Goal: Information Seeking & Learning: Learn about a topic

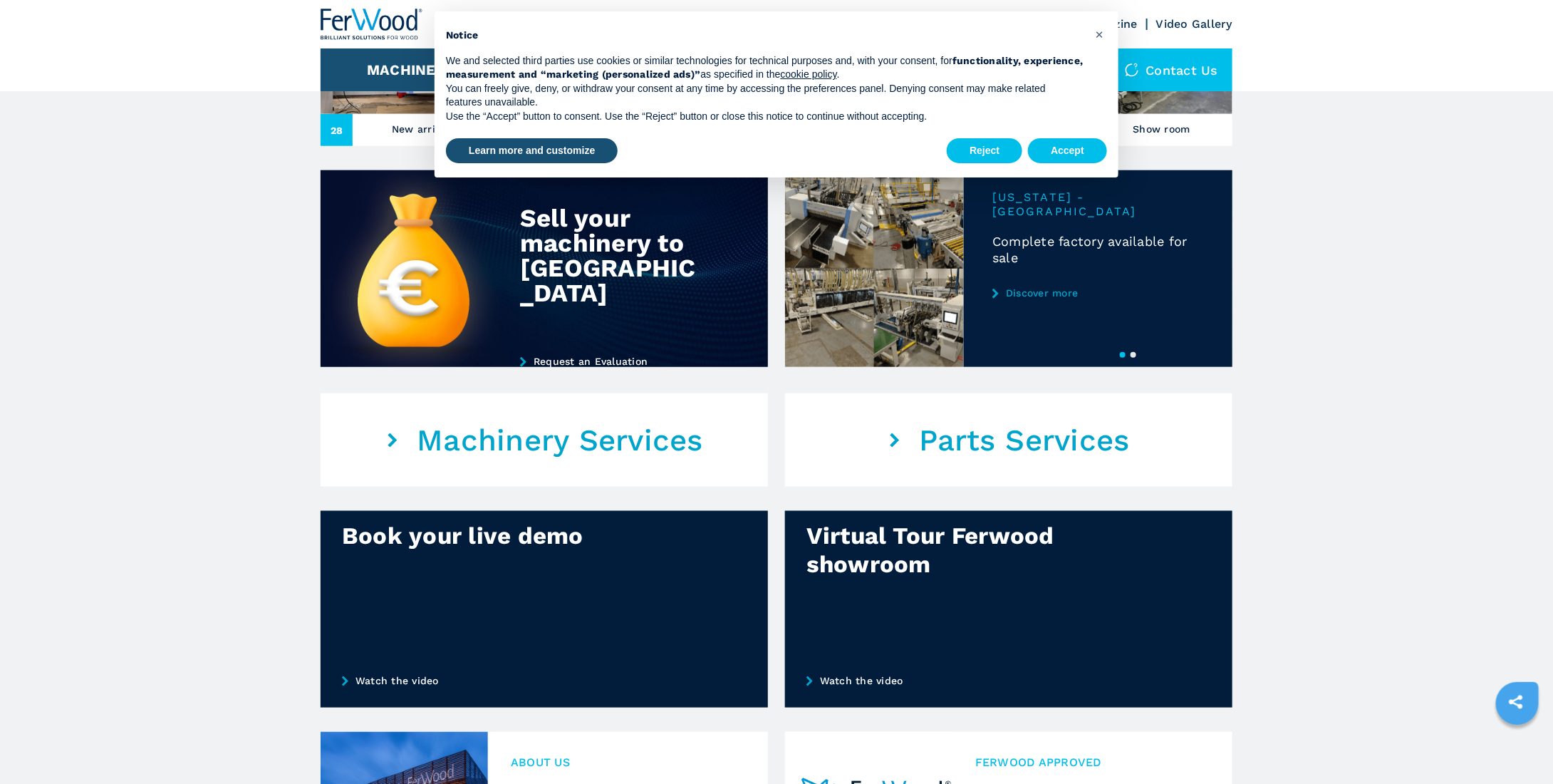
scroll to position [356, 0]
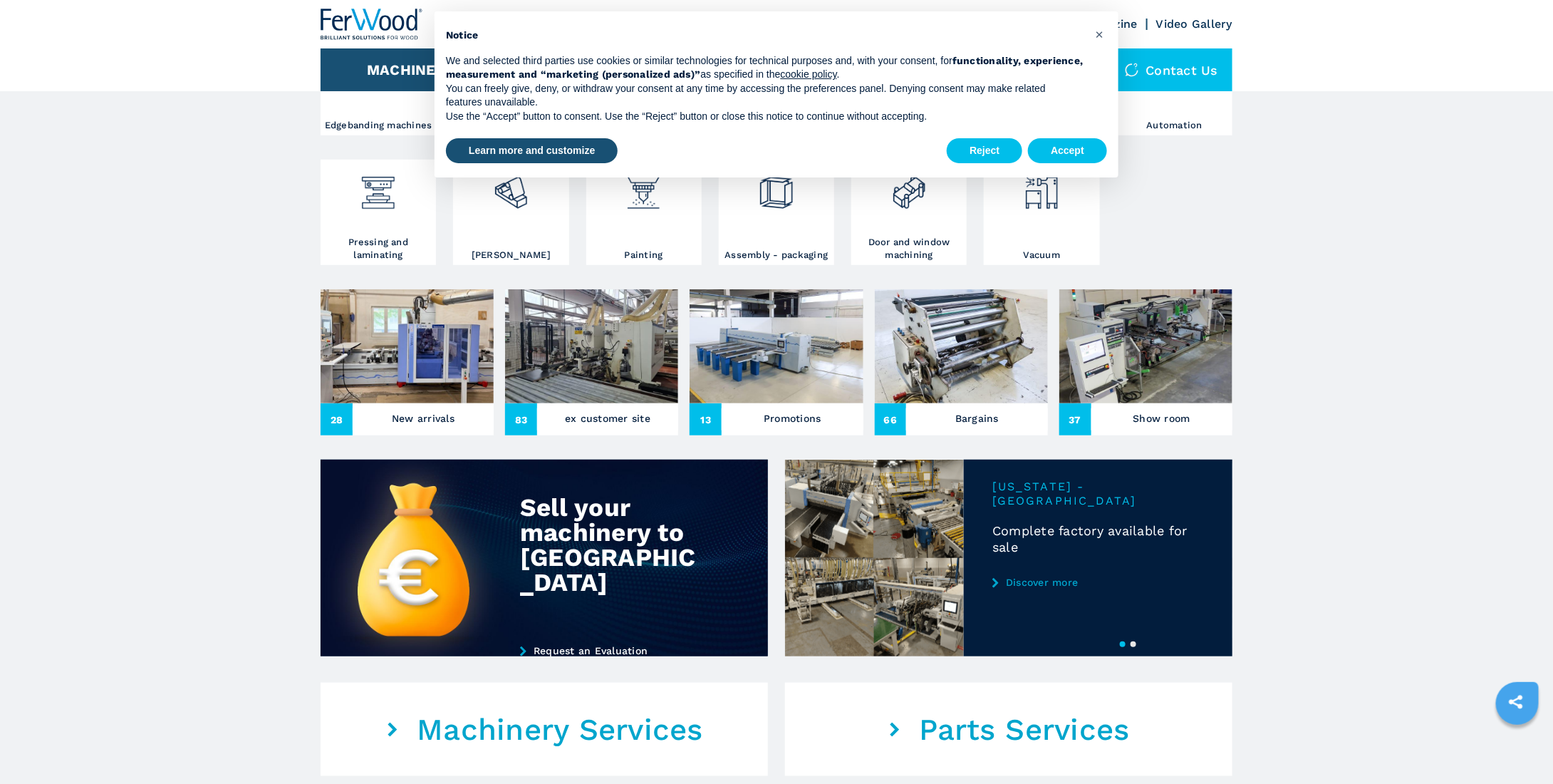
click at [1074, 136] on div "Reject Accept" at bounding box center [1027, 151] width 160 height 31
click at [1078, 146] on button "Accept" at bounding box center [1067, 151] width 79 height 25
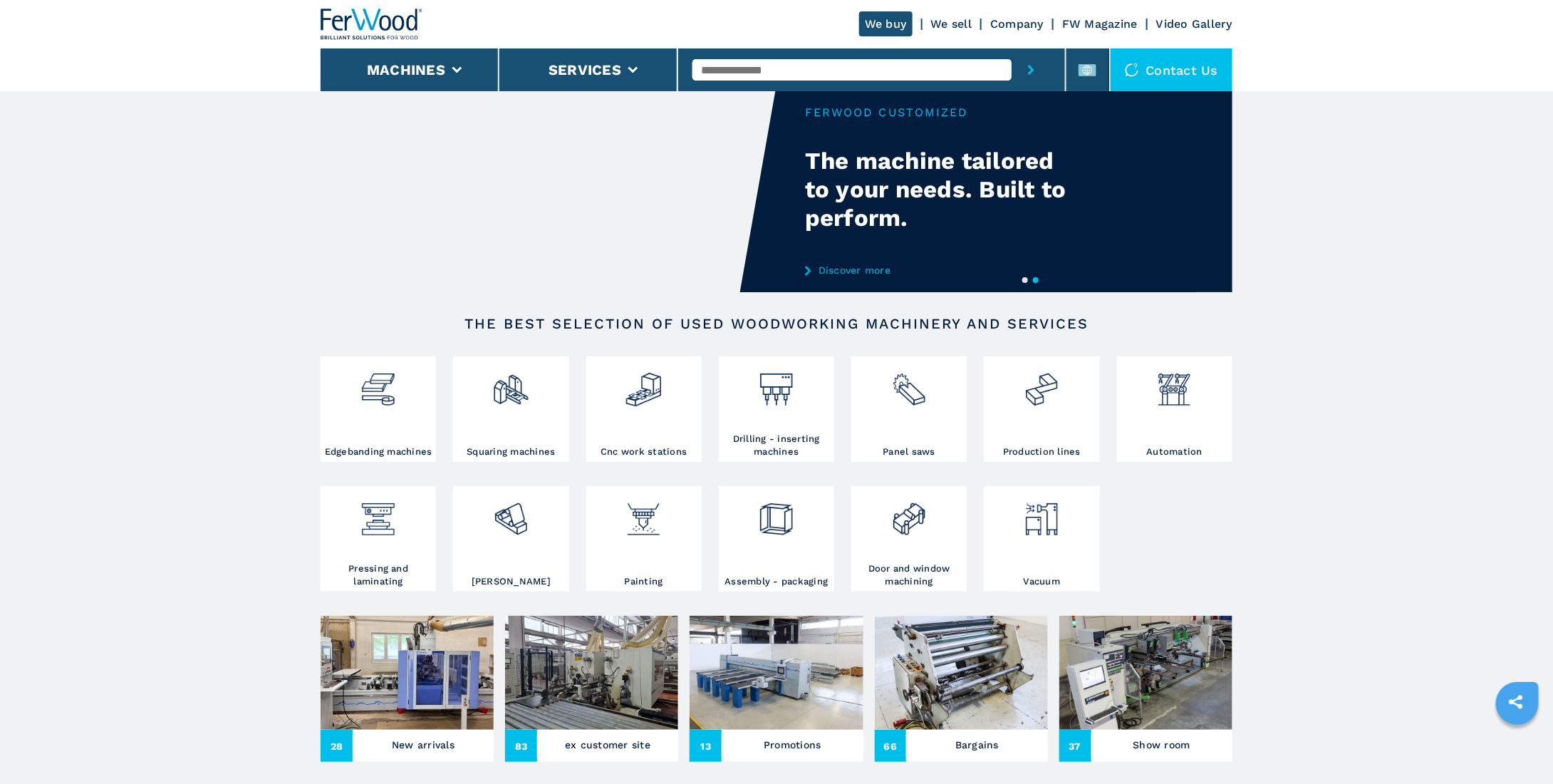
scroll to position [0, 0]
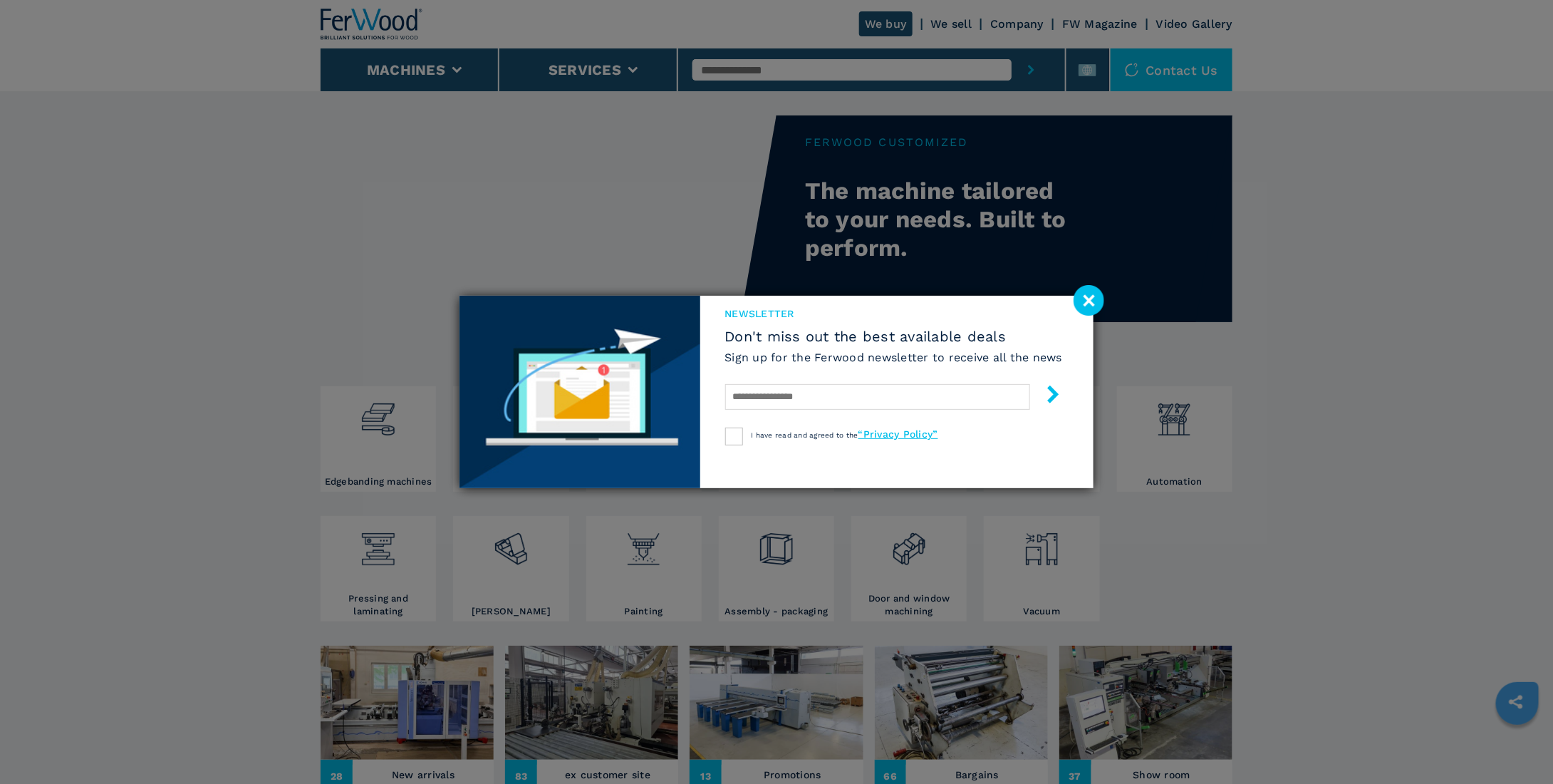
click at [1091, 296] on image at bounding box center [1089, 300] width 31 height 31
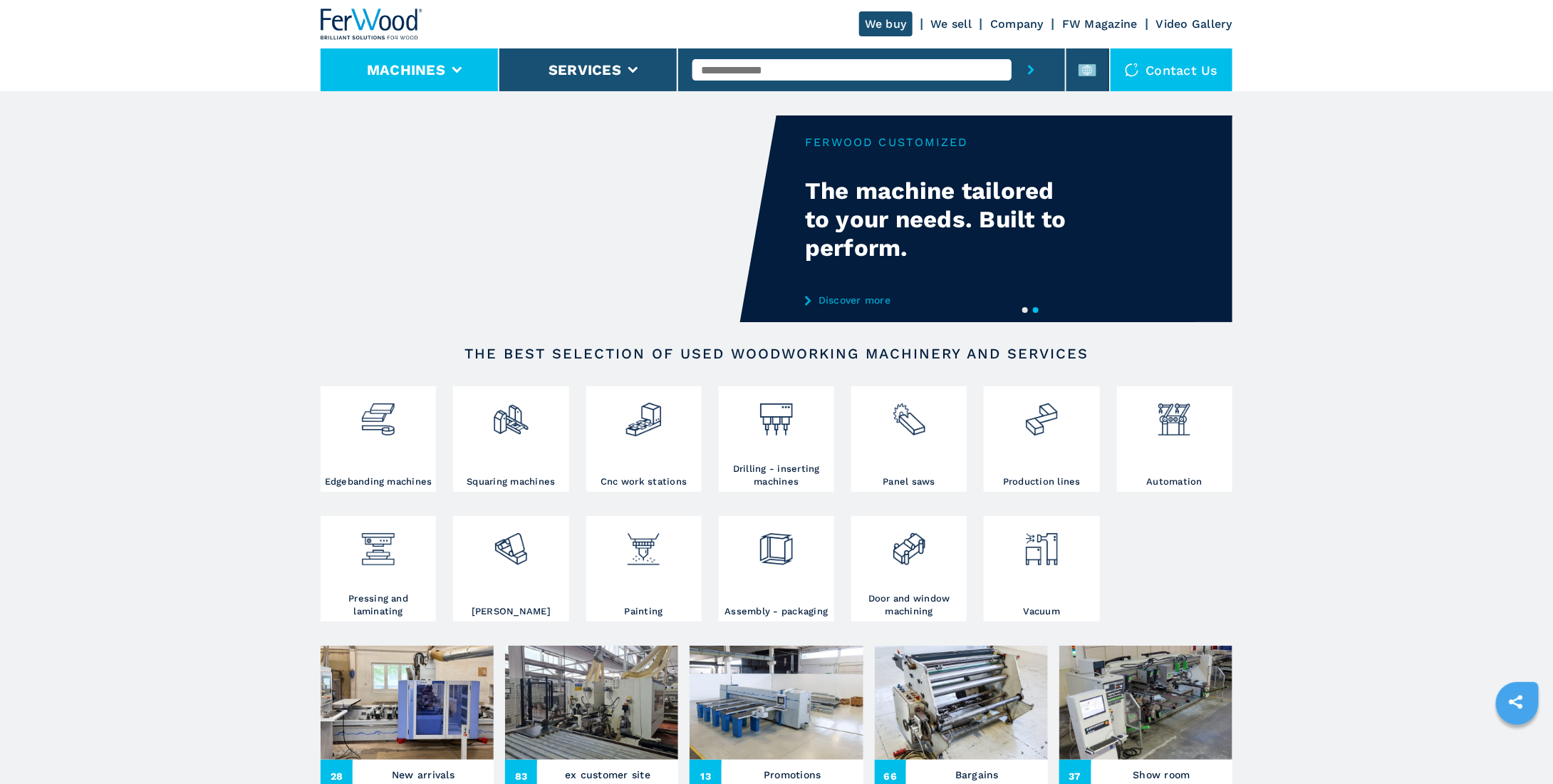
click at [406, 74] on button "Machines" at bounding box center [406, 70] width 78 height 17
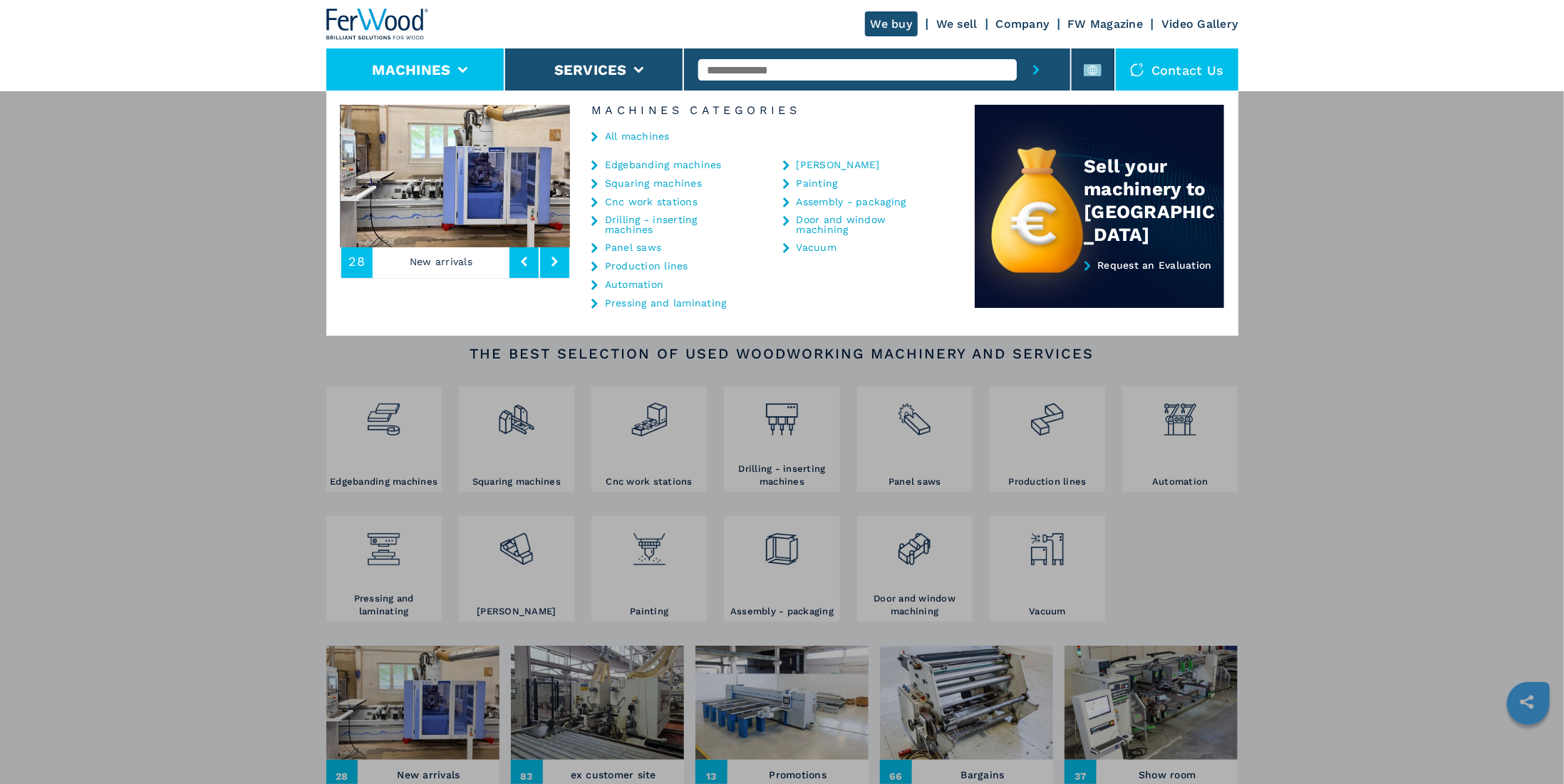
click at [553, 258] on icon at bounding box center [555, 261] width 7 height 10
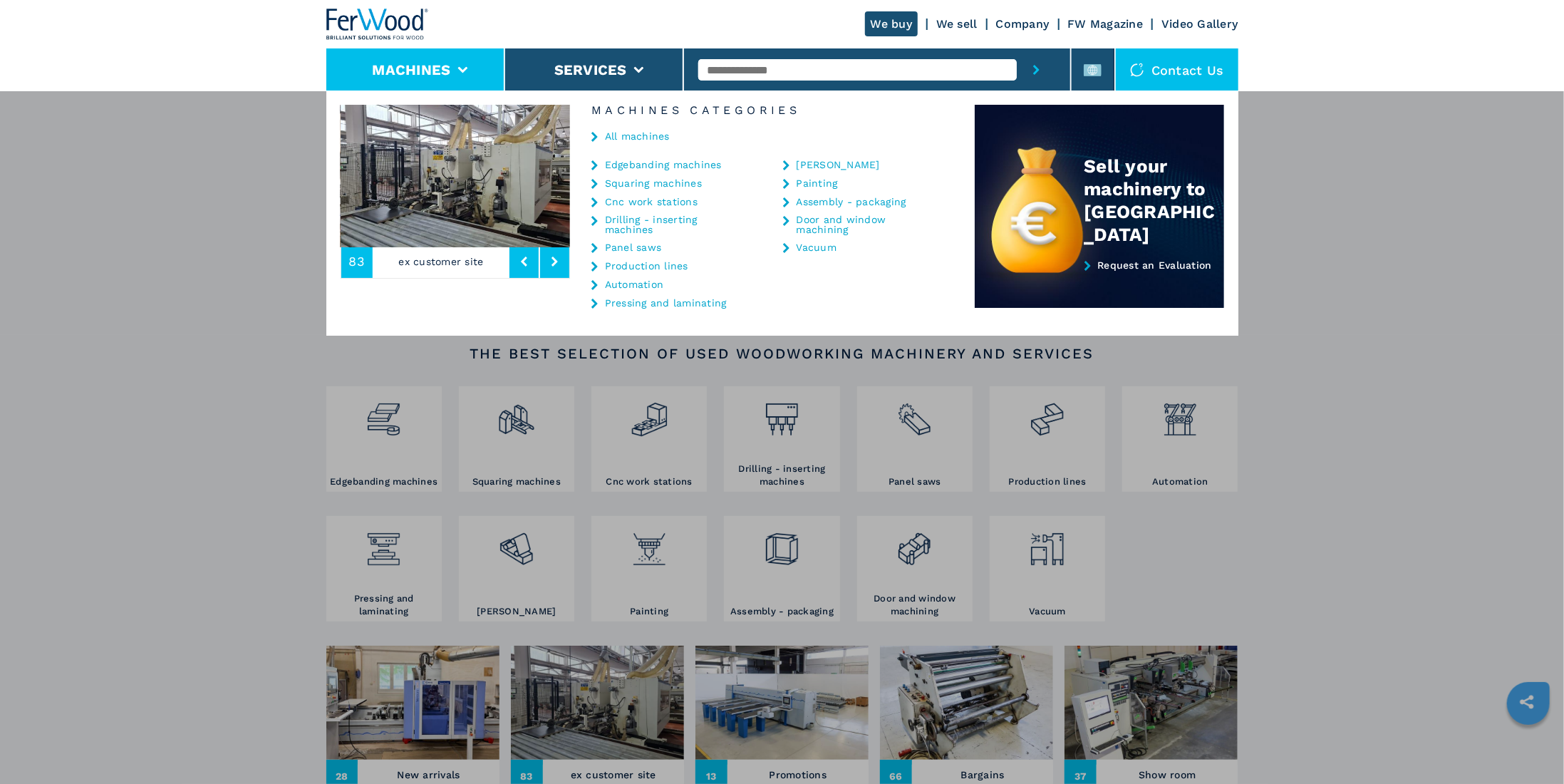
click at [553, 258] on icon at bounding box center [555, 261] width 7 height 10
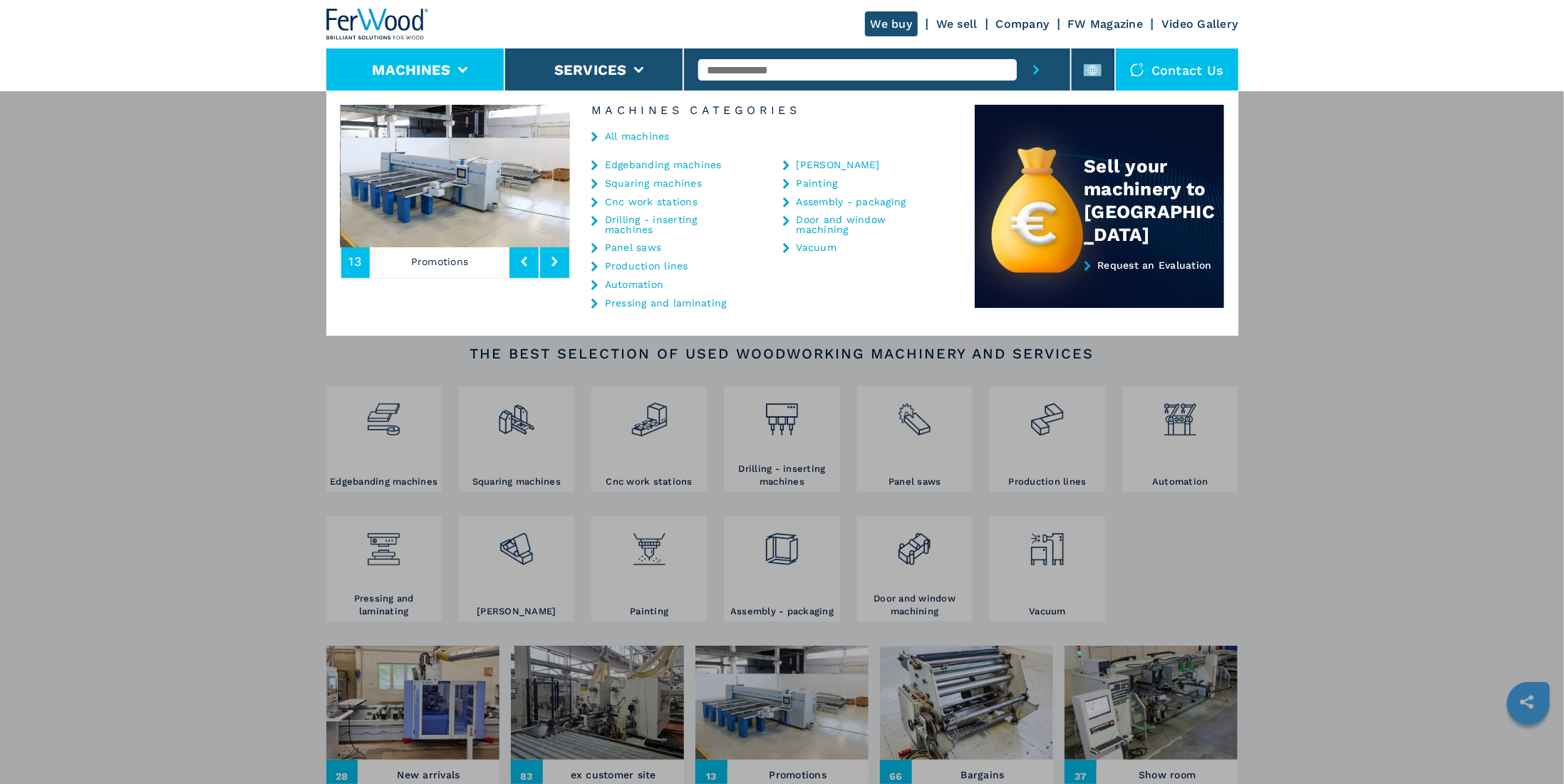
click at [553, 258] on icon at bounding box center [555, 261] width 7 height 10
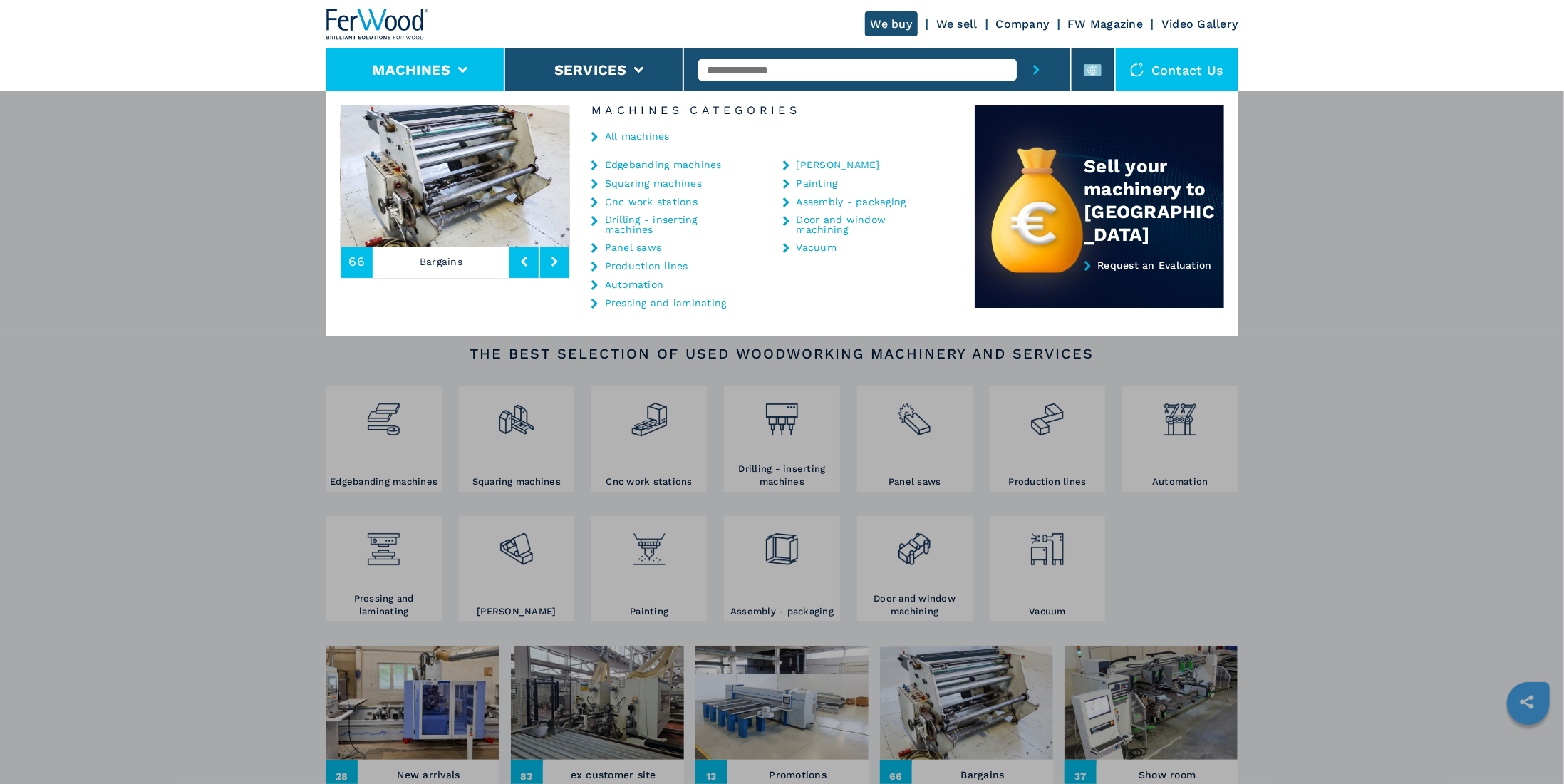
click at [553, 258] on icon at bounding box center [555, 261] width 7 height 10
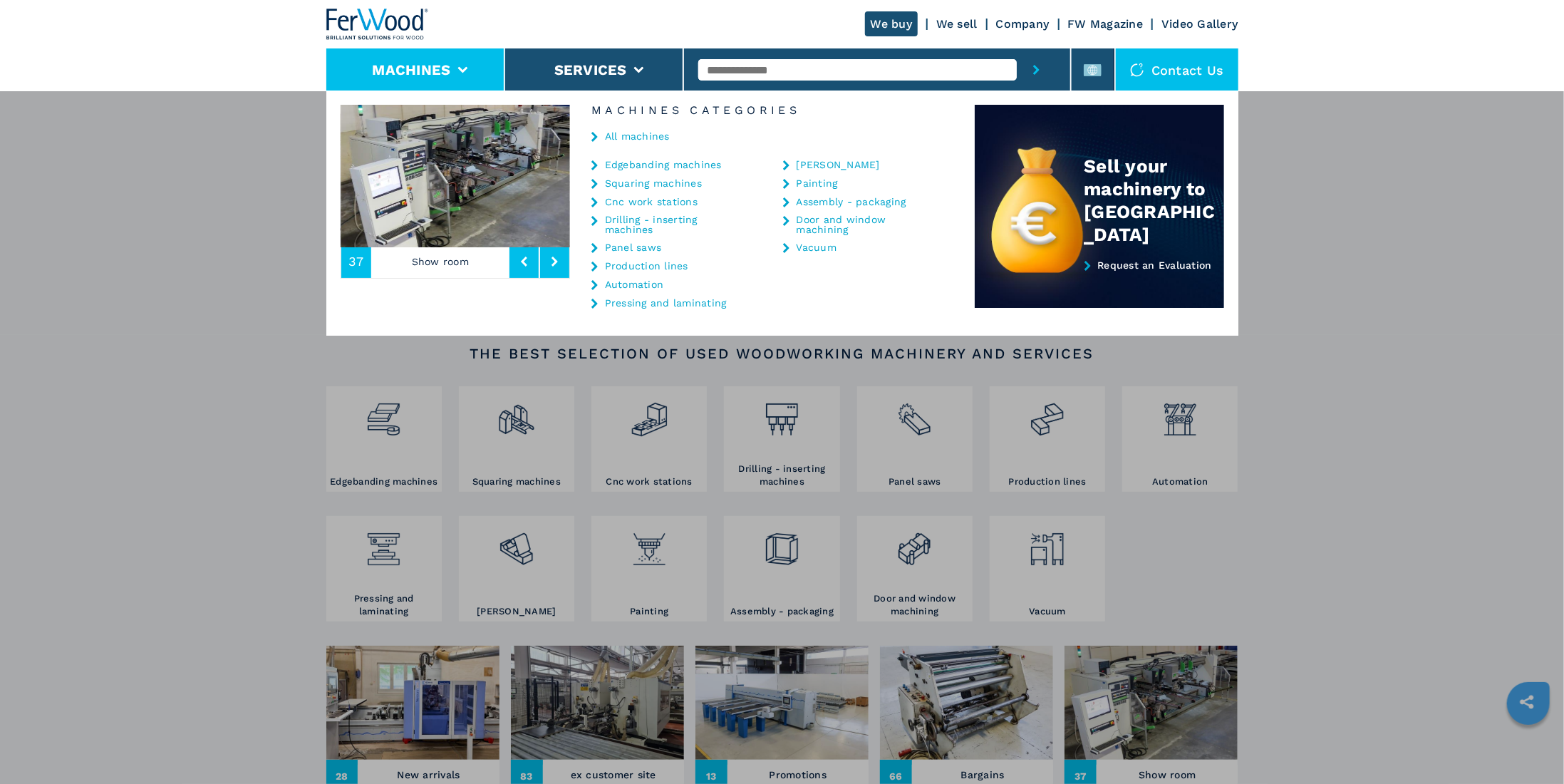
click at [553, 258] on icon at bounding box center [555, 261] width 7 height 10
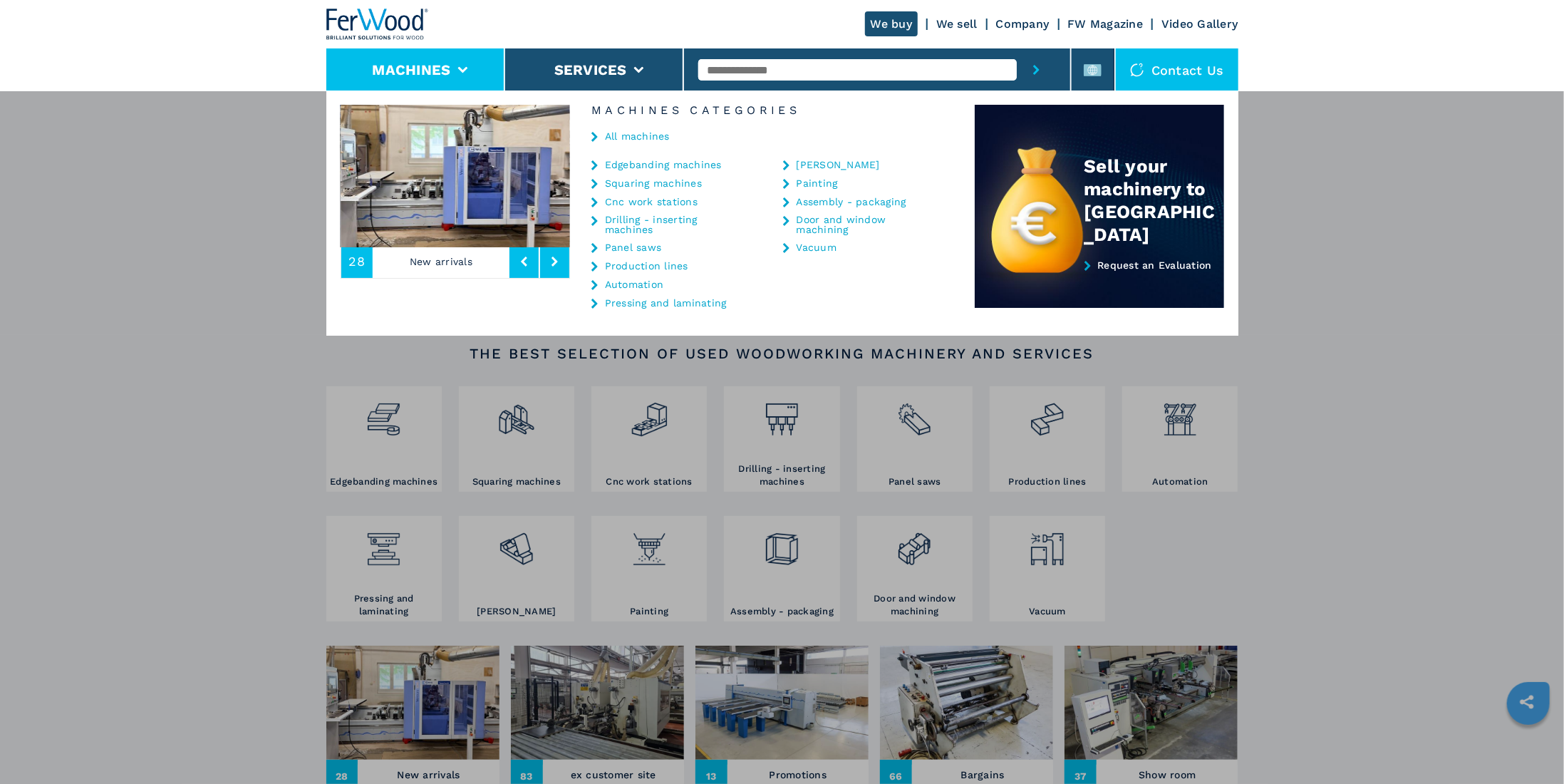
click at [553, 258] on icon at bounding box center [555, 261] width 7 height 10
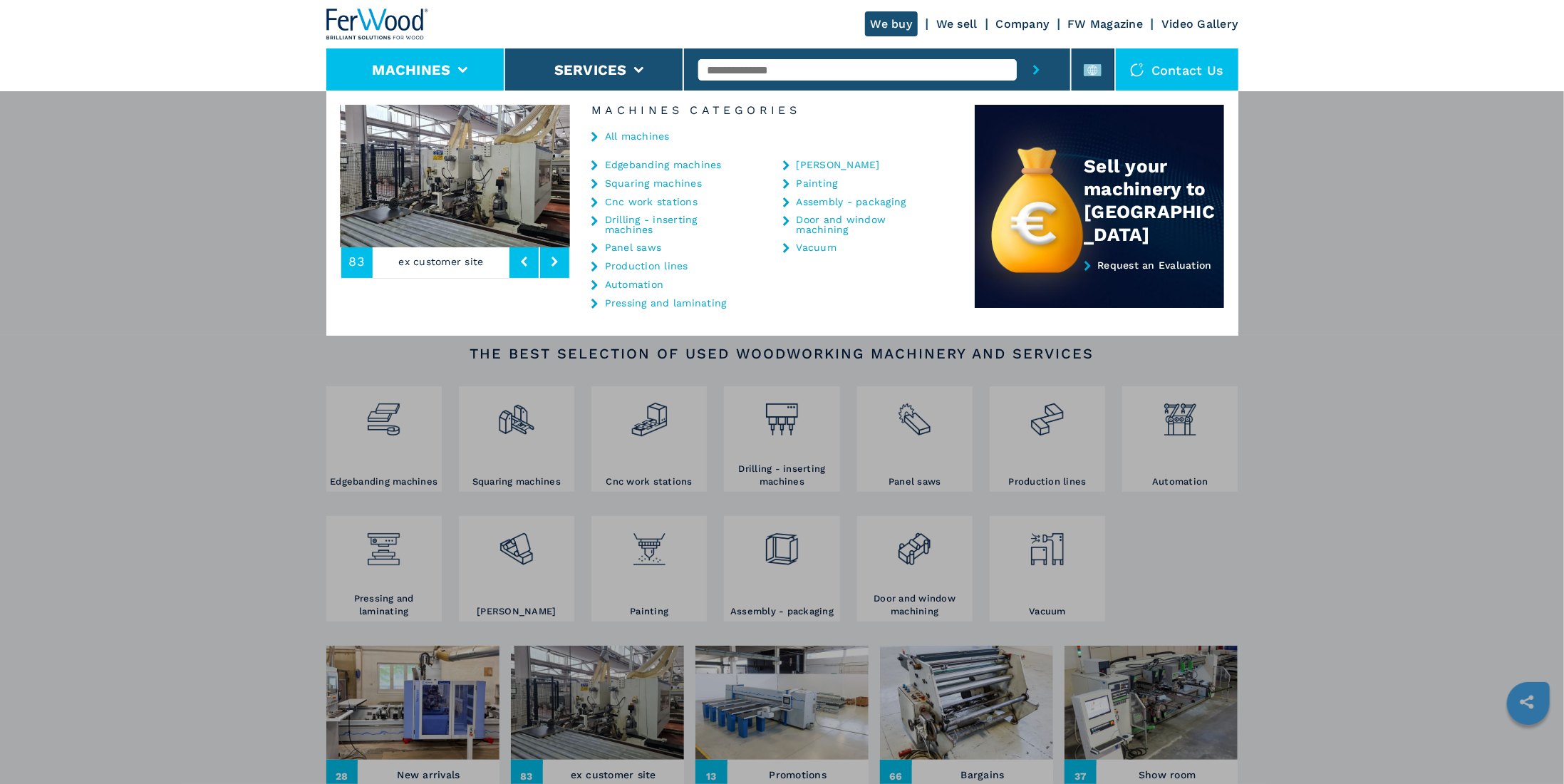
click at [553, 258] on icon at bounding box center [555, 261] width 7 height 10
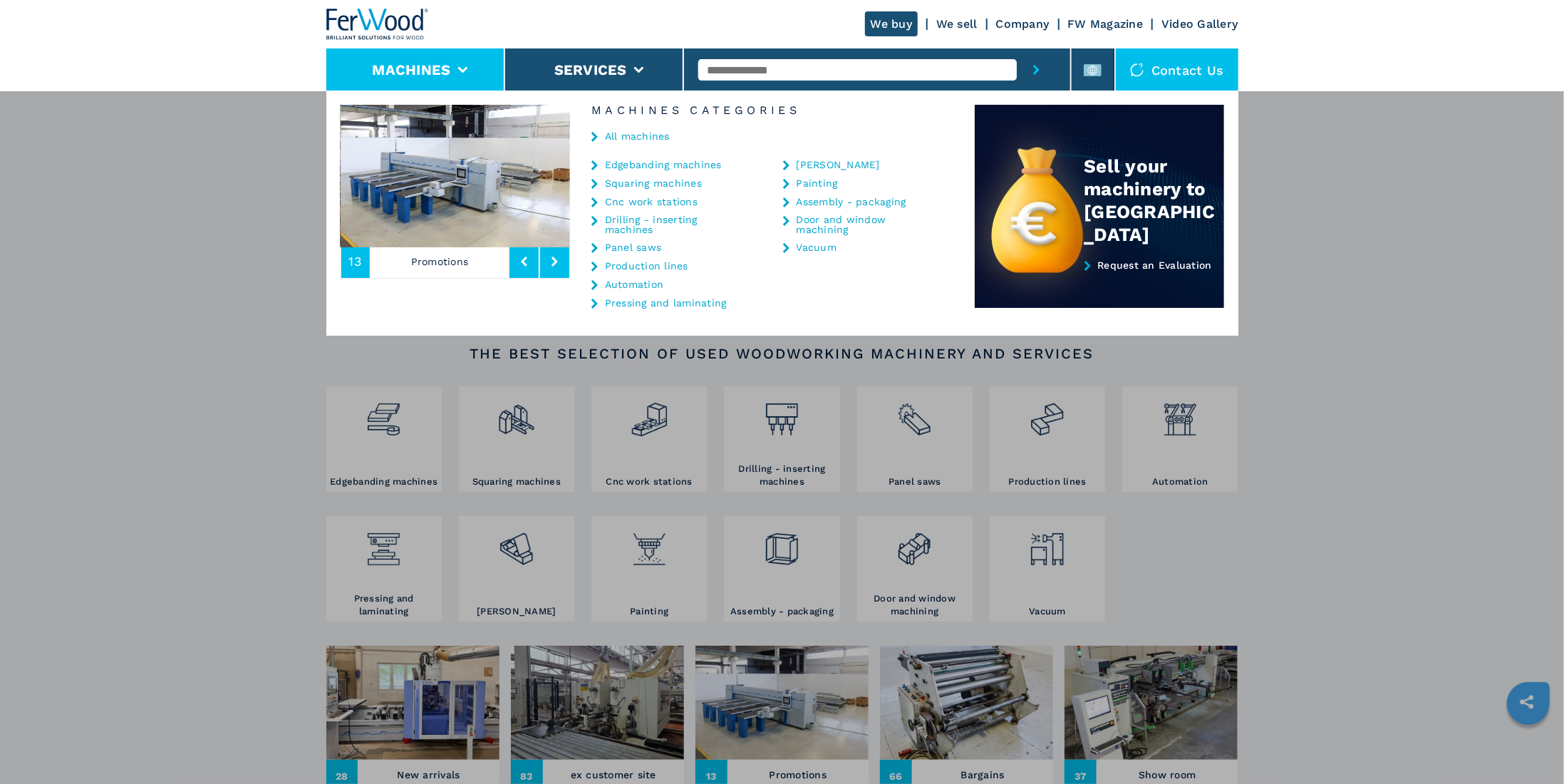
click at [553, 258] on icon at bounding box center [555, 261] width 7 height 10
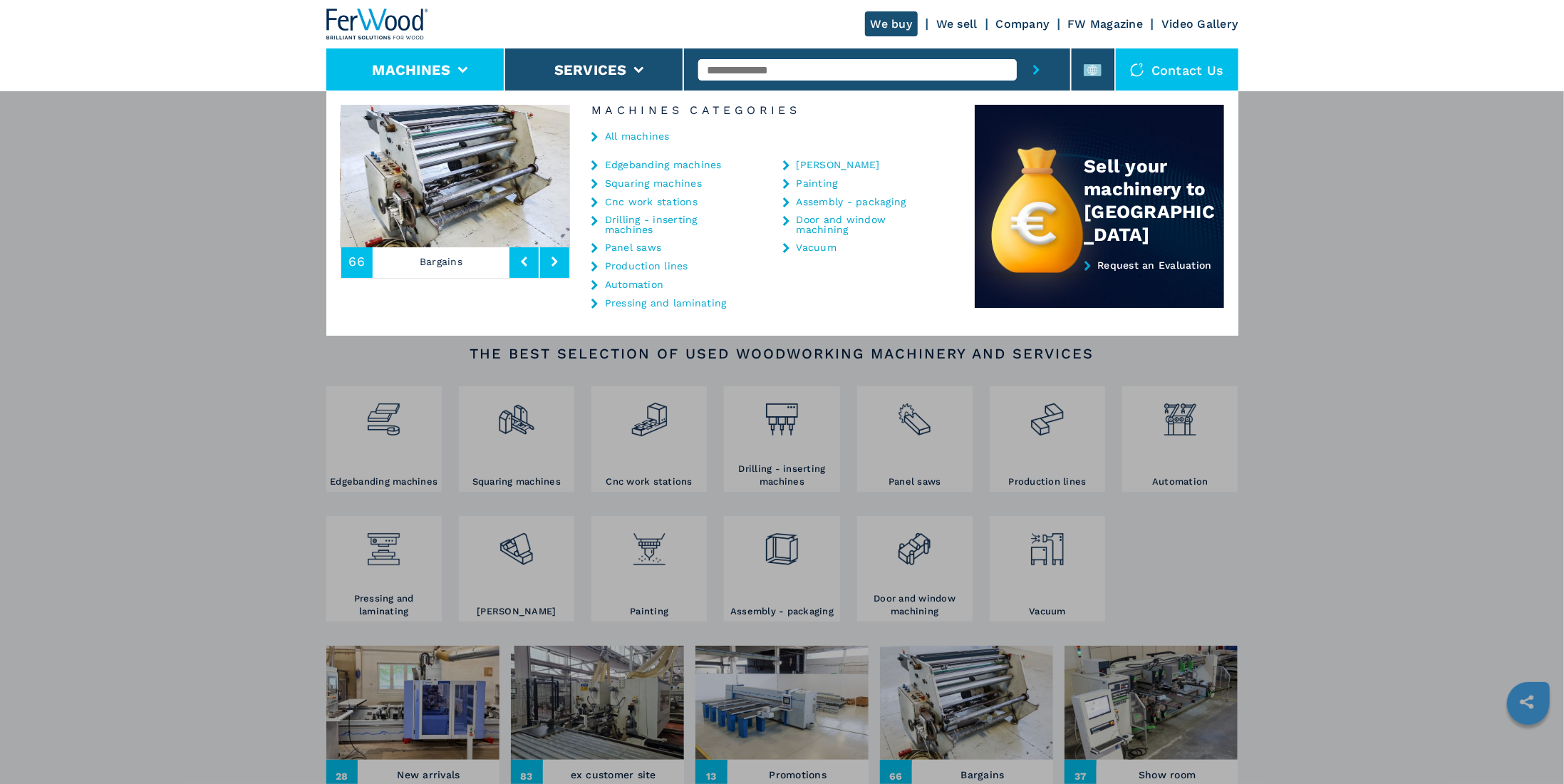
click at [553, 258] on icon at bounding box center [555, 261] width 7 height 10
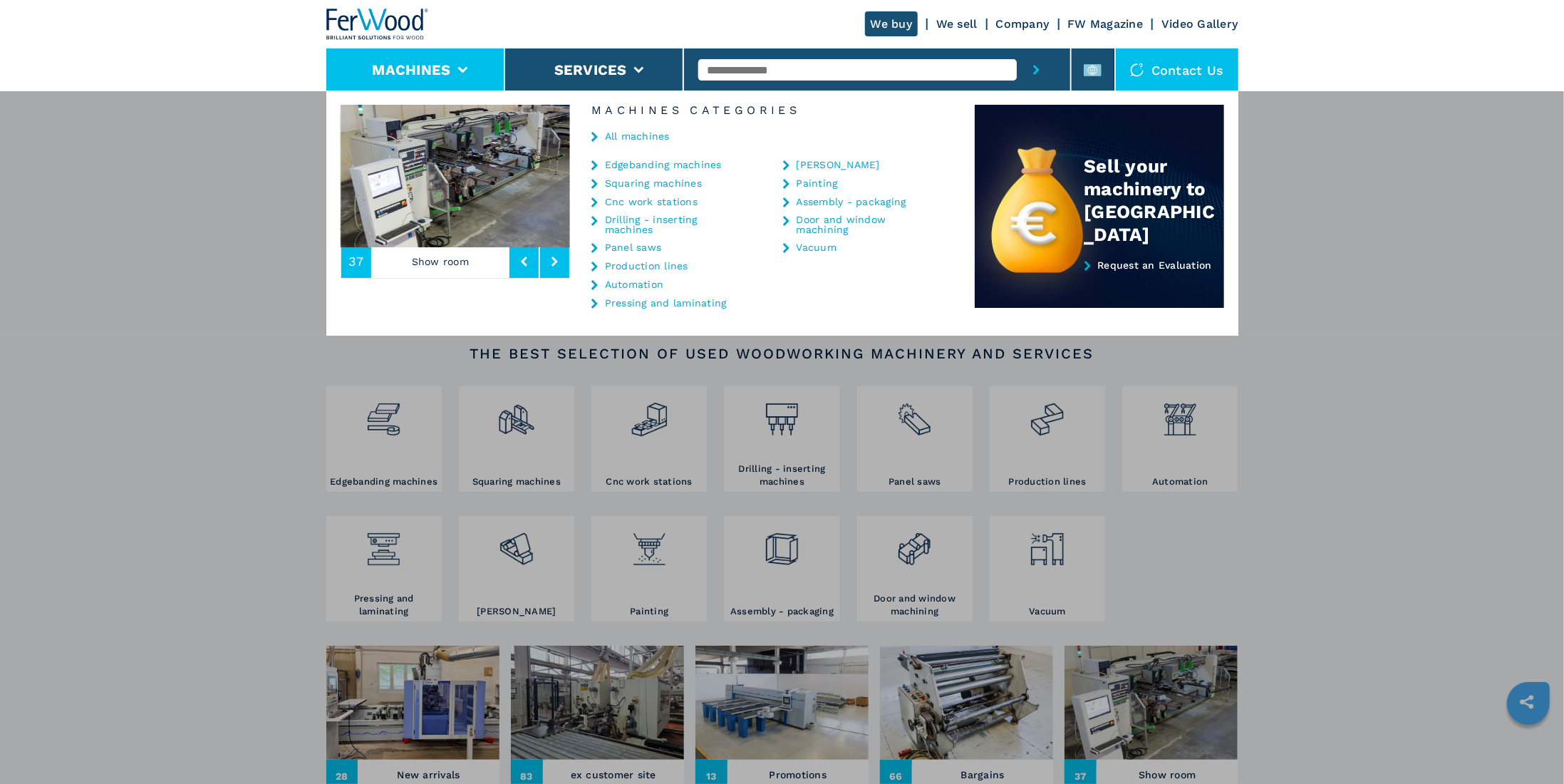
click at [553, 258] on icon at bounding box center [555, 261] width 7 height 10
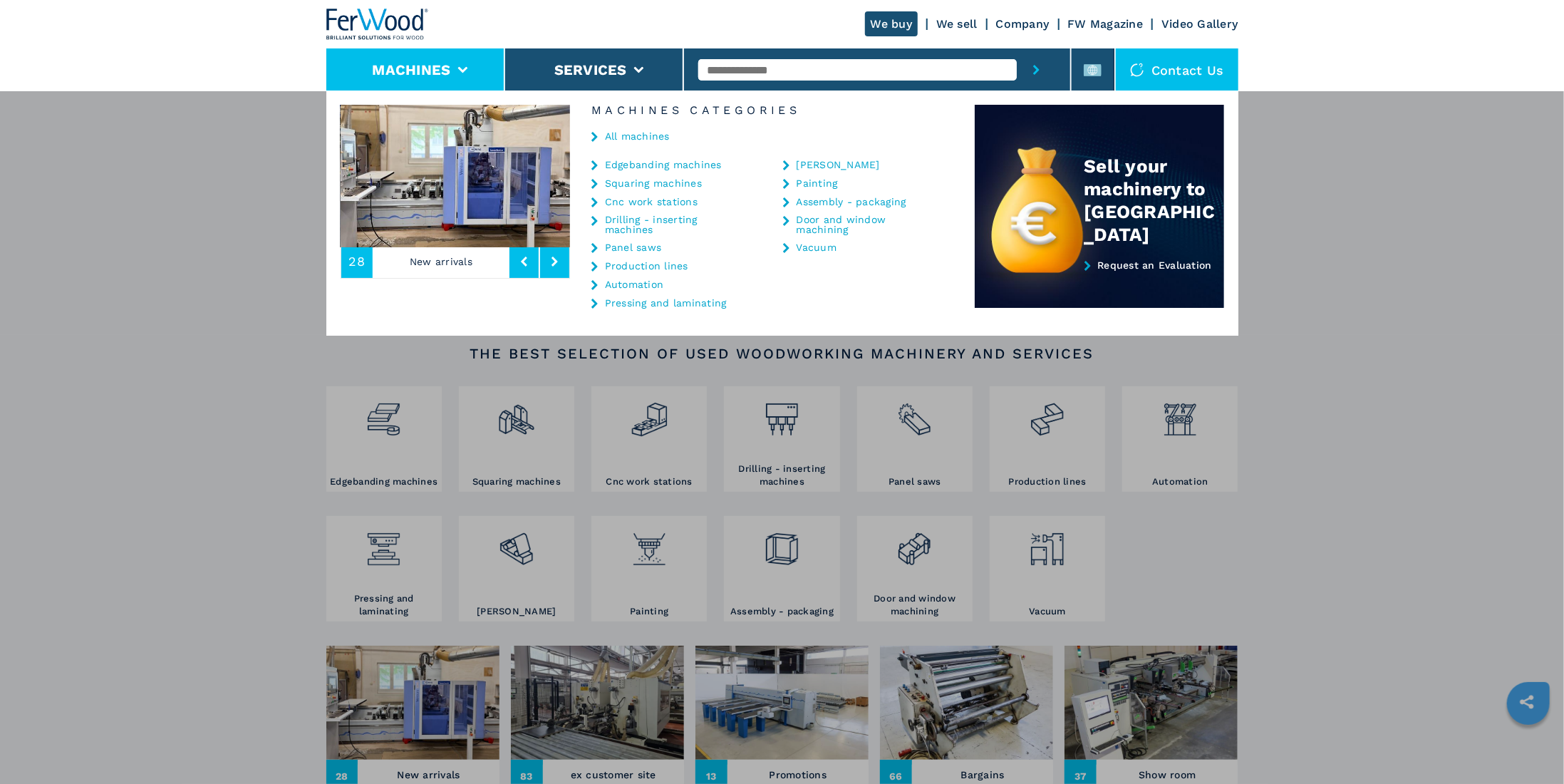
click at [553, 258] on icon at bounding box center [555, 261] width 7 height 10
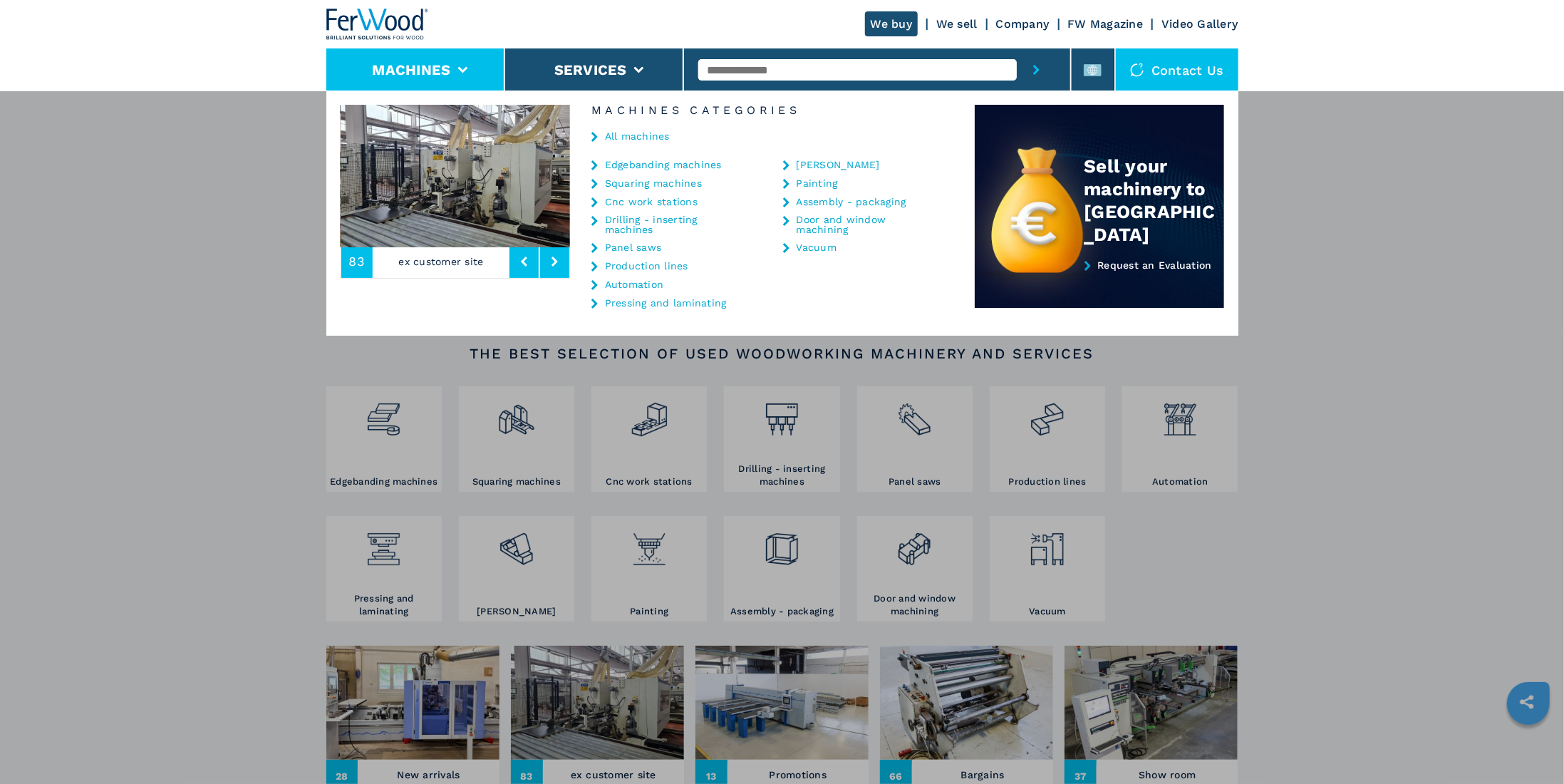
click at [553, 258] on icon at bounding box center [555, 261] width 7 height 10
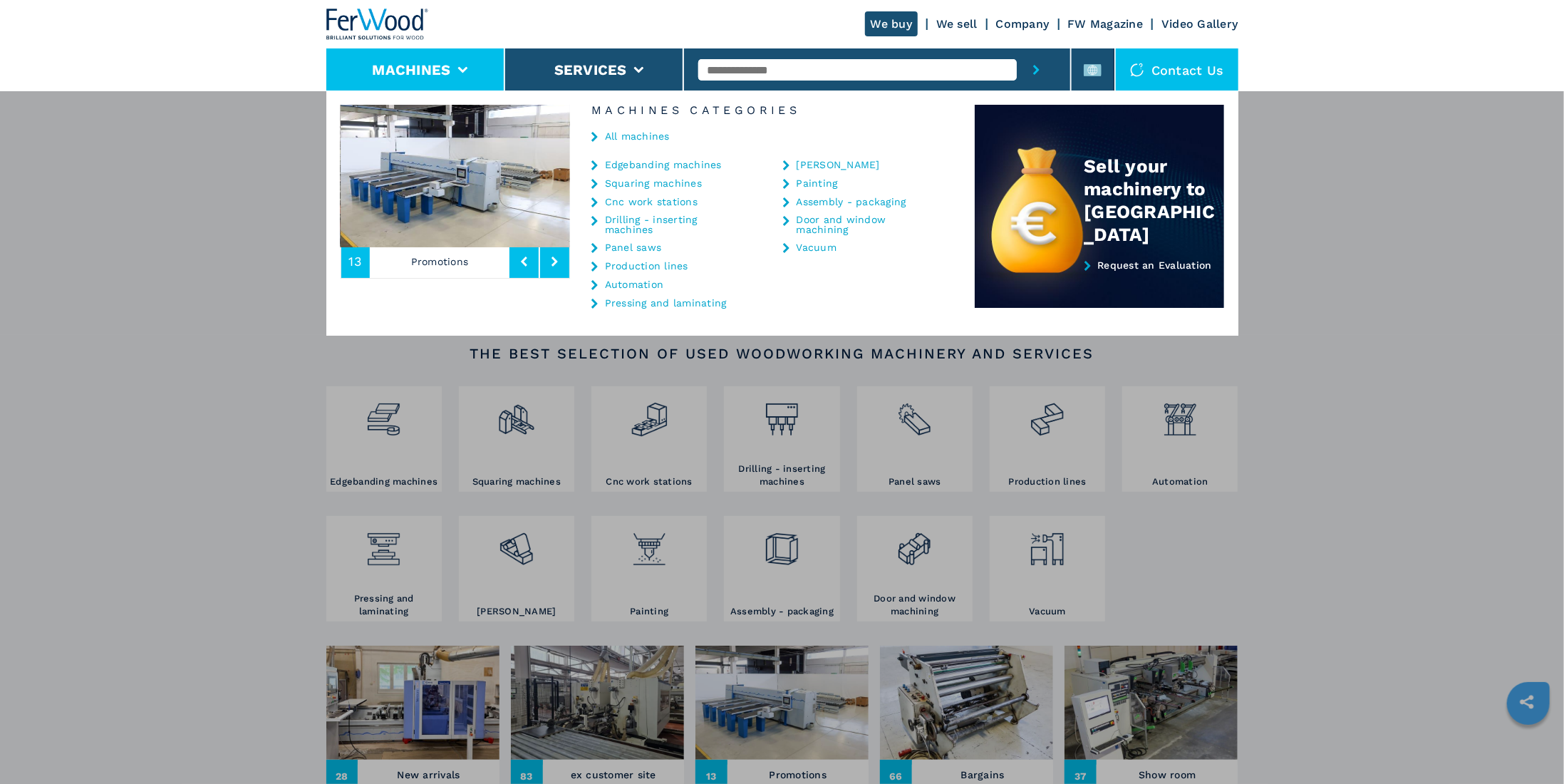
click at [553, 258] on icon at bounding box center [555, 261] width 7 height 10
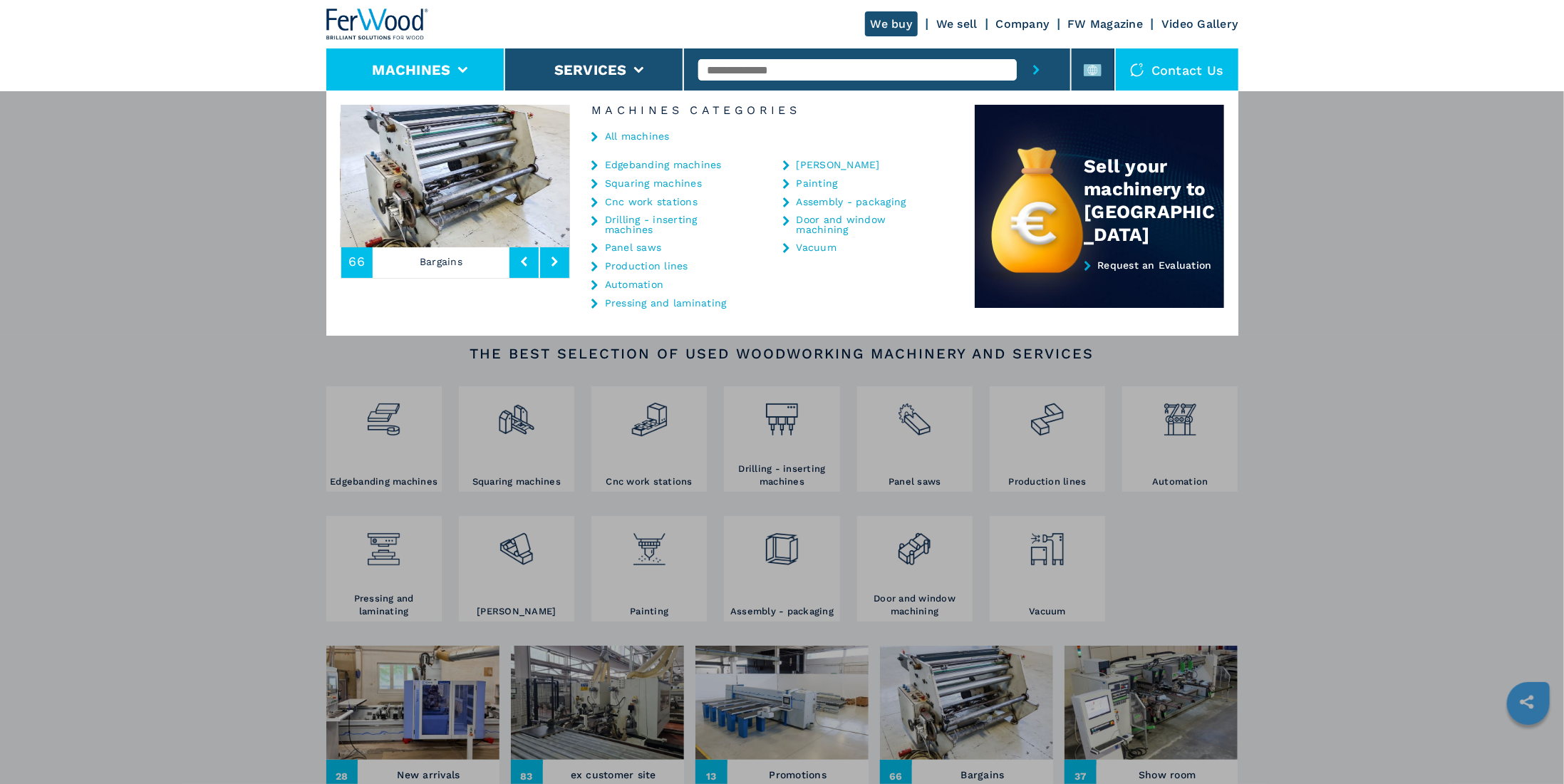
click at [553, 258] on icon at bounding box center [555, 261] width 7 height 10
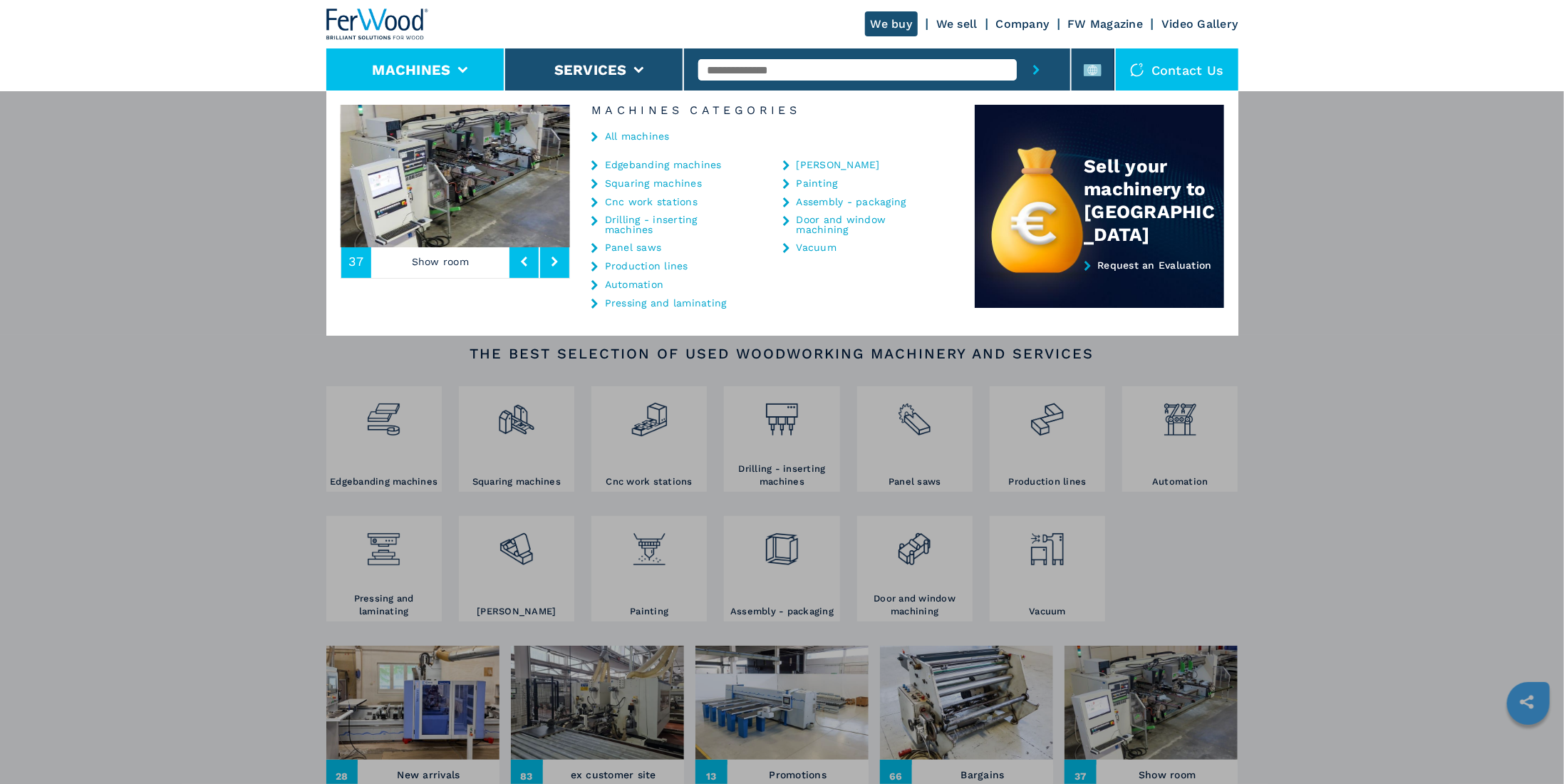
click at [553, 258] on icon at bounding box center [555, 261] width 7 height 10
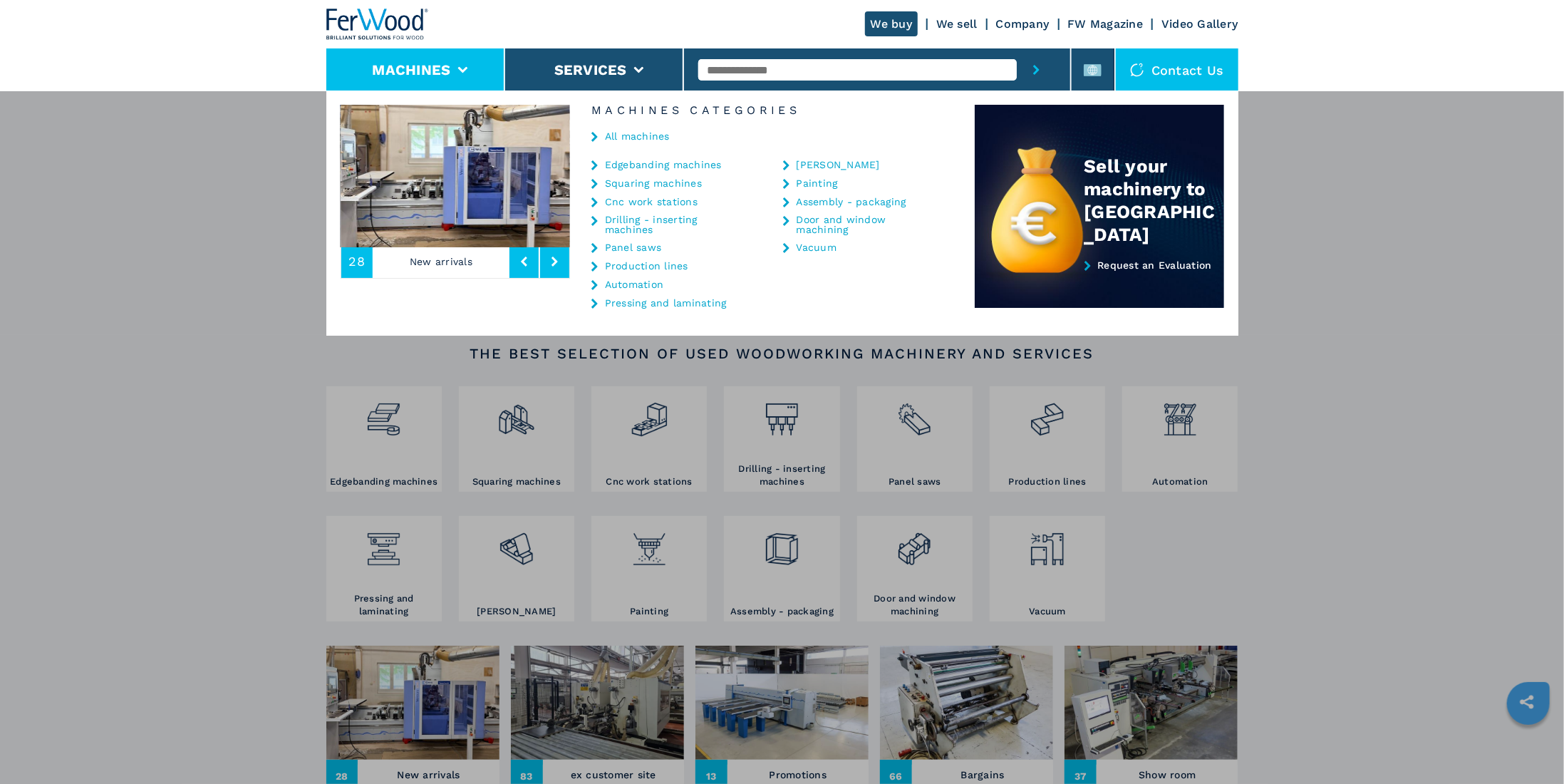
click at [553, 258] on icon at bounding box center [555, 261] width 7 height 10
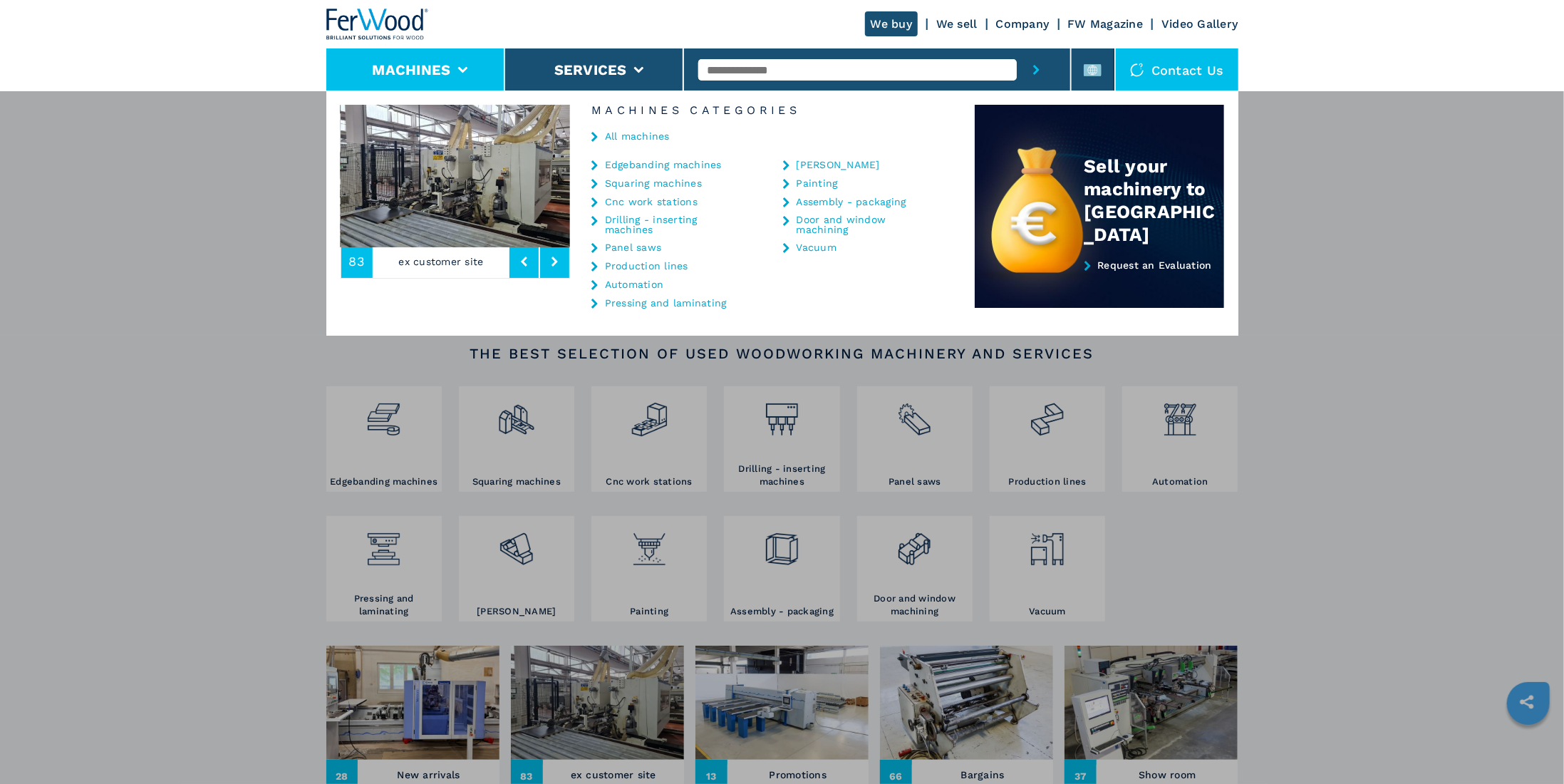
click at [553, 258] on icon at bounding box center [555, 261] width 7 height 10
click at [637, 198] on link "Cnc work stations" at bounding box center [652, 201] width 92 height 10
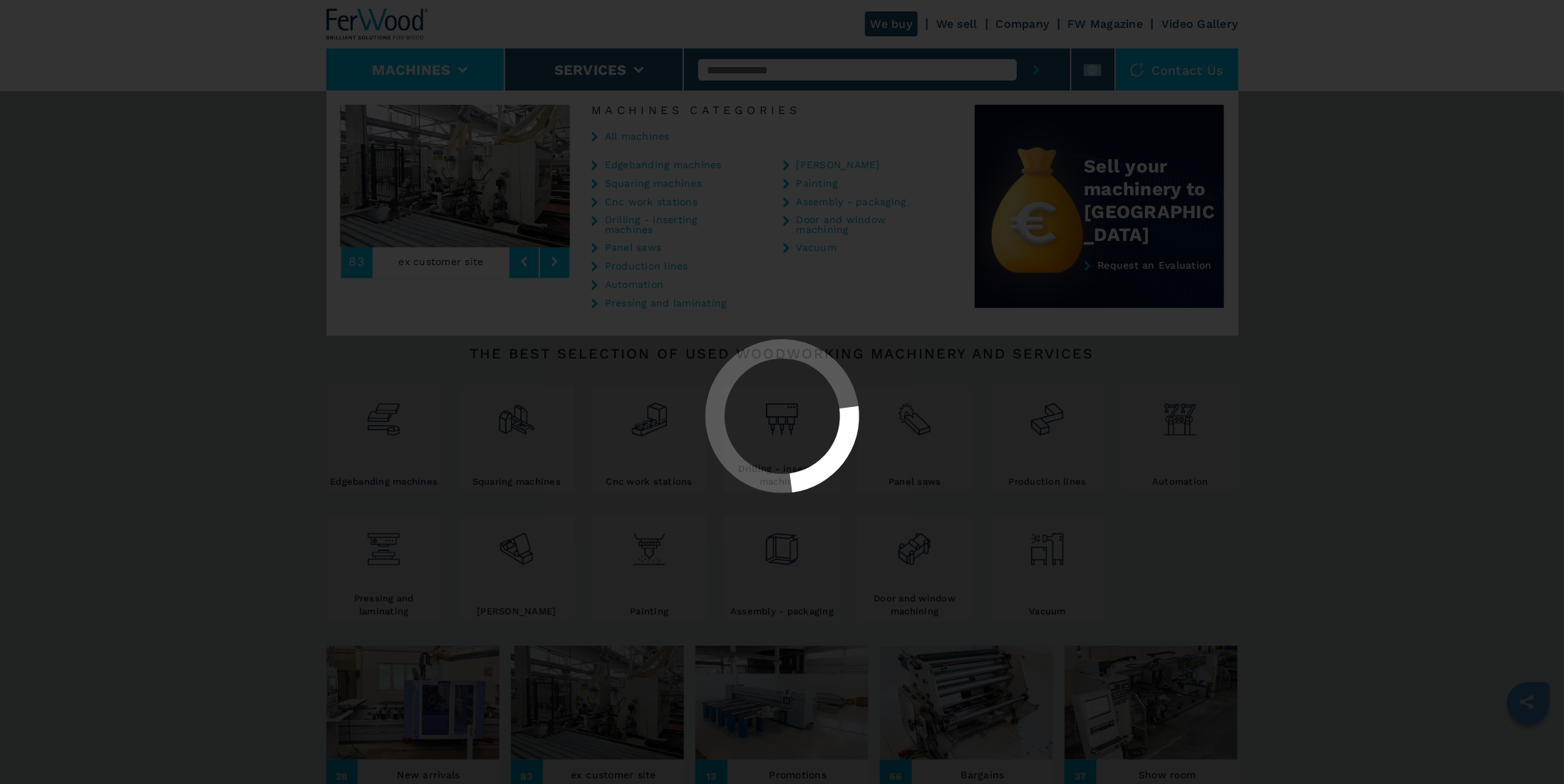
select select "**********"
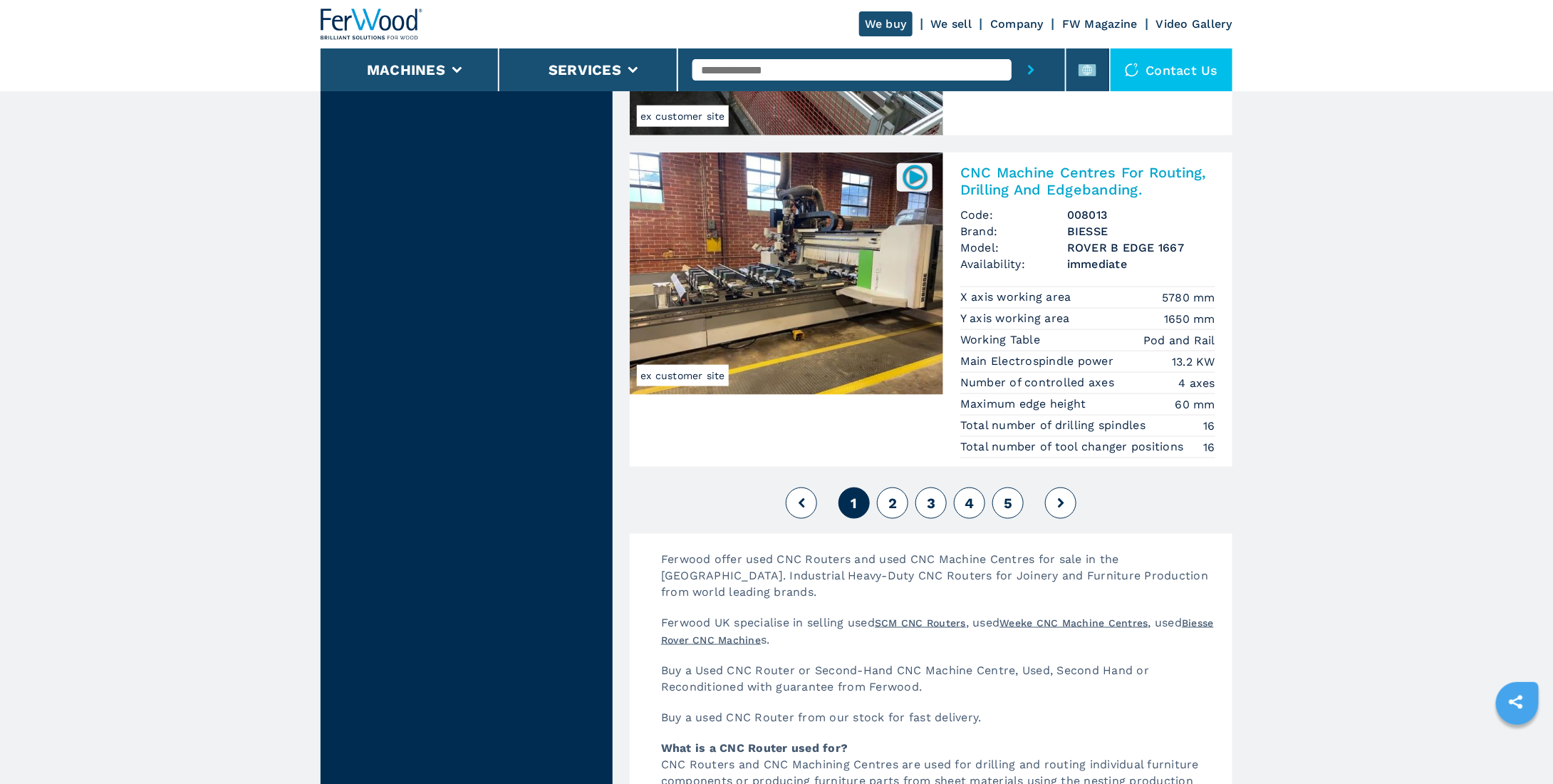
scroll to position [3488, 0]
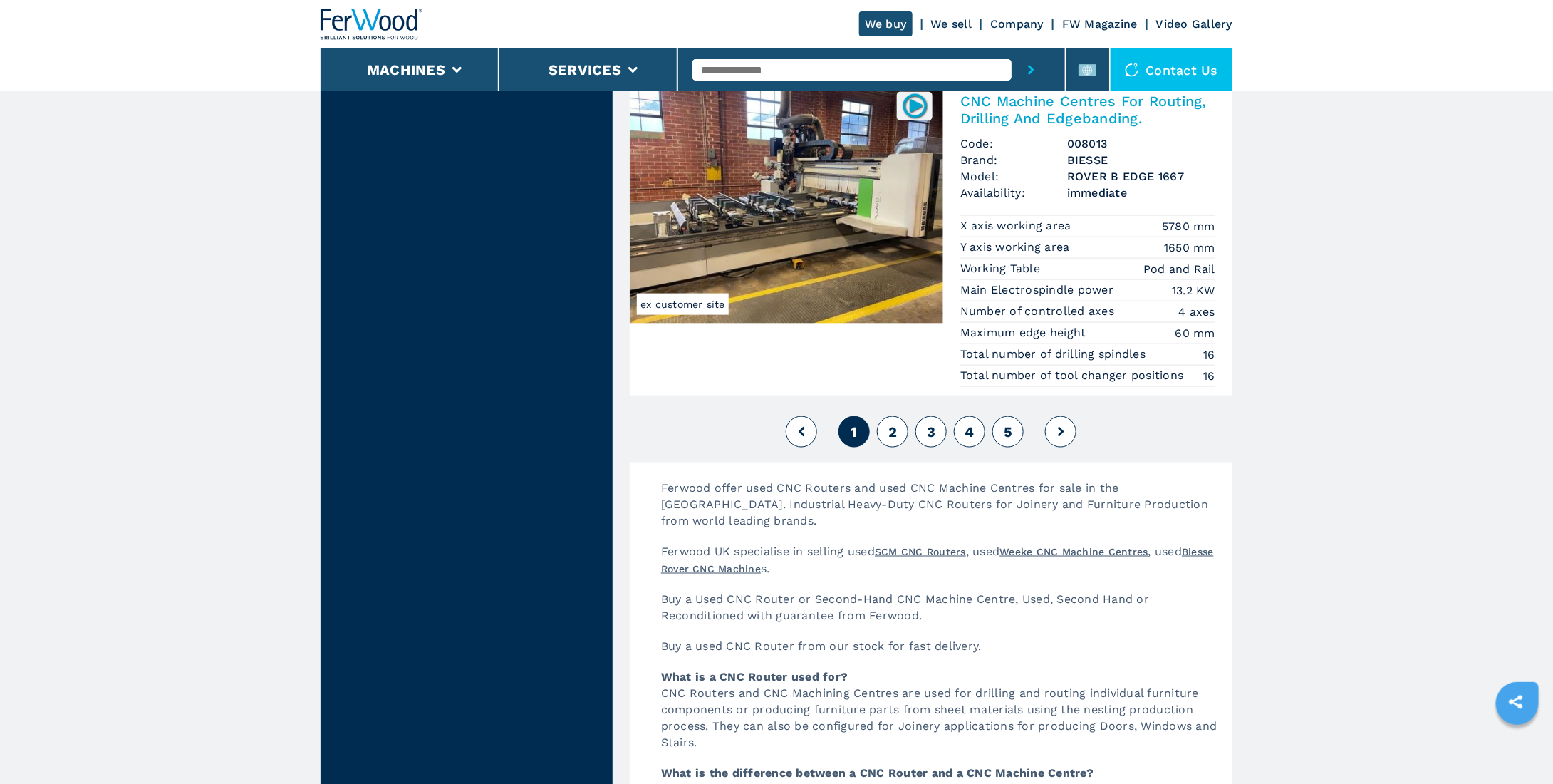
click at [896, 416] on button "2" at bounding box center [892, 431] width 31 height 31
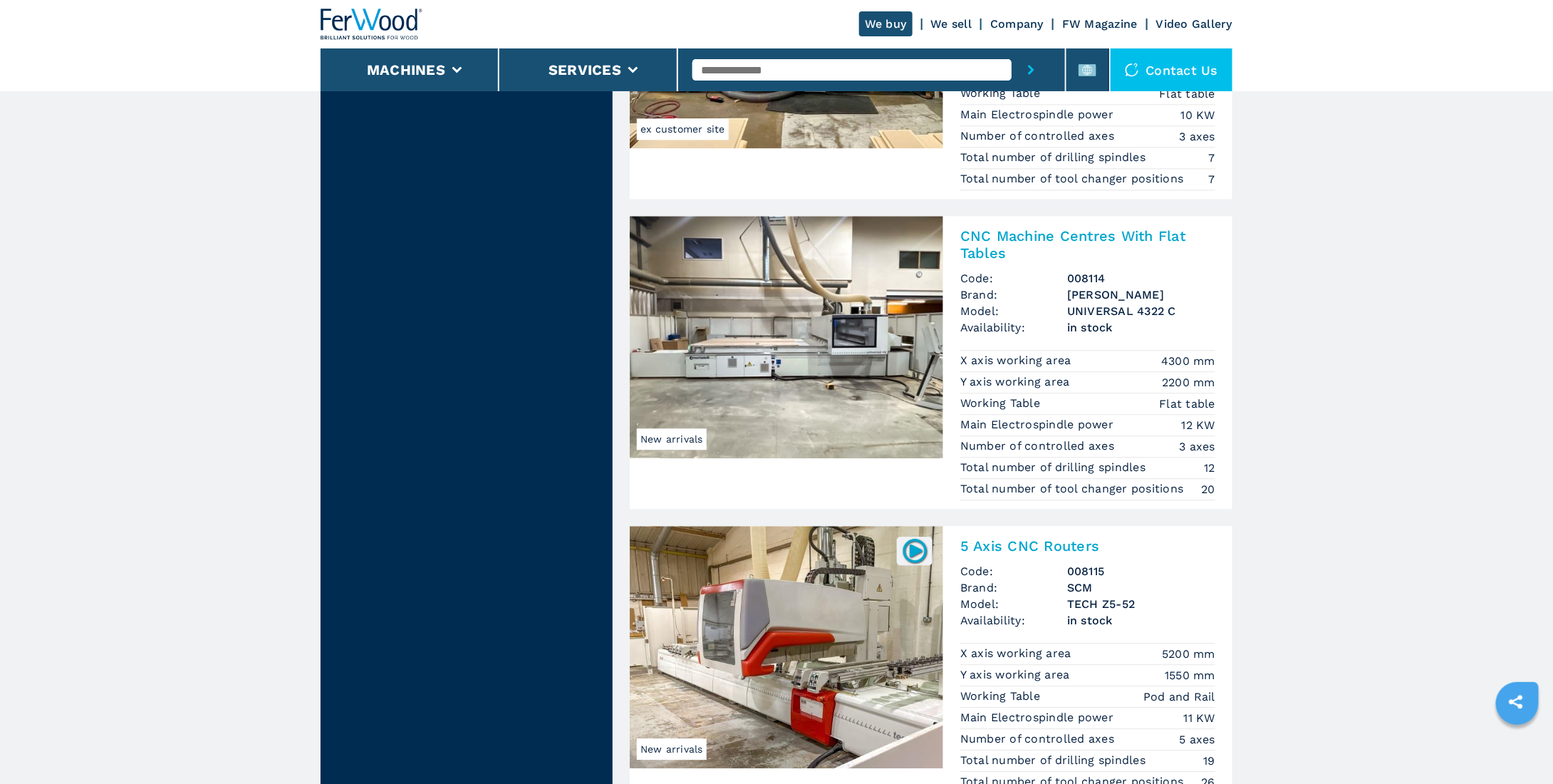
scroll to position [1501, 0]
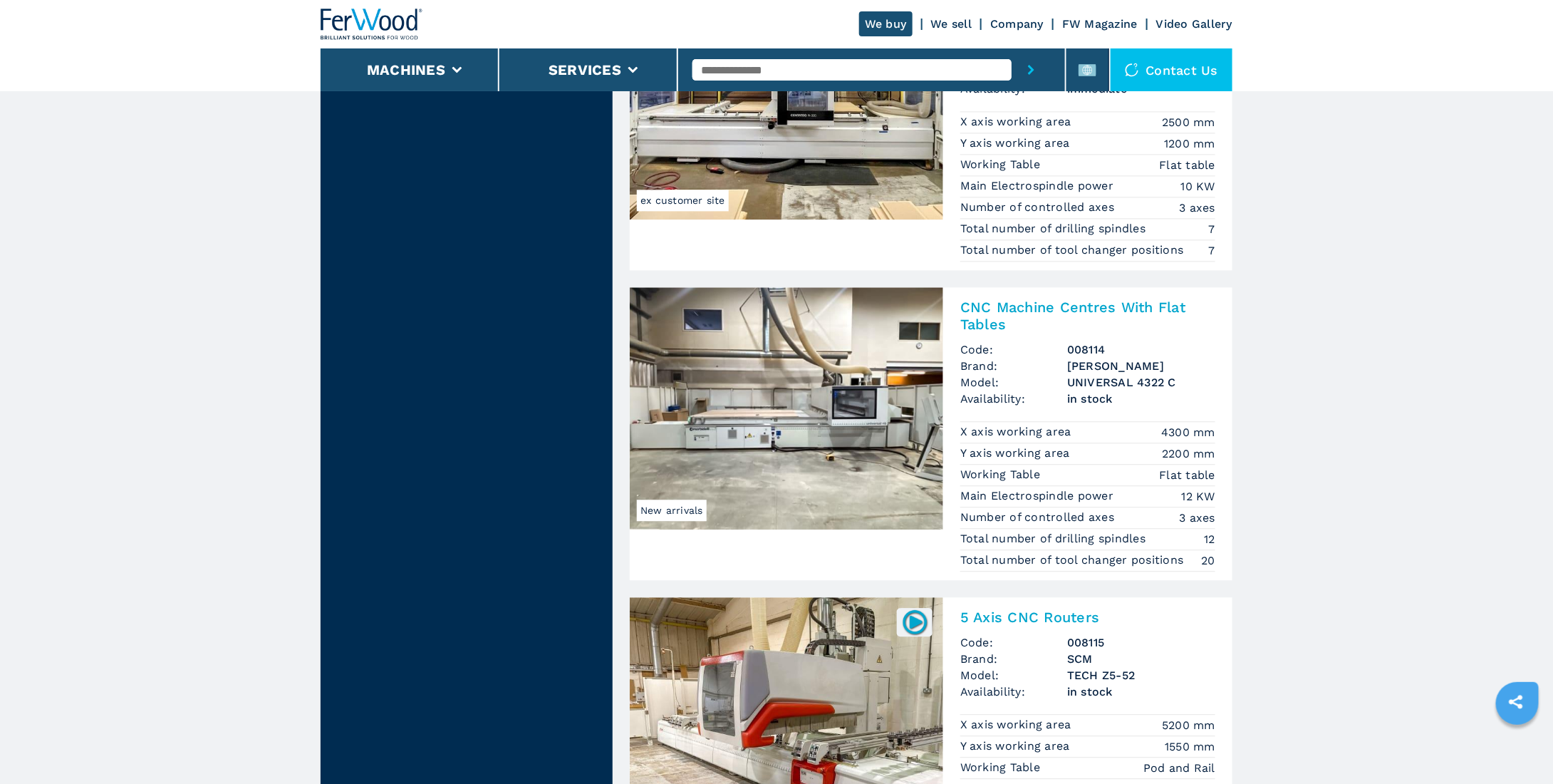
click at [735, 382] on img at bounding box center [786, 408] width 313 height 242
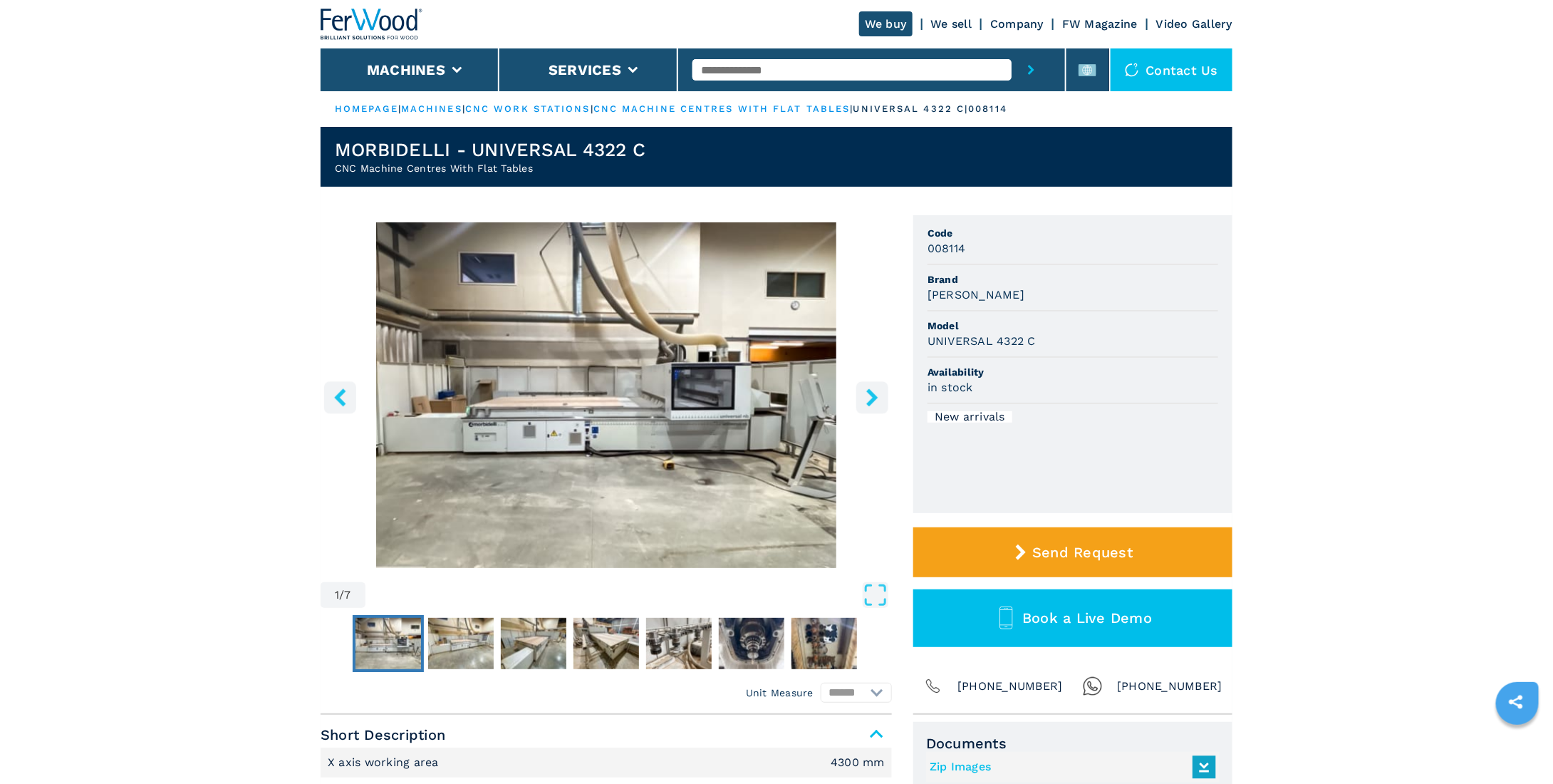
click at [691, 306] on img "Go to Slide 1" at bounding box center [606, 394] width 571 height 345
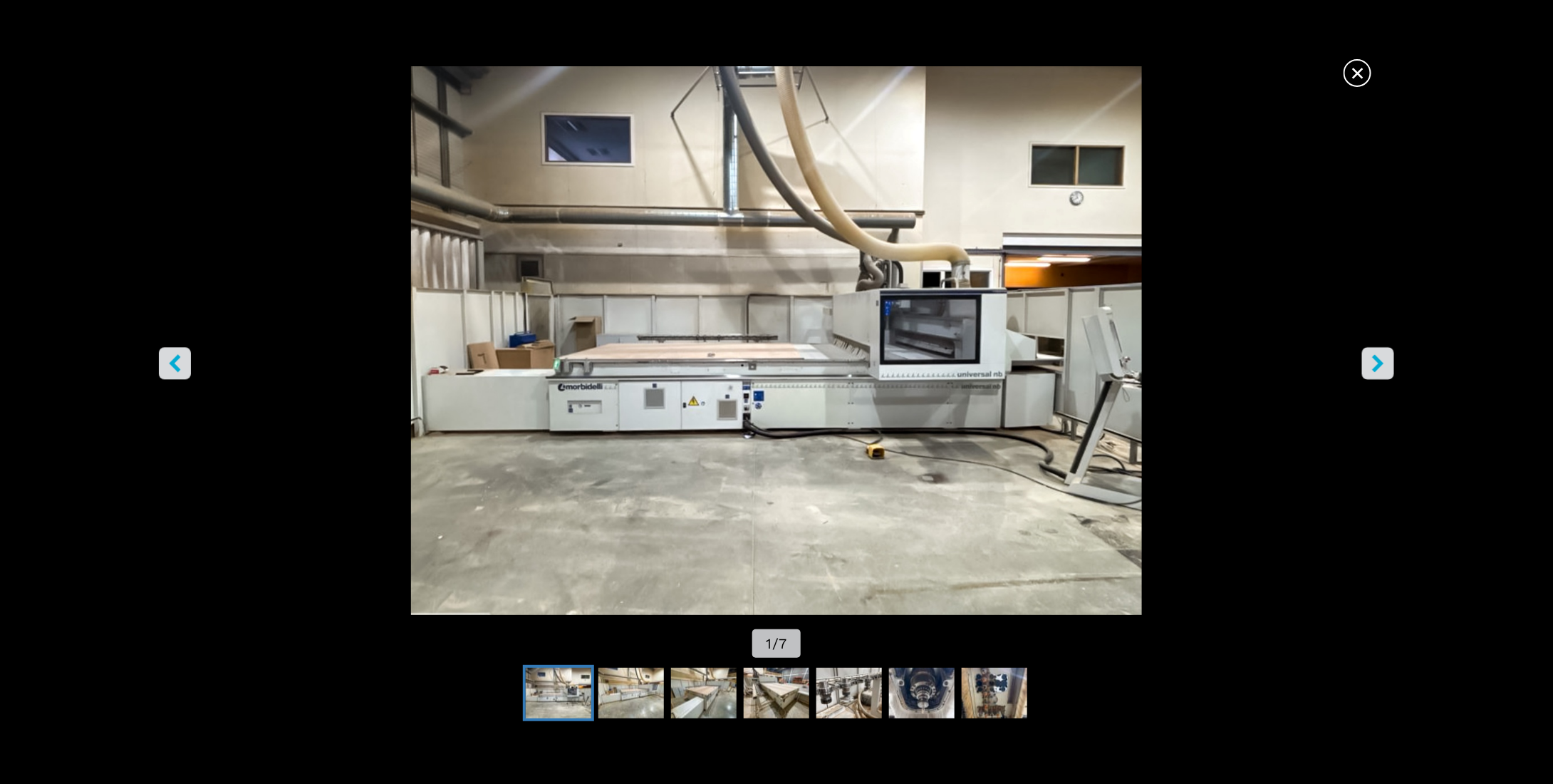
click at [1377, 361] on icon "right-button" at bounding box center [1378, 363] width 18 height 18
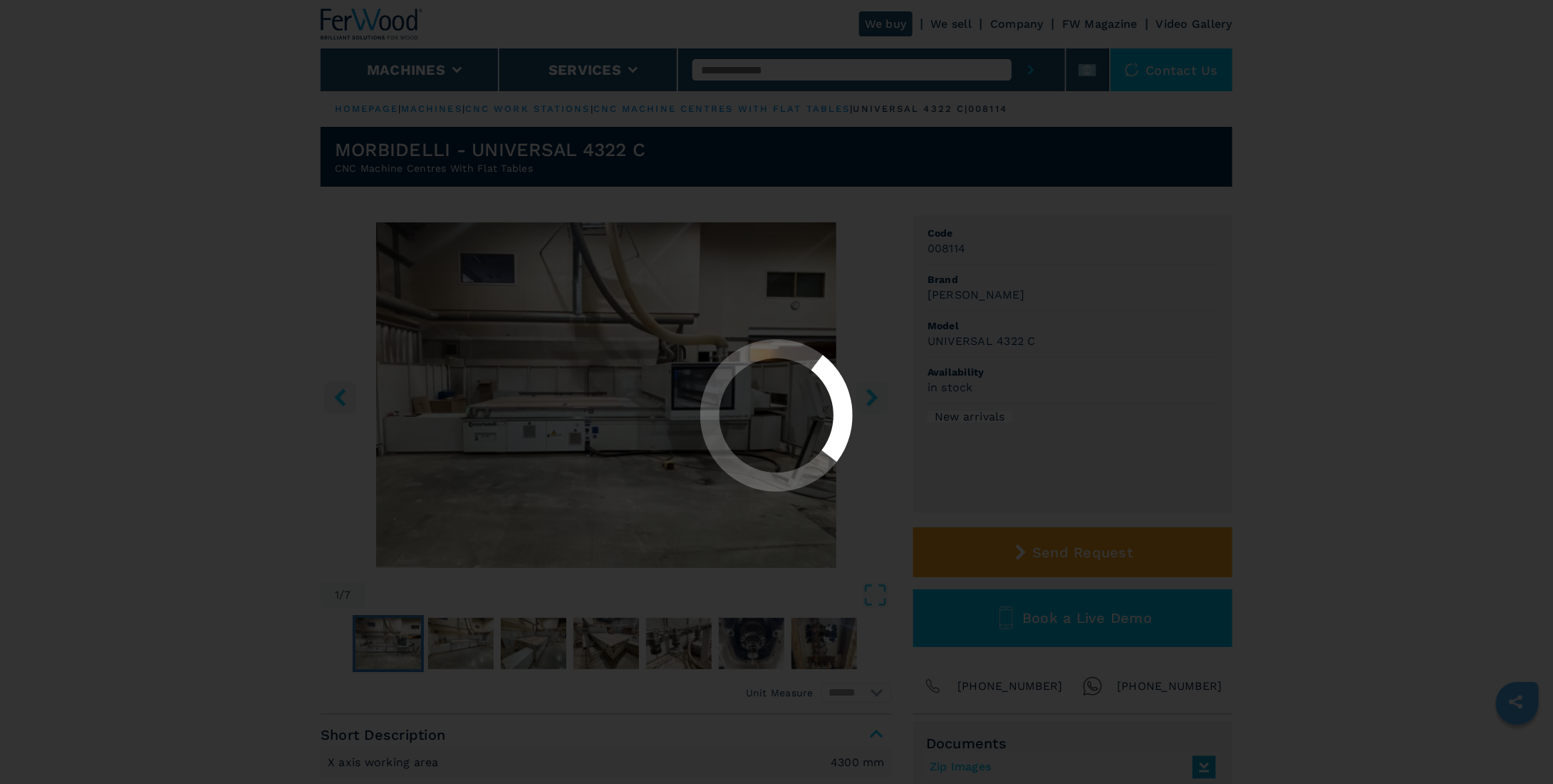
select select "**********"
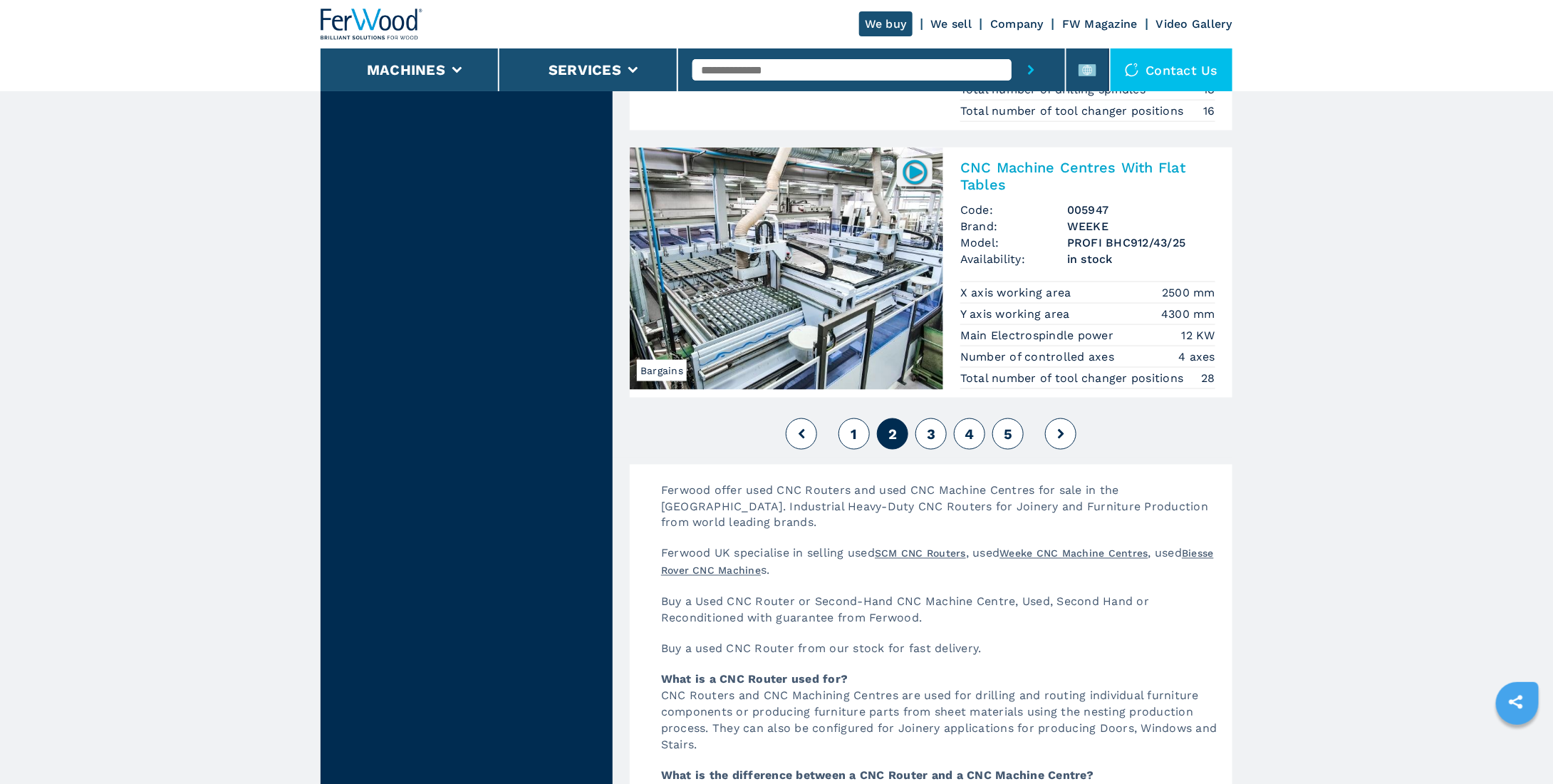
scroll to position [3561, 0]
click at [940, 418] on button "3" at bounding box center [931, 433] width 31 height 31
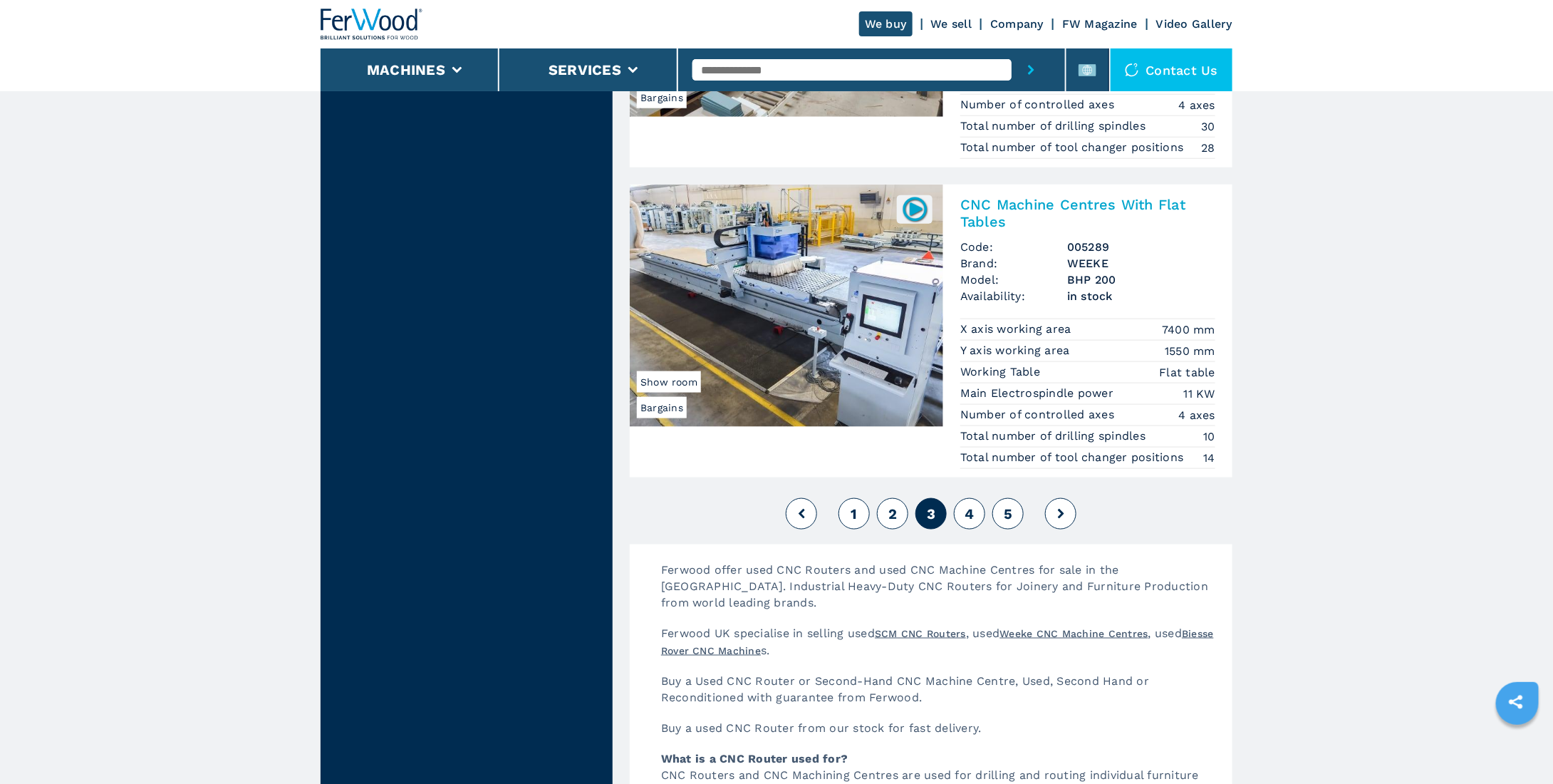
scroll to position [3419, 0]
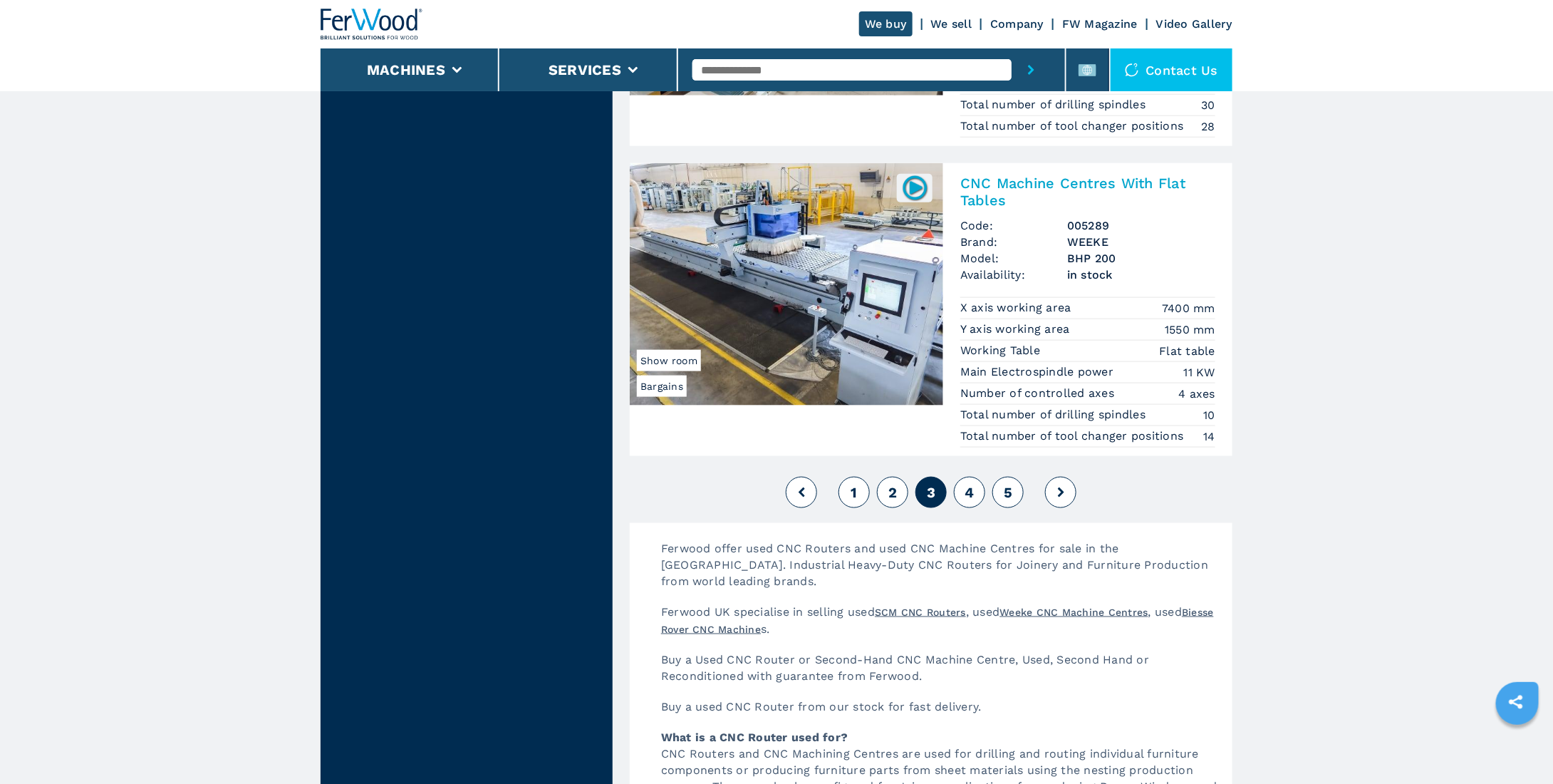
click at [992, 174] on h2 "CNC Machine Centres With Flat Tables" at bounding box center [1087, 191] width 255 height 34
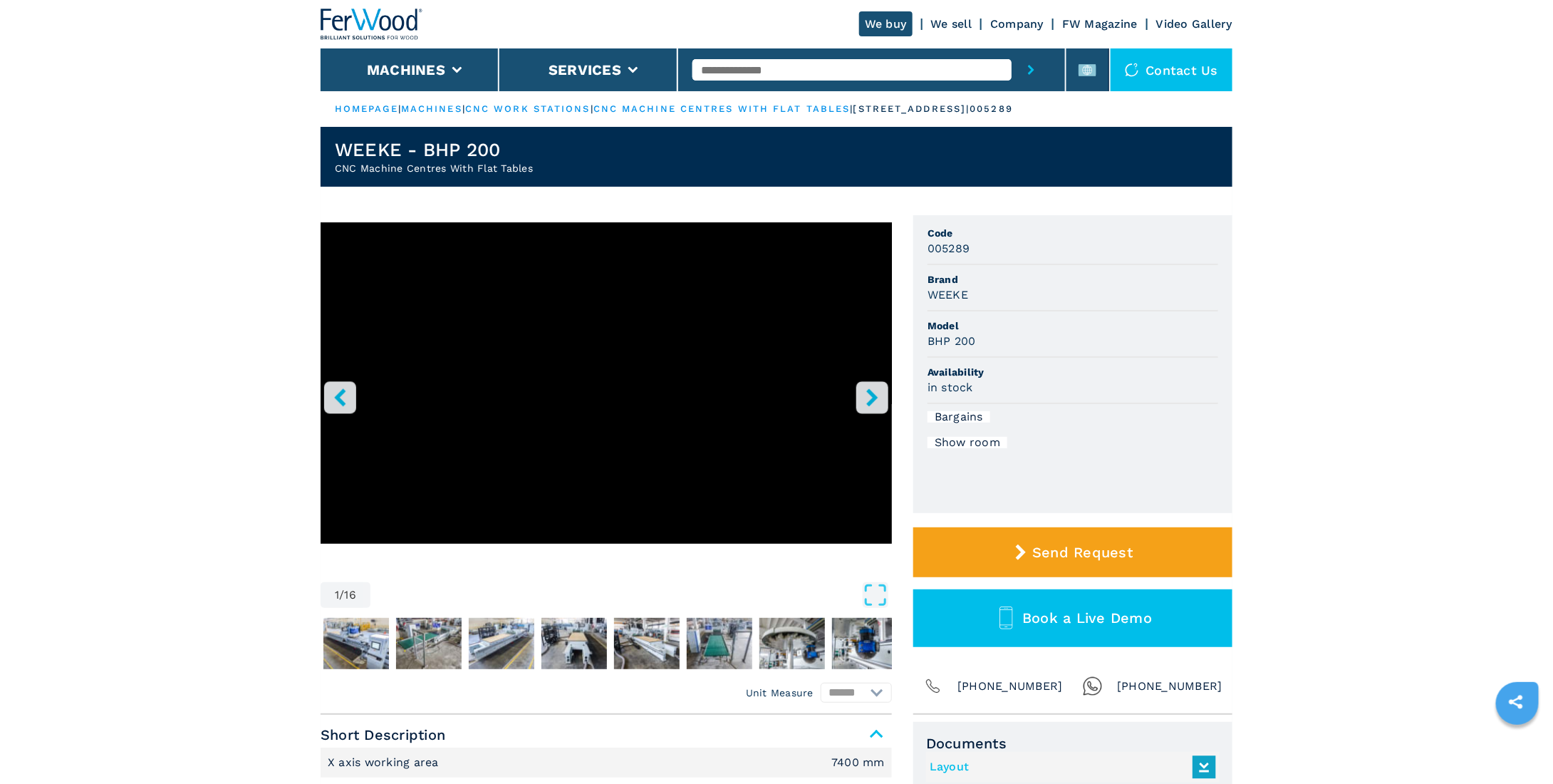
click at [863, 395] on icon "right-button" at bounding box center [872, 396] width 18 height 18
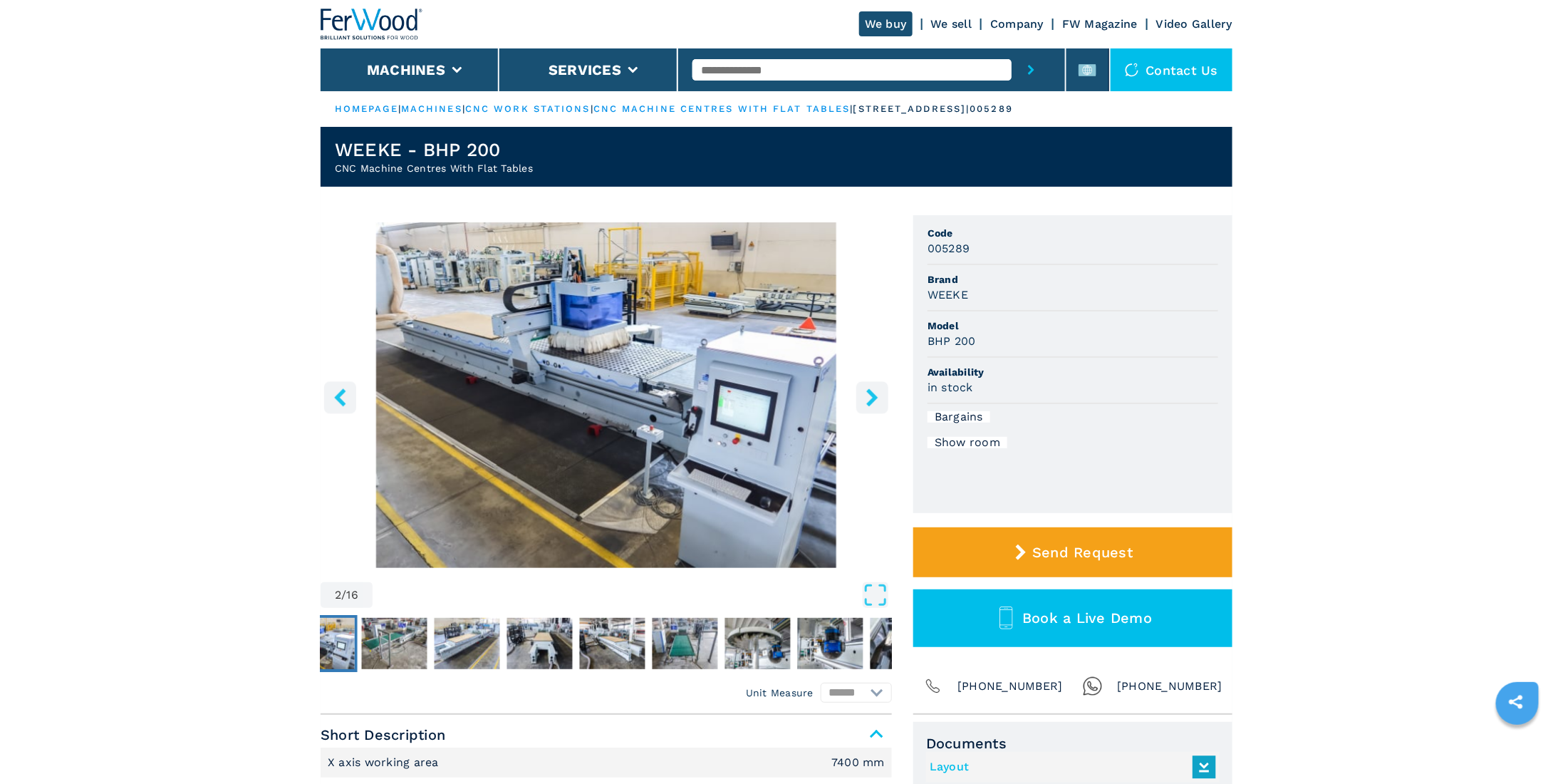
click at [863, 395] on icon "right-button" at bounding box center [872, 396] width 18 height 18
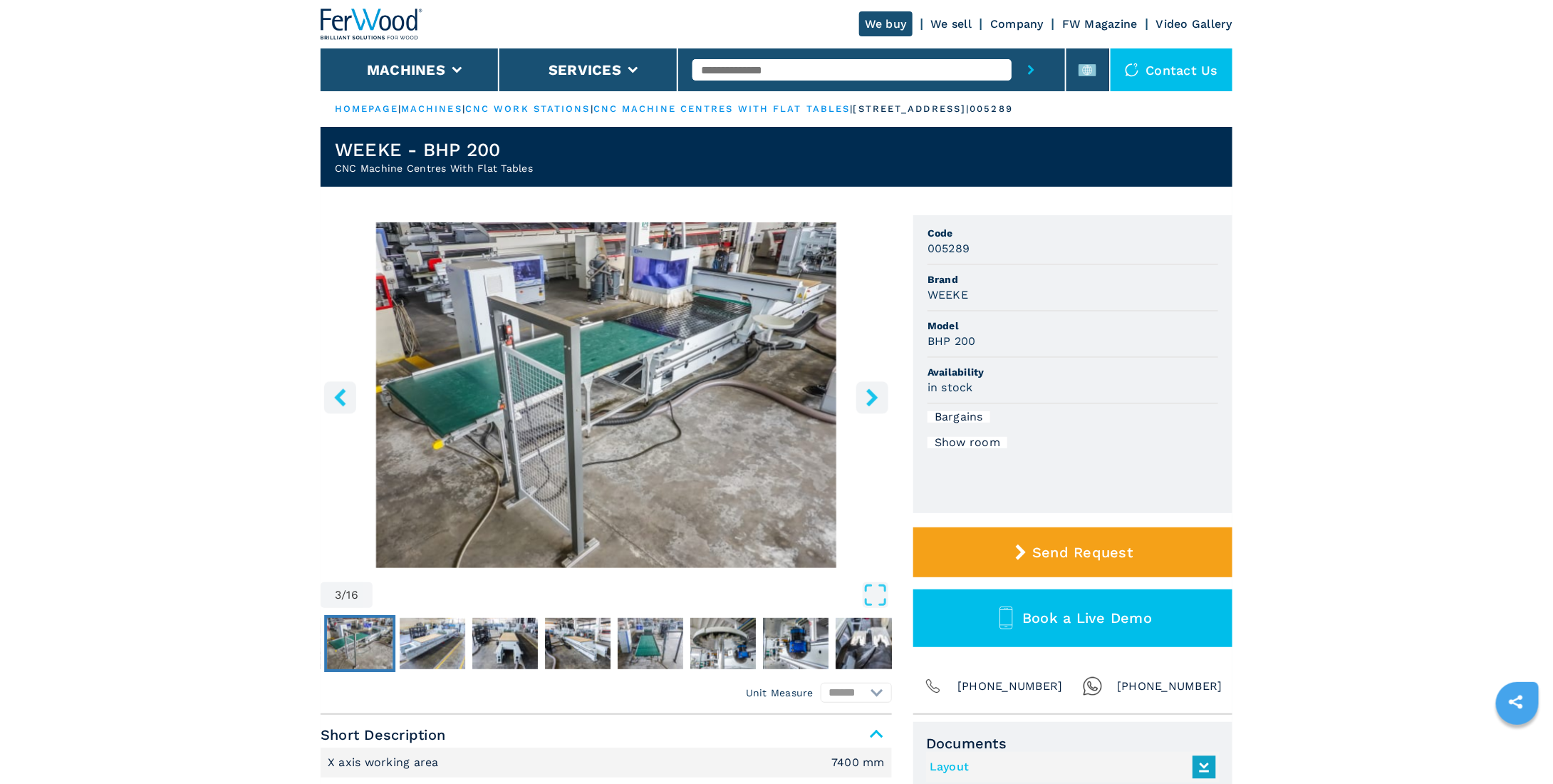
click at [863, 395] on icon "right-button" at bounding box center [872, 396] width 18 height 18
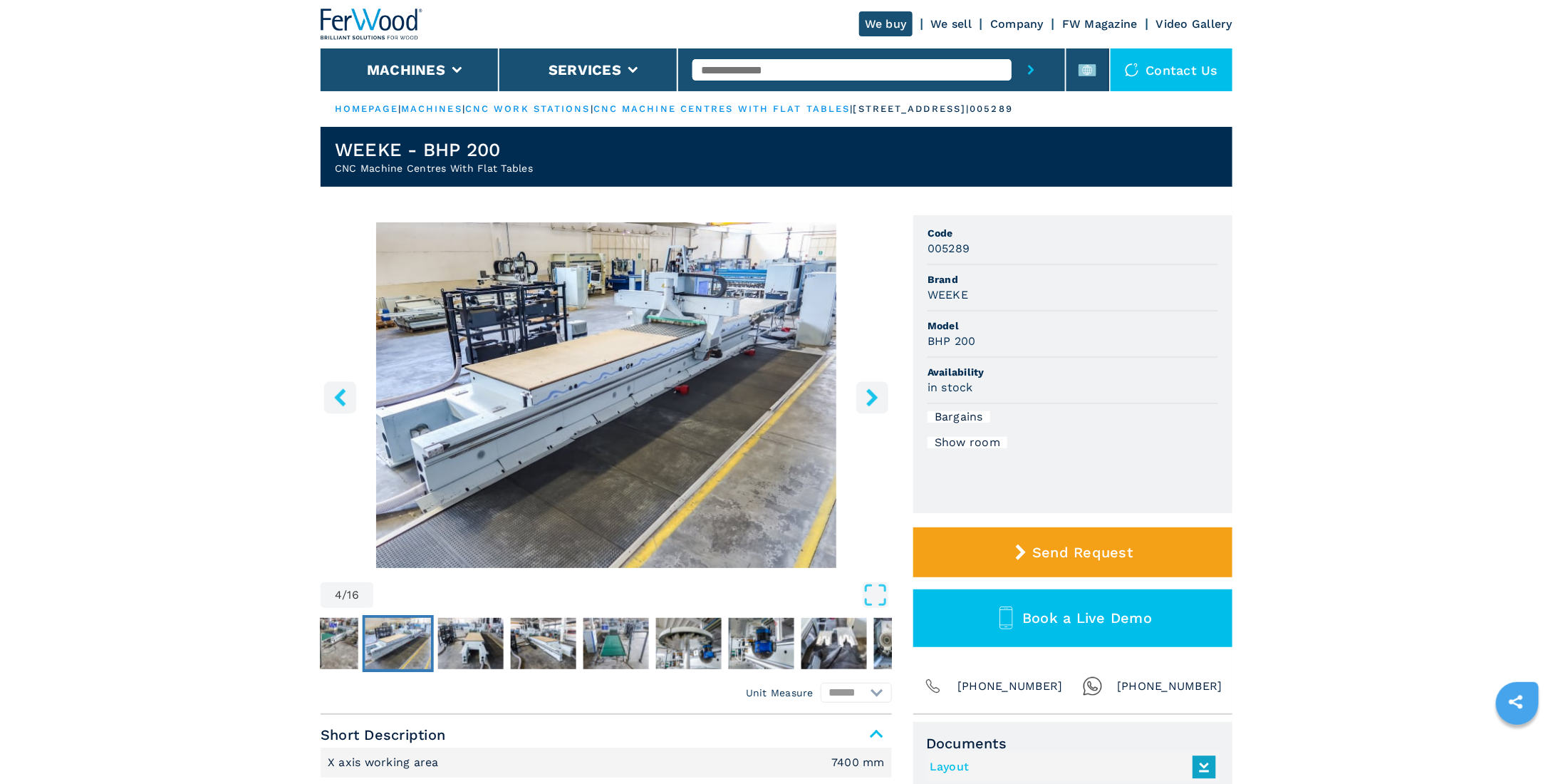
click at [863, 395] on icon "right-button" at bounding box center [872, 396] width 18 height 18
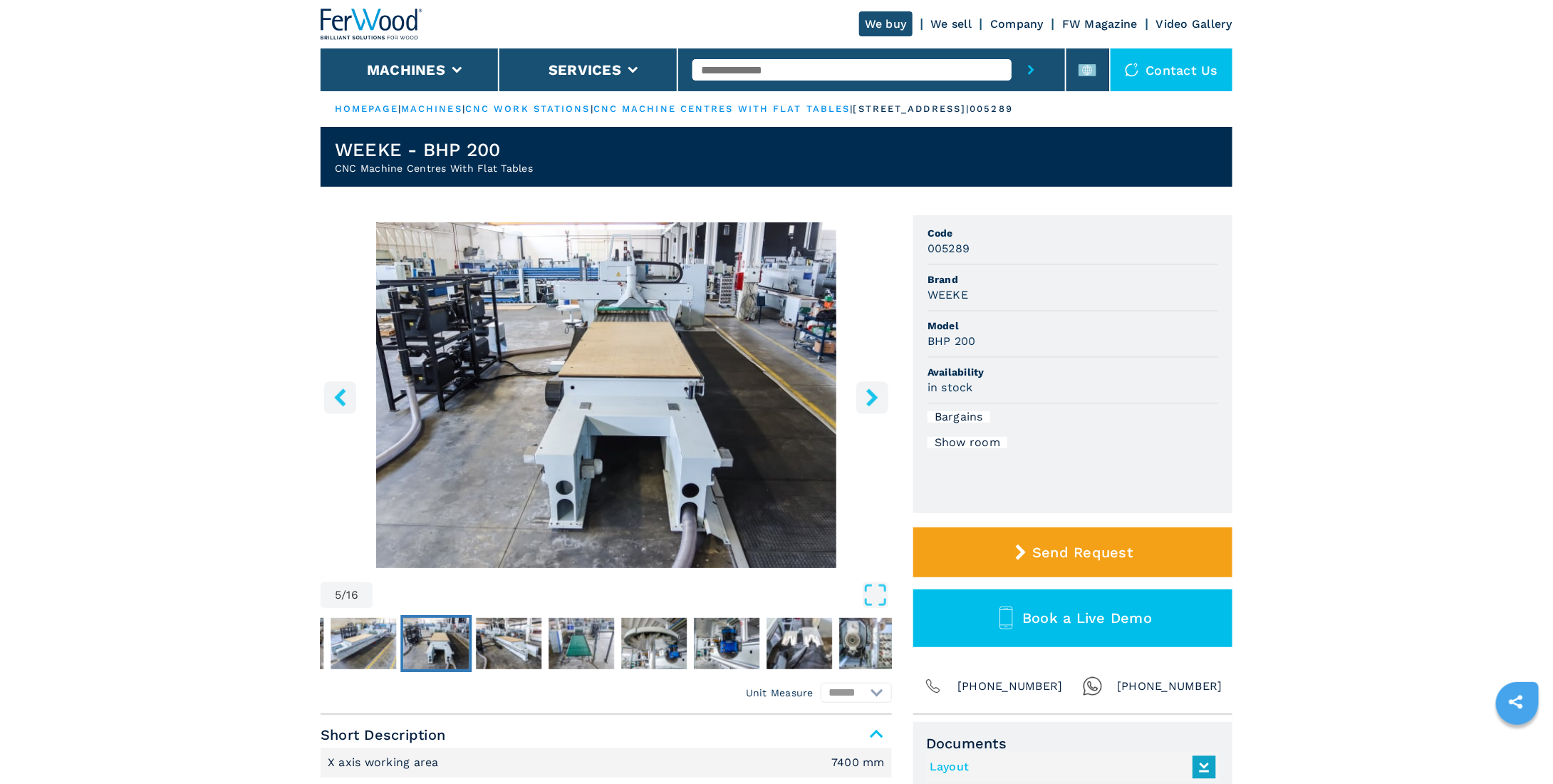
click at [863, 395] on icon "right-button" at bounding box center [872, 396] width 18 height 18
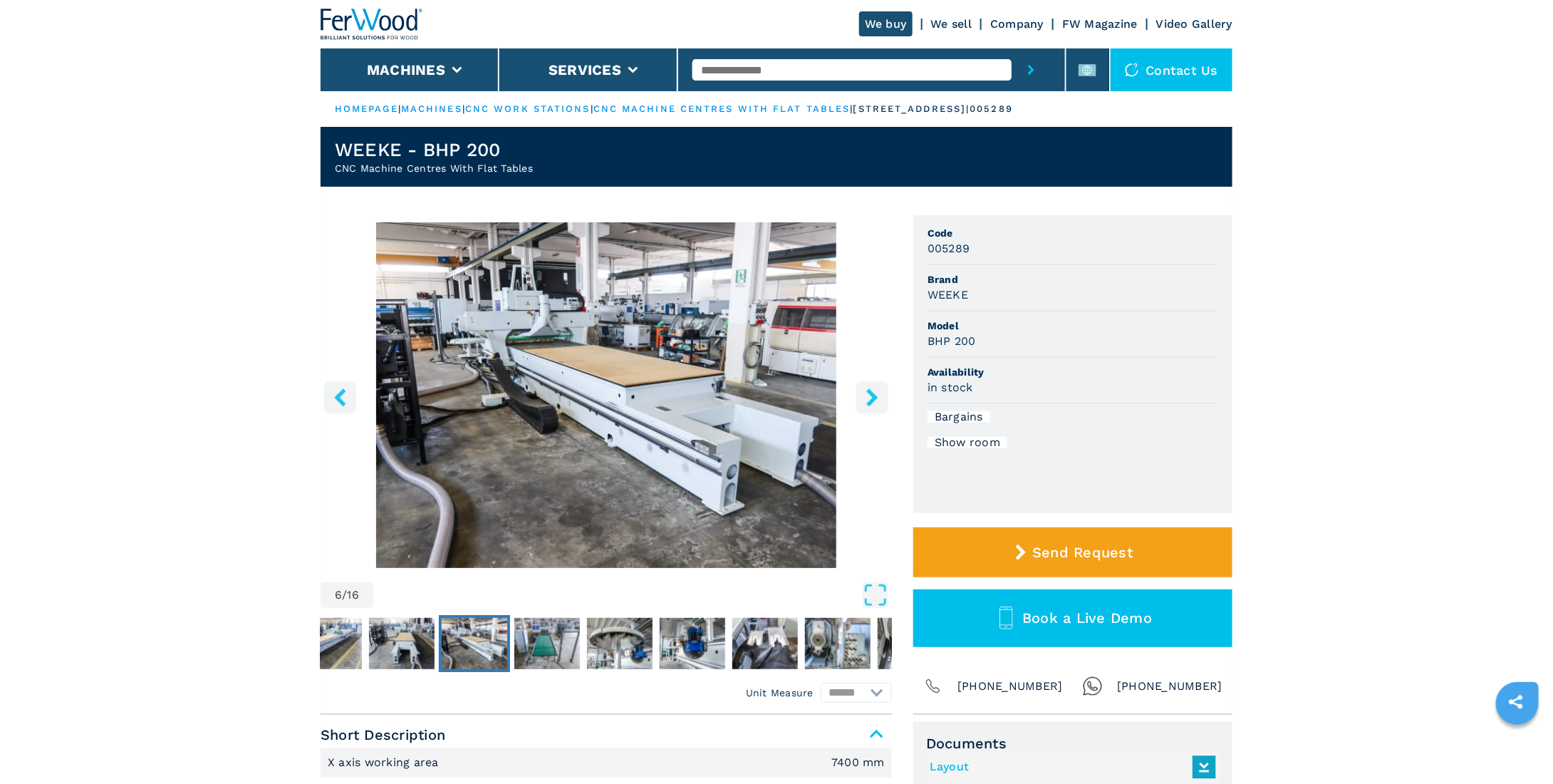
click at [863, 395] on icon "right-button" at bounding box center [872, 396] width 18 height 18
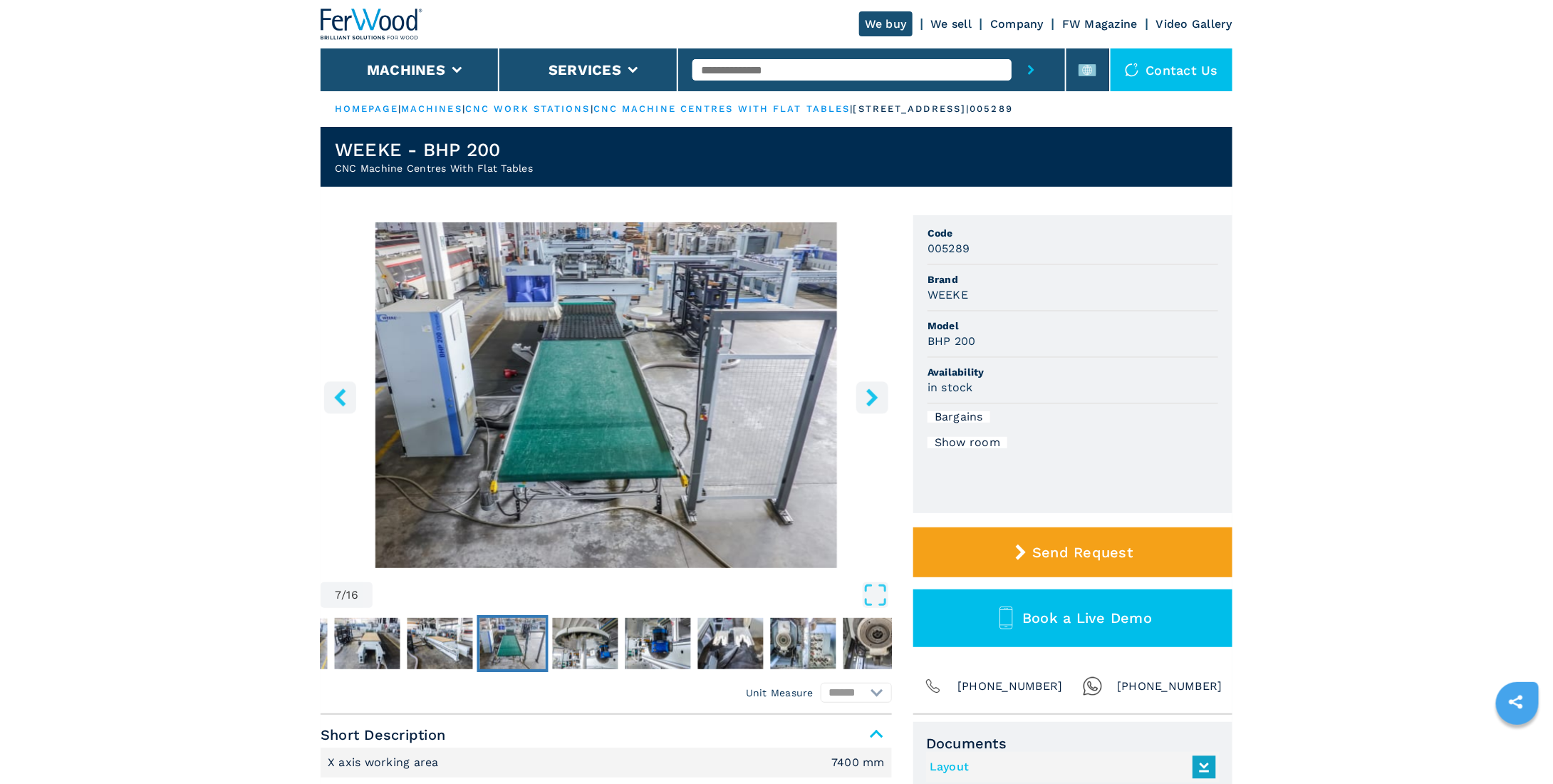
click at [863, 395] on icon "right-button" at bounding box center [872, 396] width 18 height 18
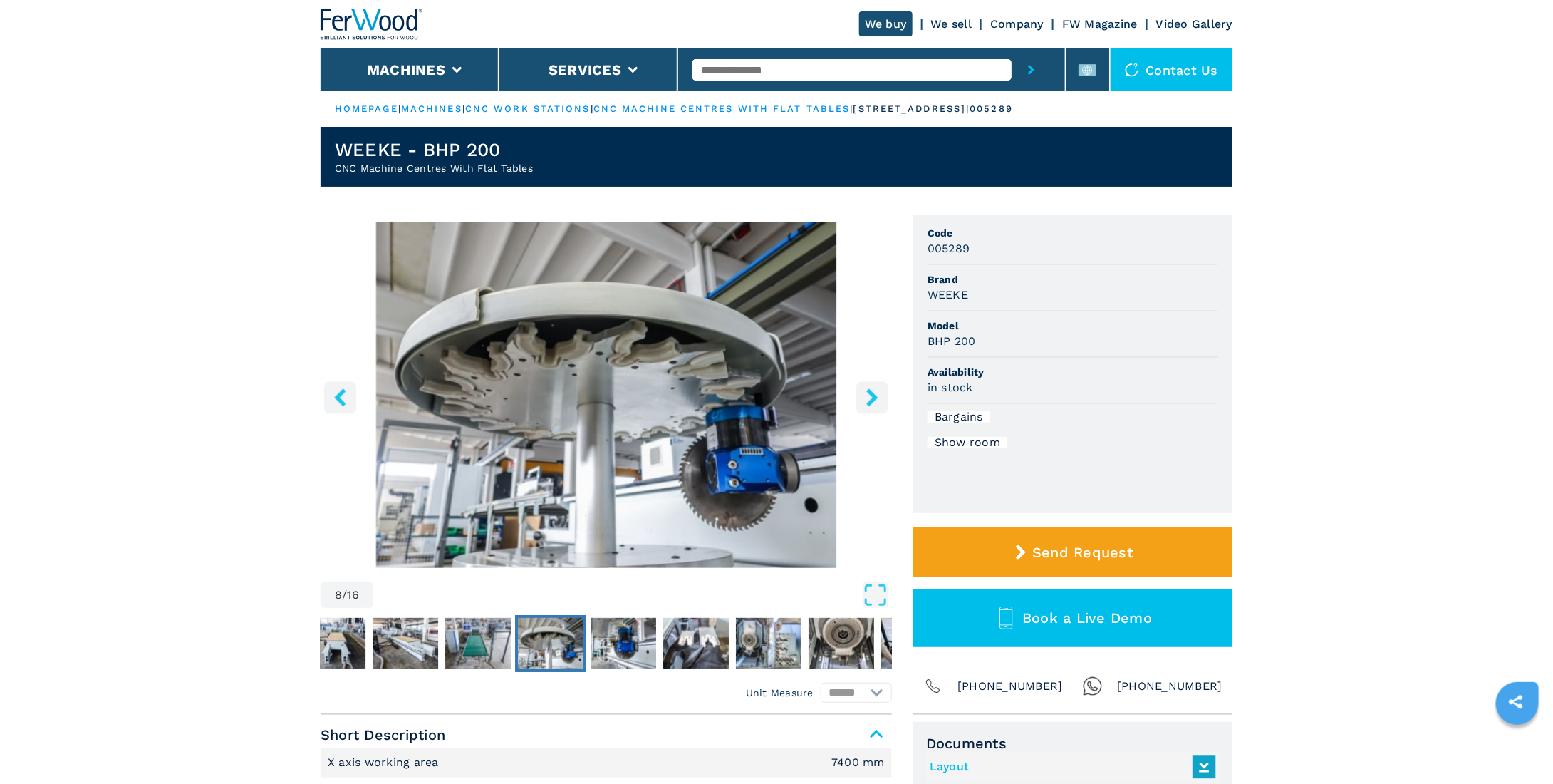
click at [863, 395] on icon "right-button" at bounding box center [872, 396] width 18 height 18
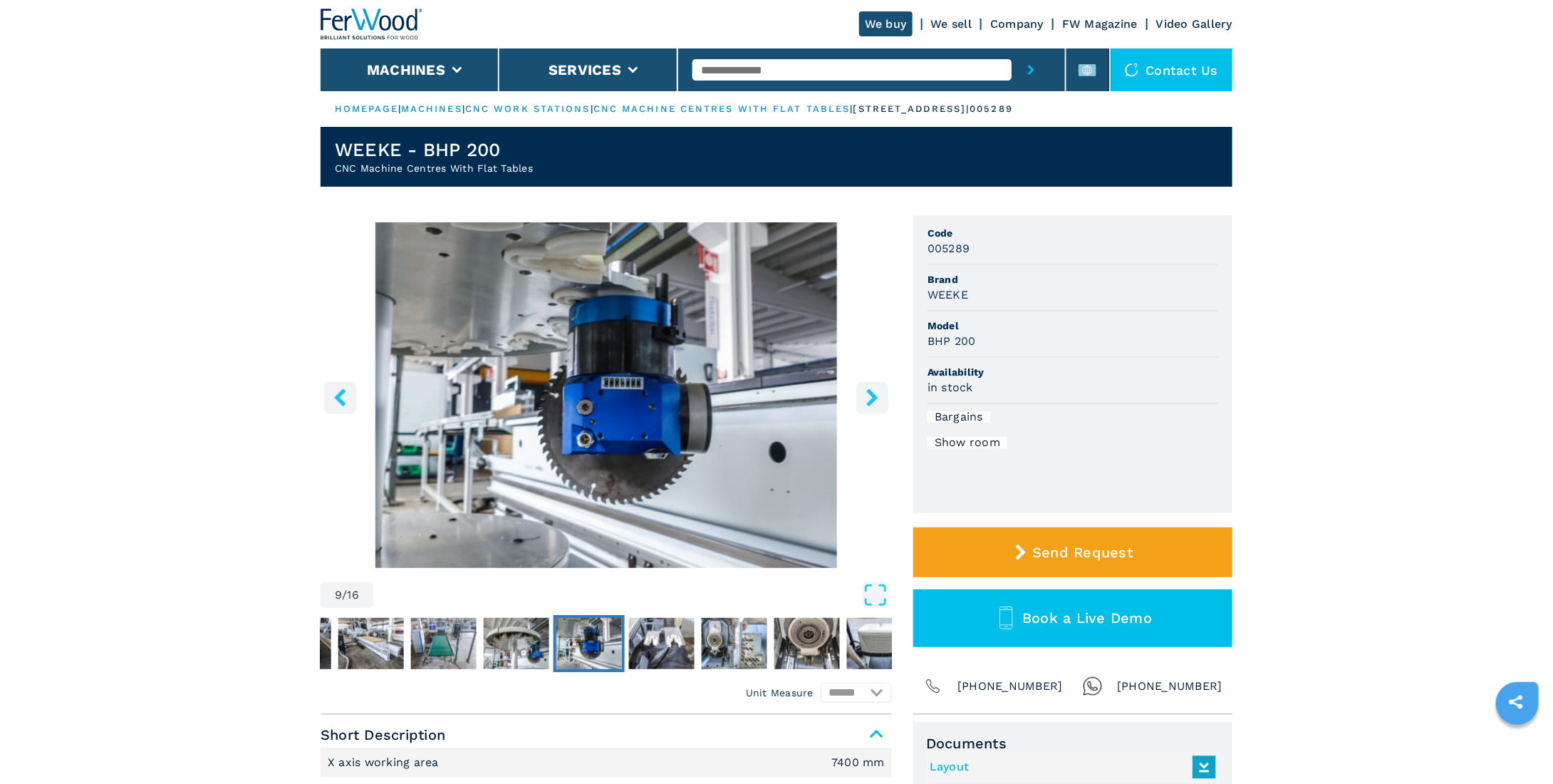
click at [863, 395] on icon "right-button" at bounding box center [872, 396] width 18 height 18
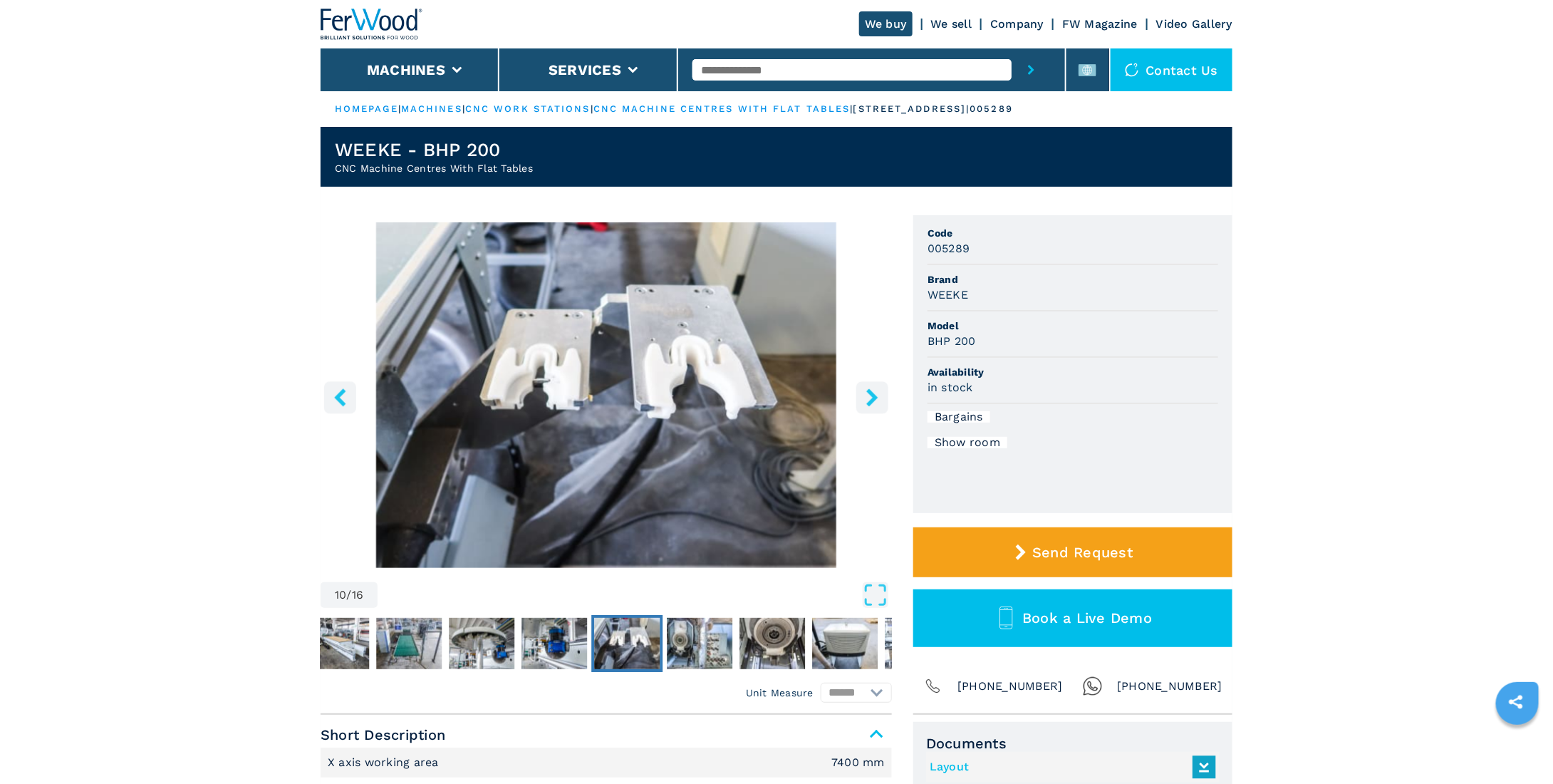
click at [864, 397] on icon "right-button" at bounding box center [872, 396] width 18 height 18
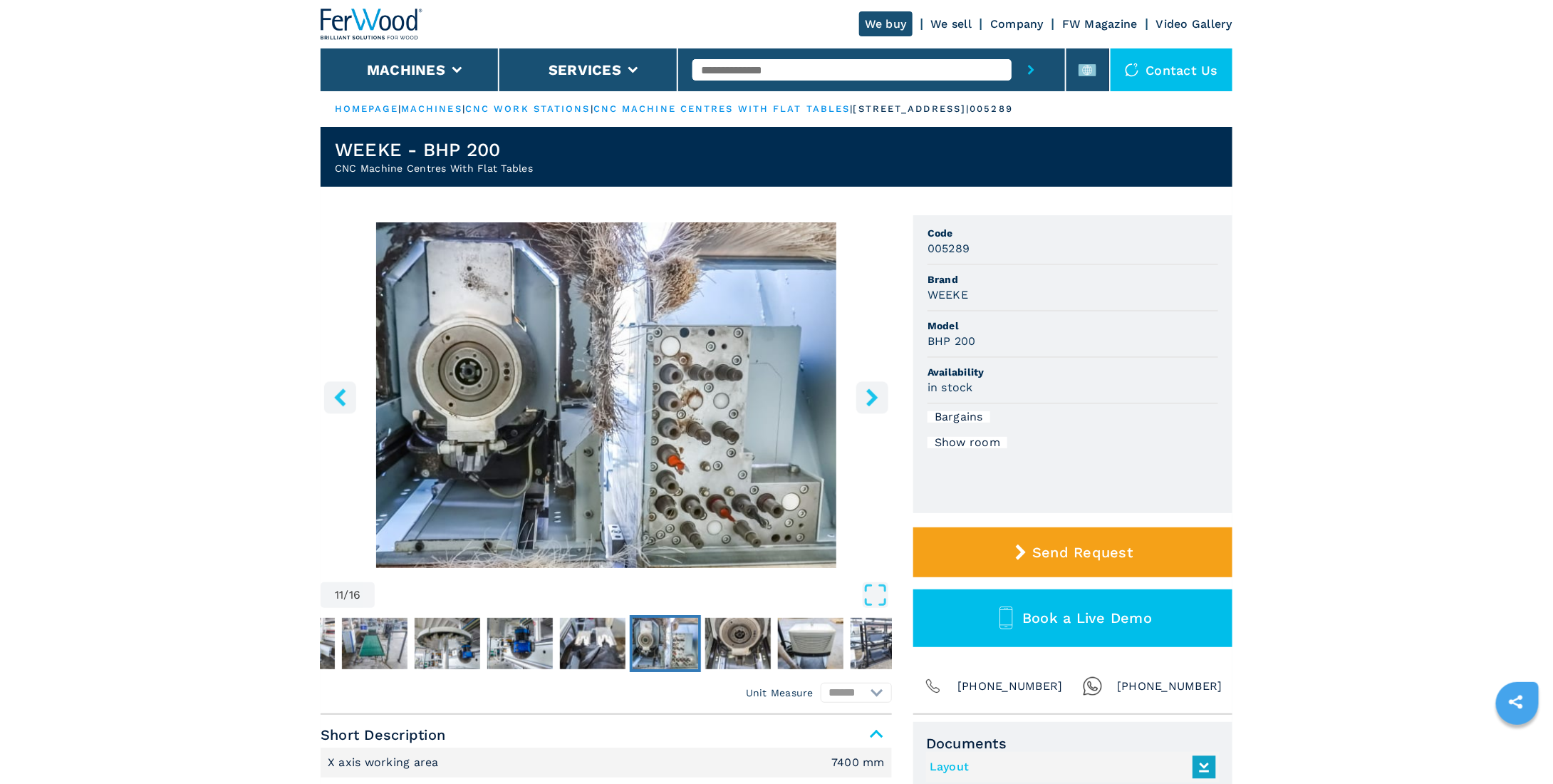
click at [864, 397] on icon "right-button" at bounding box center [872, 396] width 18 height 18
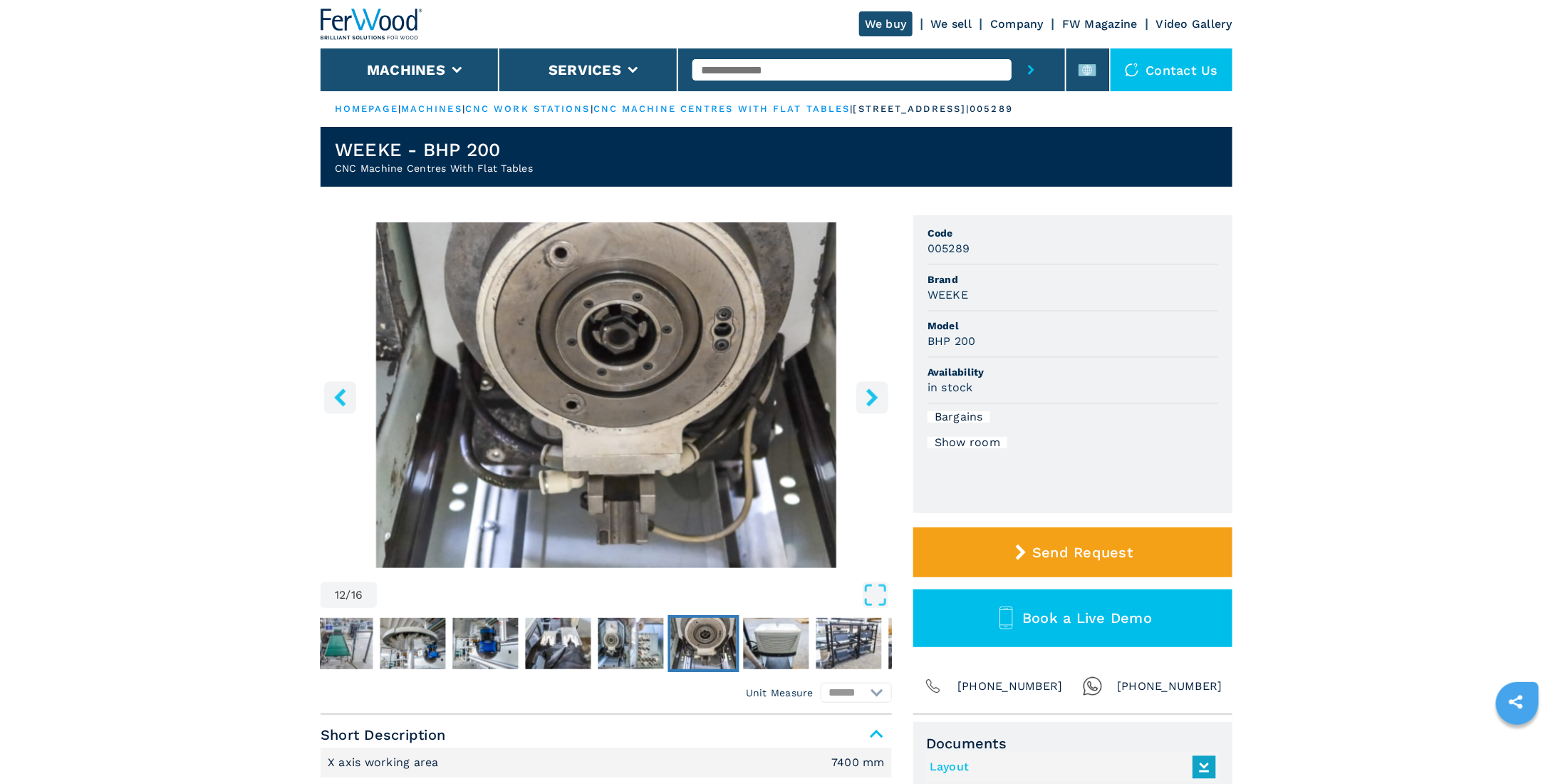
click at [864, 397] on icon "right-button" at bounding box center [872, 396] width 18 height 18
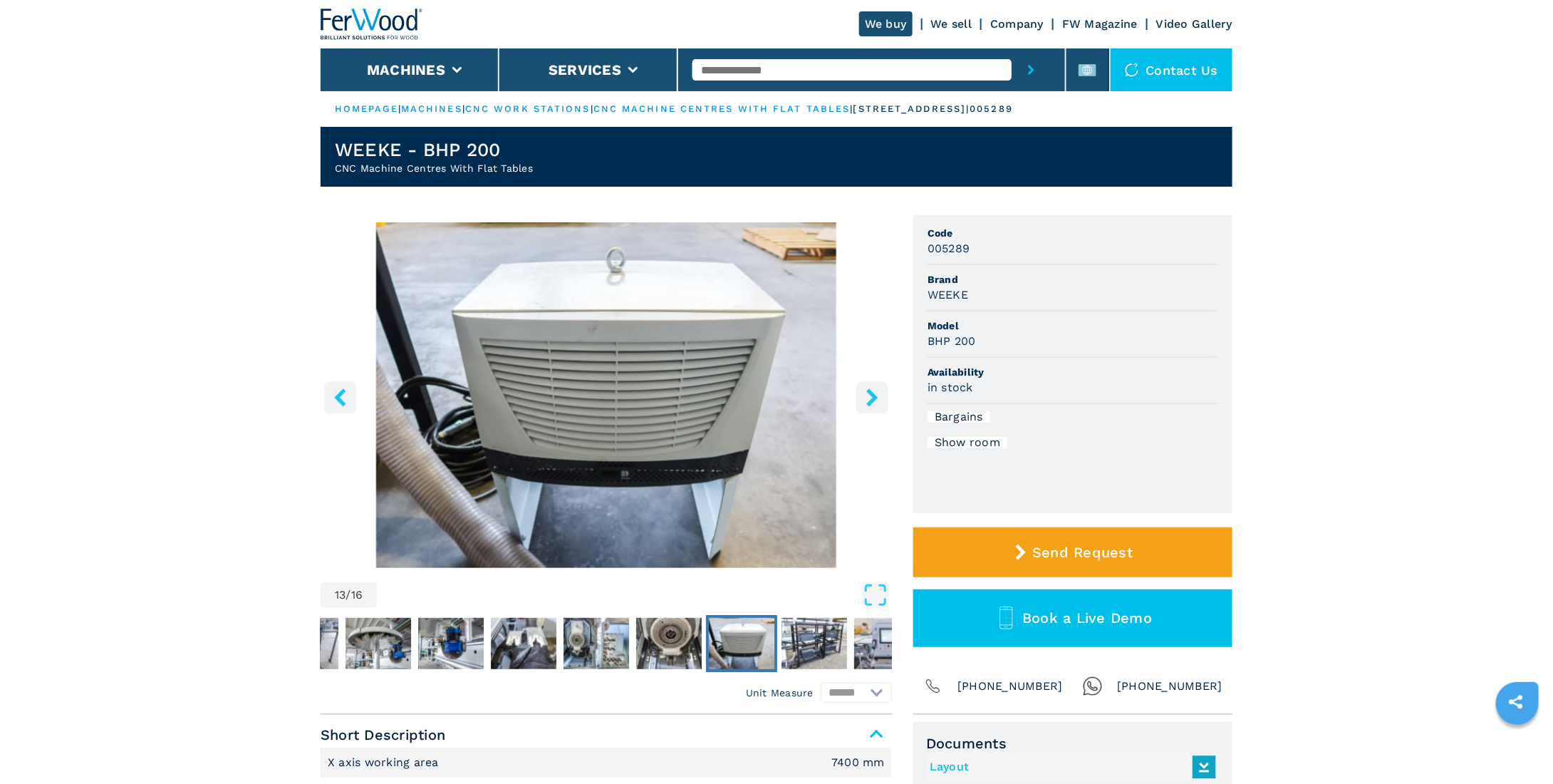
click at [864, 397] on icon "right-button" at bounding box center [872, 396] width 18 height 18
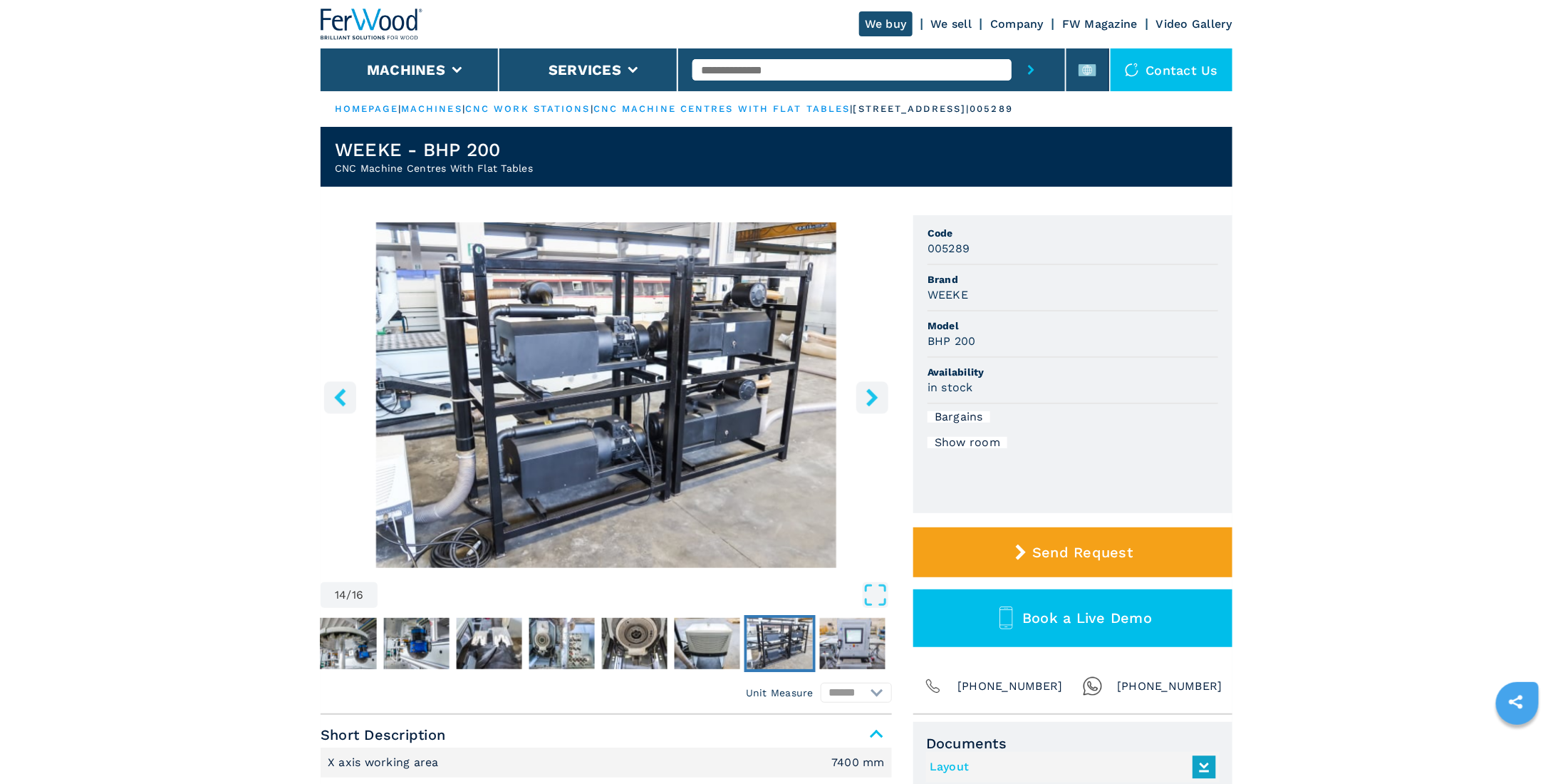
click at [867, 401] on icon "right-button" at bounding box center [872, 396] width 18 height 18
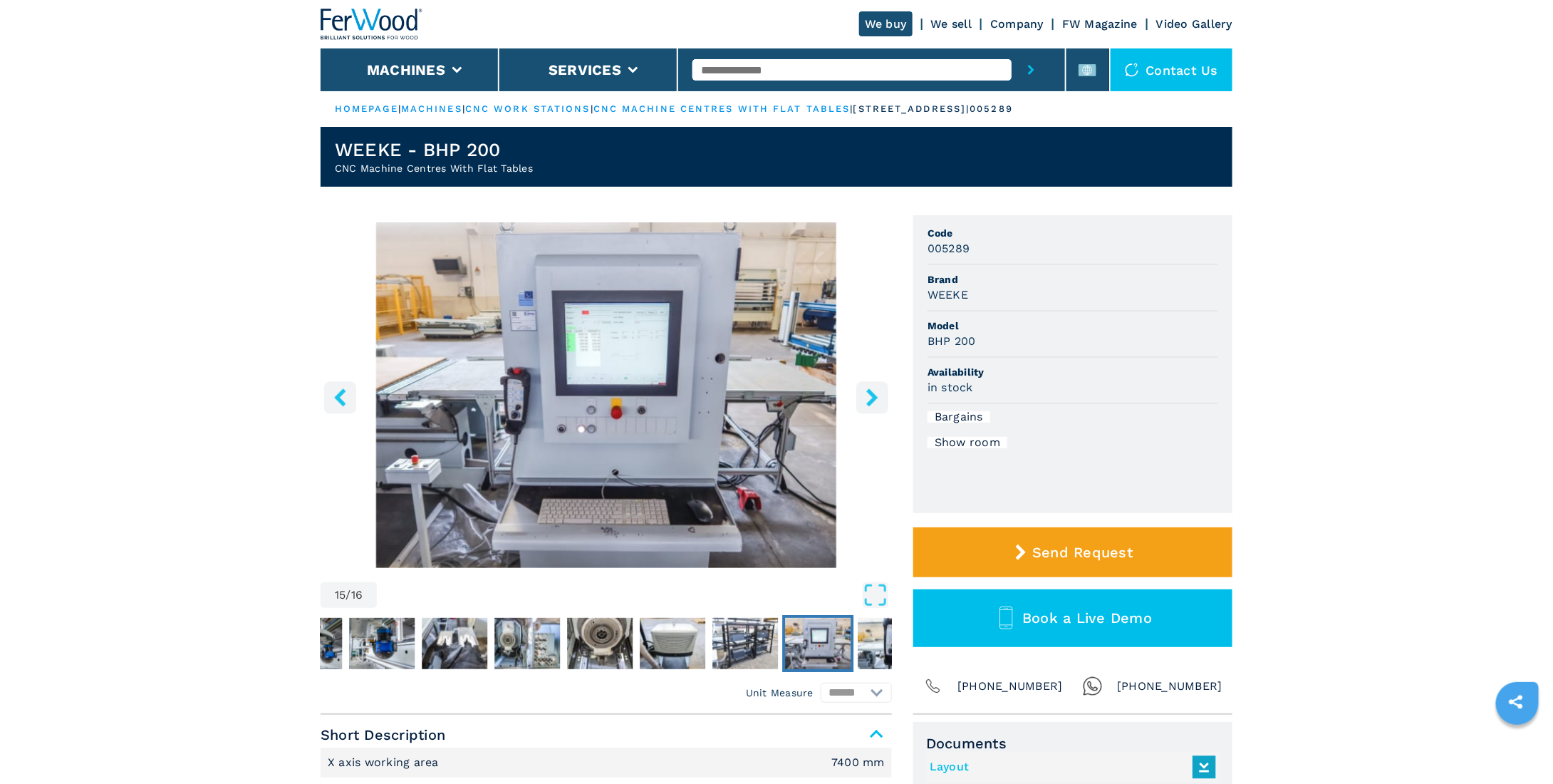
click at [867, 401] on icon "right-button" at bounding box center [872, 396] width 18 height 18
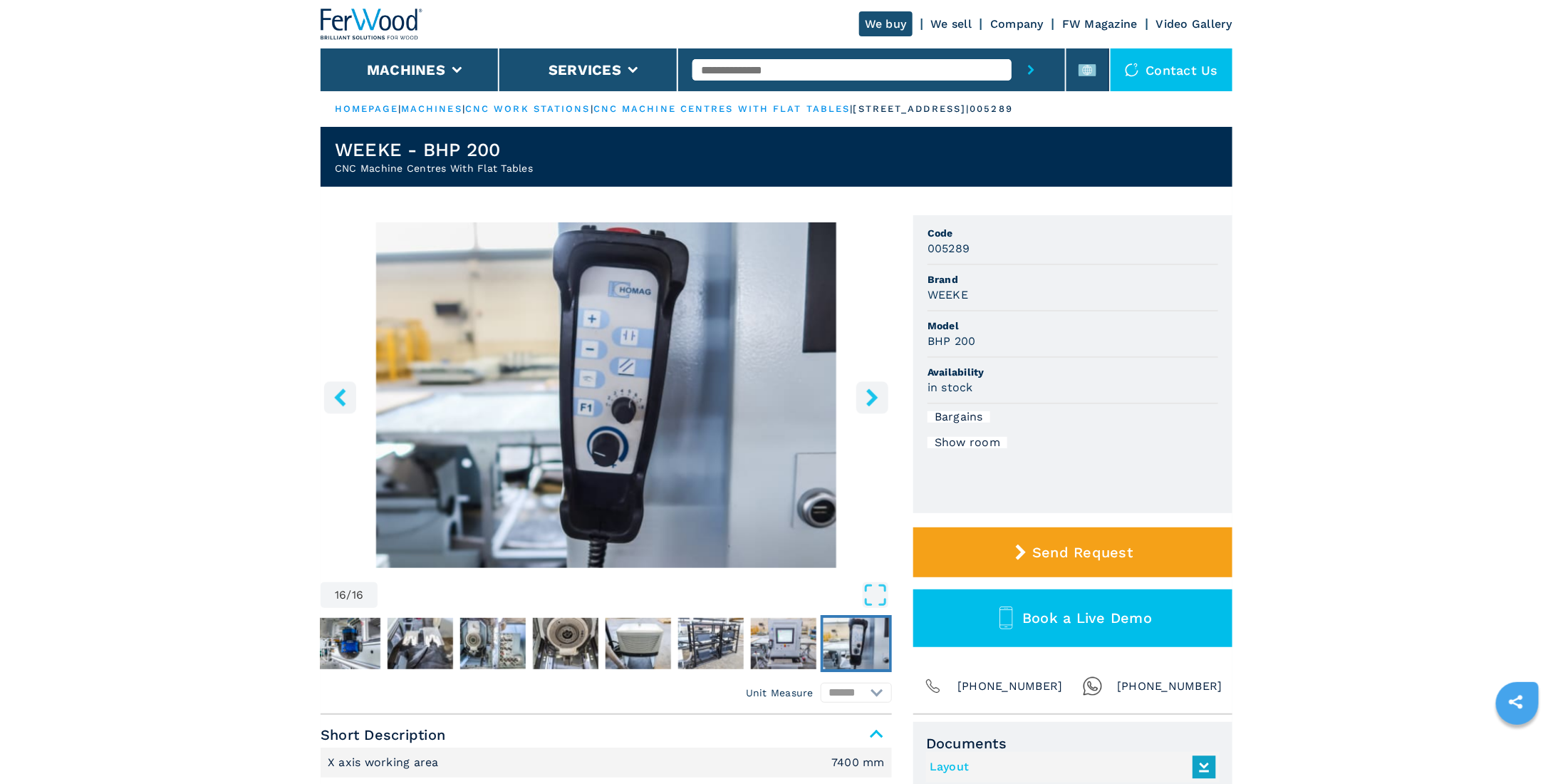
click at [867, 401] on icon "right-button" at bounding box center [872, 396] width 18 height 18
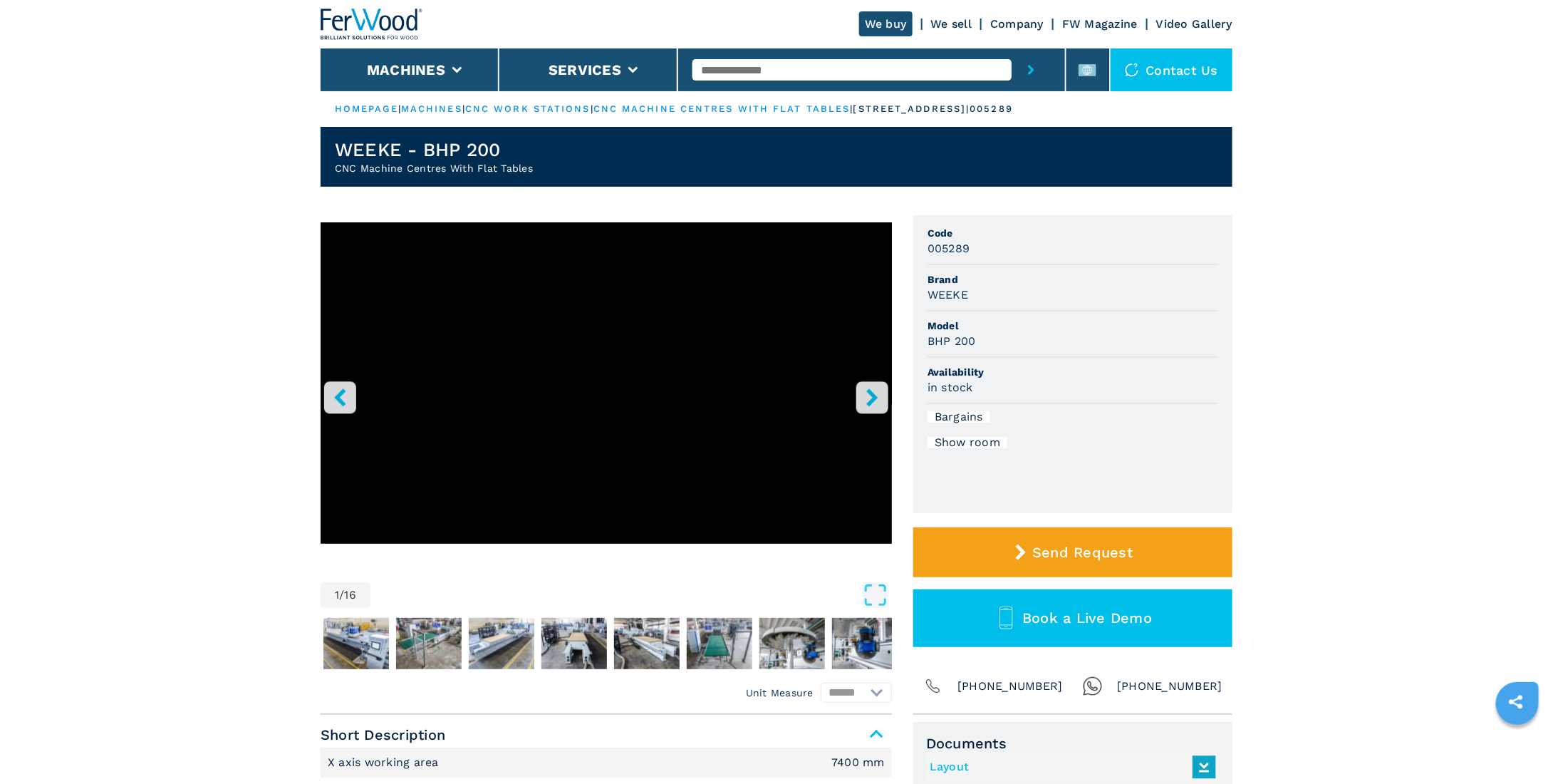
click at [874, 407] on button "right-button" at bounding box center [873, 397] width 32 height 32
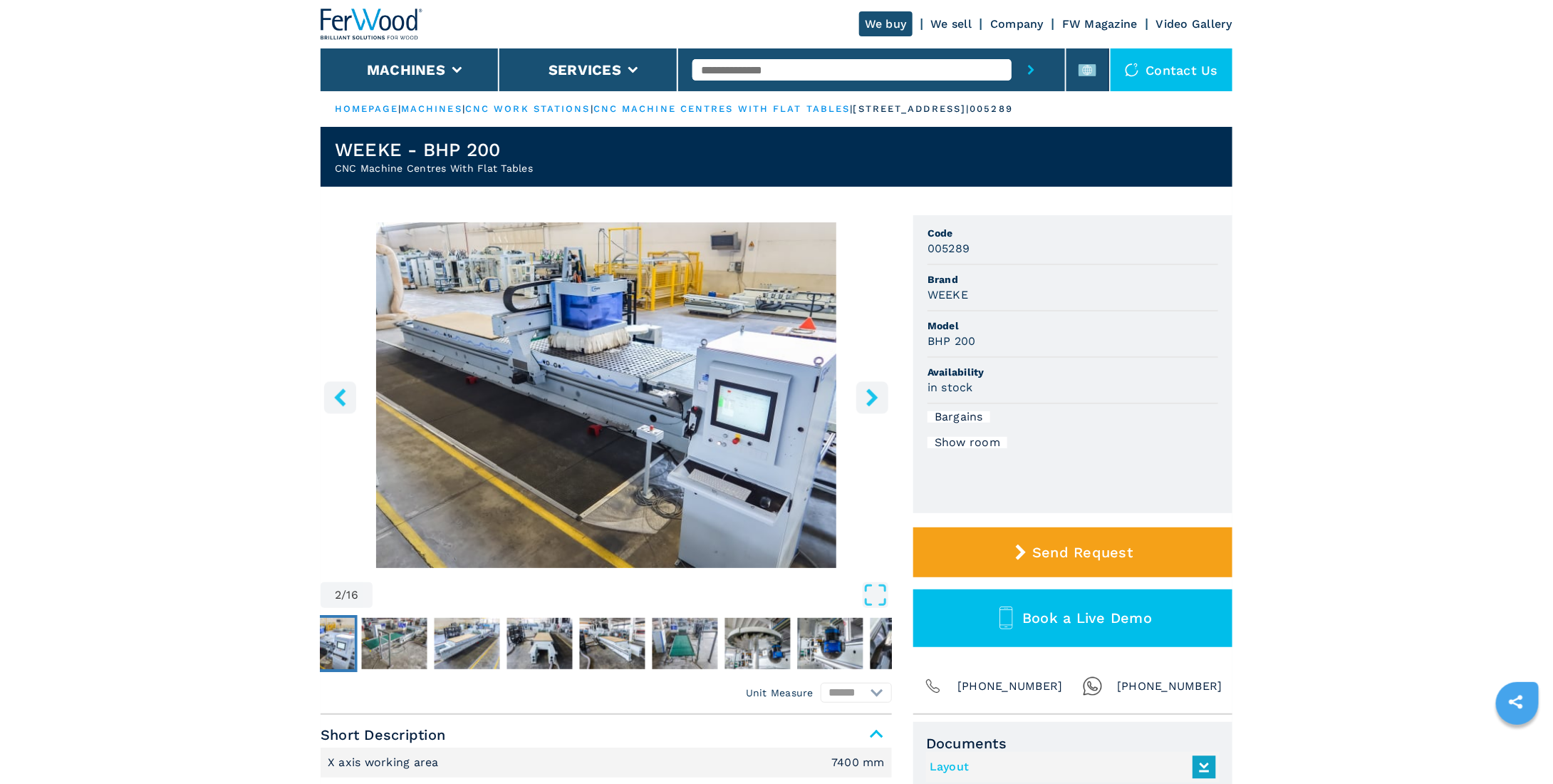
click at [872, 407] on button "right-button" at bounding box center [873, 397] width 32 height 32
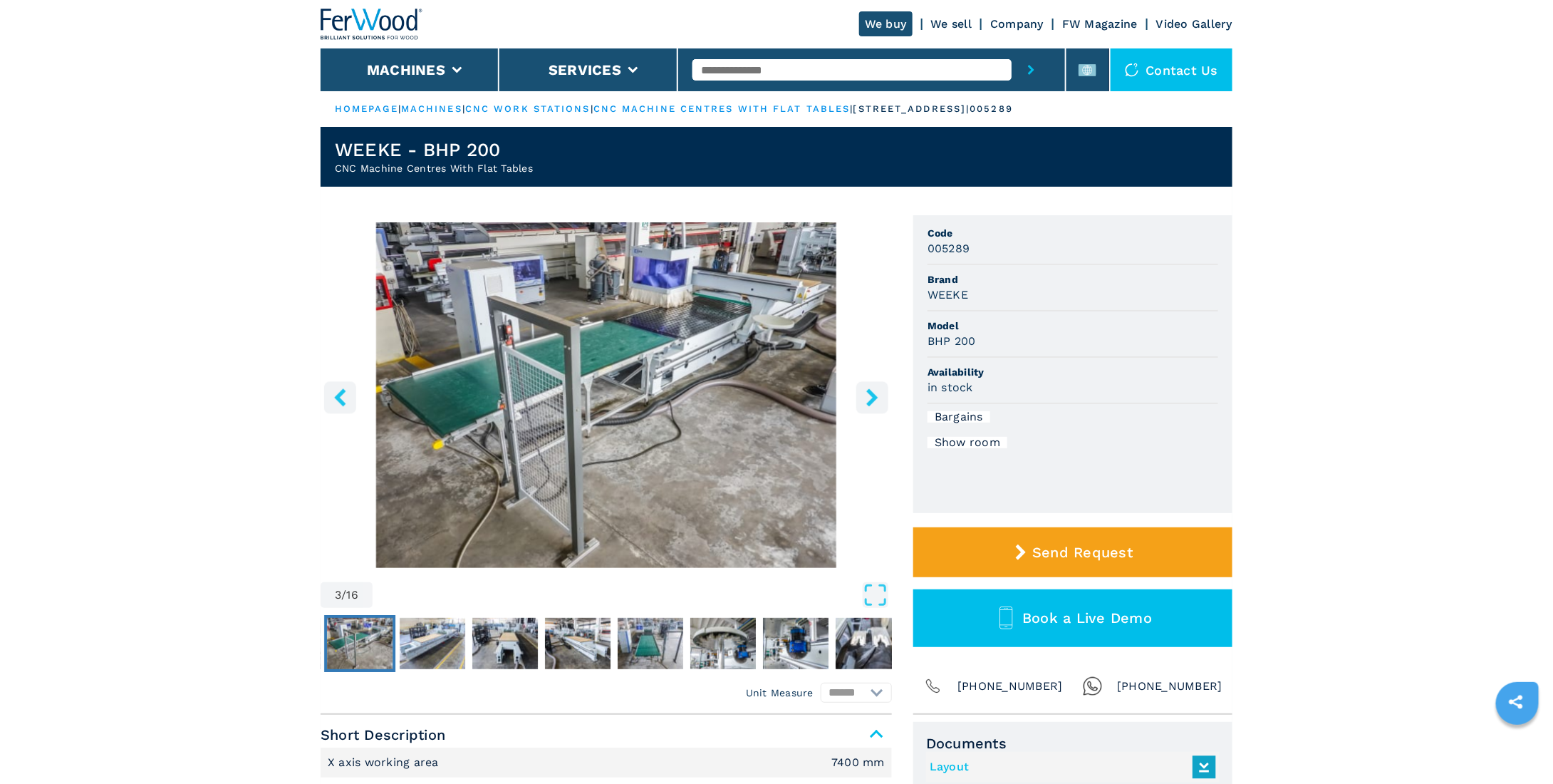
click at [872, 407] on button "right-button" at bounding box center [873, 397] width 32 height 32
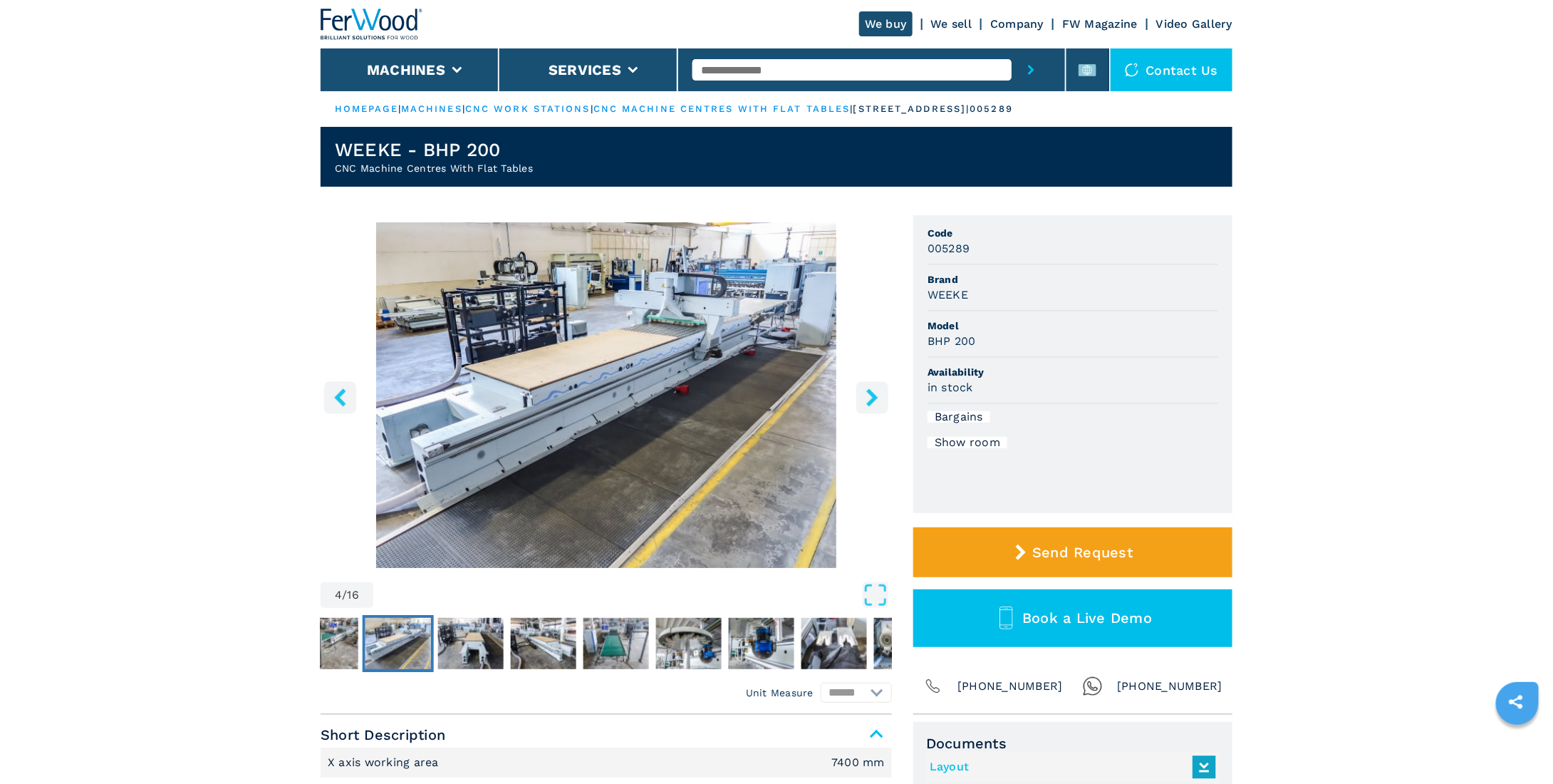
click at [872, 407] on button "right-button" at bounding box center [873, 397] width 32 height 32
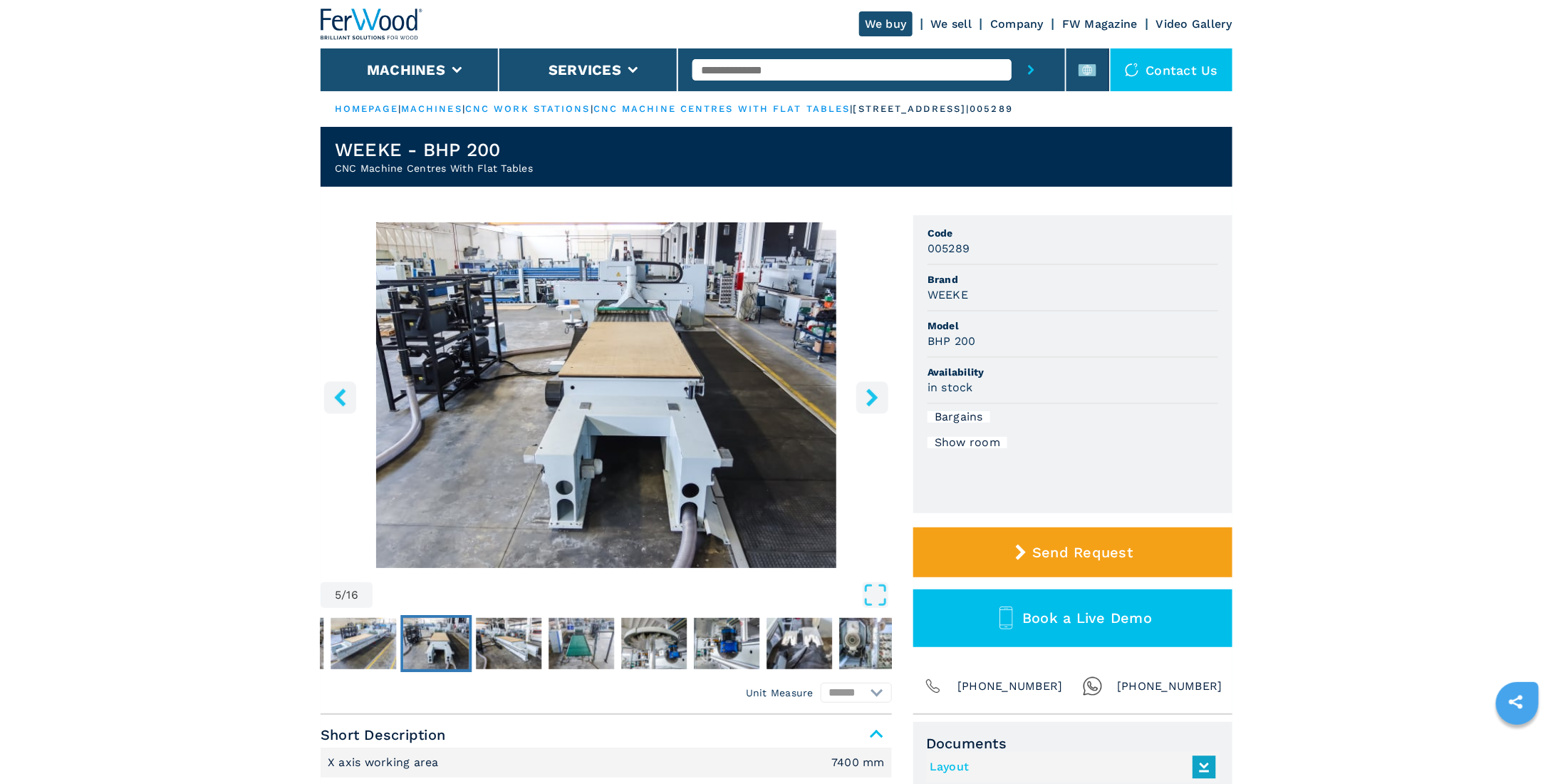
click at [872, 407] on button "right-button" at bounding box center [873, 397] width 32 height 32
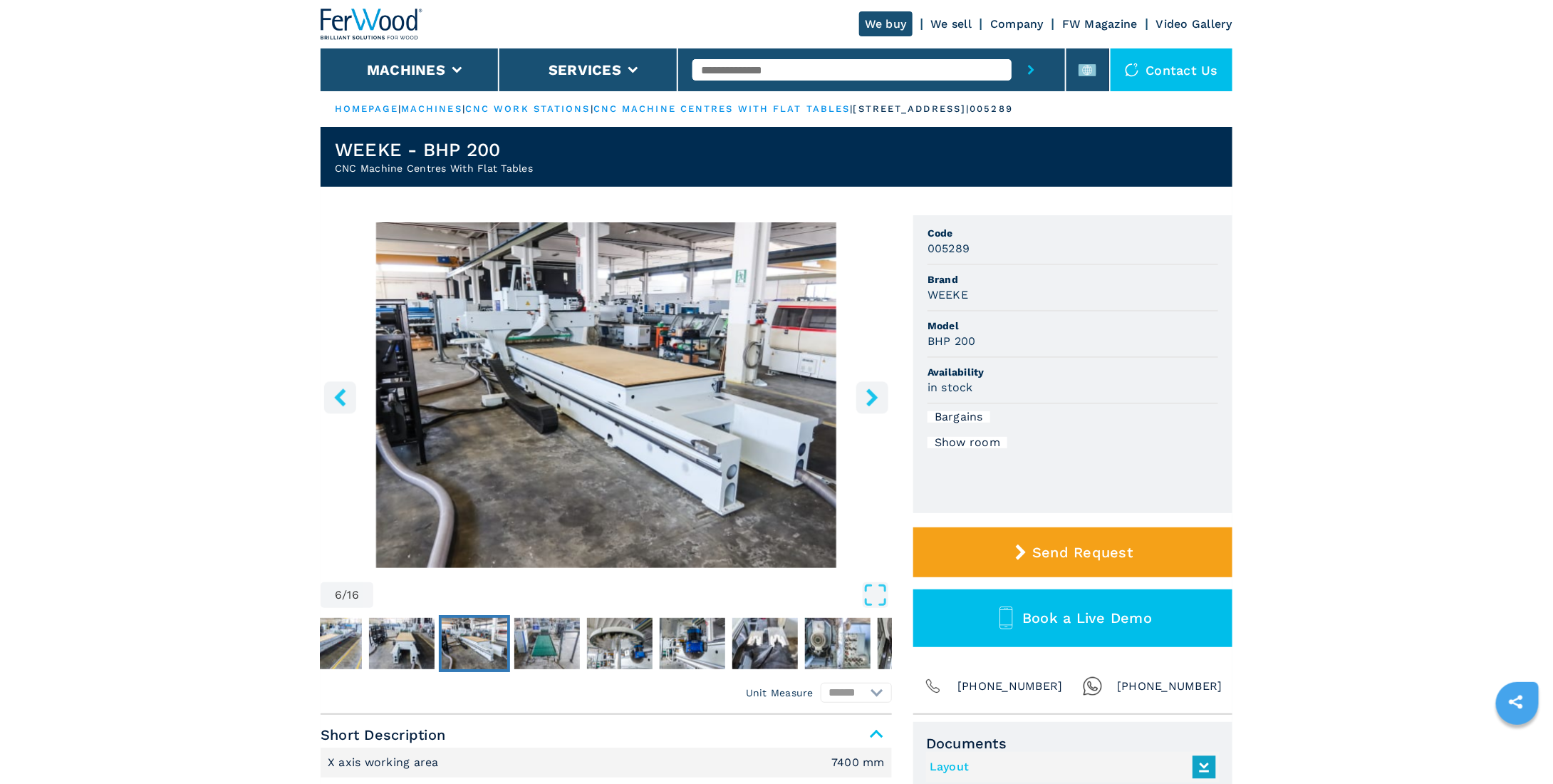
click at [872, 407] on button "right-button" at bounding box center [873, 397] width 32 height 32
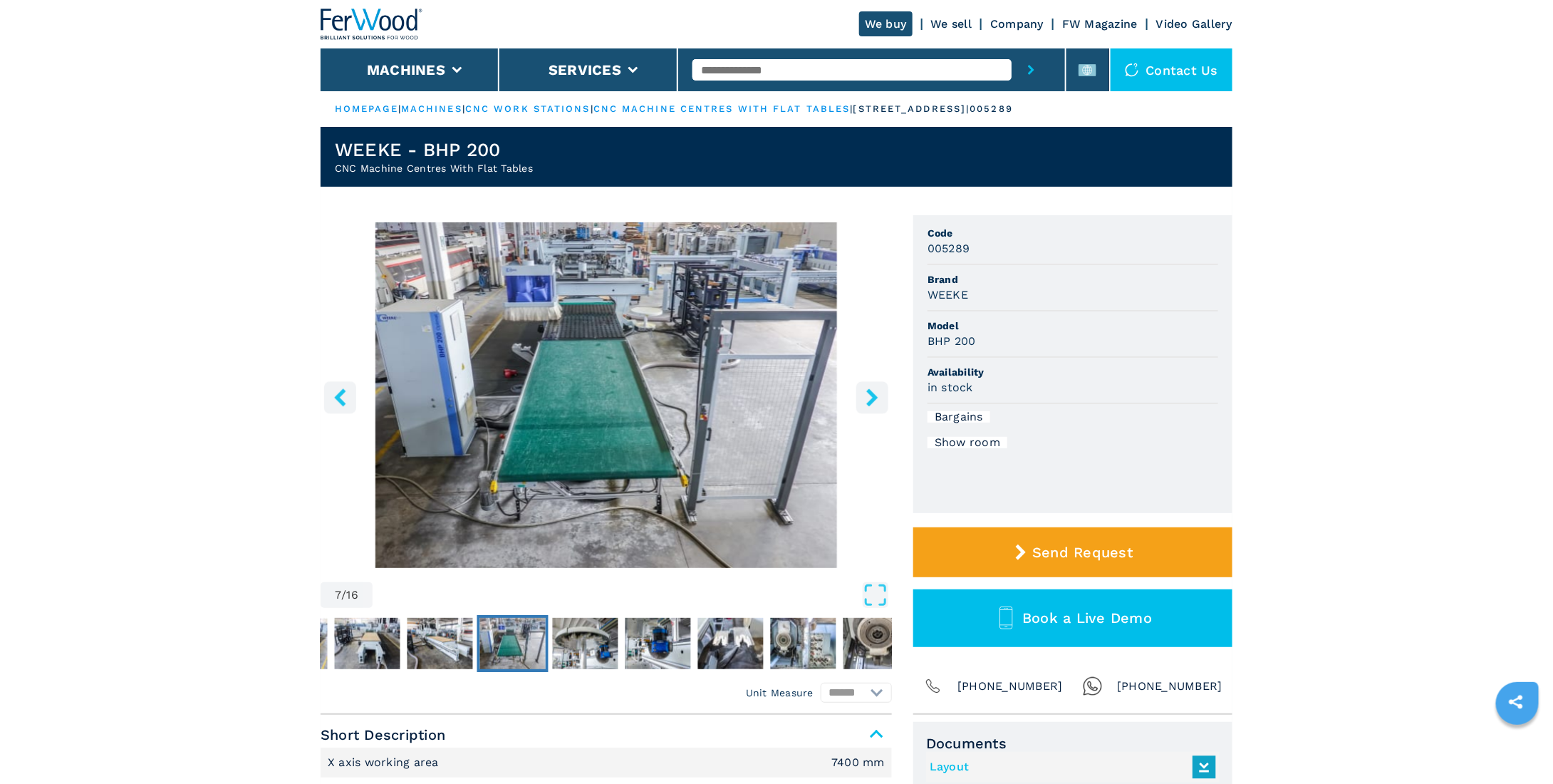
click at [872, 407] on button "right-button" at bounding box center [873, 397] width 32 height 32
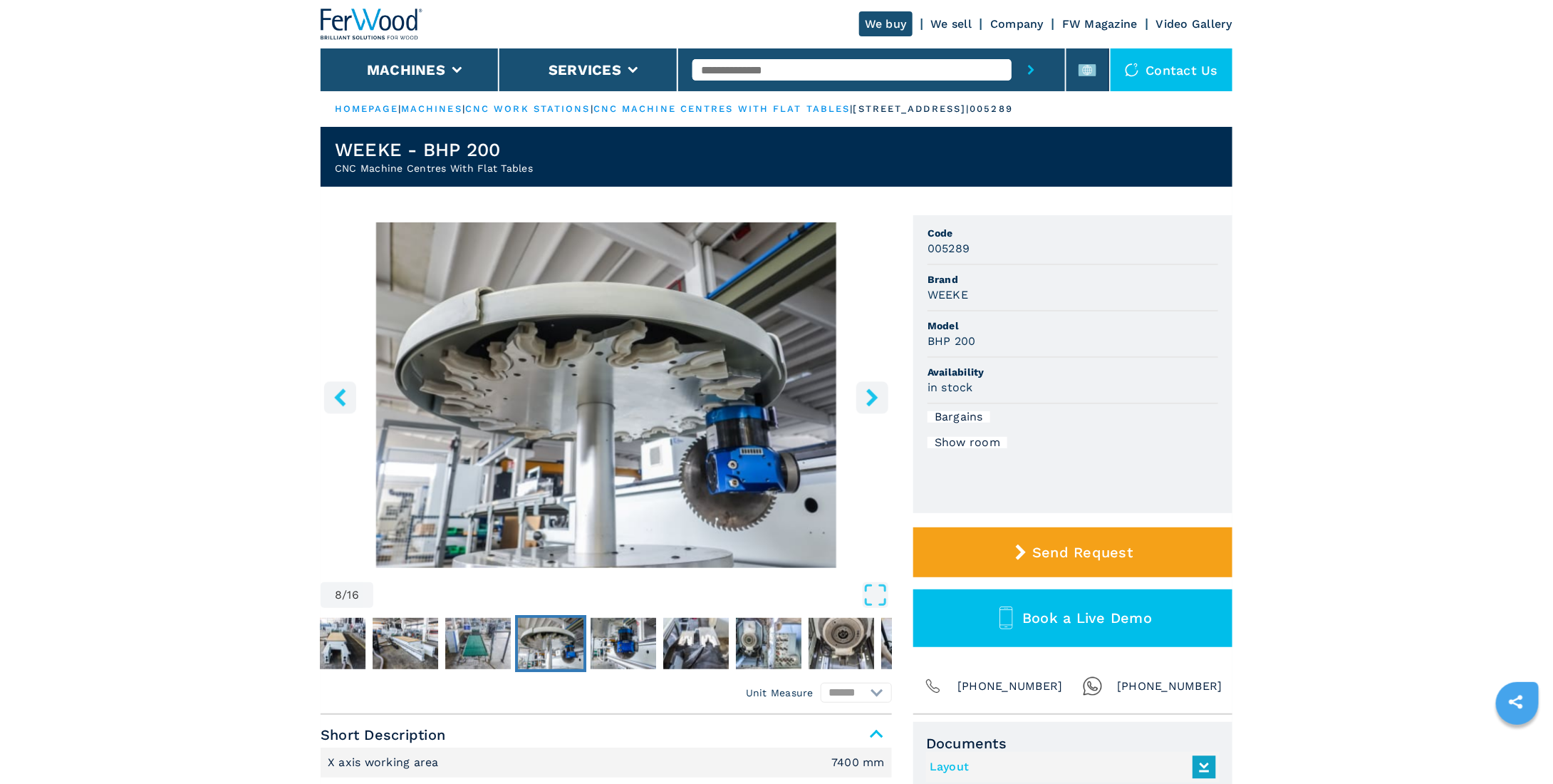
click at [872, 407] on button "right-button" at bounding box center [873, 397] width 32 height 32
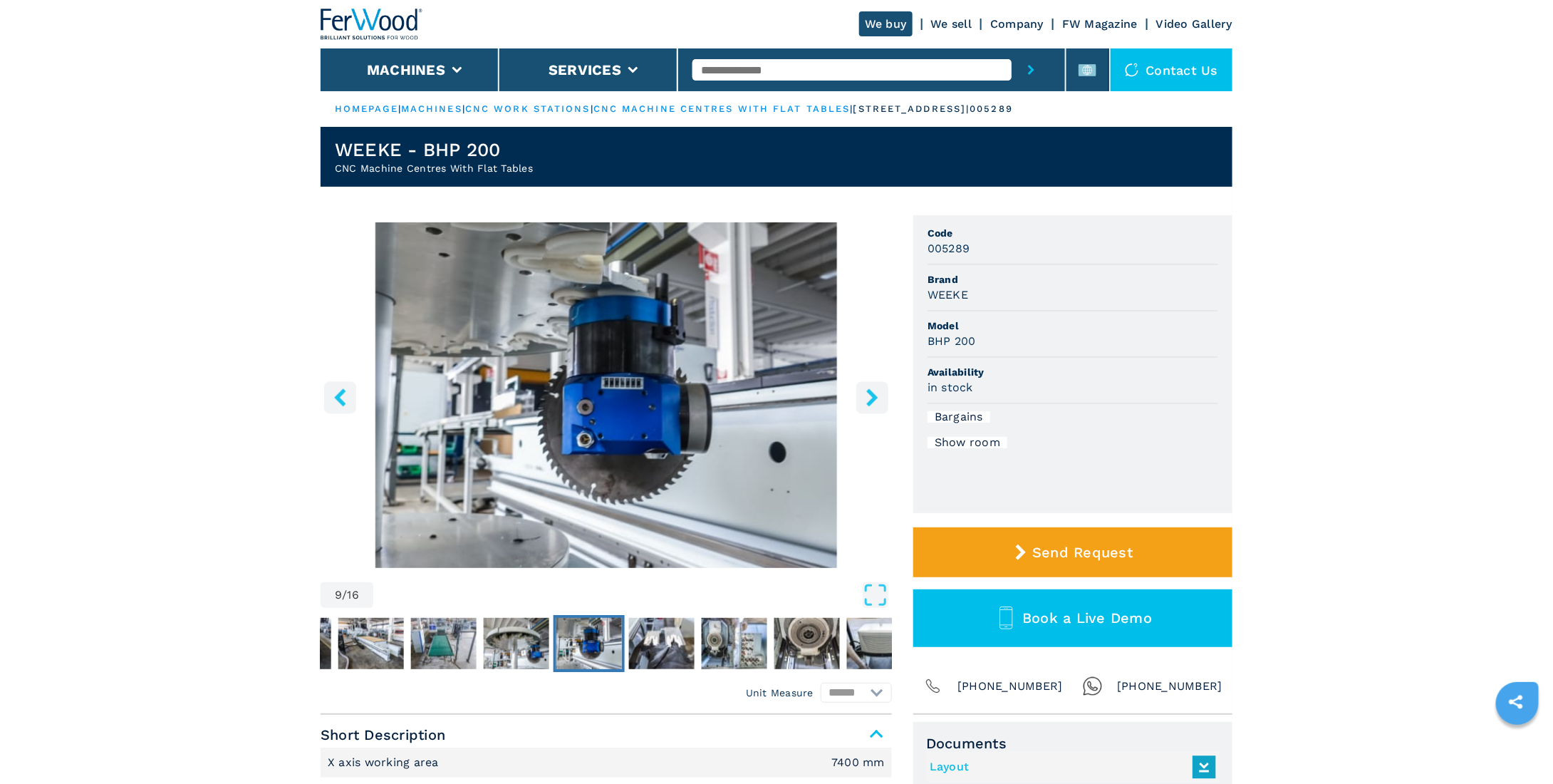
click at [874, 411] on button "right-button" at bounding box center [873, 397] width 32 height 32
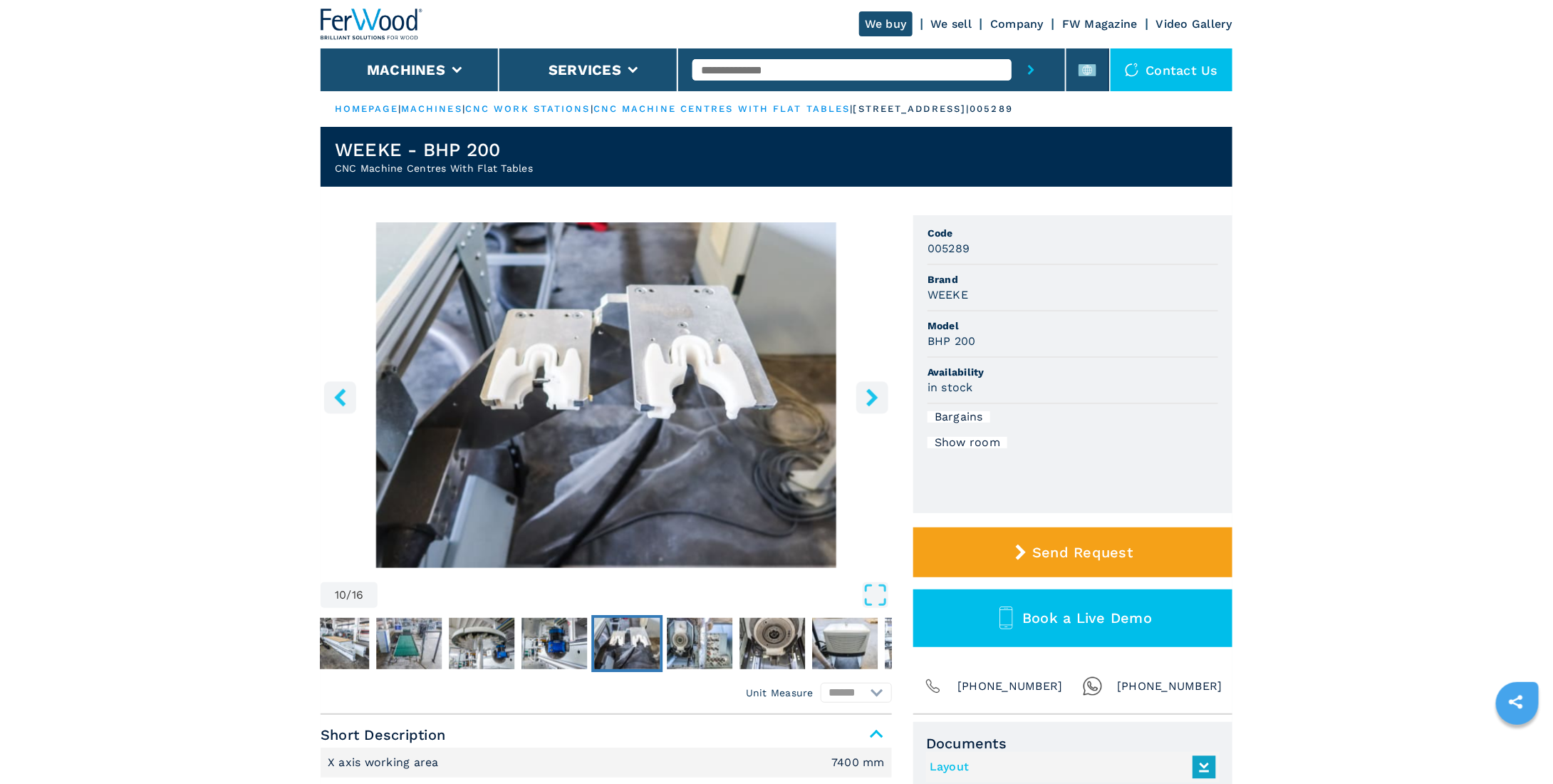
click at [859, 386] on button "right-button" at bounding box center [873, 397] width 32 height 32
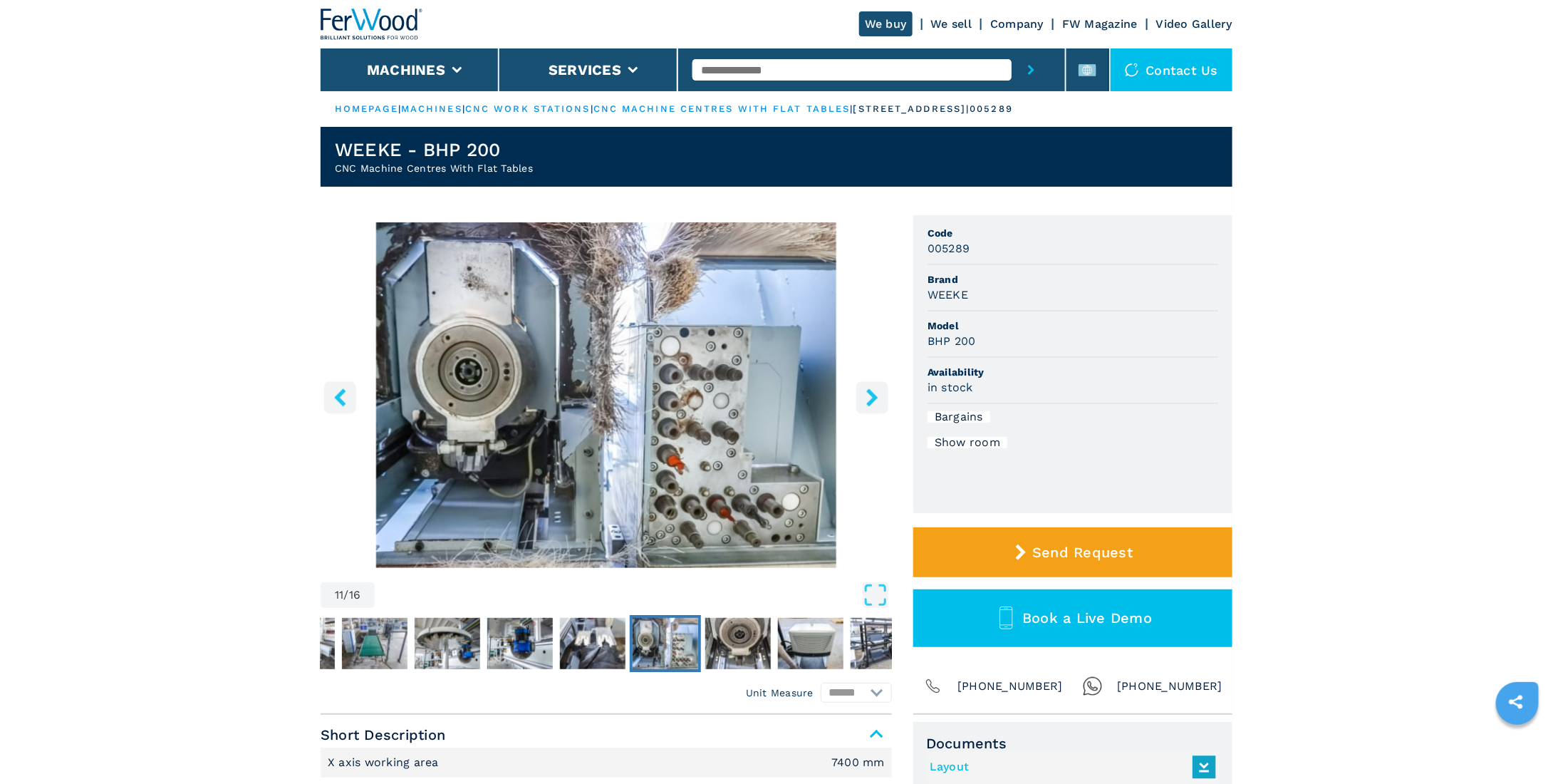
click at [864, 400] on icon "right-button" at bounding box center [872, 396] width 18 height 18
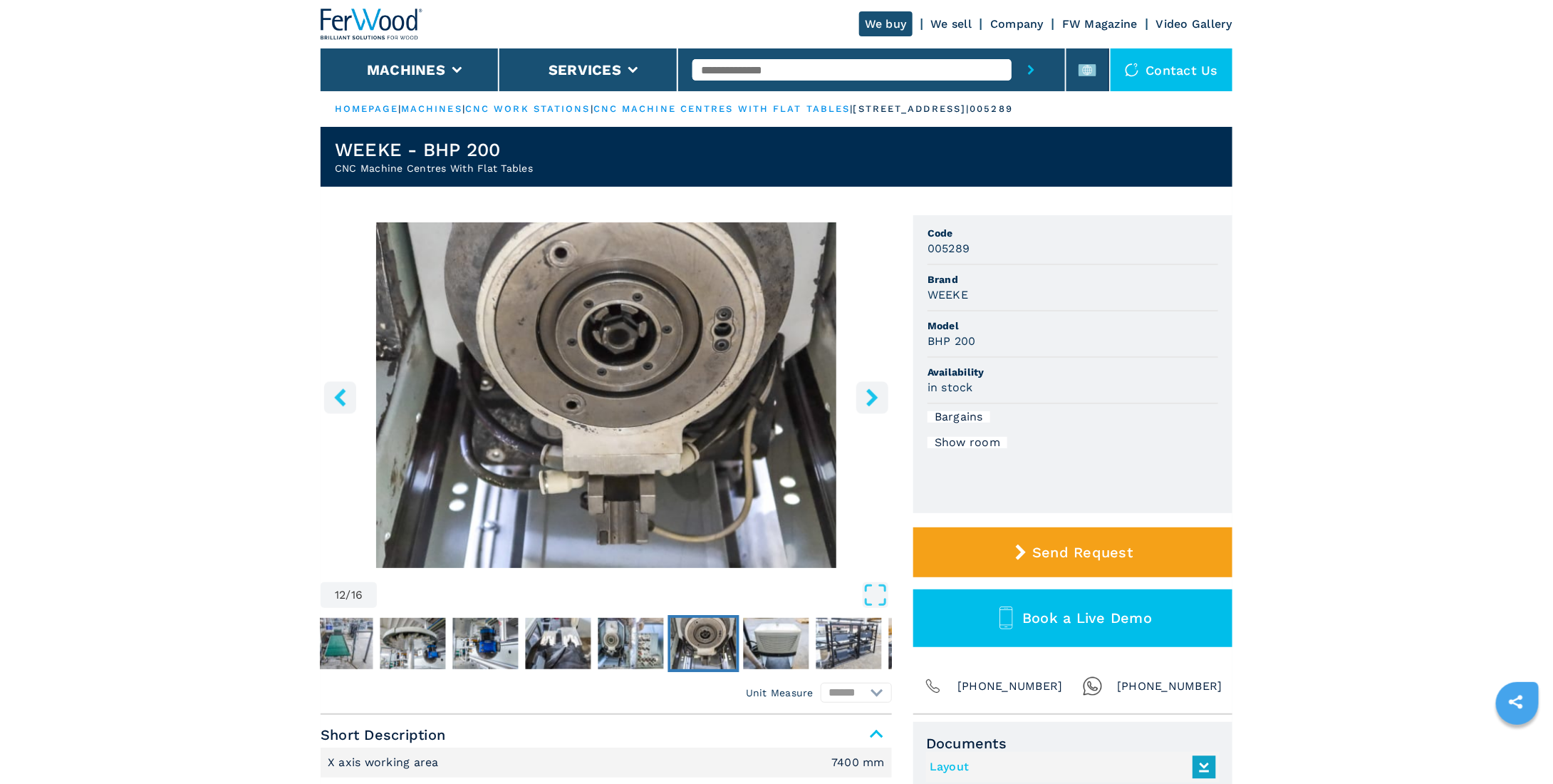
click at [863, 392] on icon "right-button" at bounding box center [872, 396] width 18 height 18
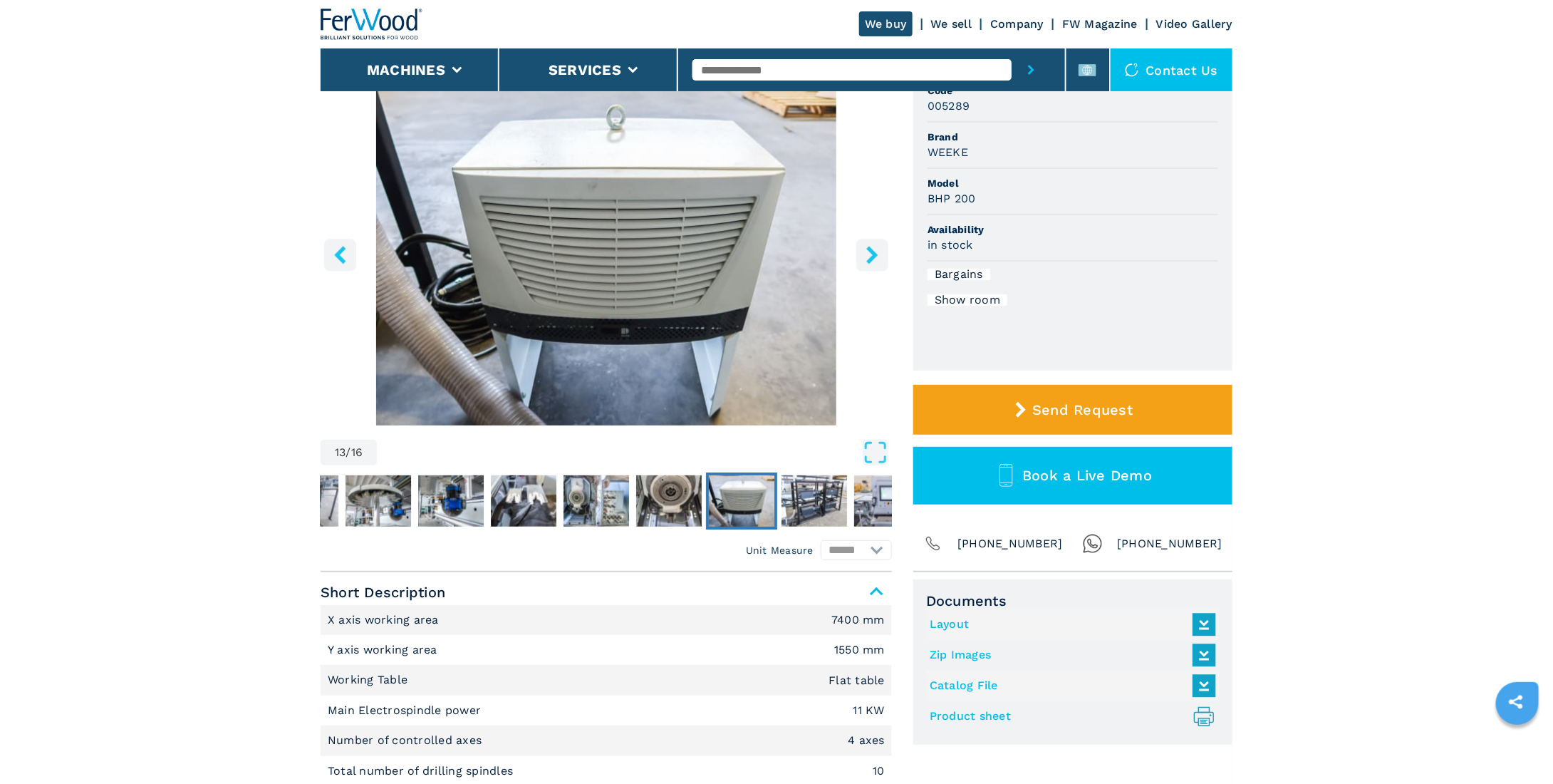
scroll to position [142, 0]
click at [820, 505] on img "Go to Slide 14" at bounding box center [814, 501] width 66 height 51
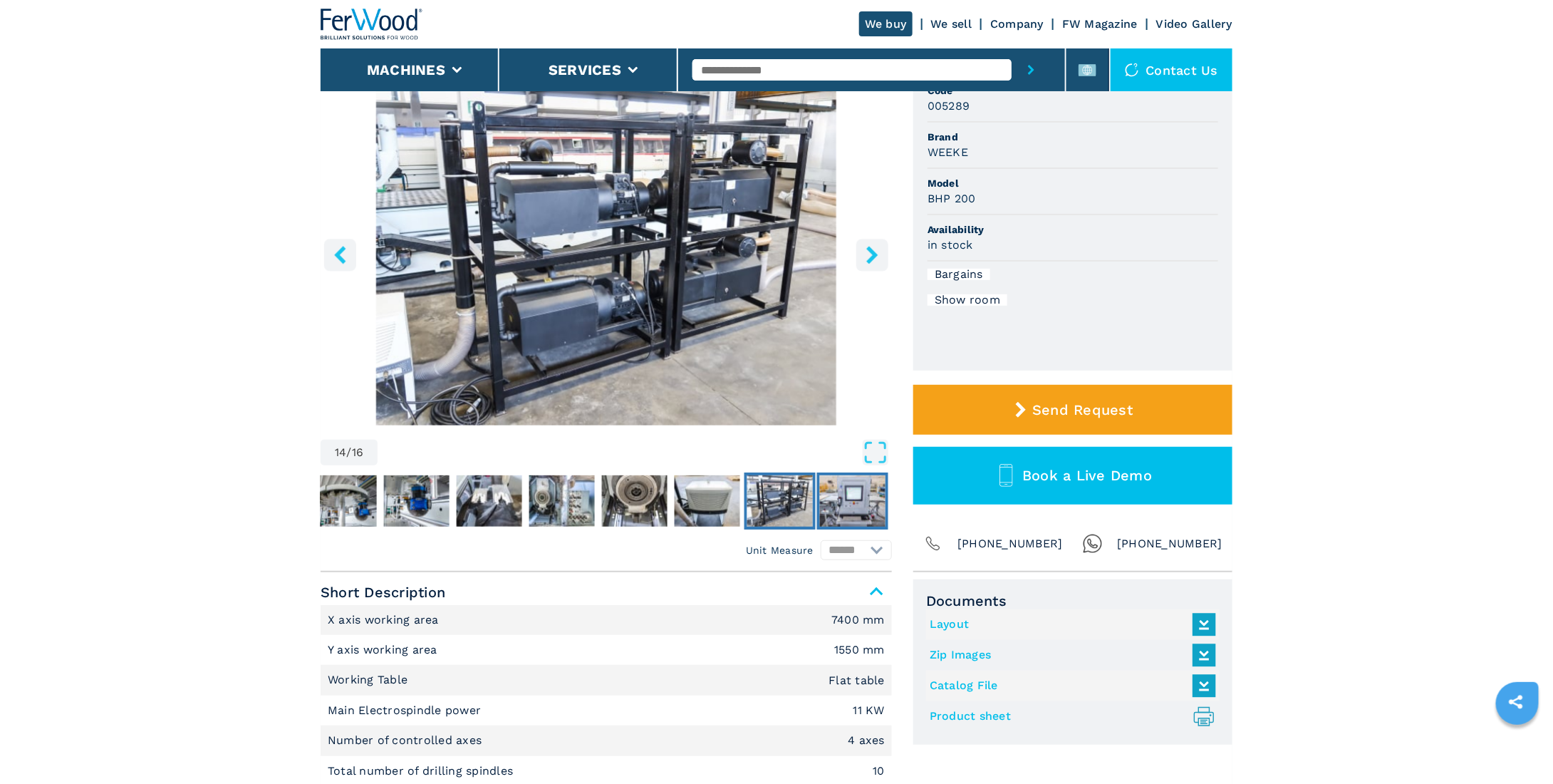
click at [861, 488] on img "Go to Slide 15" at bounding box center [853, 501] width 66 height 51
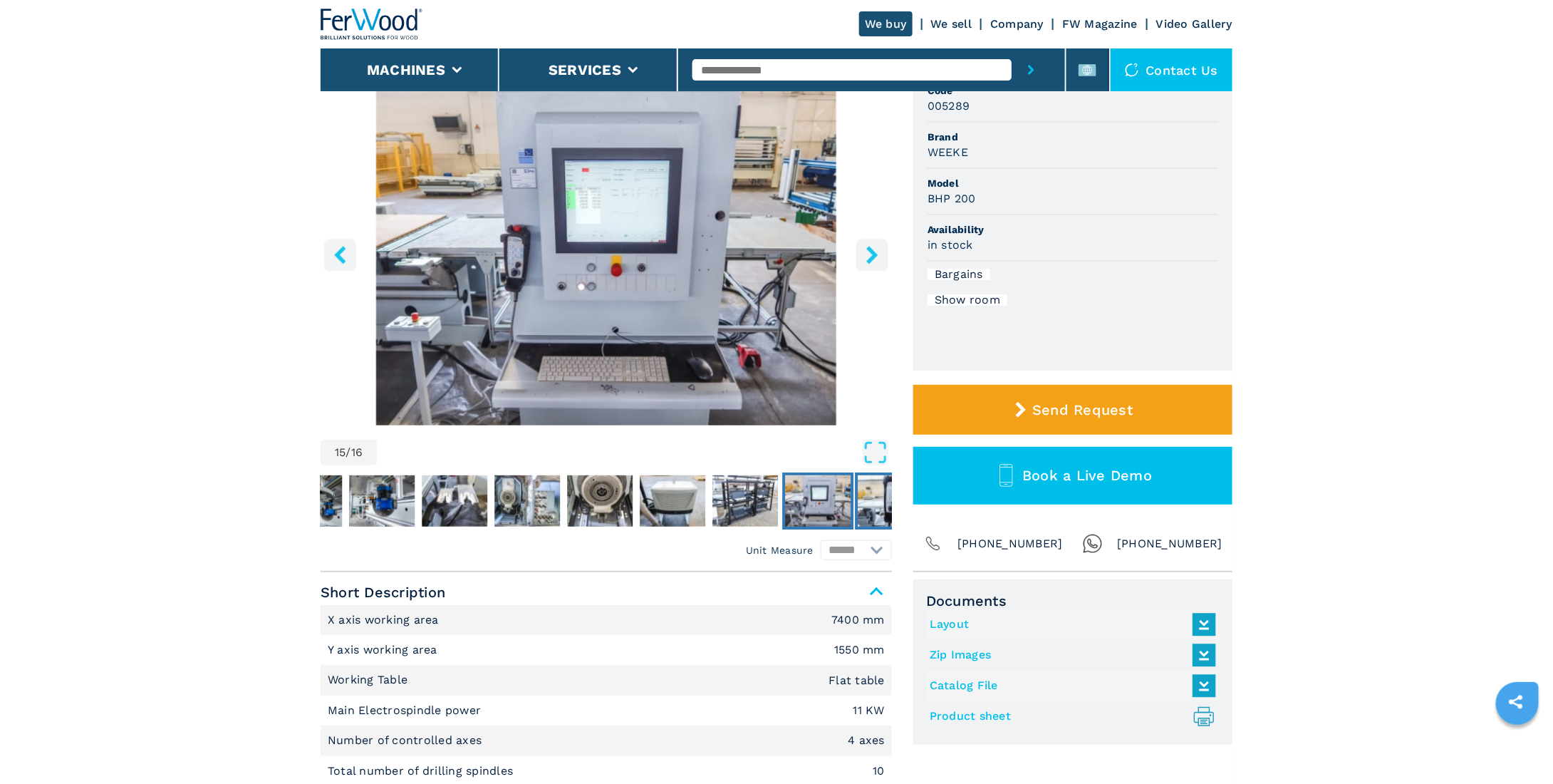
click at [877, 498] on img "Go to Slide 16" at bounding box center [890, 501] width 66 height 51
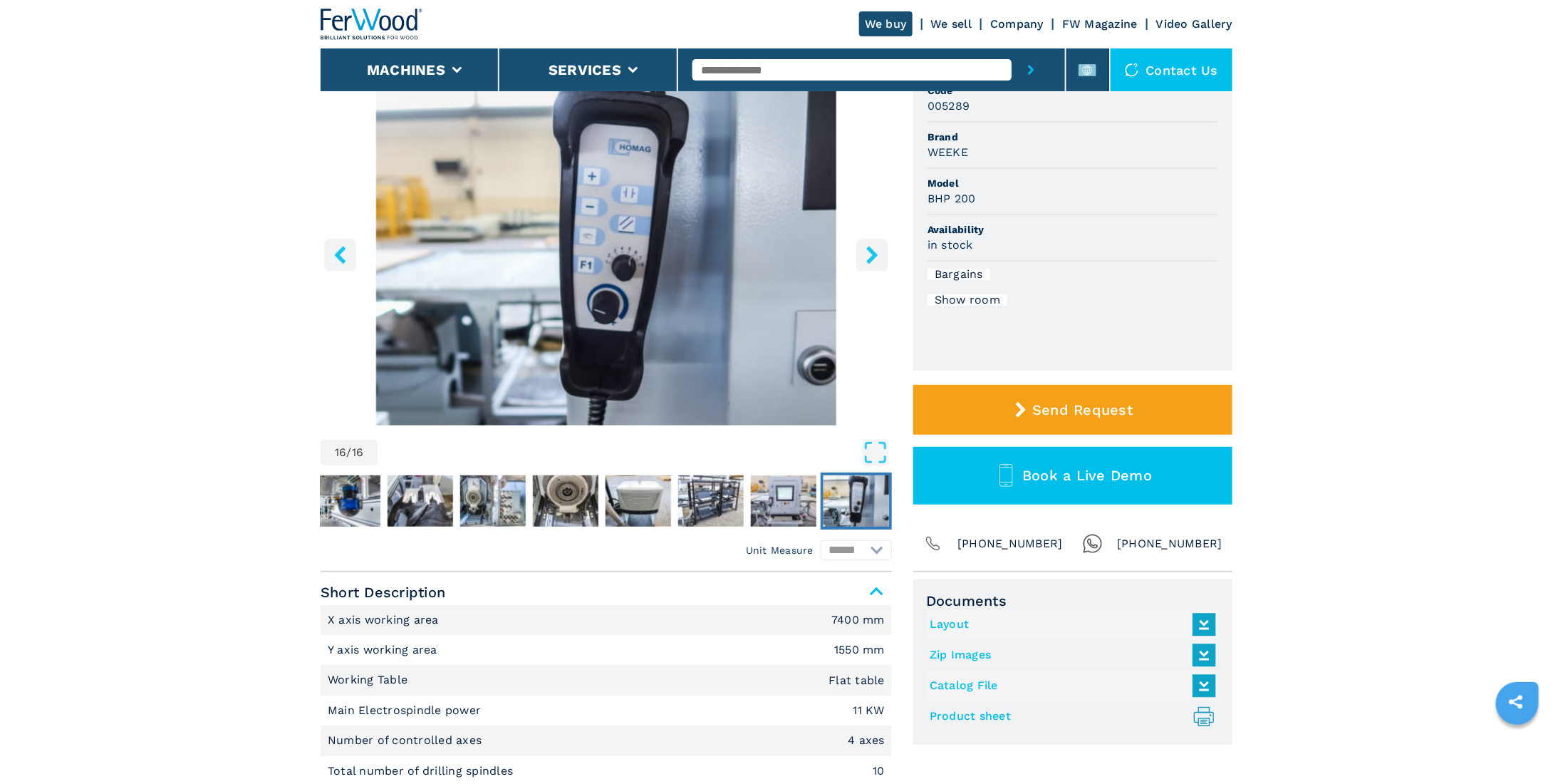
click at [876, 498] on img "Go to Slide 16" at bounding box center [857, 501] width 66 height 51
click at [835, 508] on img "Go to Slide 16" at bounding box center [857, 501] width 66 height 51
click at [793, 503] on img "Go to Slide 15" at bounding box center [784, 501] width 66 height 51
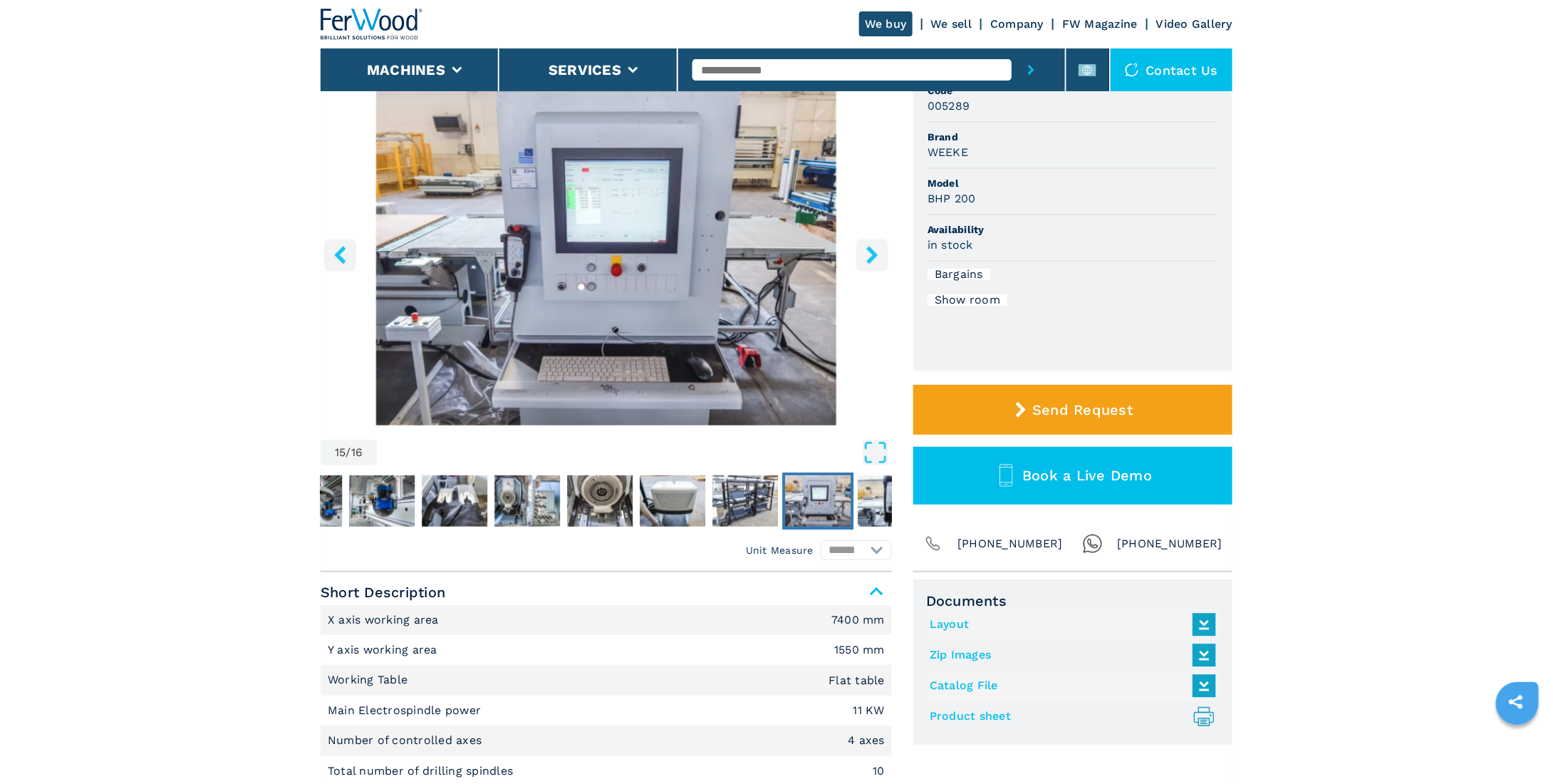
click at [866, 255] on icon "right-button" at bounding box center [872, 254] width 18 height 18
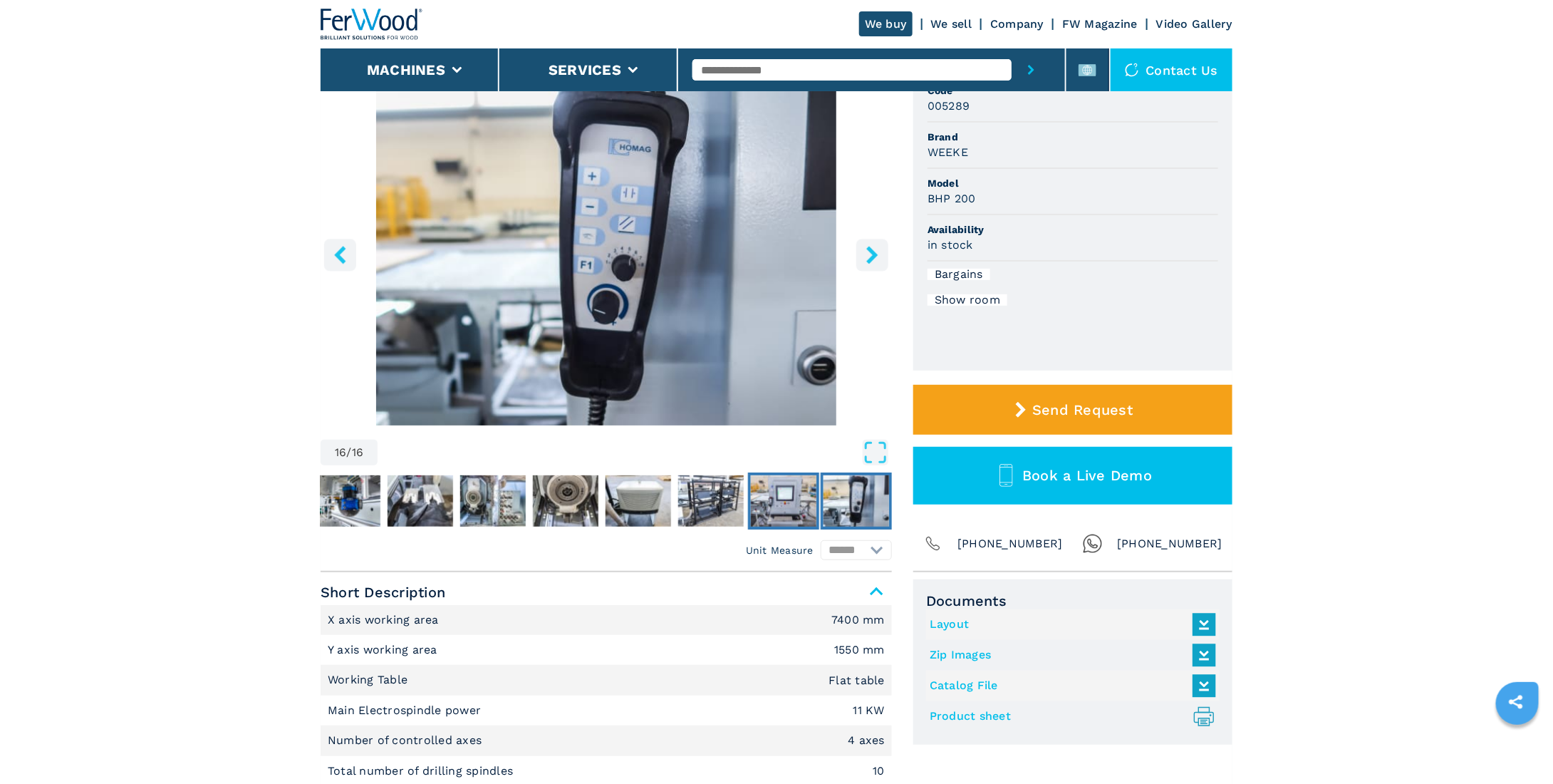
click at [776, 497] on img "Go to Slide 15" at bounding box center [784, 501] width 66 height 51
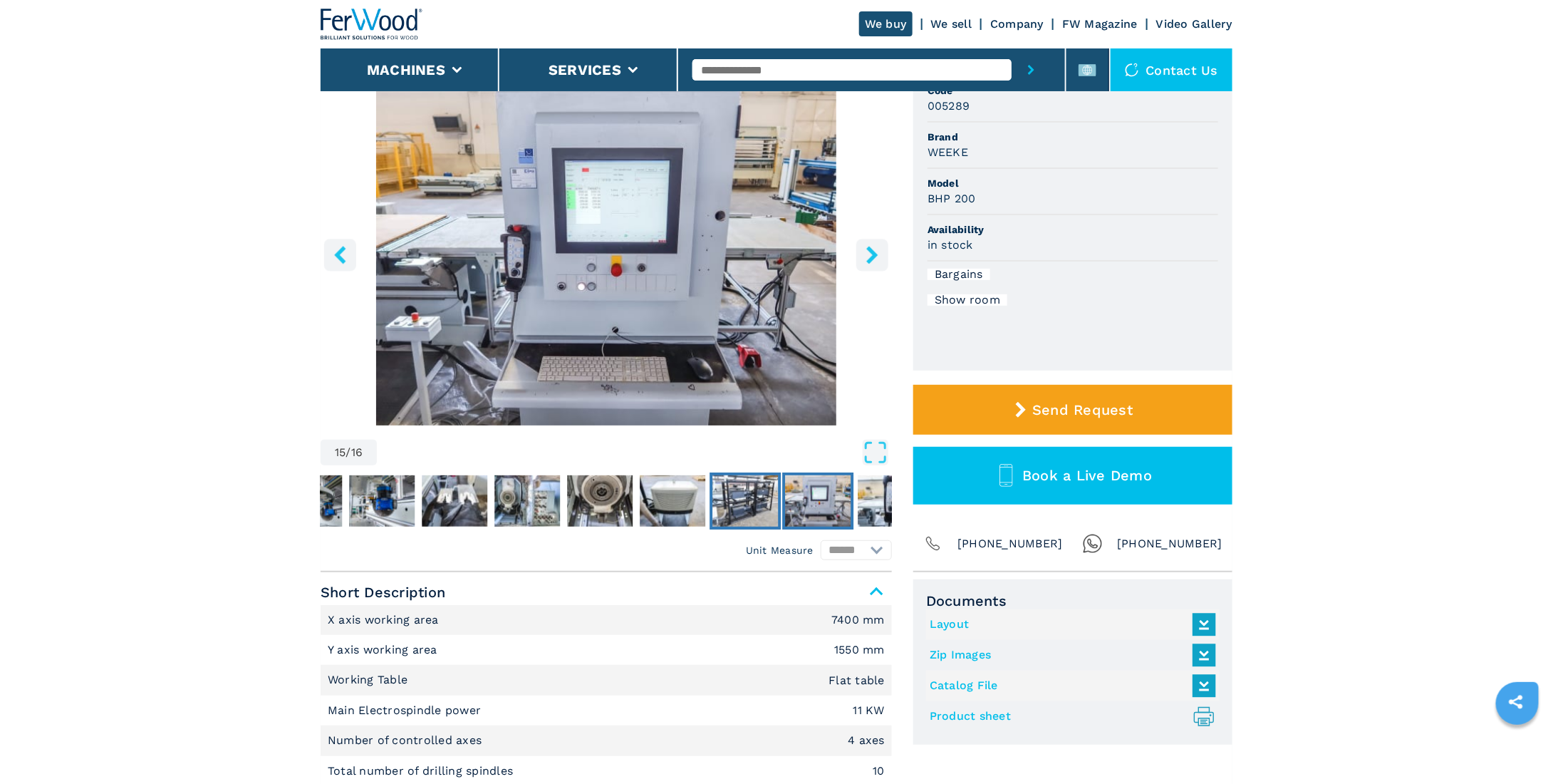
click at [729, 496] on img "Go to Slide 14" at bounding box center [745, 501] width 66 height 51
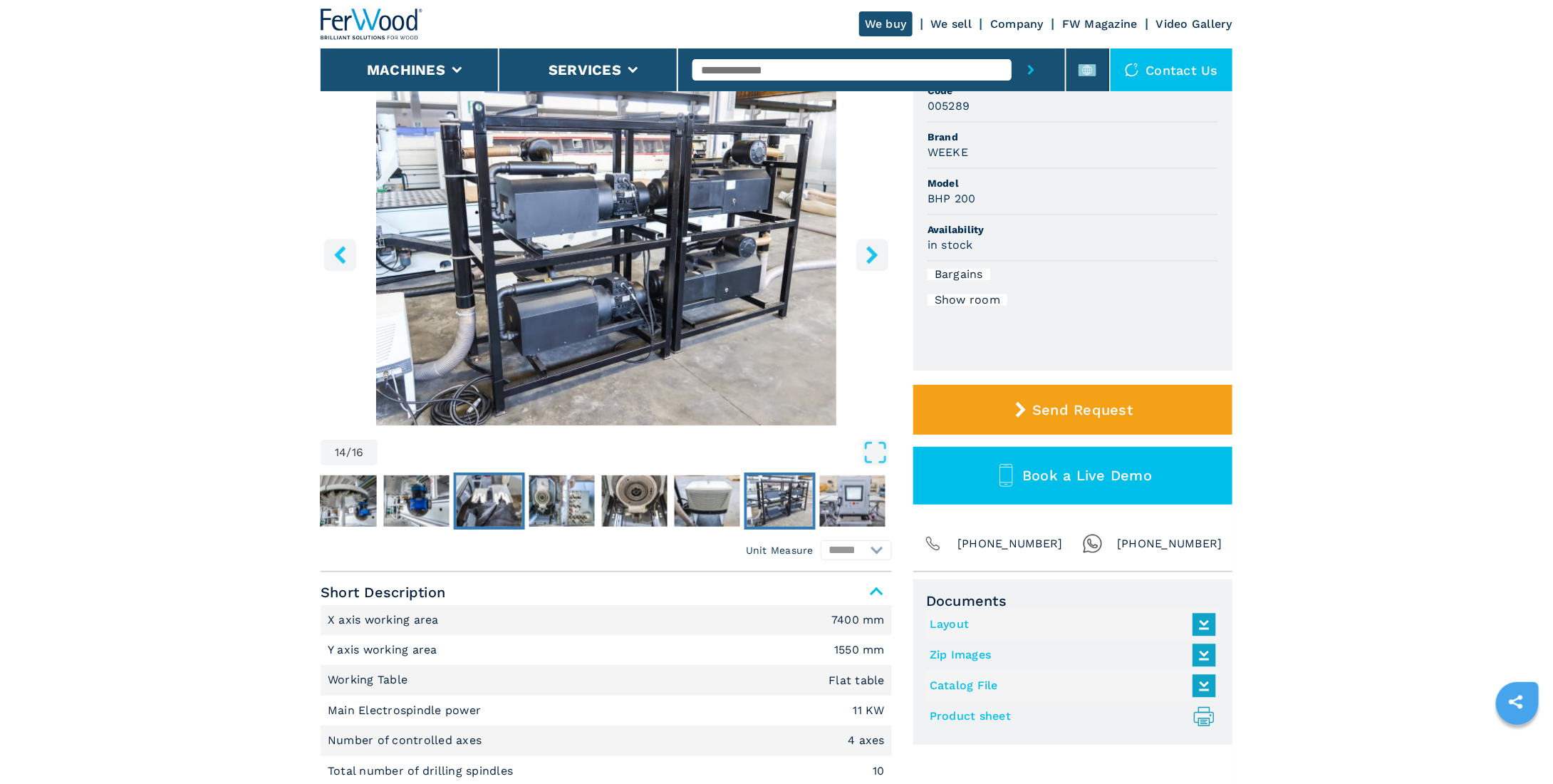
click at [488, 496] on img "Go to Slide 10" at bounding box center [489, 501] width 66 height 51
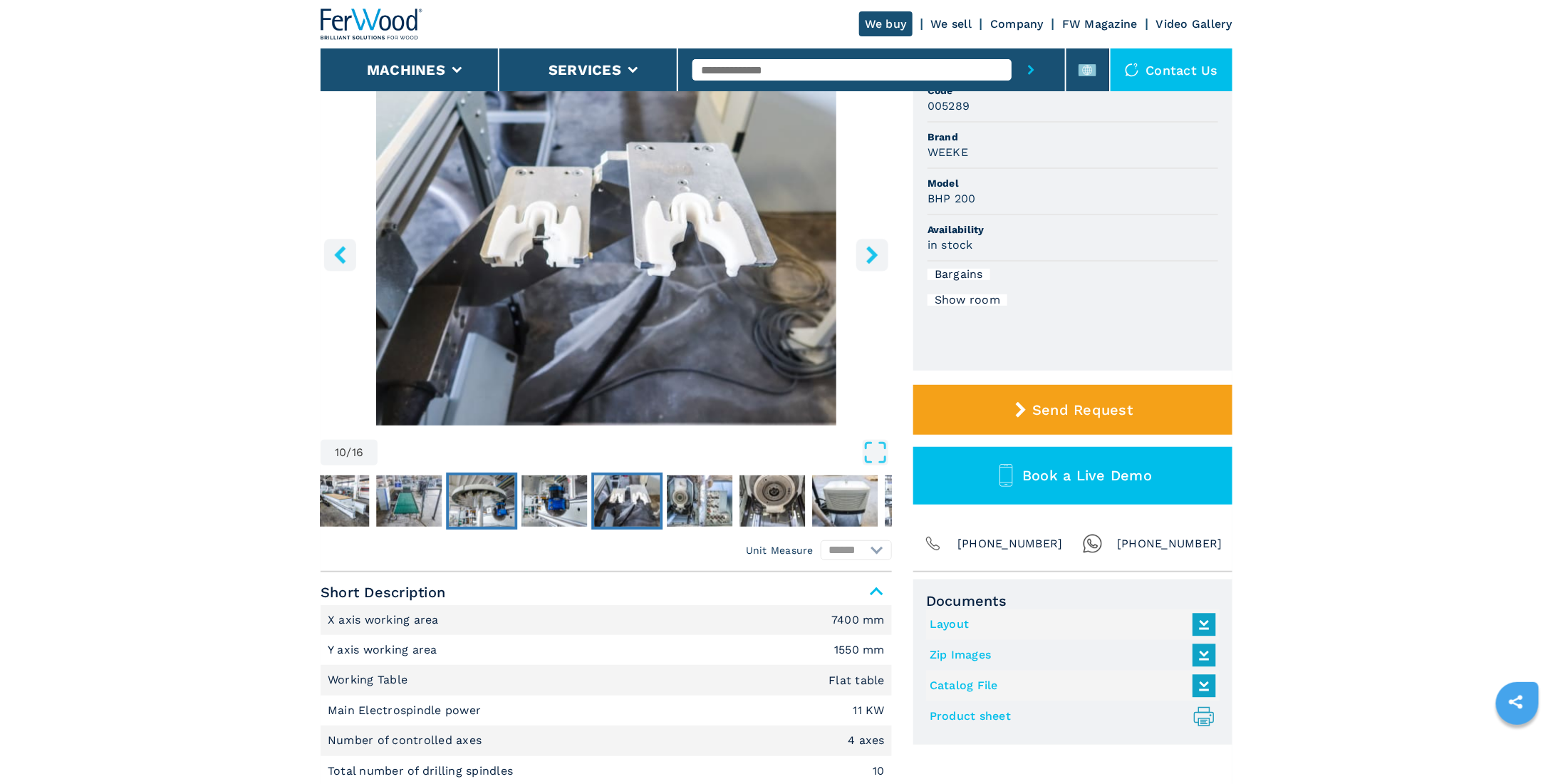
click at [486, 508] on img "Go to Slide 8" at bounding box center [482, 501] width 66 height 51
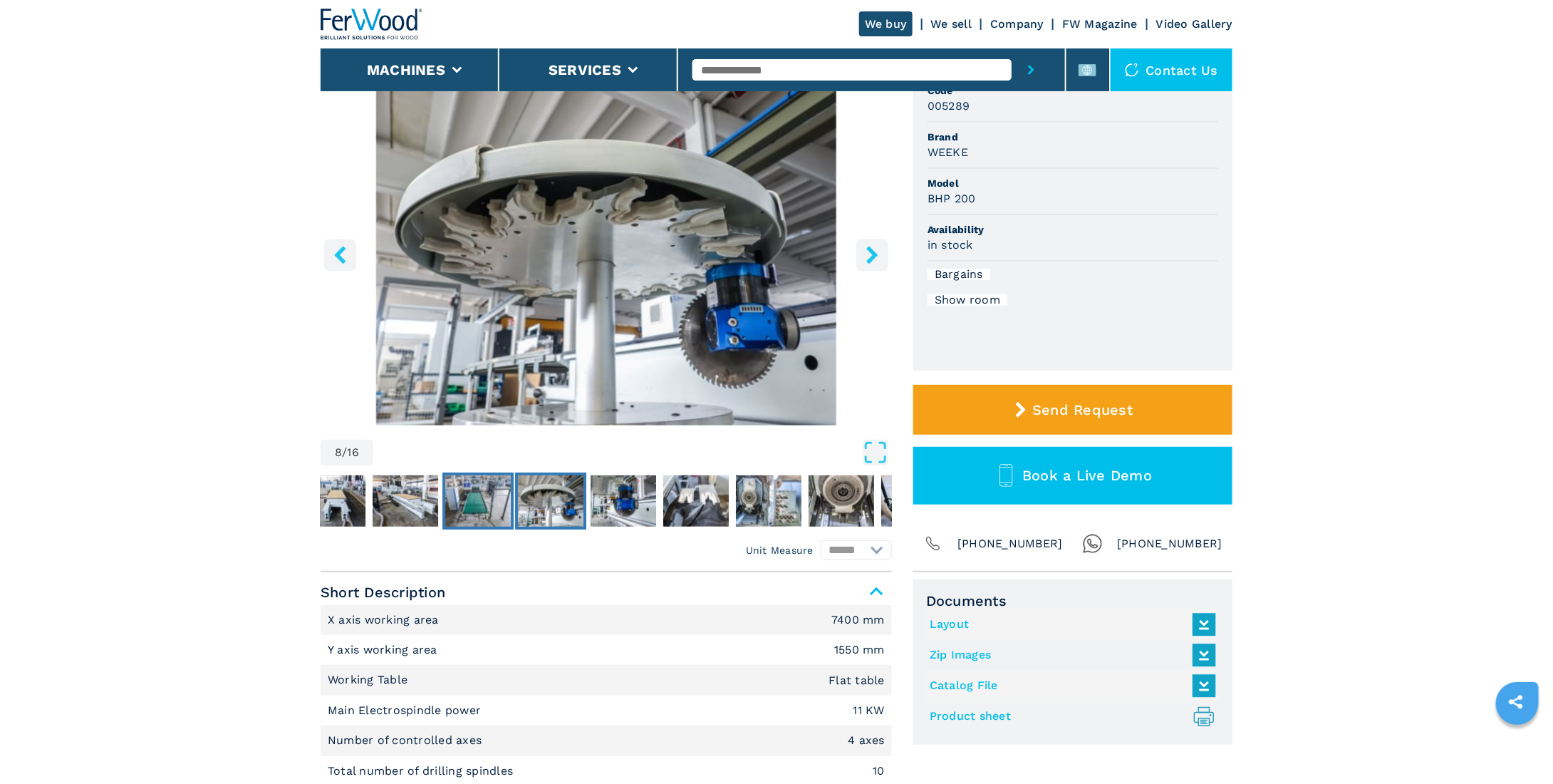
click at [488, 493] on img "Go to Slide 7" at bounding box center [478, 501] width 66 height 51
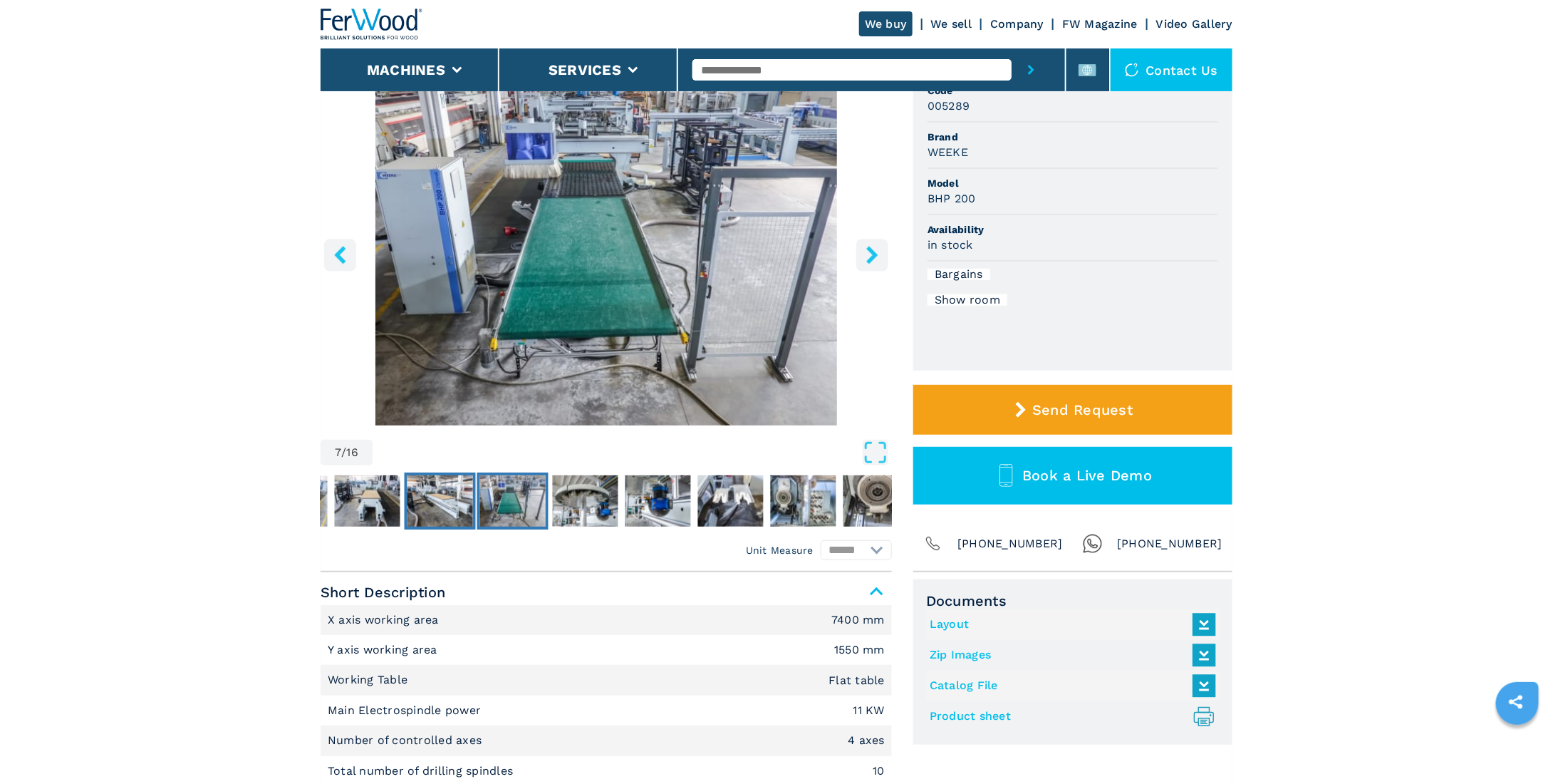
click at [440, 512] on img "Go to Slide 6" at bounding box center [440, 501] width 66 height 51
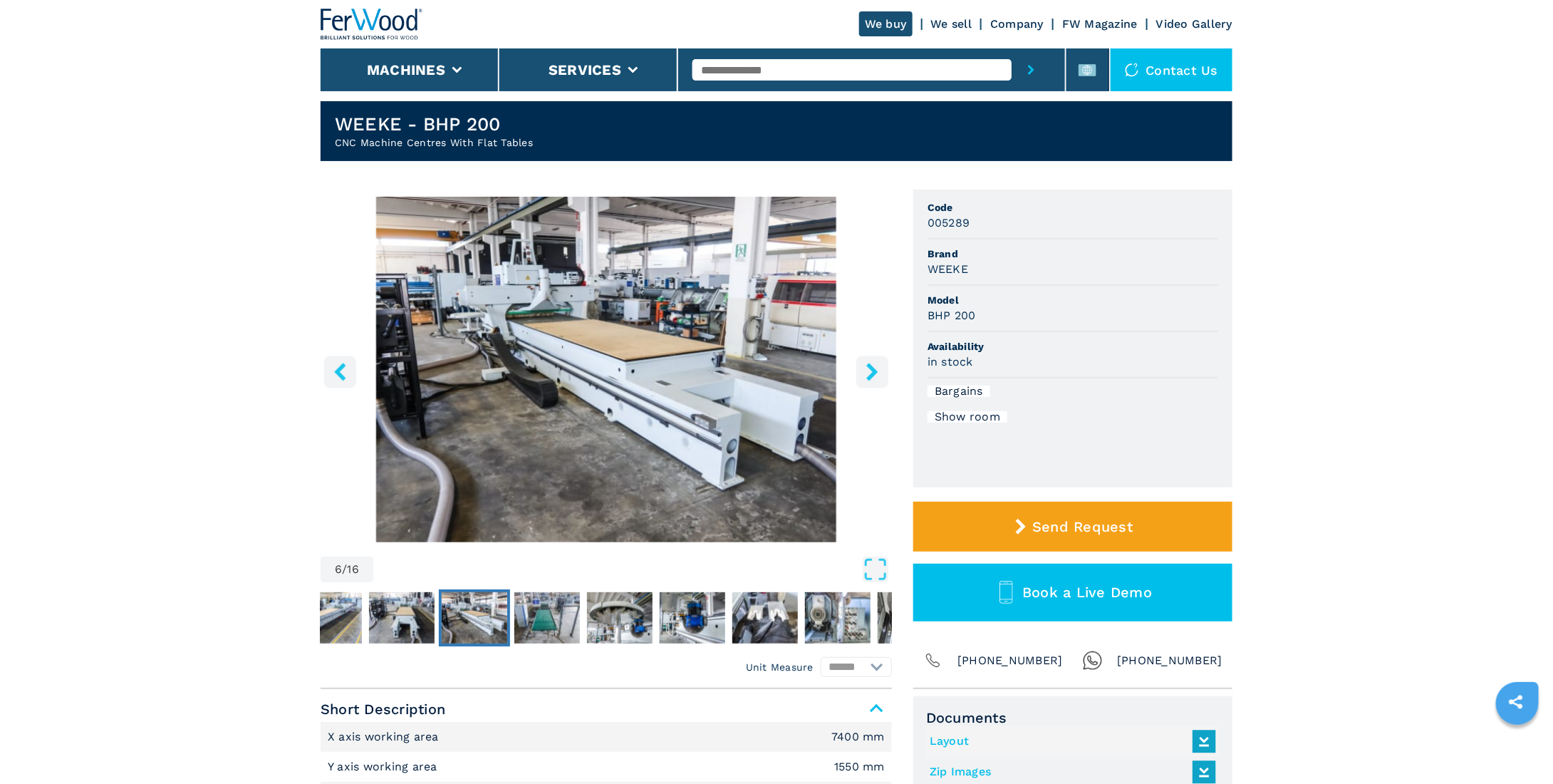
scroll to position [0, 0]
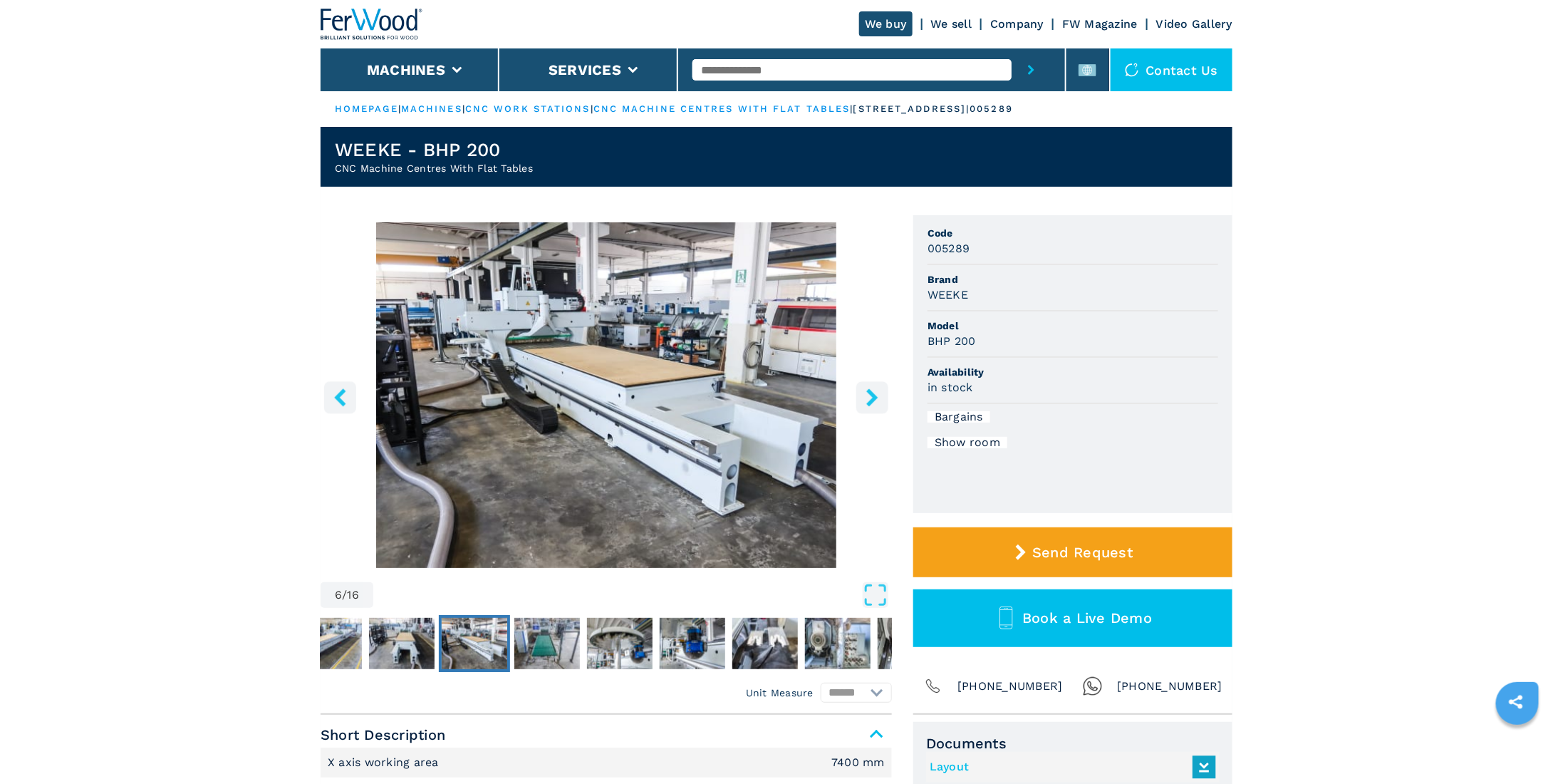
click at [569, 359] on img "Go to Slide 6" at bounding box center [606, 394] width 571 height 345
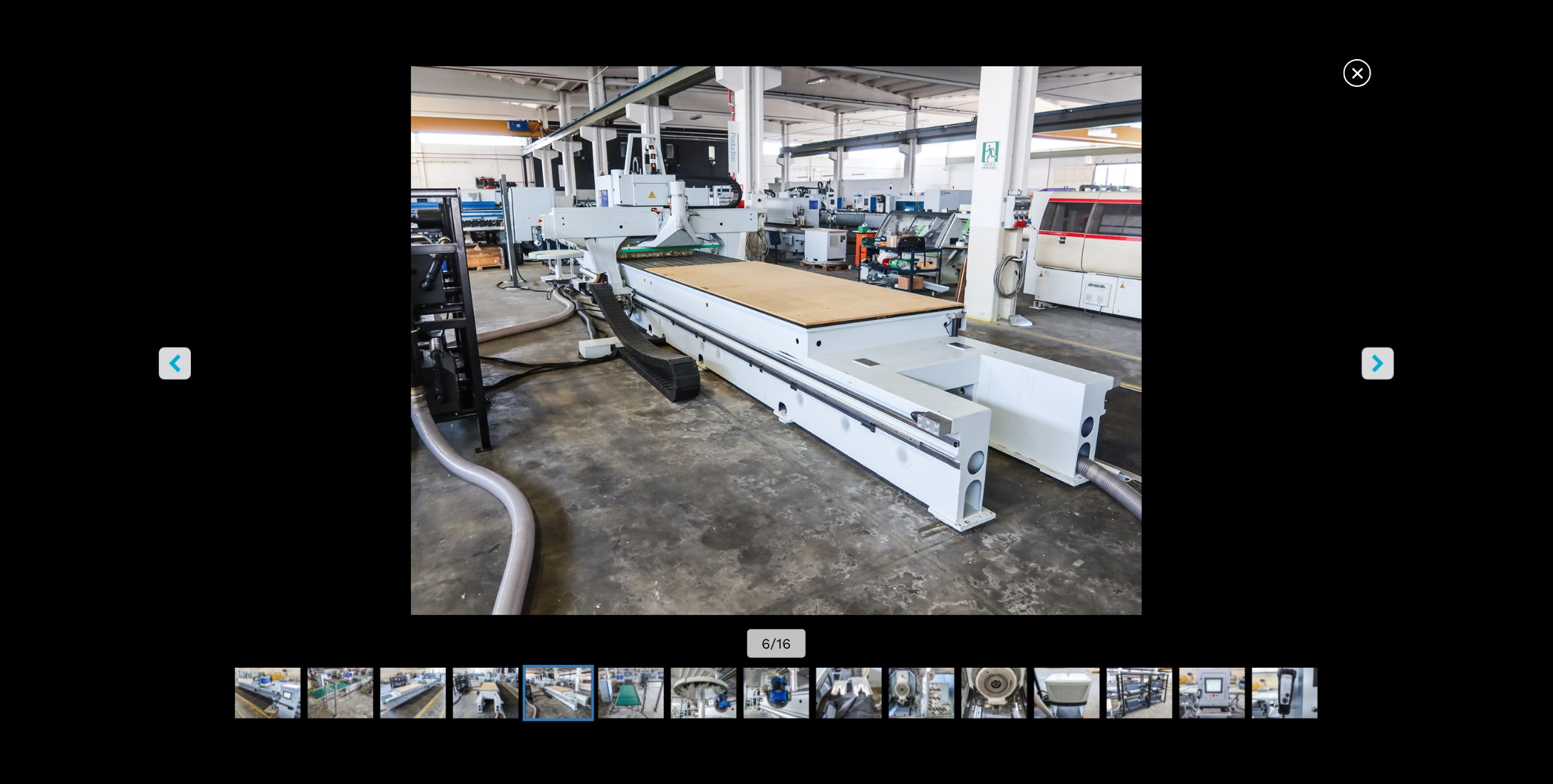
click at [1375, 355] on icon "right-button" at bounding box center [1378, 363] width 18 height 18
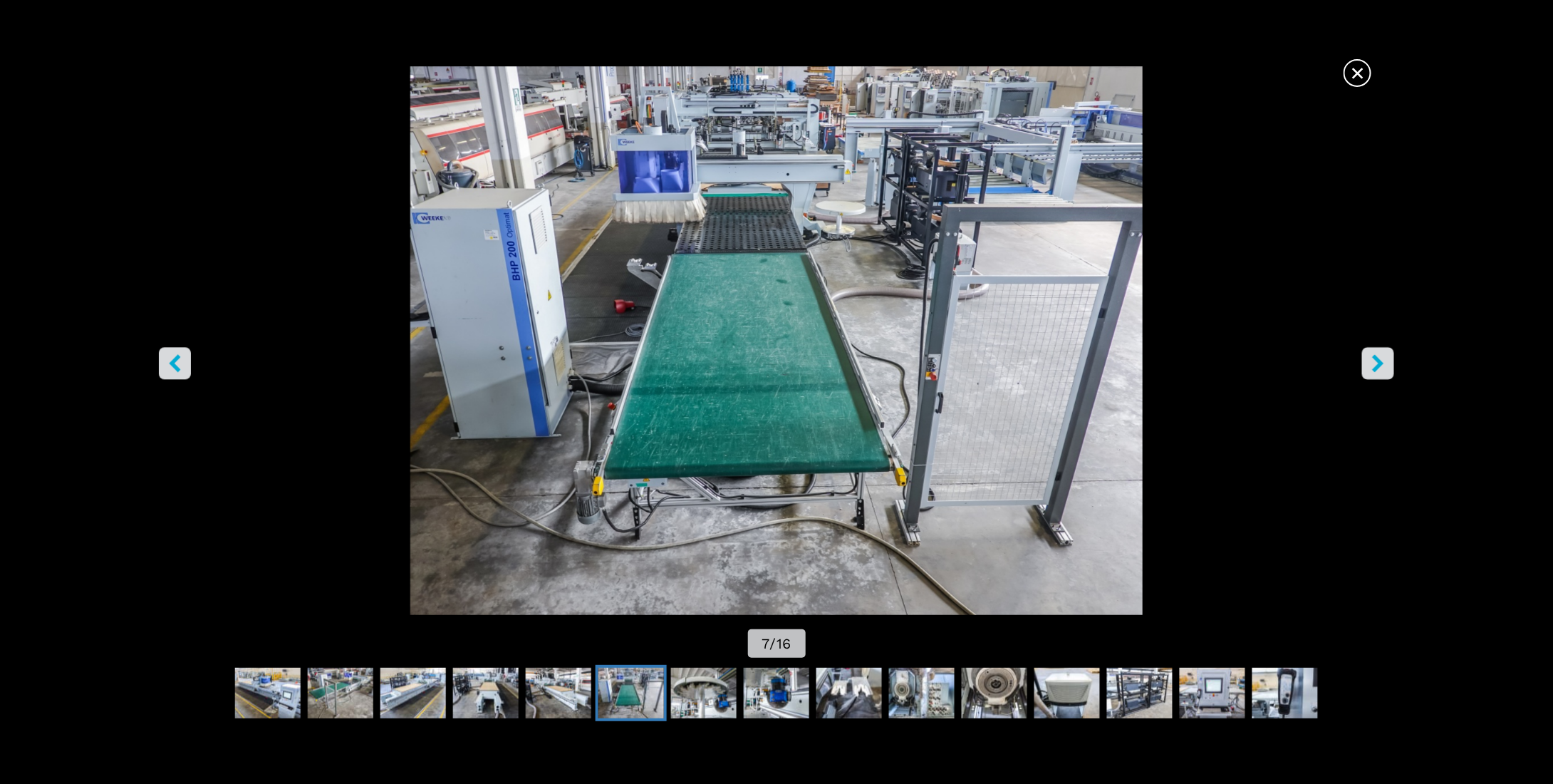
click at [1375, 355] on icon "right-button" at bounding box center [1378, 363] width 11 height 18
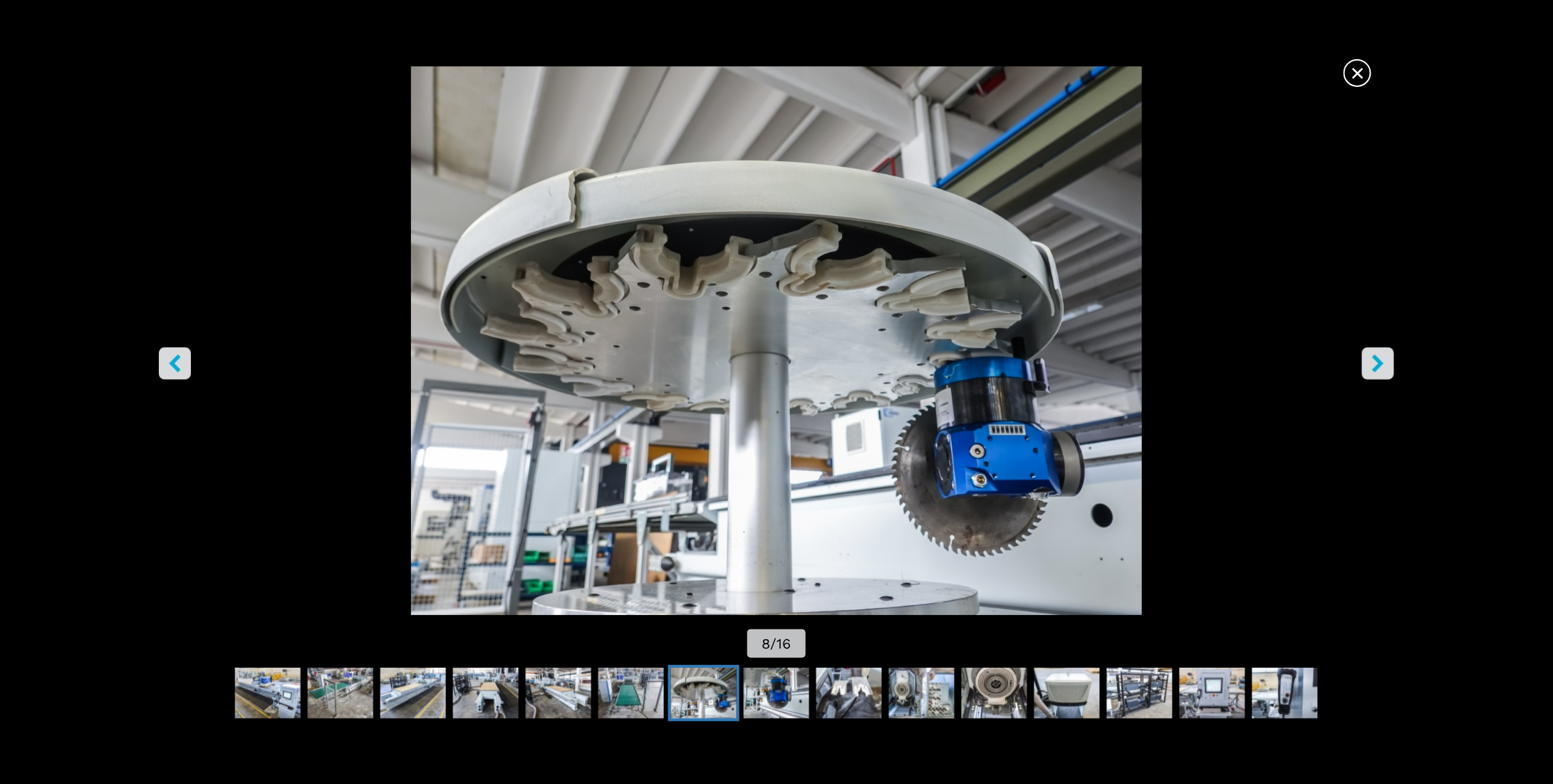
click at [1375, 355] on icon "right-button" at bounding box center [1378, 363] width 11 height 18
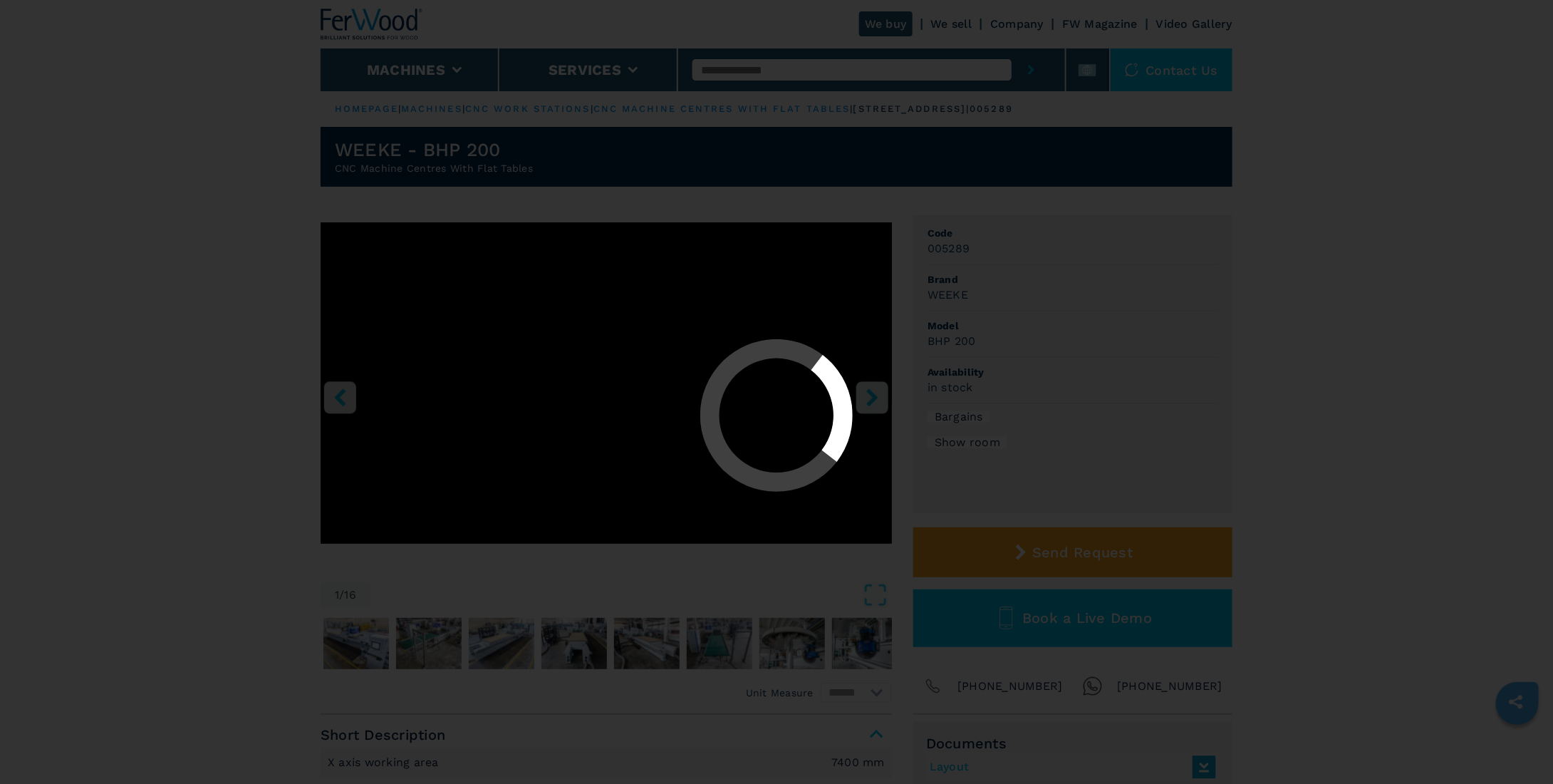
select select "**********"
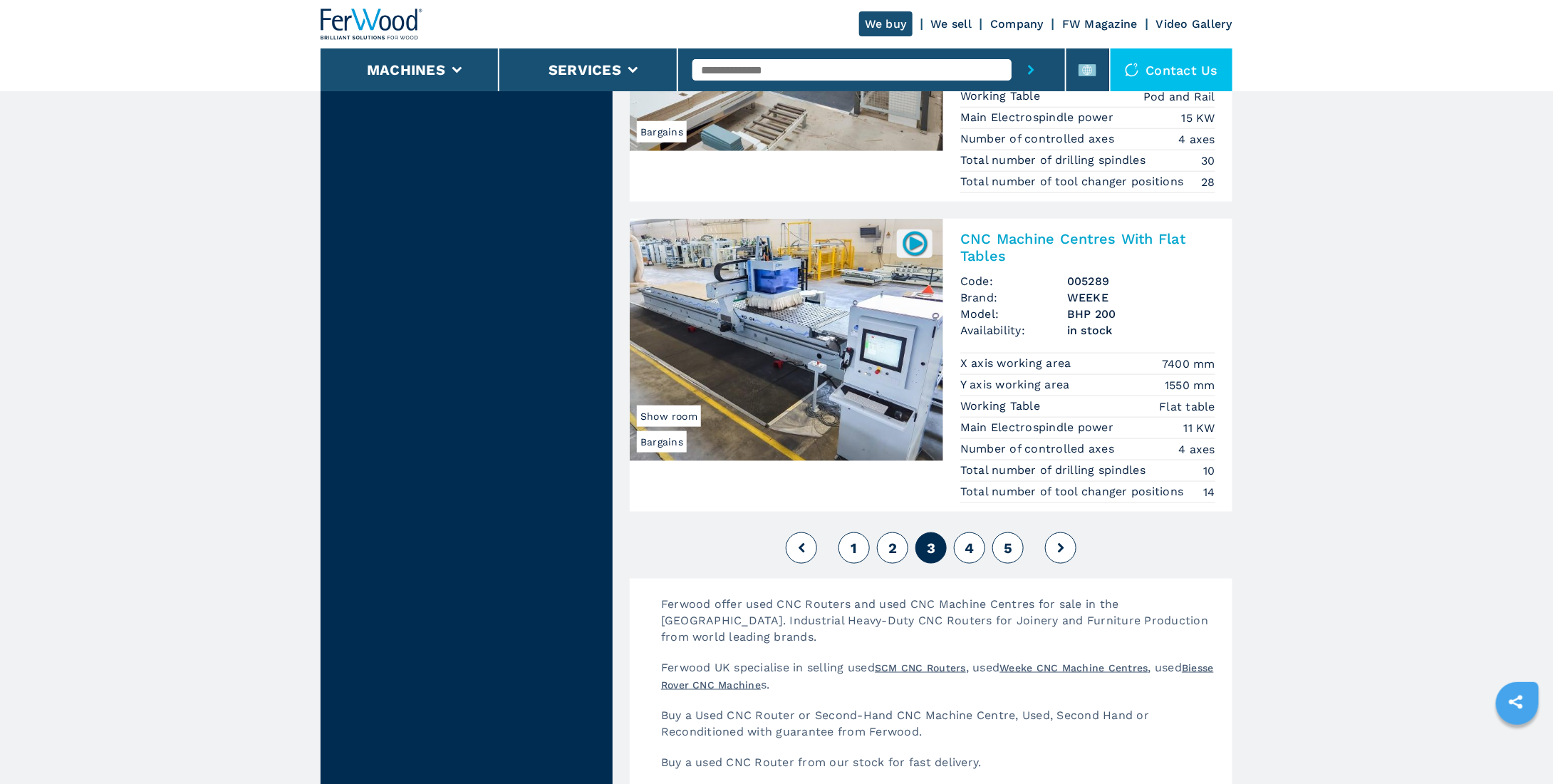
scroll to position [3419, 0]
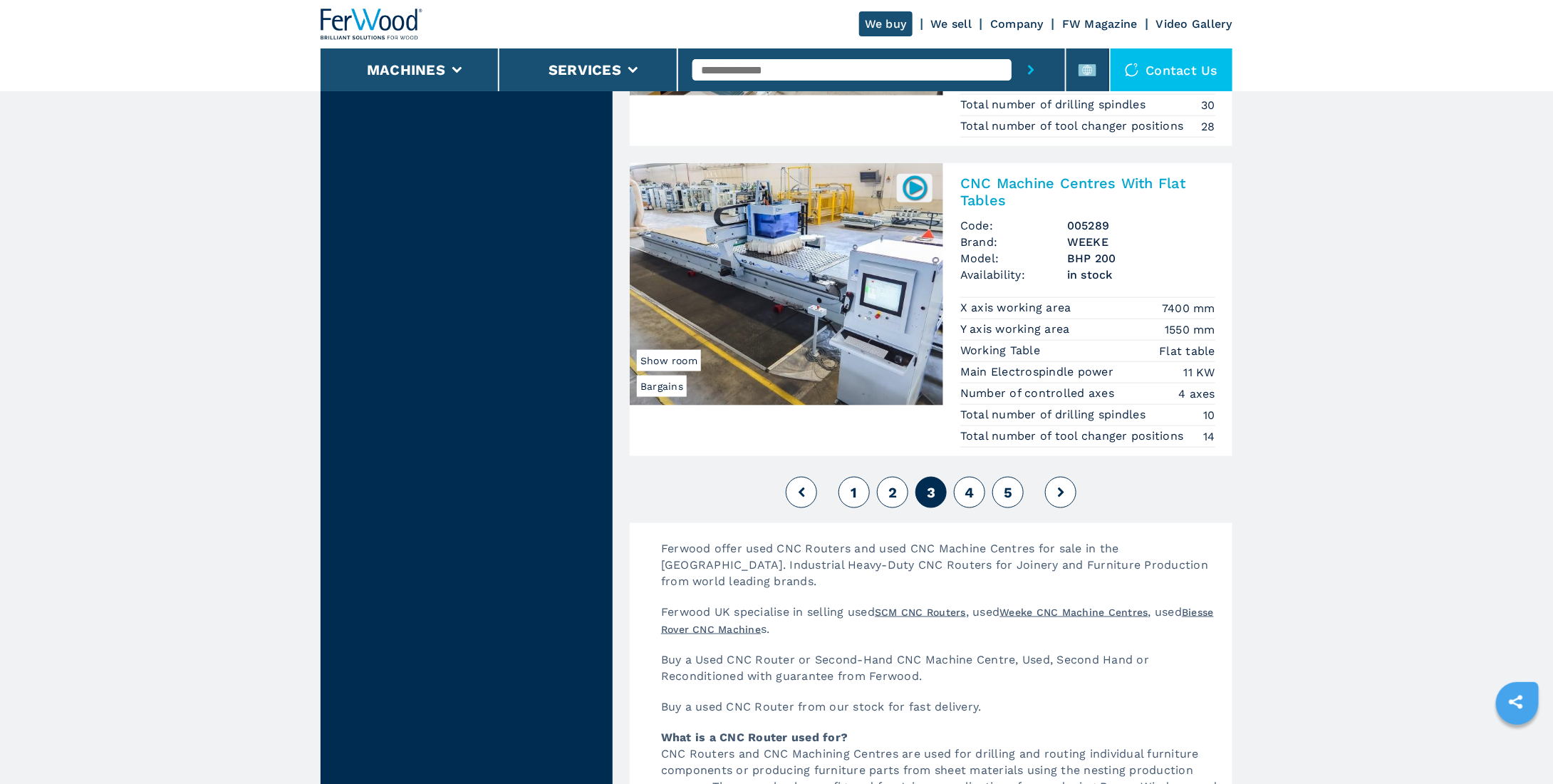
click at [971, 484] on span "4" at bounding box center [969, 492] width 9 height 17
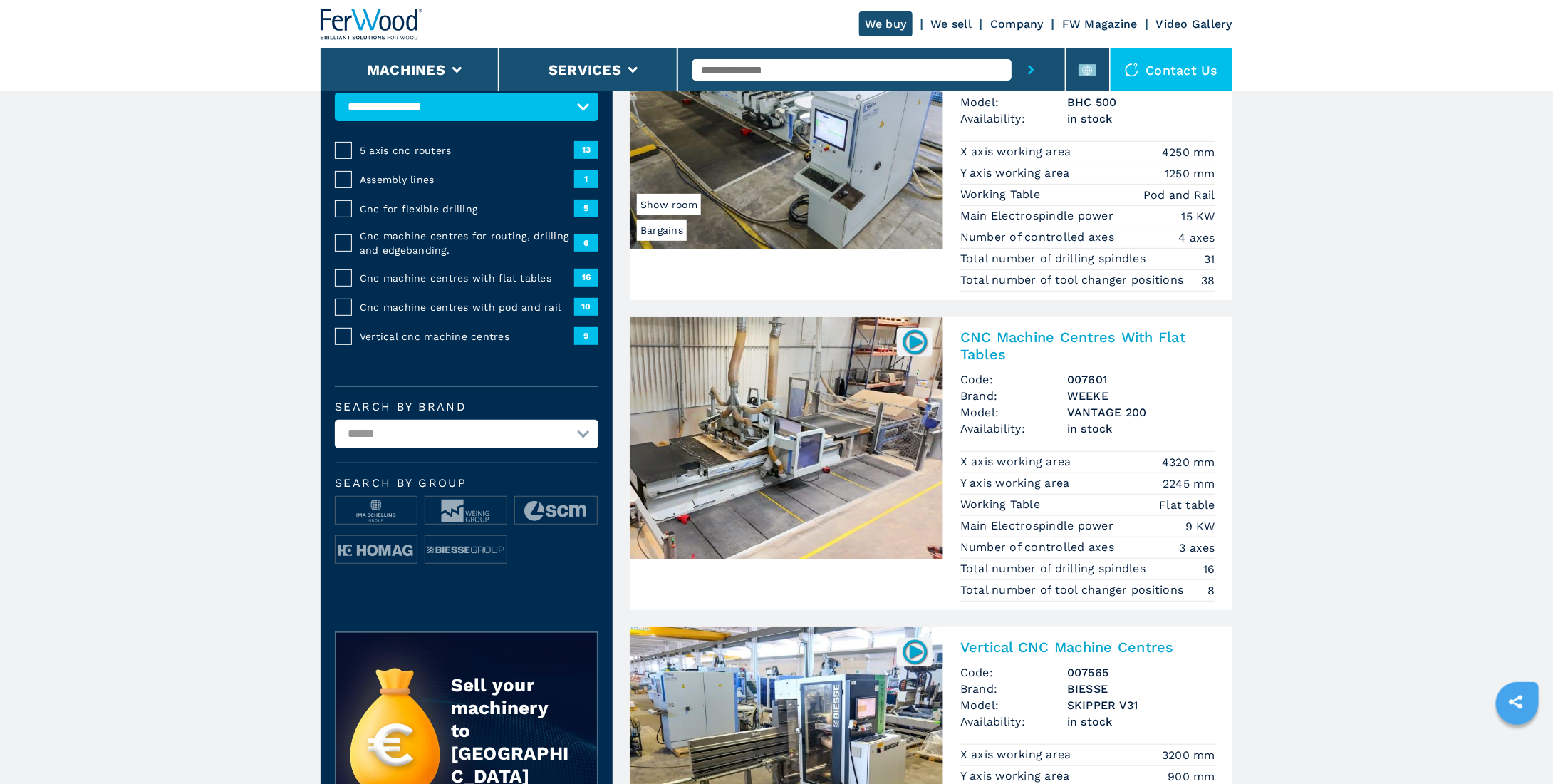
scroll to position [214, 0]
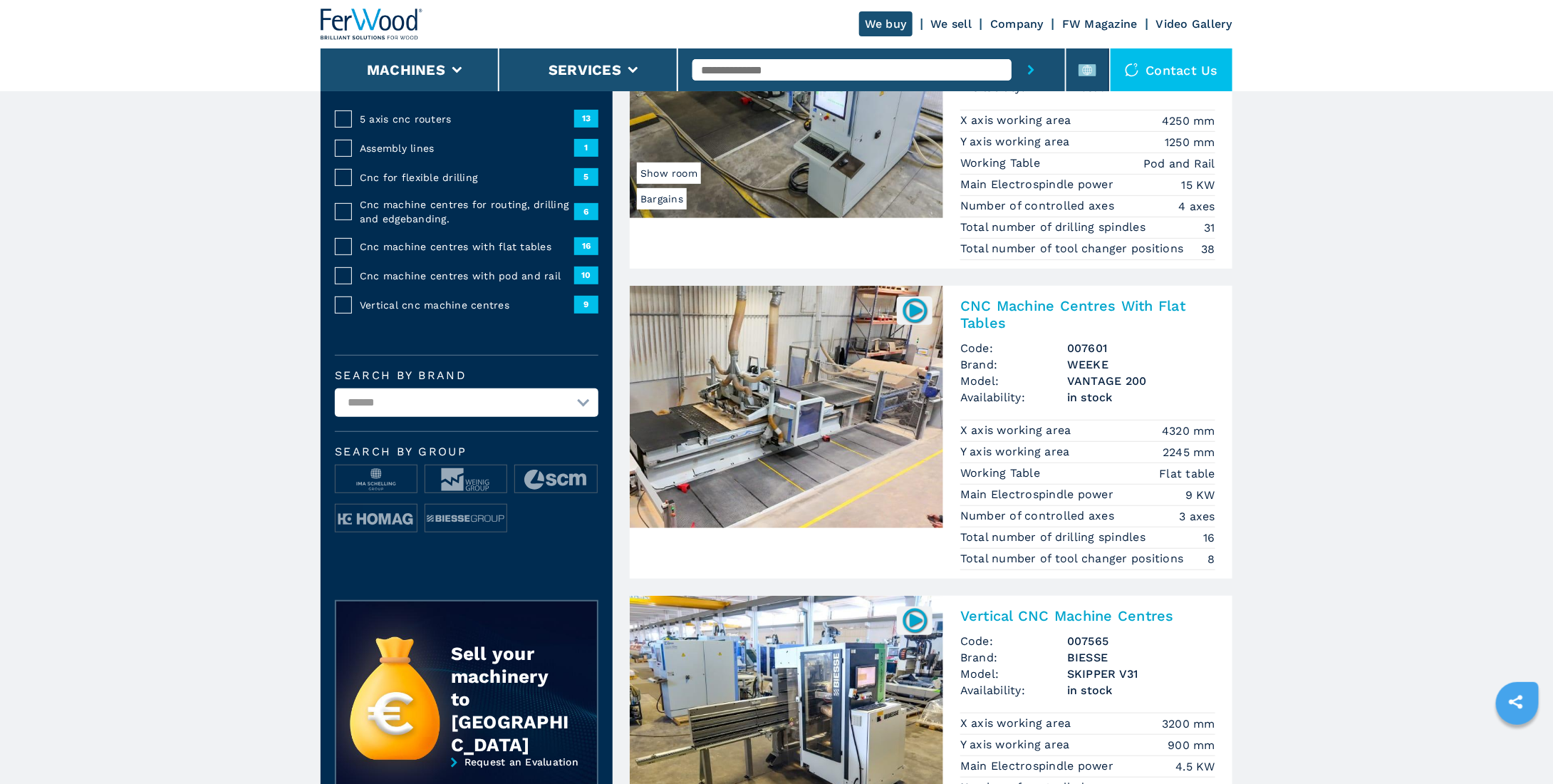
click at [840, 394] on img at bounding box center [786, 406] width 313 height 242
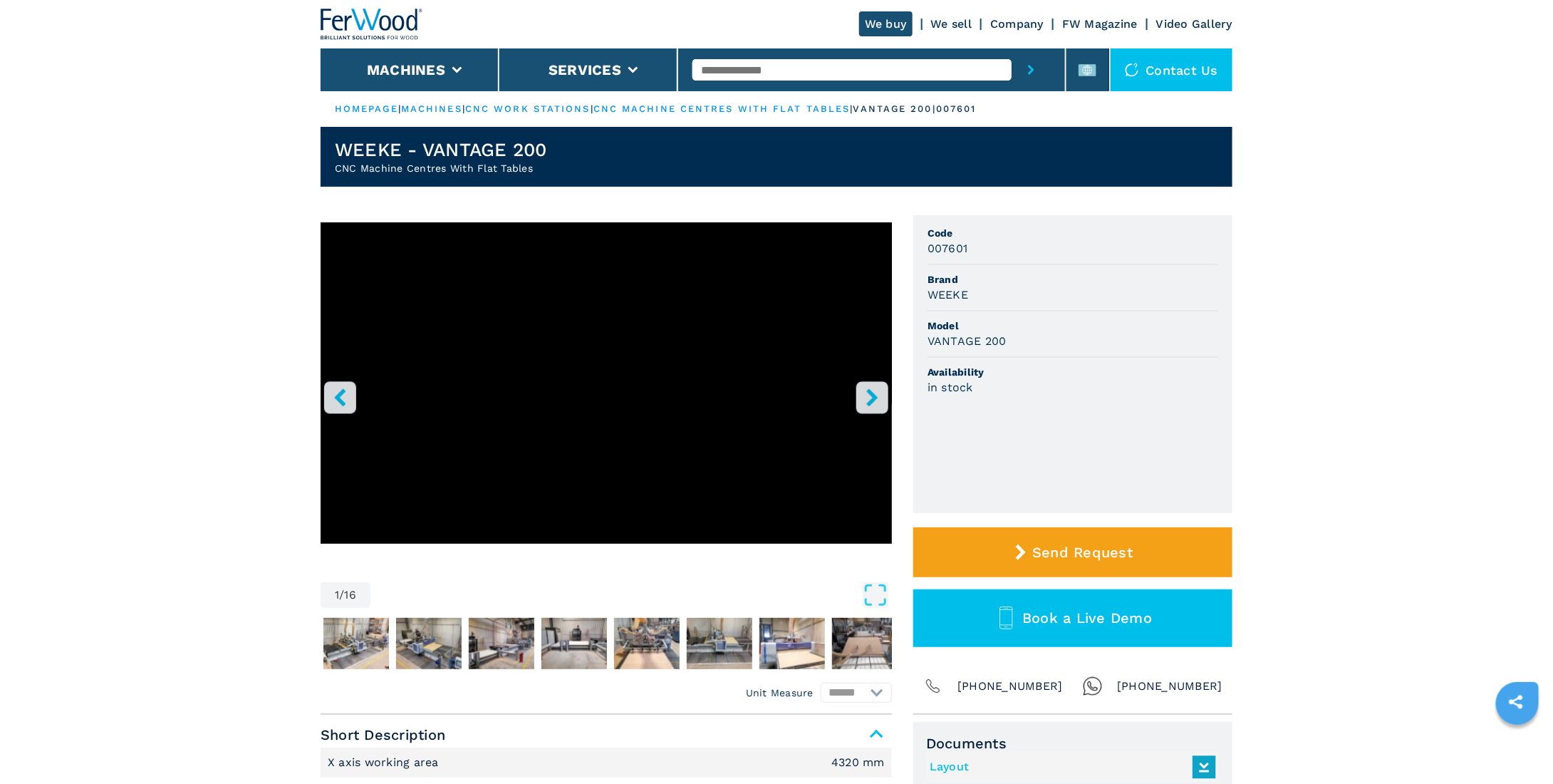
click at [868, 399] on icon "right-button" at bounding box center [872, 396] width 18 height 18
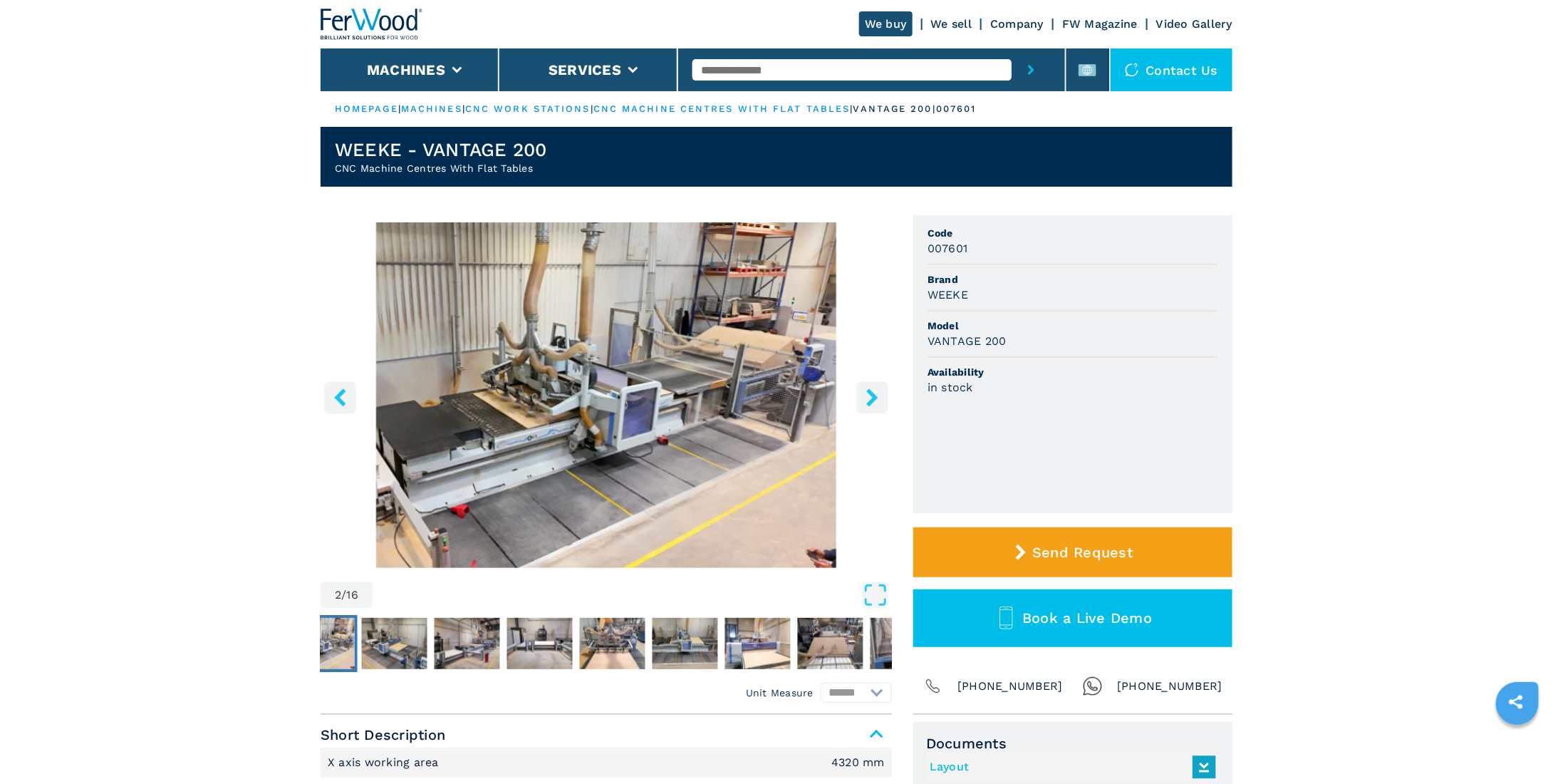
click at [868, 399] on icon "right-button" at bounding box center [872, 396] width 18 height 18
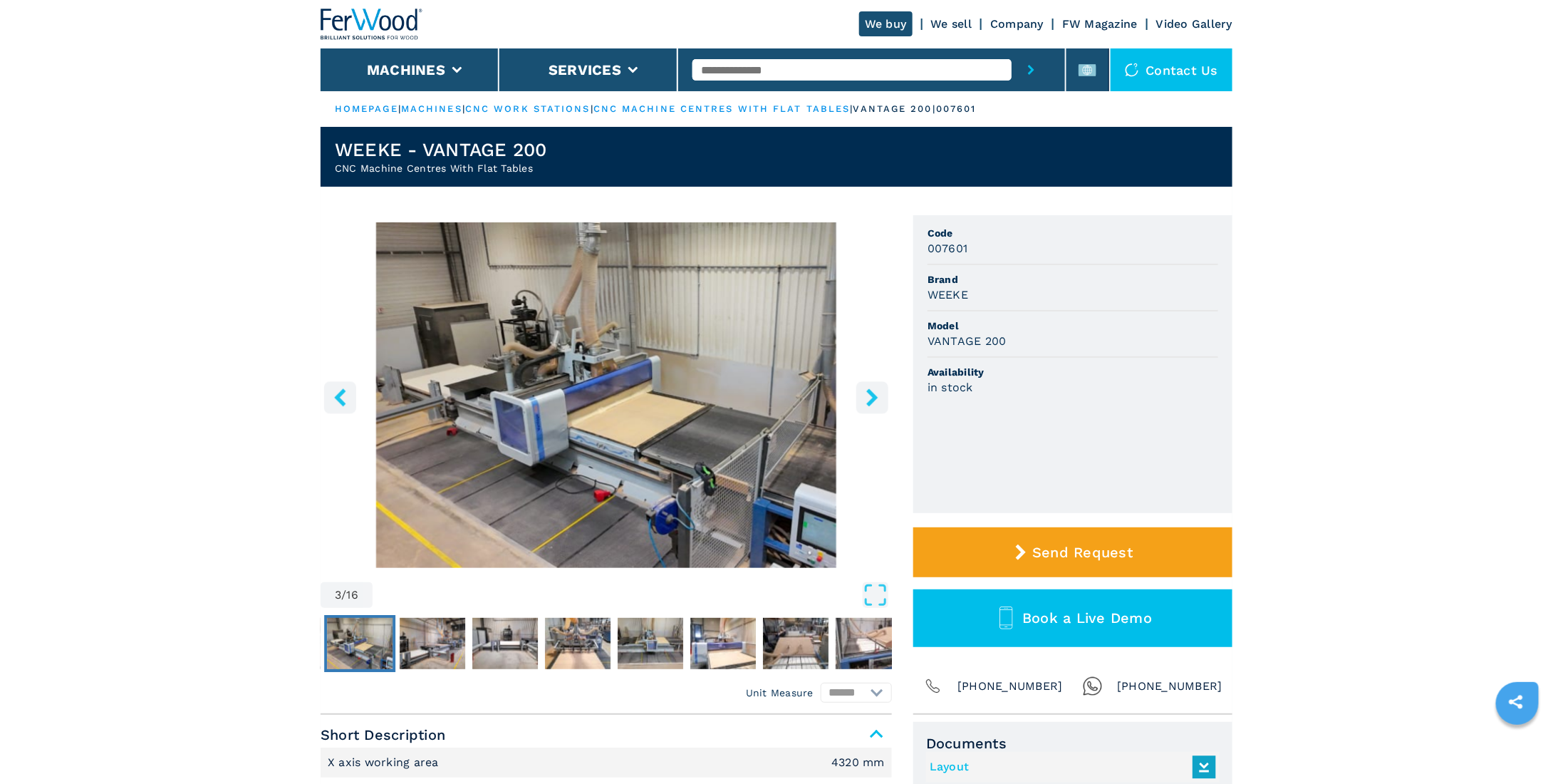
click at [868, 399] on icon "right-button" at bounding box center [872, 396] width 18 height 18
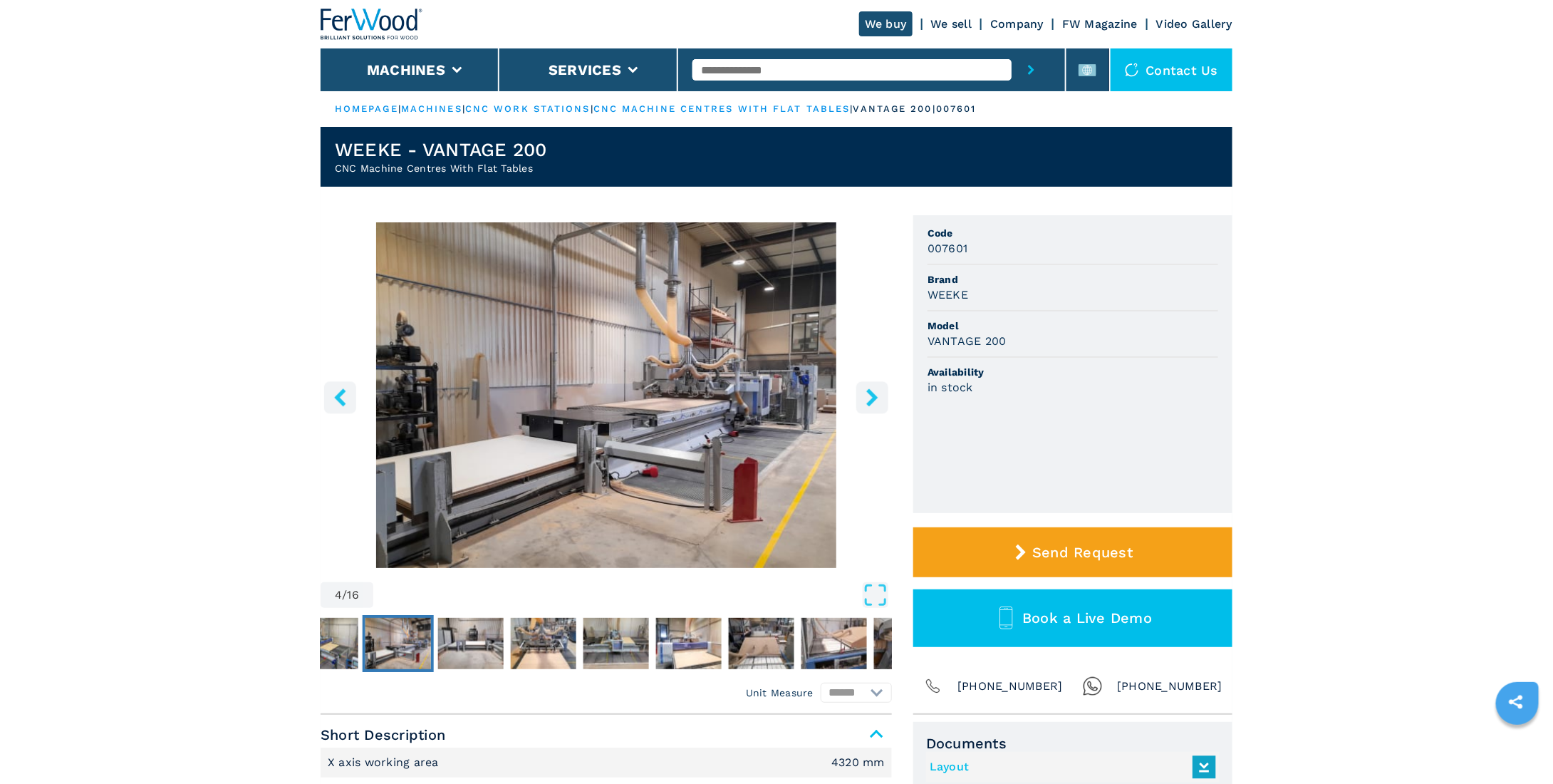
click at [868, 399] on icon "right-button" at bounding box center [872, 396] width 18 height 18
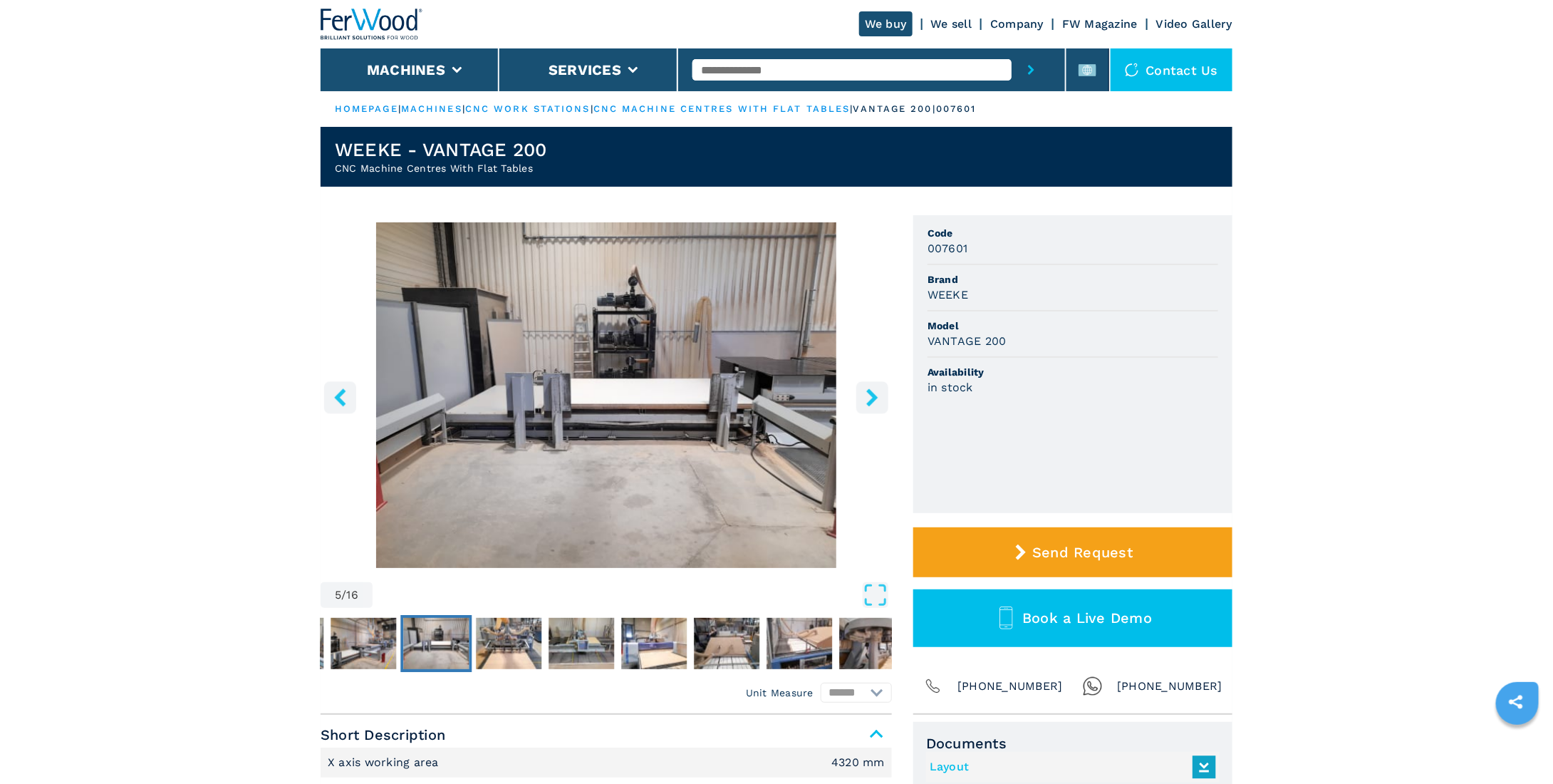
click at [868, 399] on icon "right-button" at bounding box center [872, 396] width 18 height 18
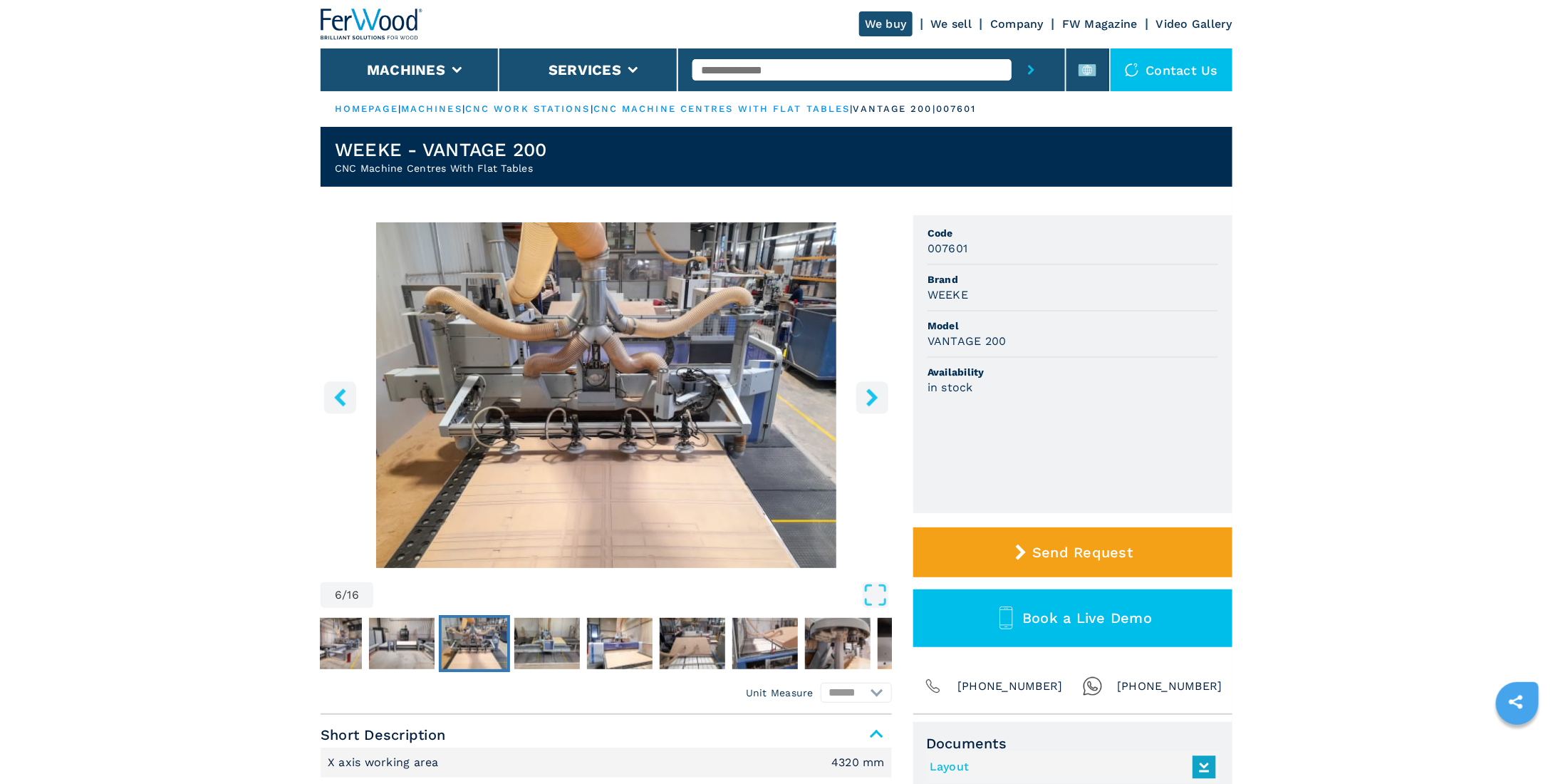
click at [868, 399] on icon "right-button" at bounding box center [872, 396] width 18 height 18
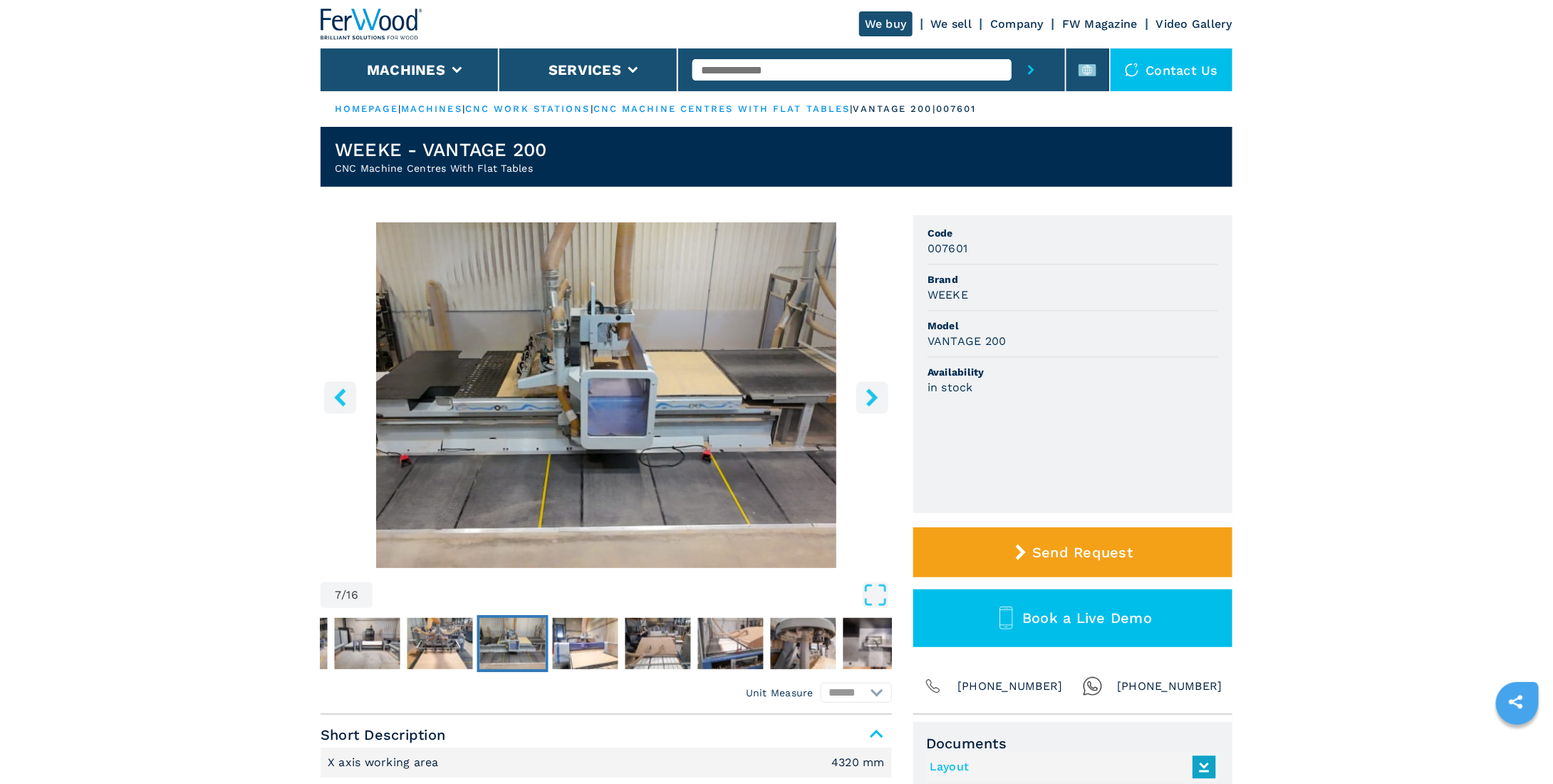
click at [868, 399] on icon "right-button" at bounding box center [872, 396] width 18 height 18
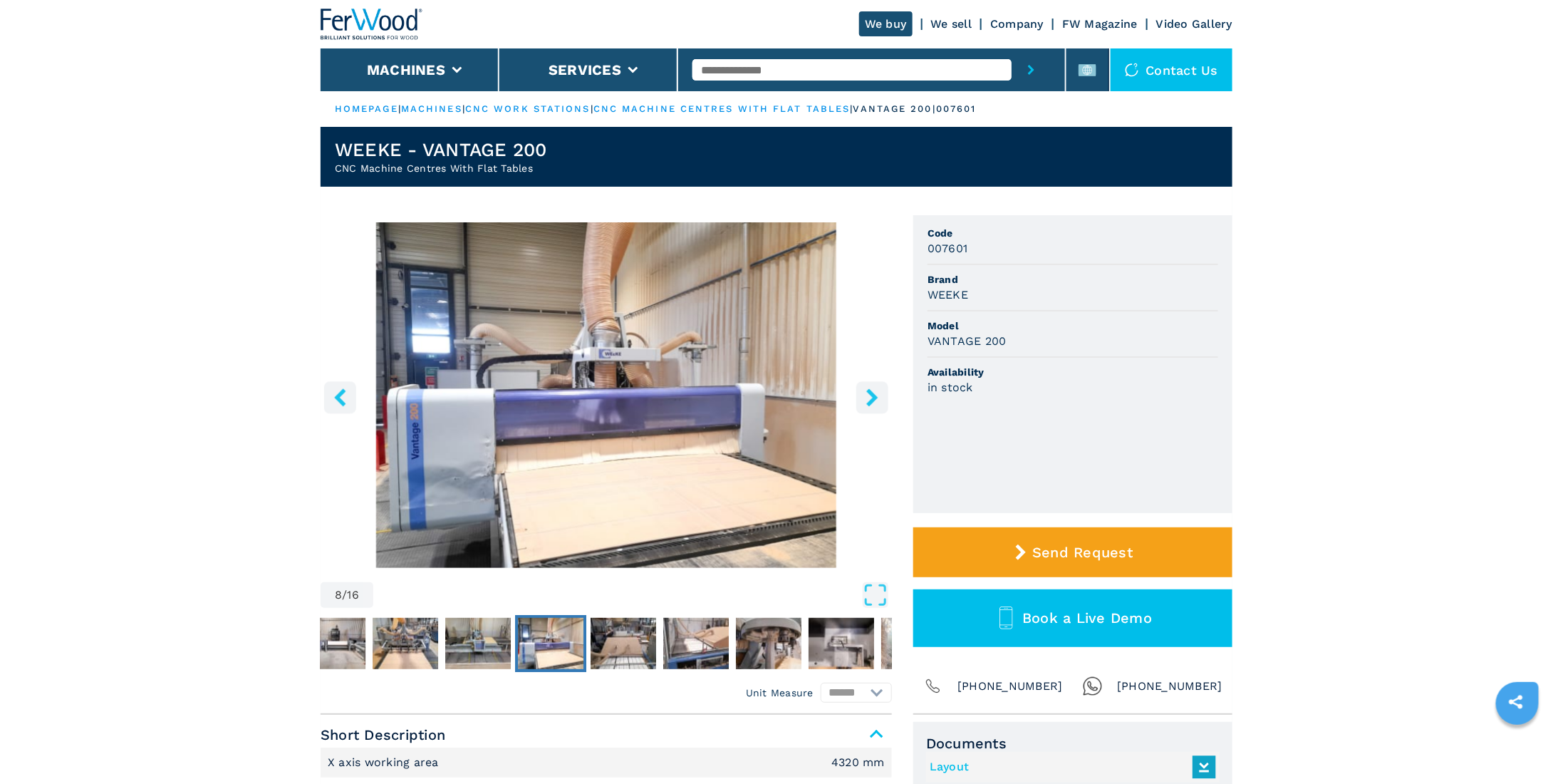
click at [868, 399] on icon "right-button" at bounding box center [872, 396] width 18 height 18
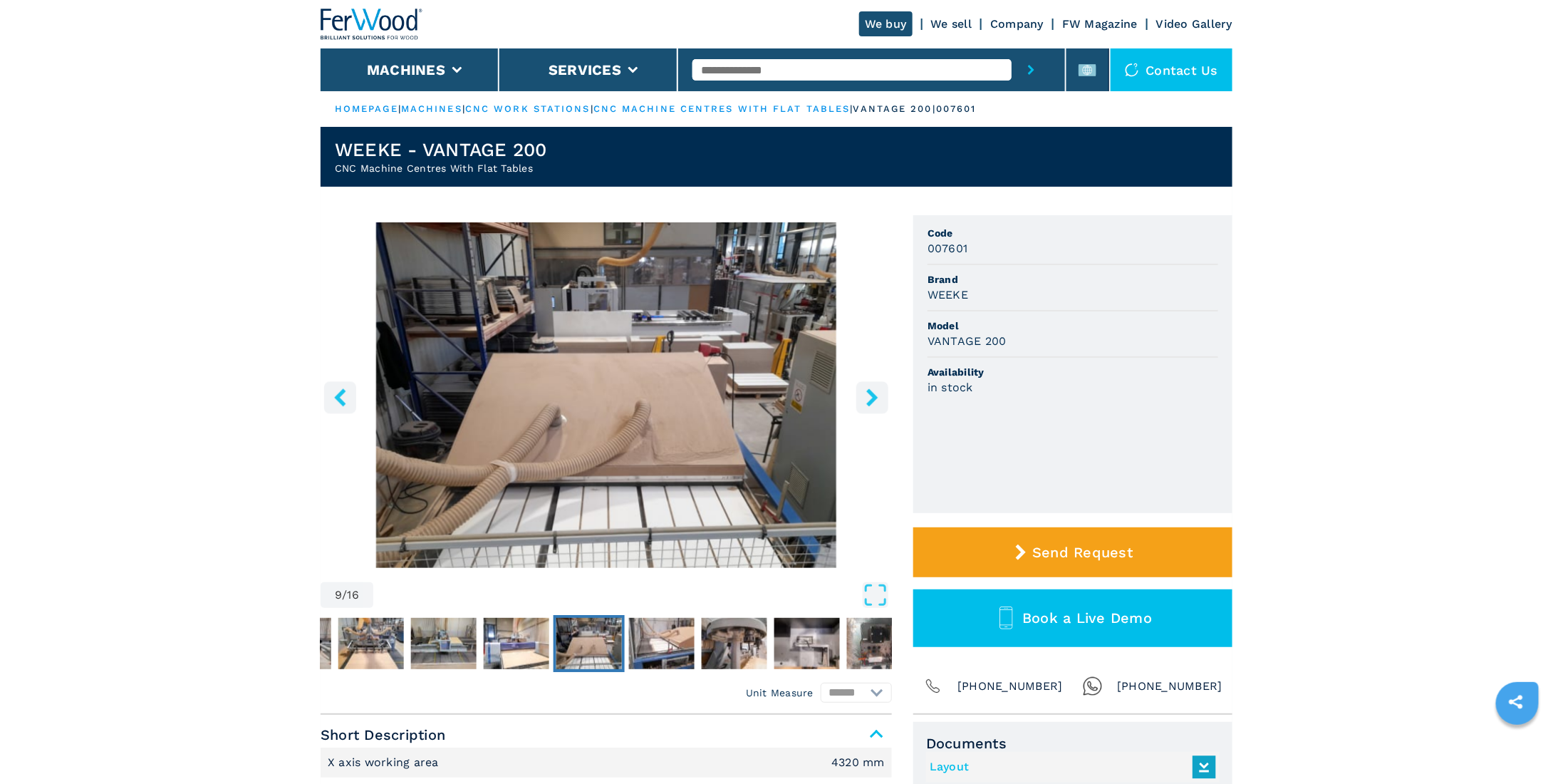
click at [868, 399] on icon "right-button" at bounding box center [872, 396] width 18 height 18
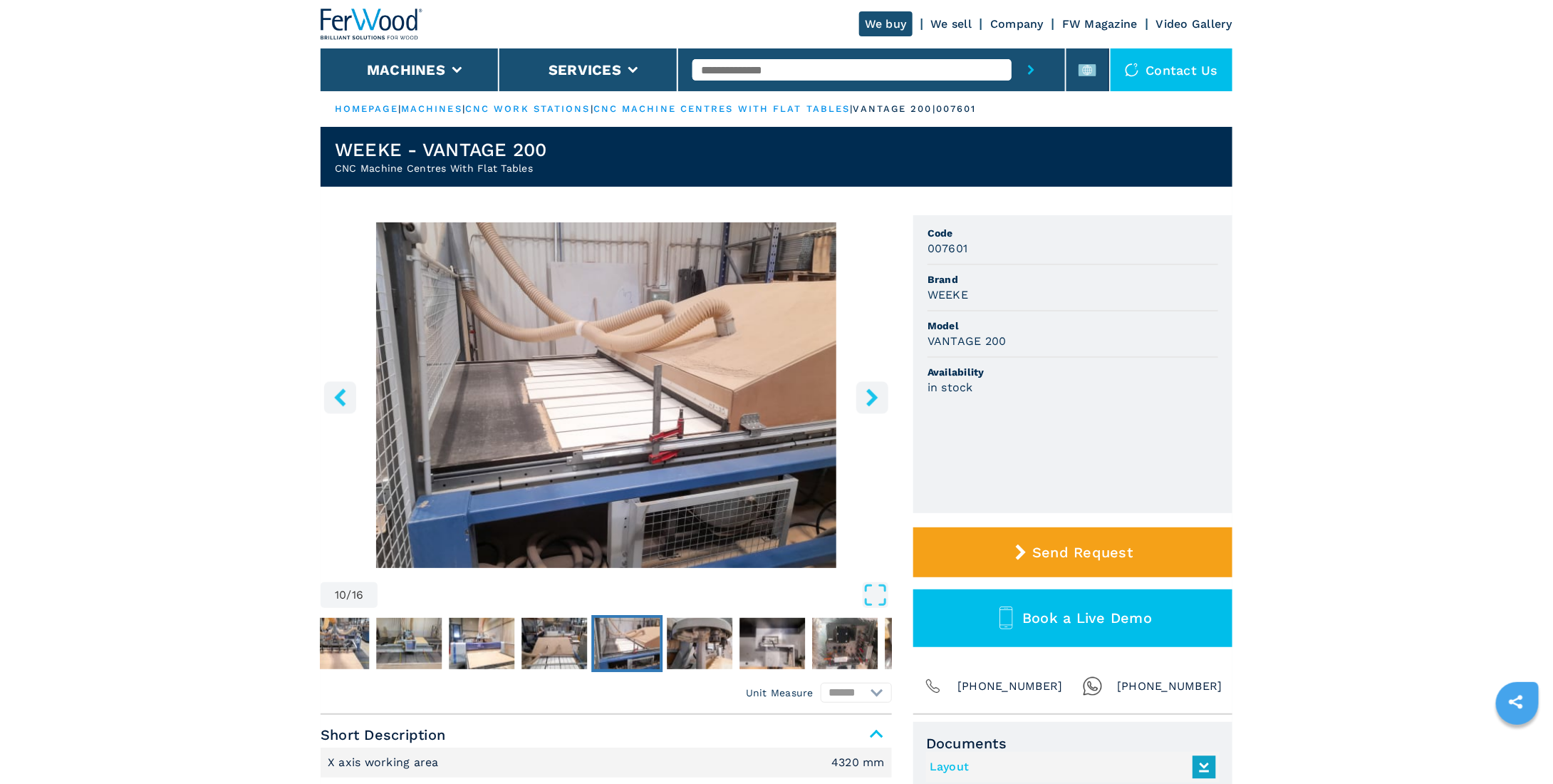
click at [868, 399] on icon "right-button" at bounding box center [872, 396] width 18 height 18
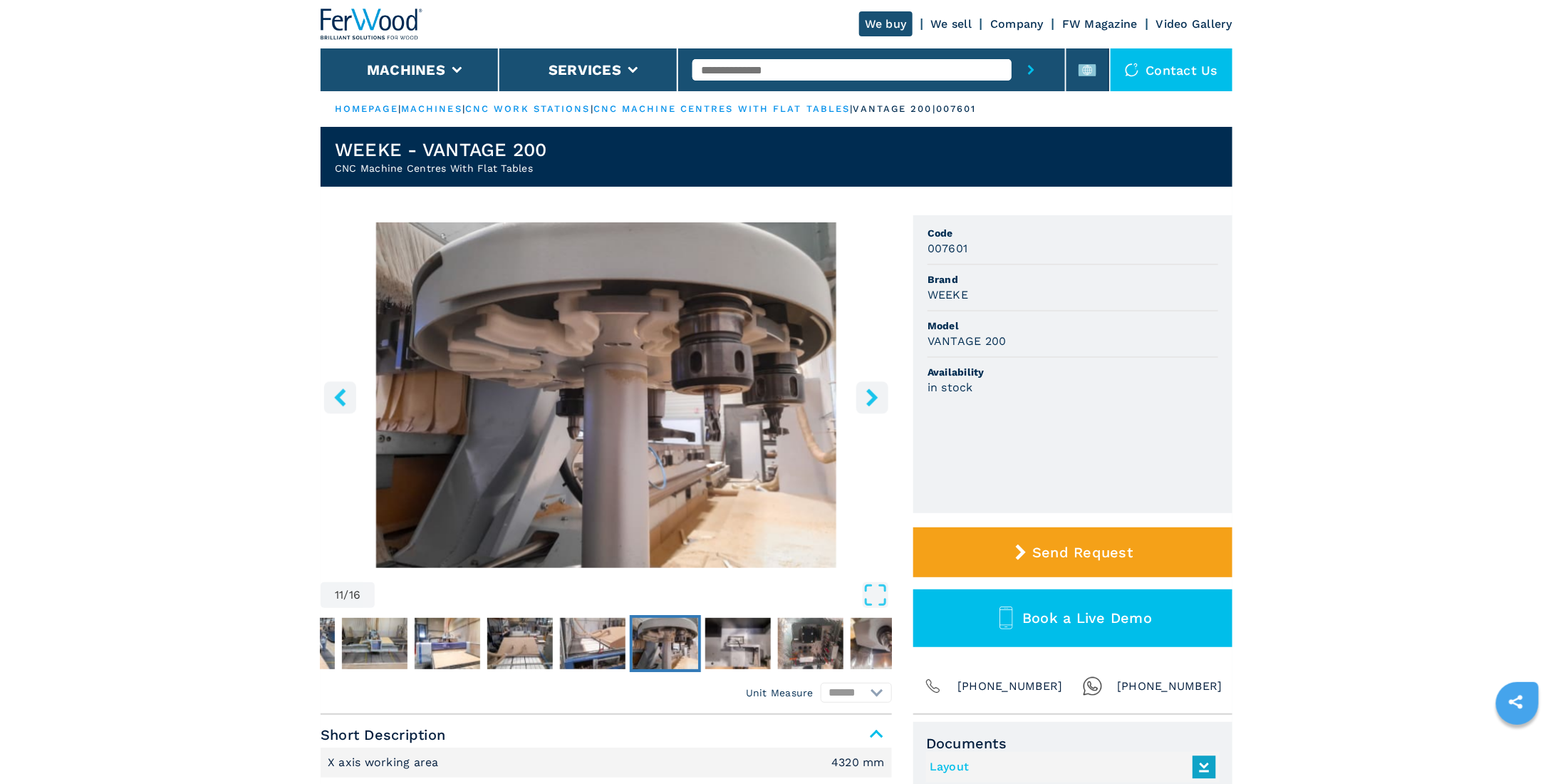
click at [868, 399] on icon "right-button" at bounding box center [872, 396] width 18 height 18
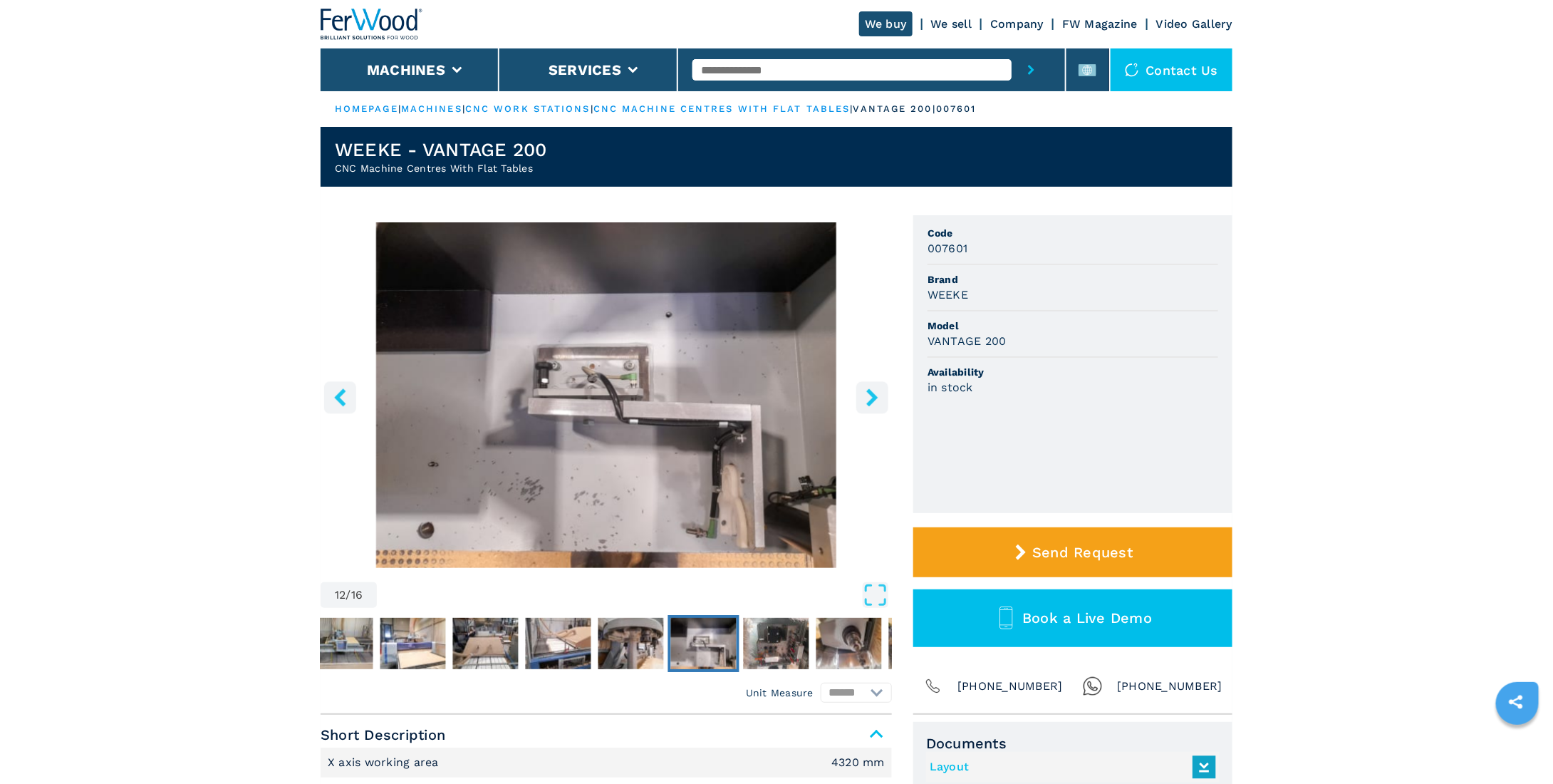
click at [868, 399] on icon "right-button" at bounding box center [872, 396] width 18 height 18
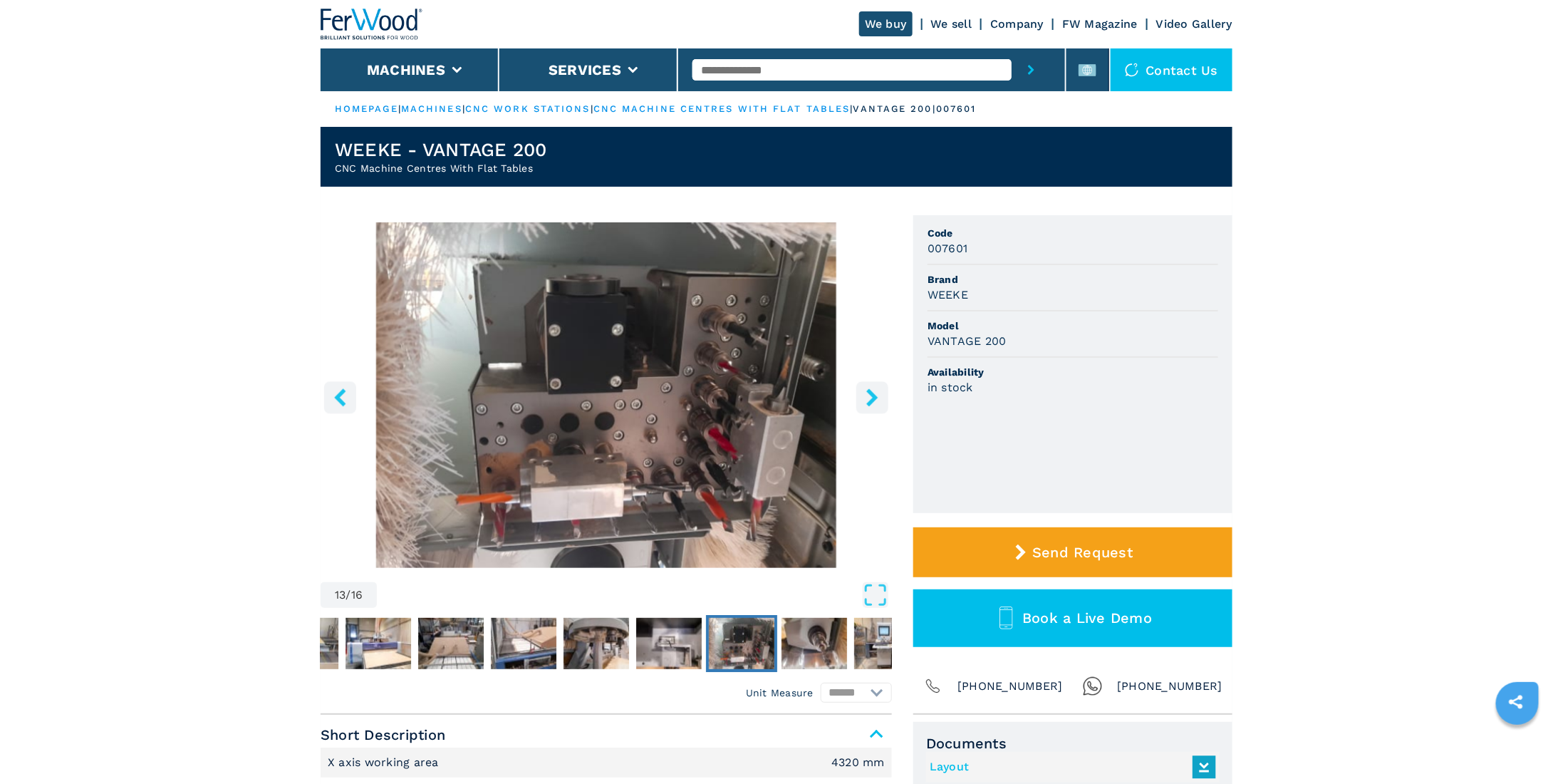
click at [868, 399] on icon "right-button" at bounding box center [872, 396] width 18 height 18
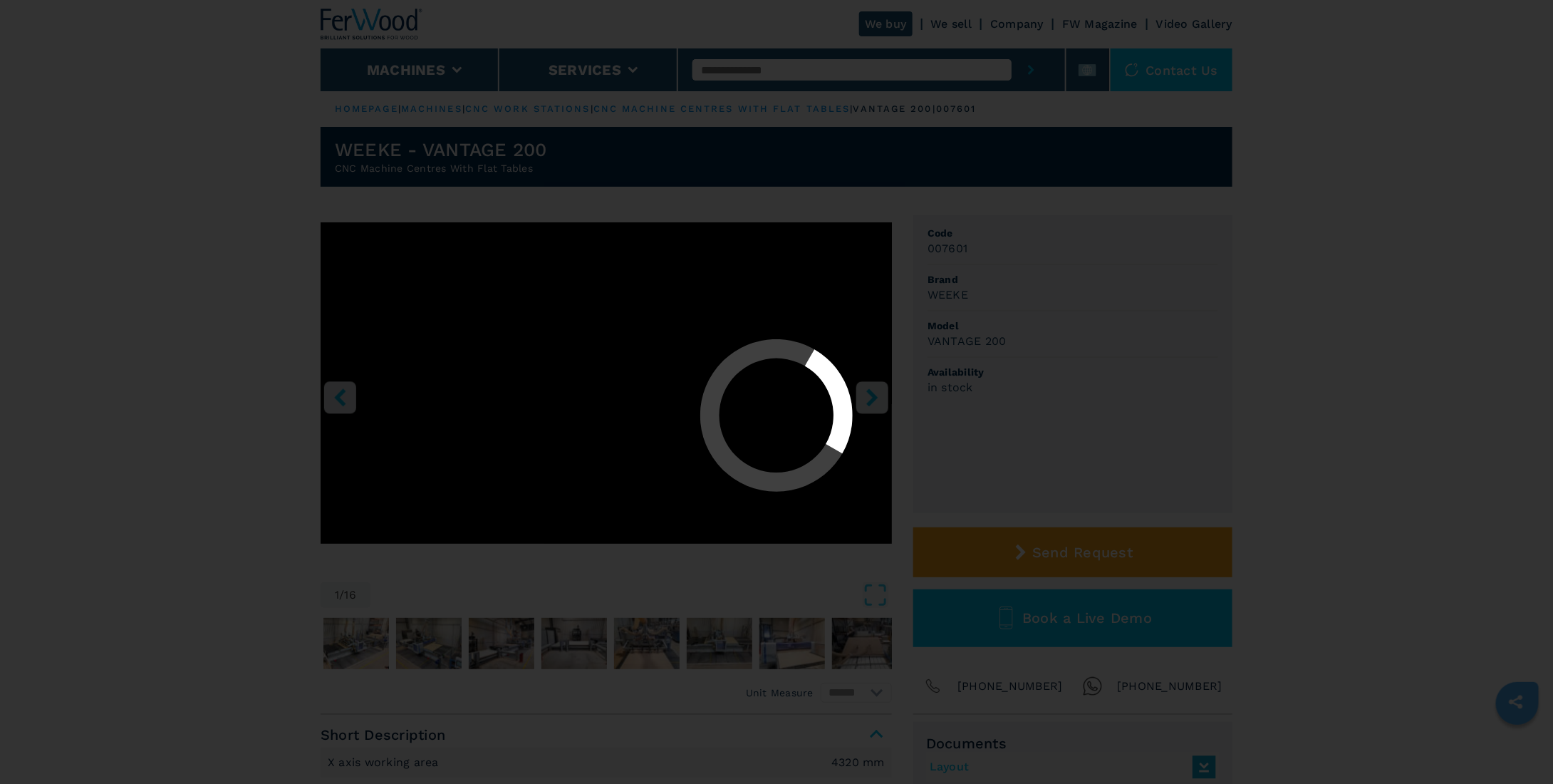
select select "**********"
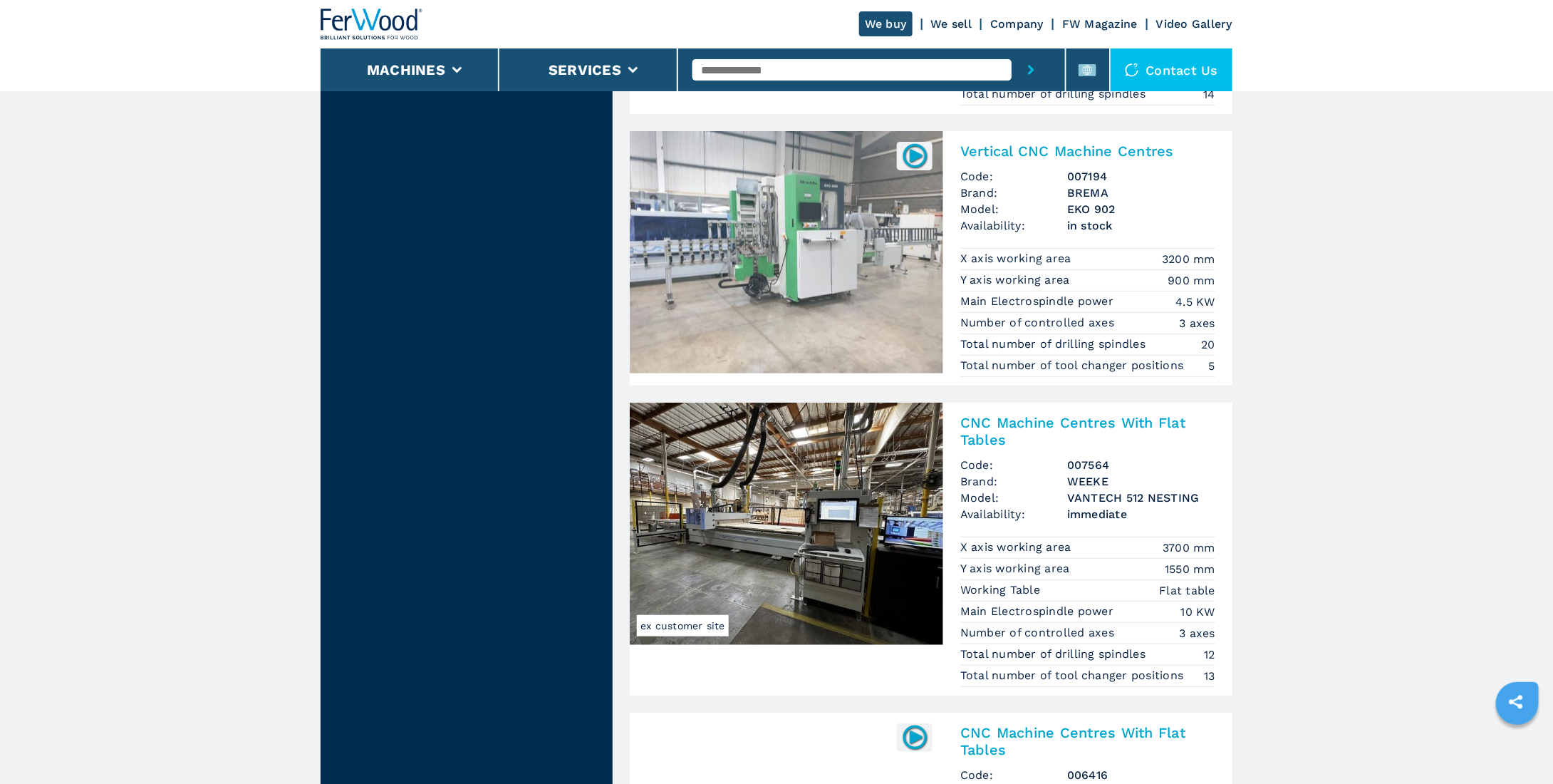
scroll to position [3063, 0]
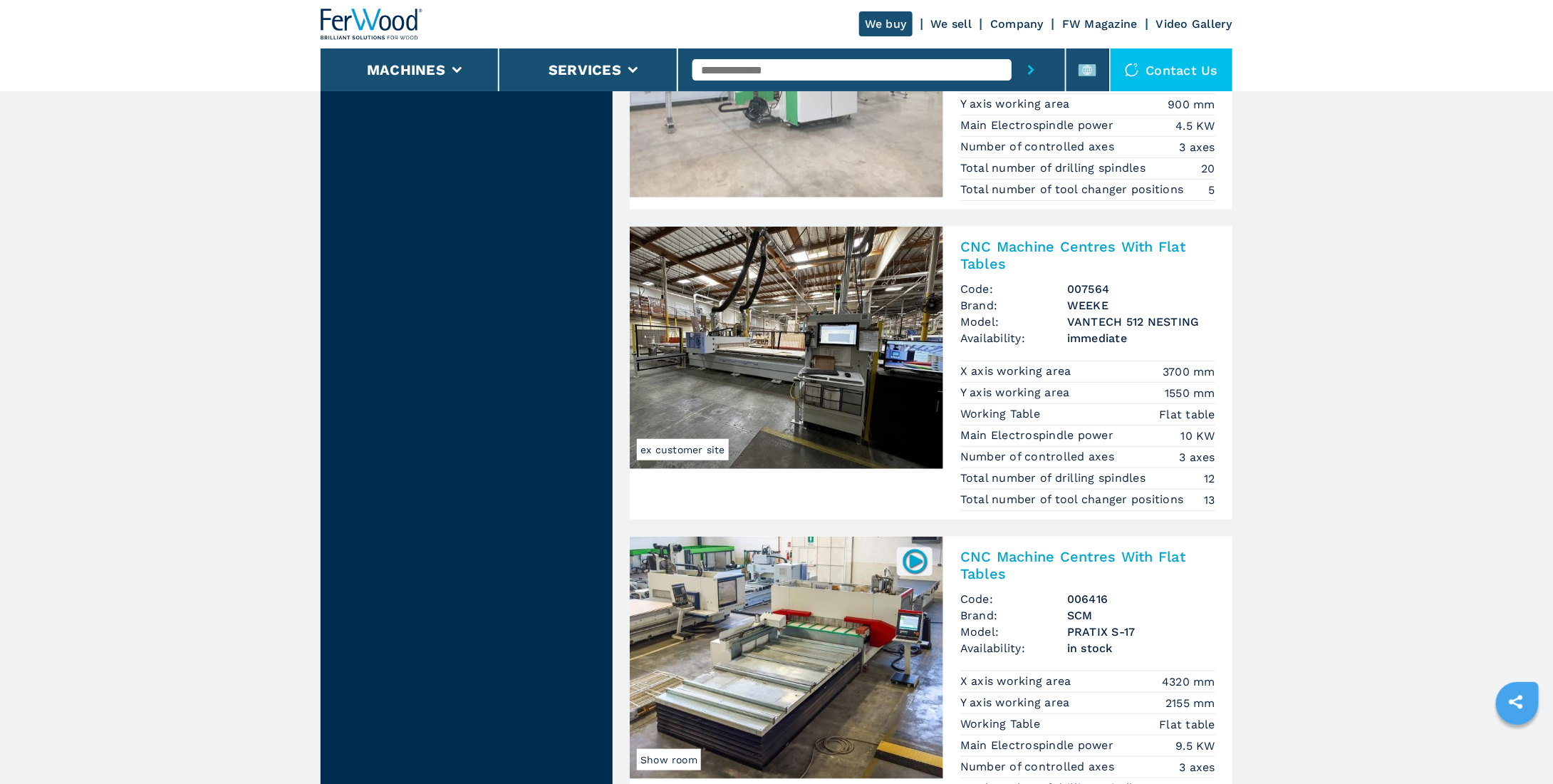
click at [817, 332] on img at bounding box center [786, 347] width 313 height 242
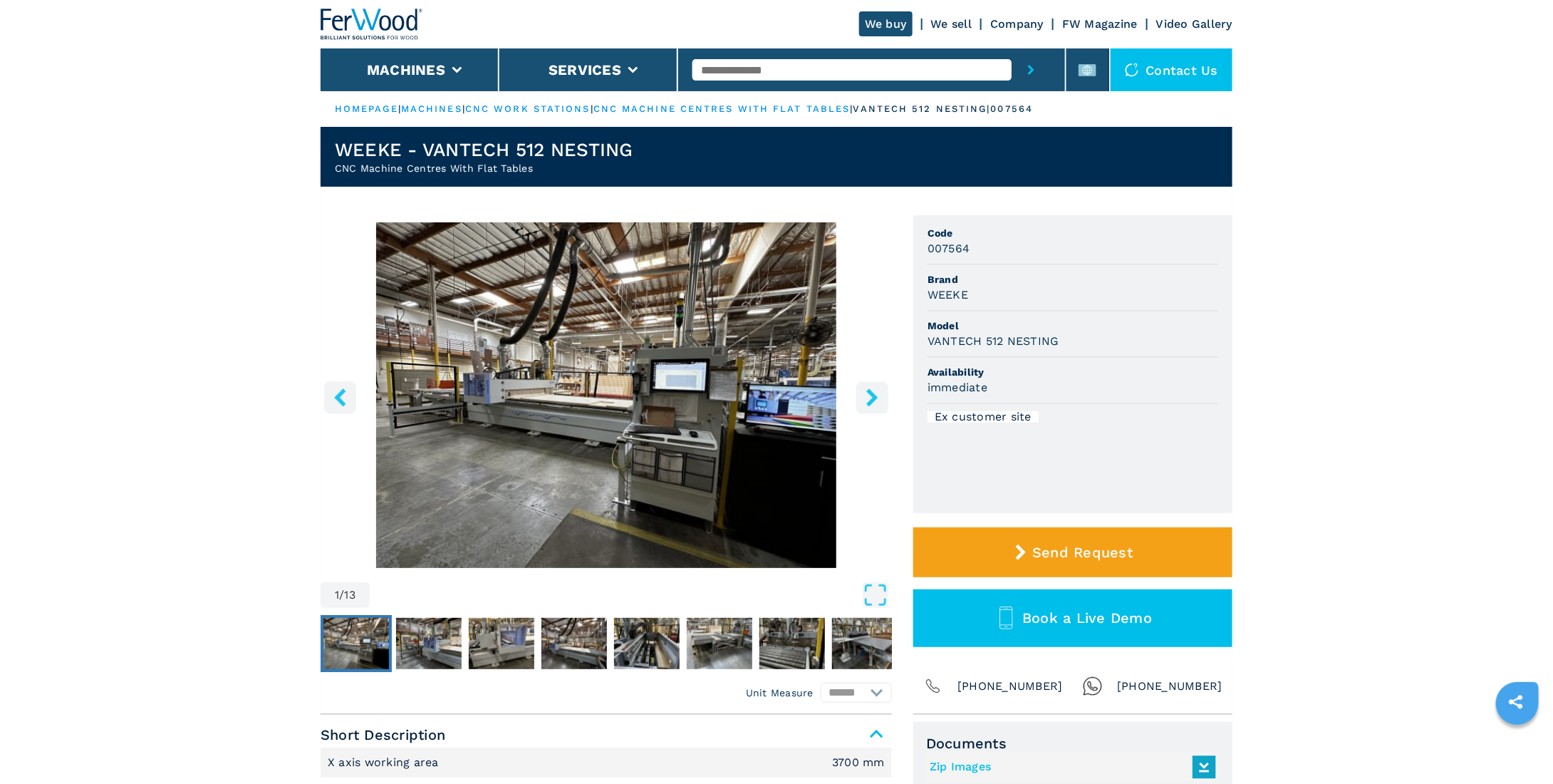
click at [878, 376] on img "Go to Slide 1" at bounding box center [606, 394] width 571 height 345
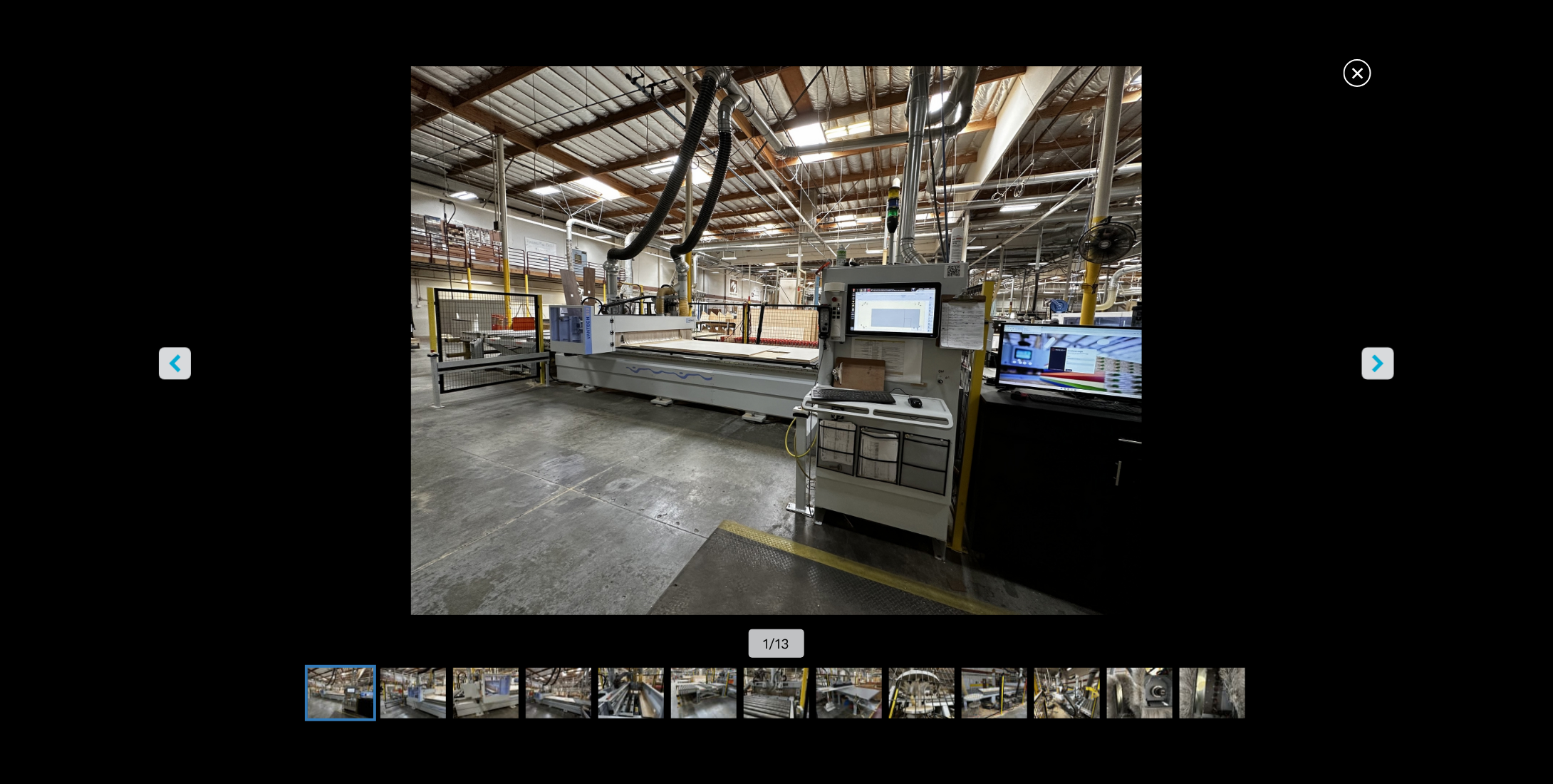
click at [1381, 364] on icon "right-button" at bounding box center [1378, 363] width 11 height 18
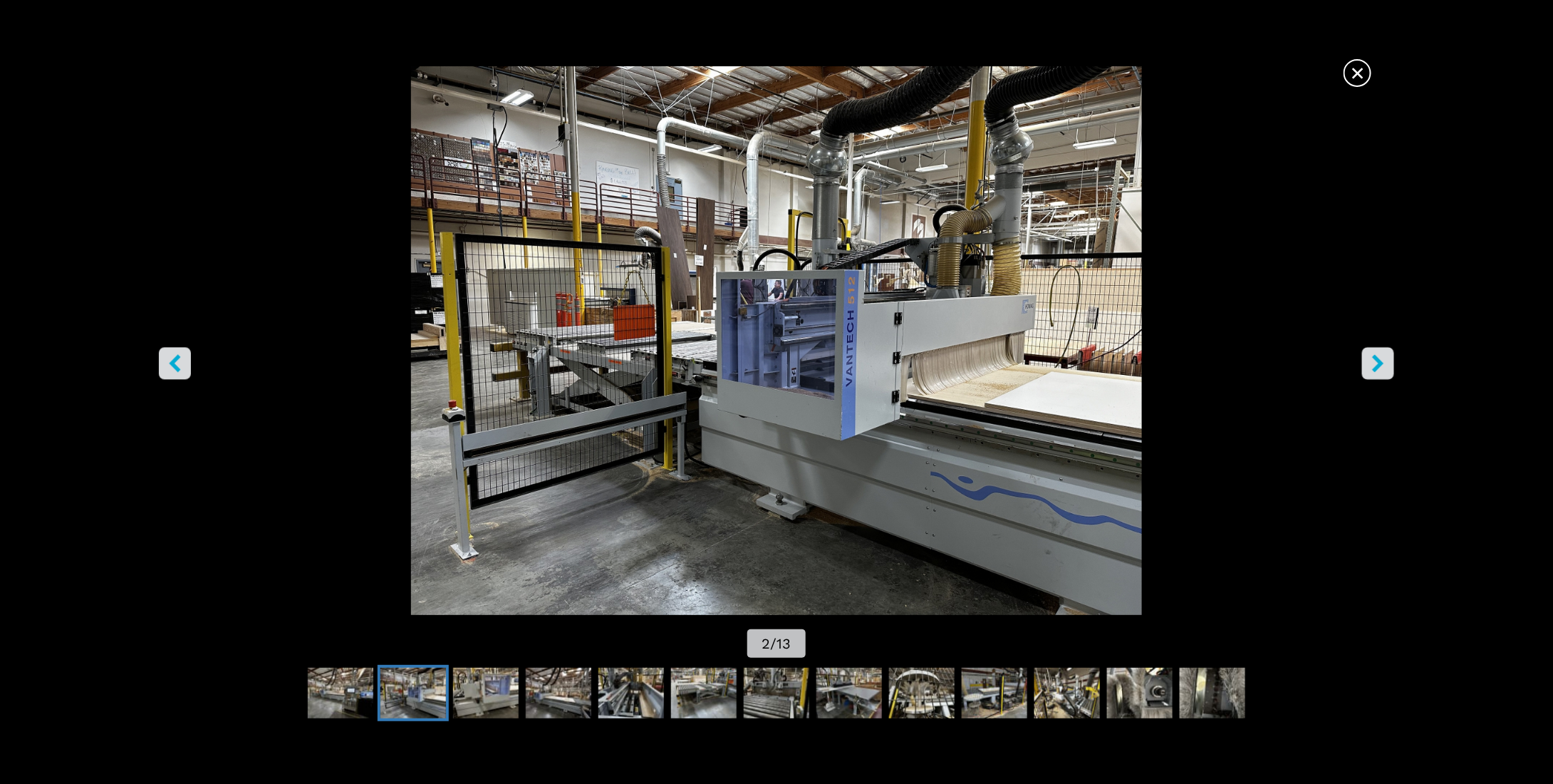
click at [1379, 364] on icon "right-button" at bounding box center [1378, 363] width 11 height 18
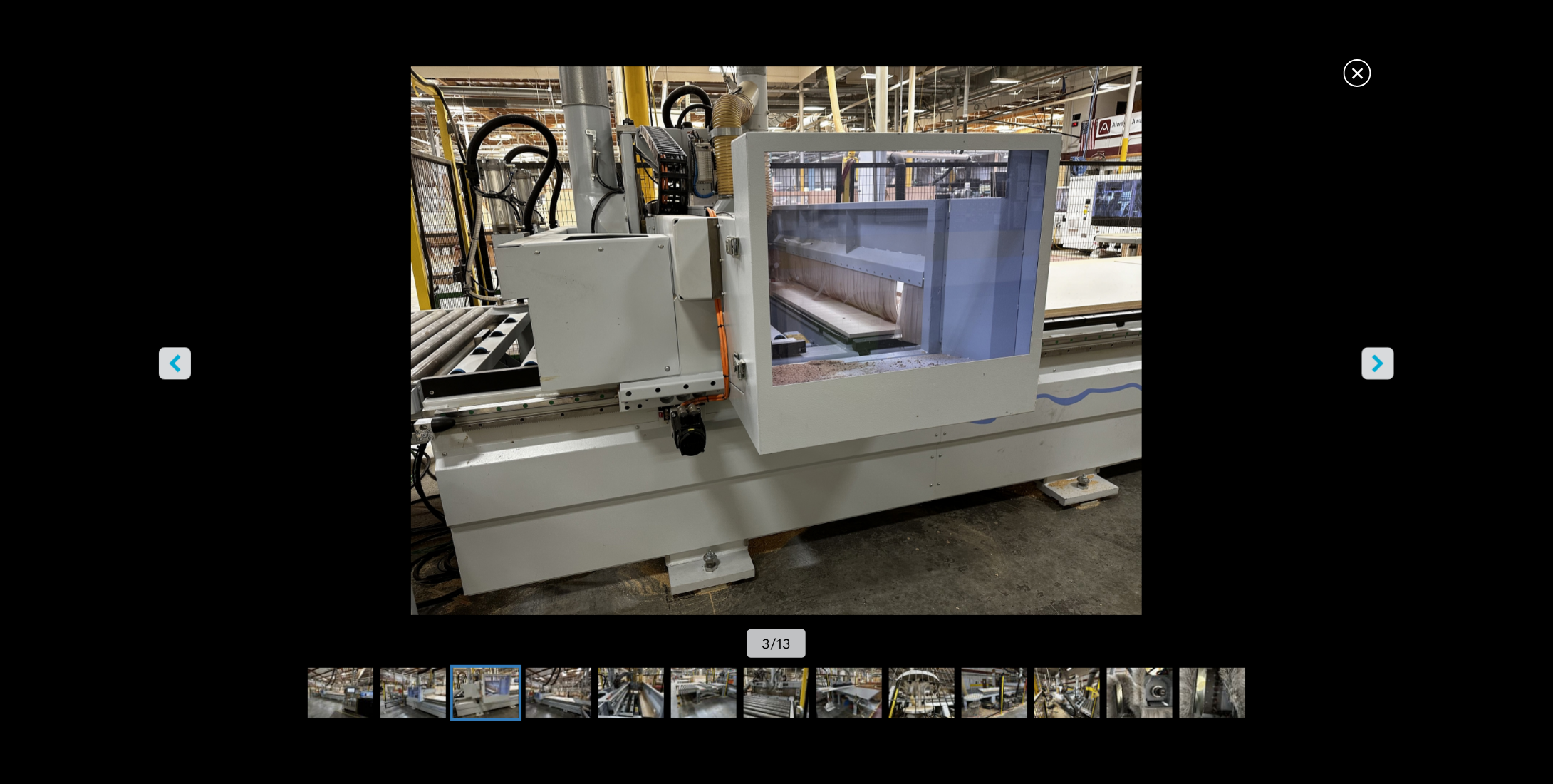
click at [1379, 364] on icon "right-button" at bounding box center [1378, 363] width 11 height 18
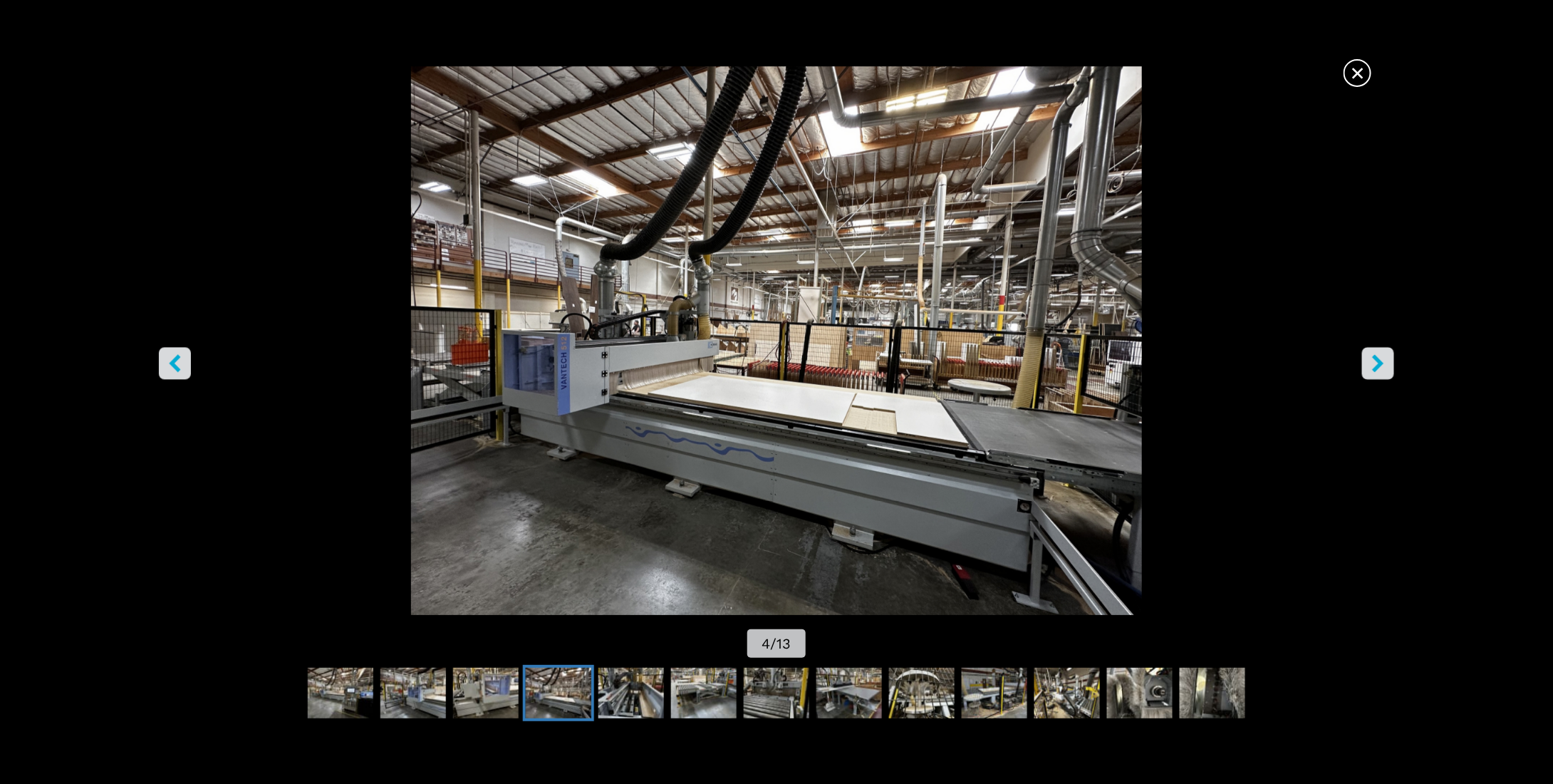
click at [1379, 364] on icon "right-button" at bounding box center [1378, 363] width 11 height 18
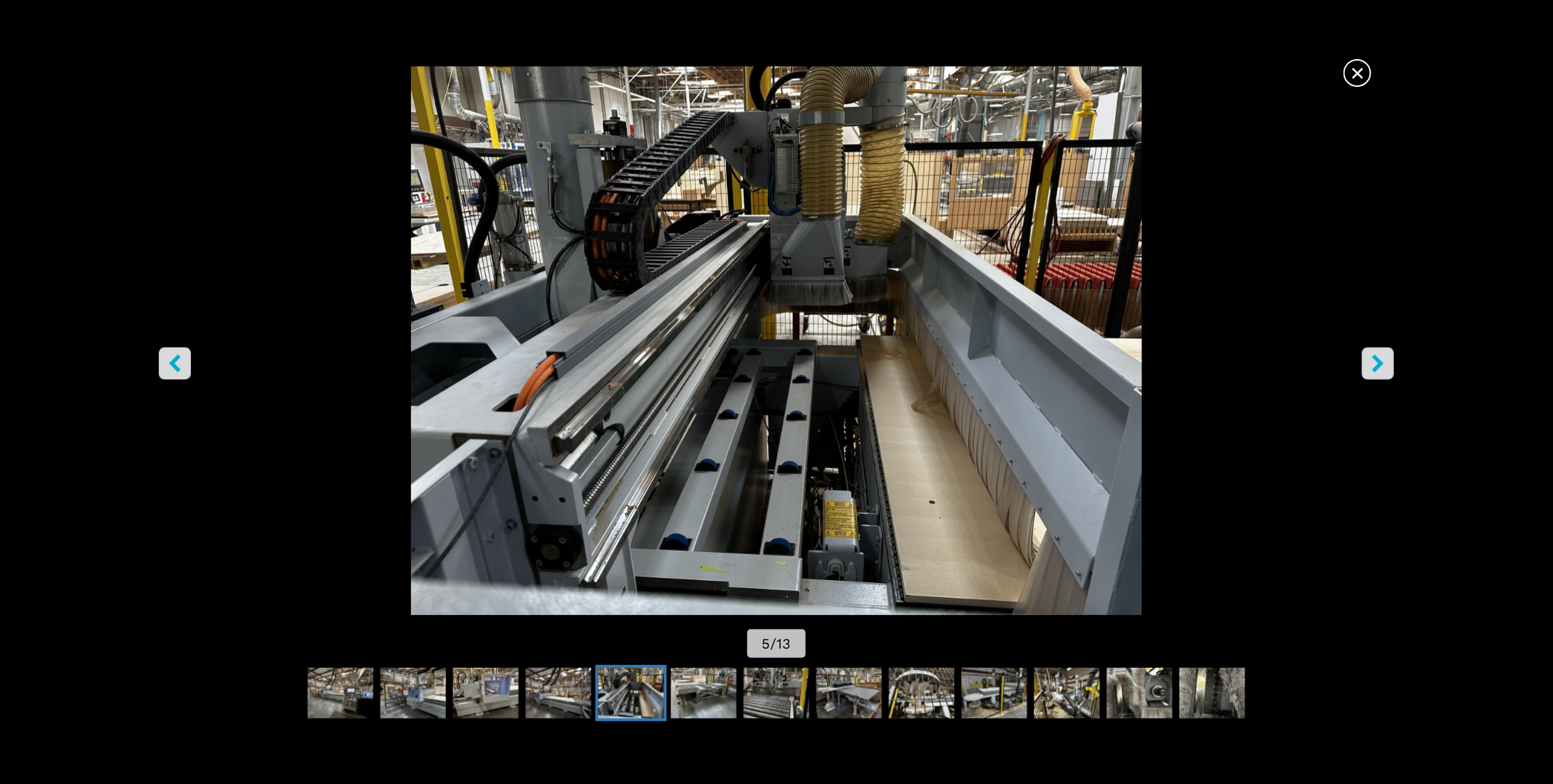
click at [1379, 364] on icon "right-button" at bounding box center [1378, 363] width 11 height 18
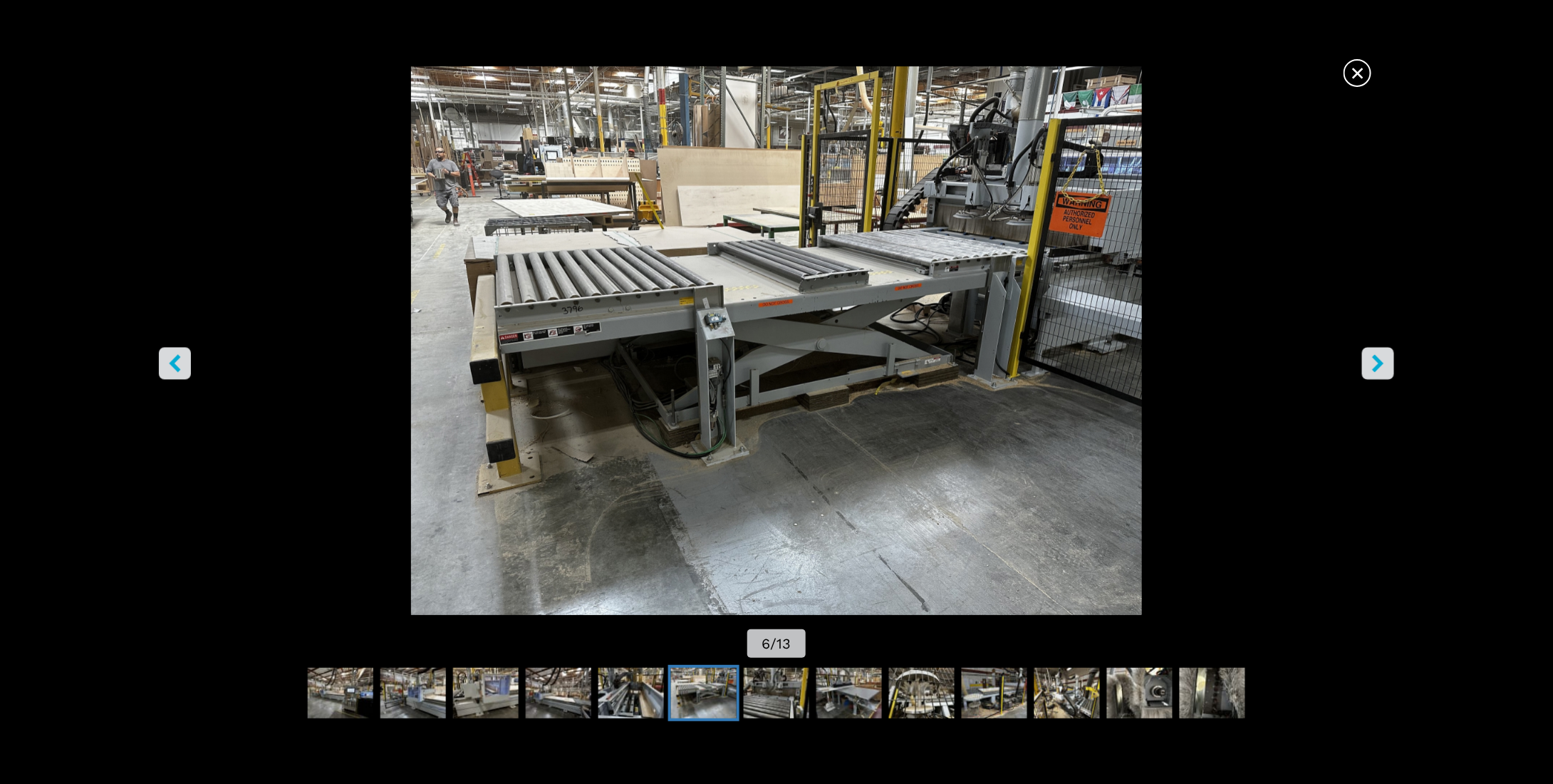
click at [1379, 364] on icon "right-button" at bounding box center [1378, 363] width 11 height 18
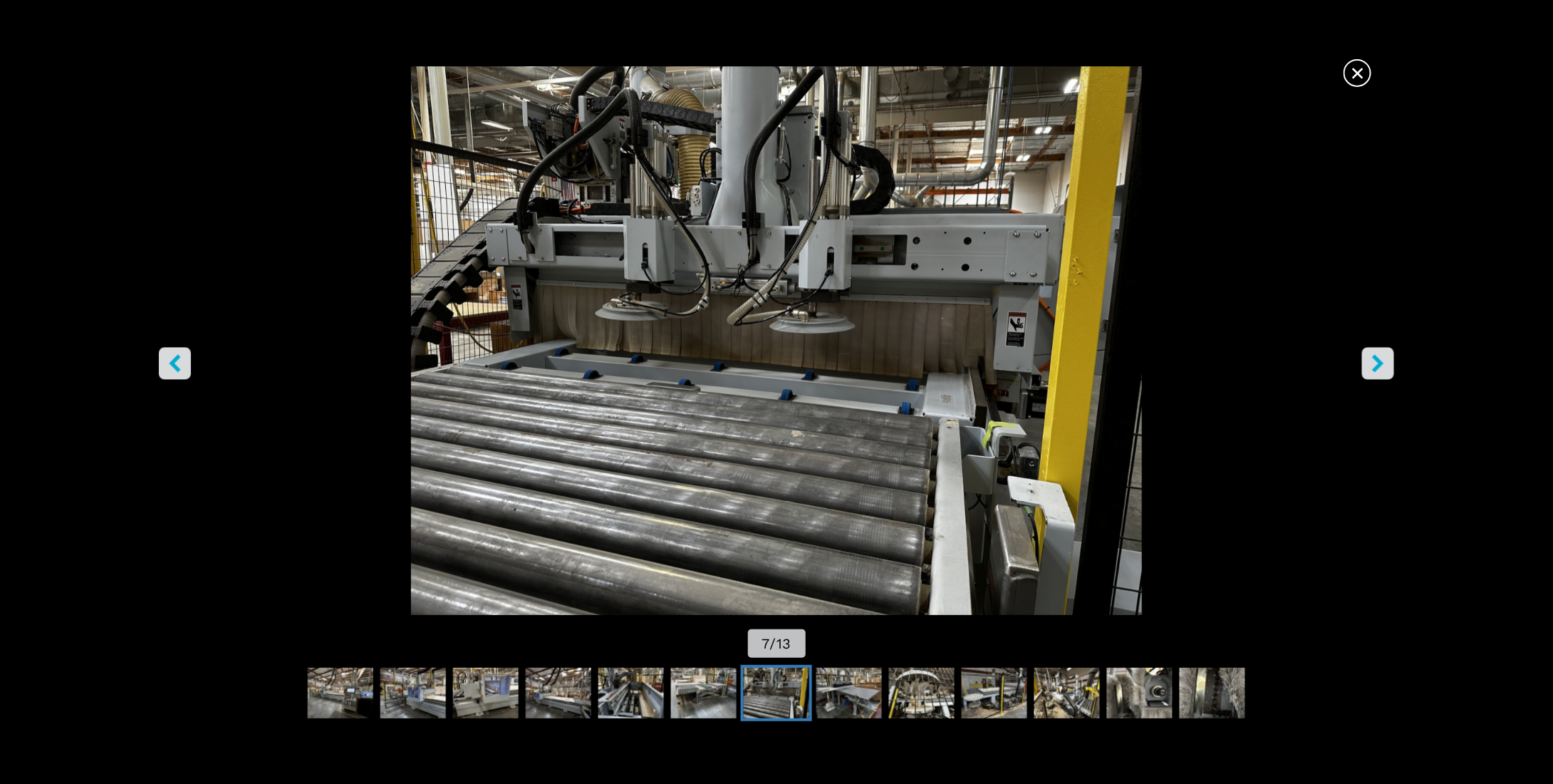
click at [1379, 364] on icon "right-button" at bounding box center [1378, 363] width 11 height 18
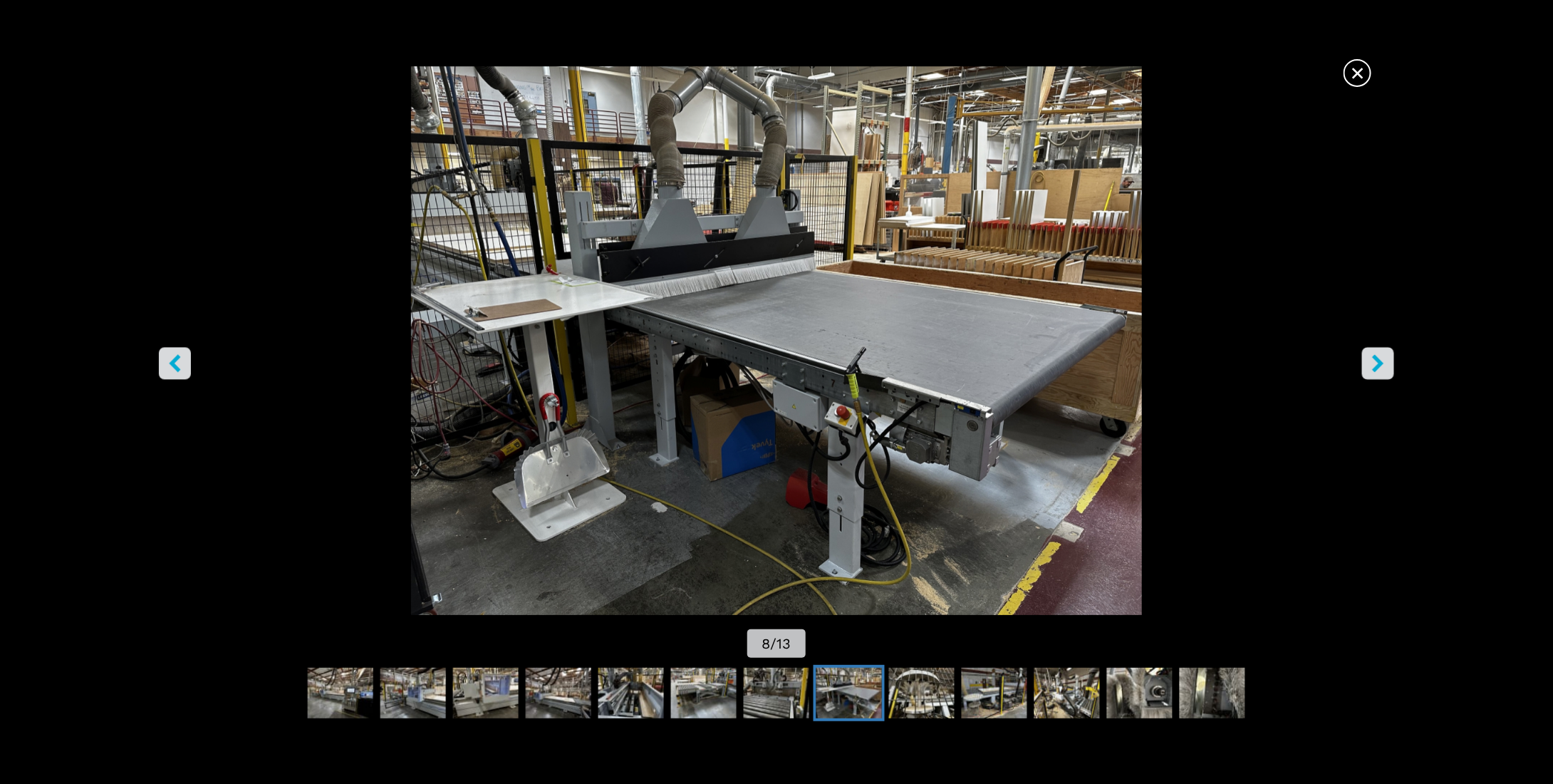
click at [1379, 364] on icon "right-button" at bounding box center [1378, 363] width 11 height 18
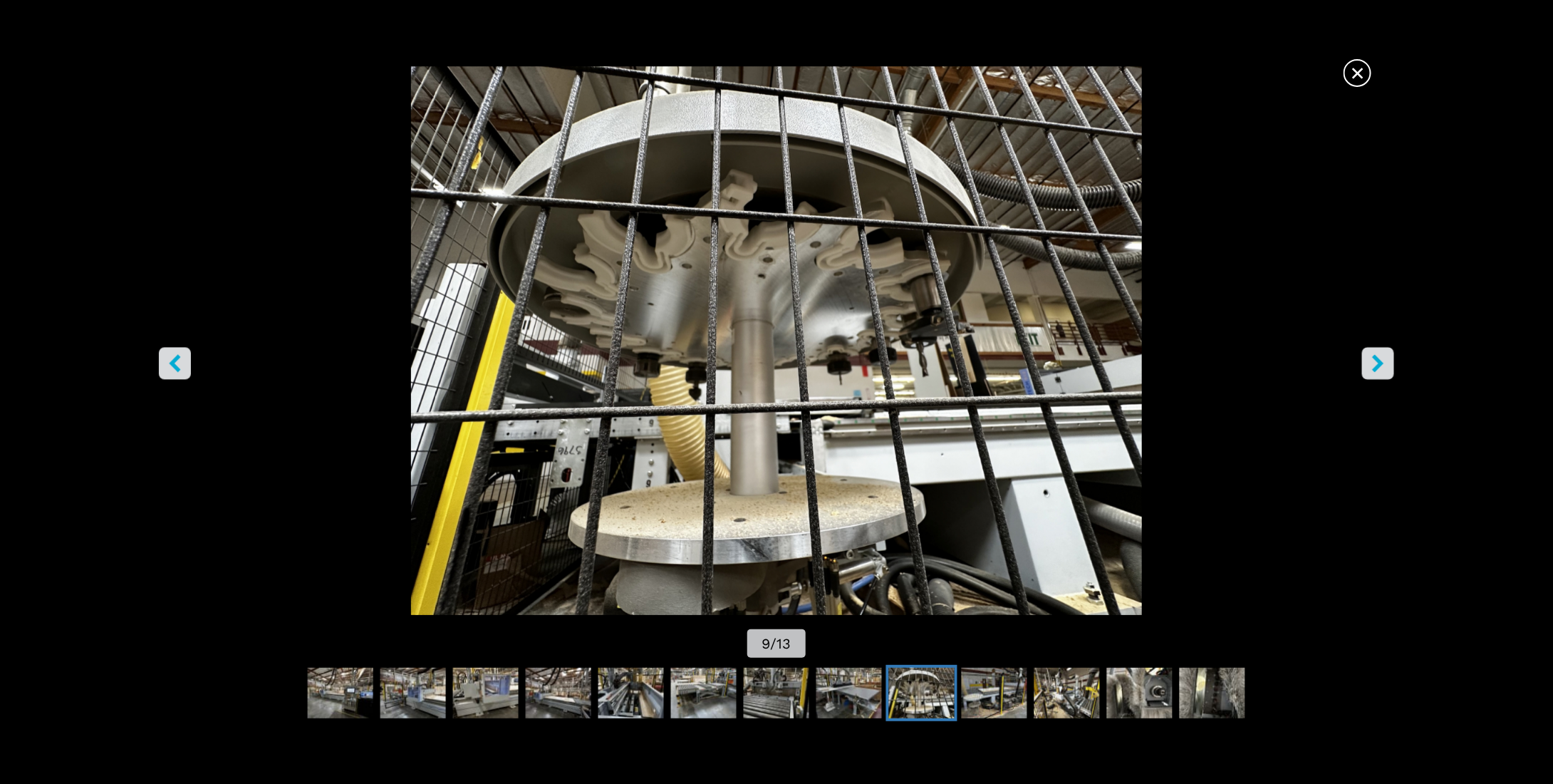
click at [1379, 364] on icon "right-button" at bounding box center [1378, 363] width 11 height 18
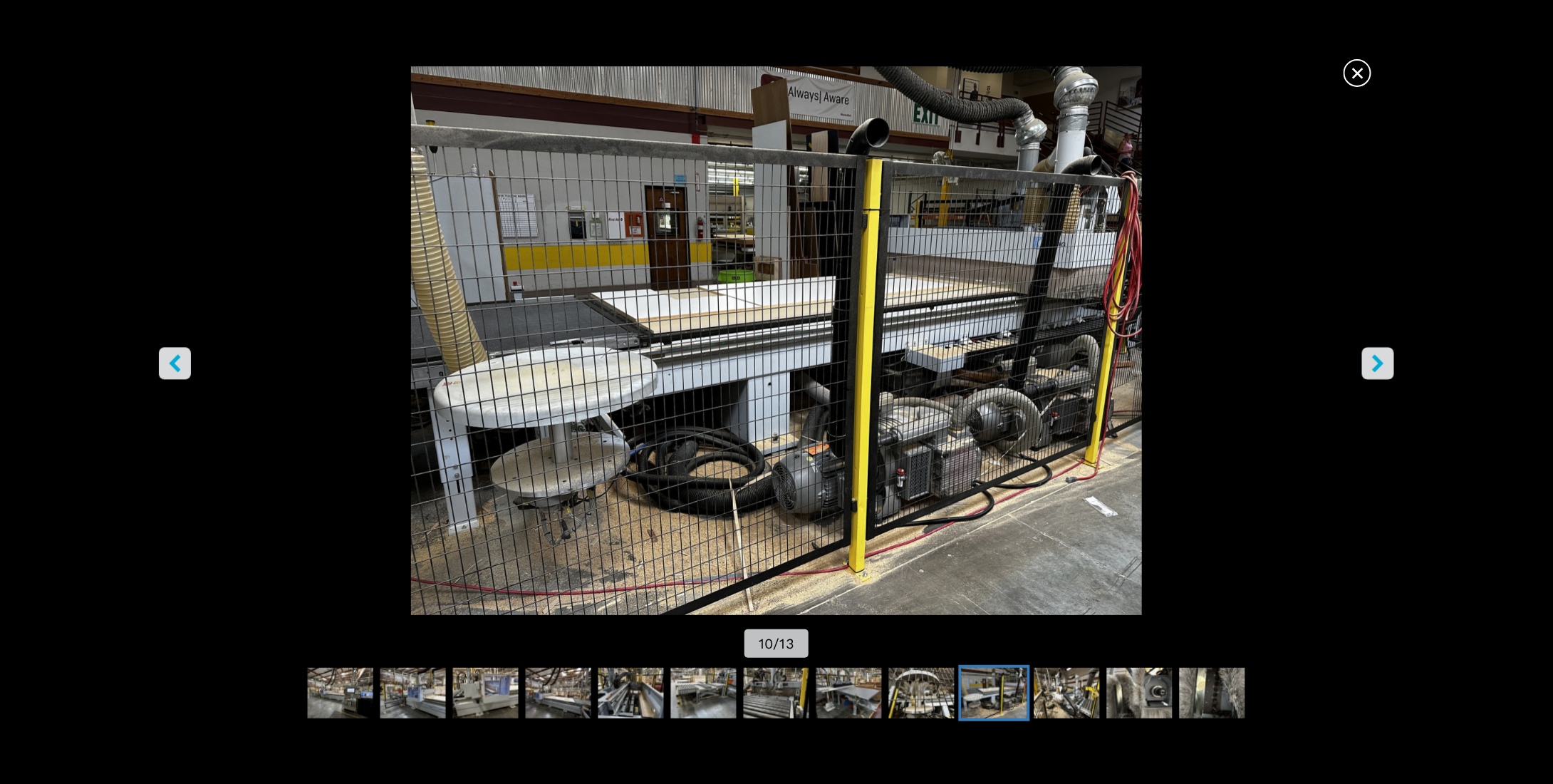
click at [1356, 75] on span "×" at bounding box center [1357, 70] width 24 height 24
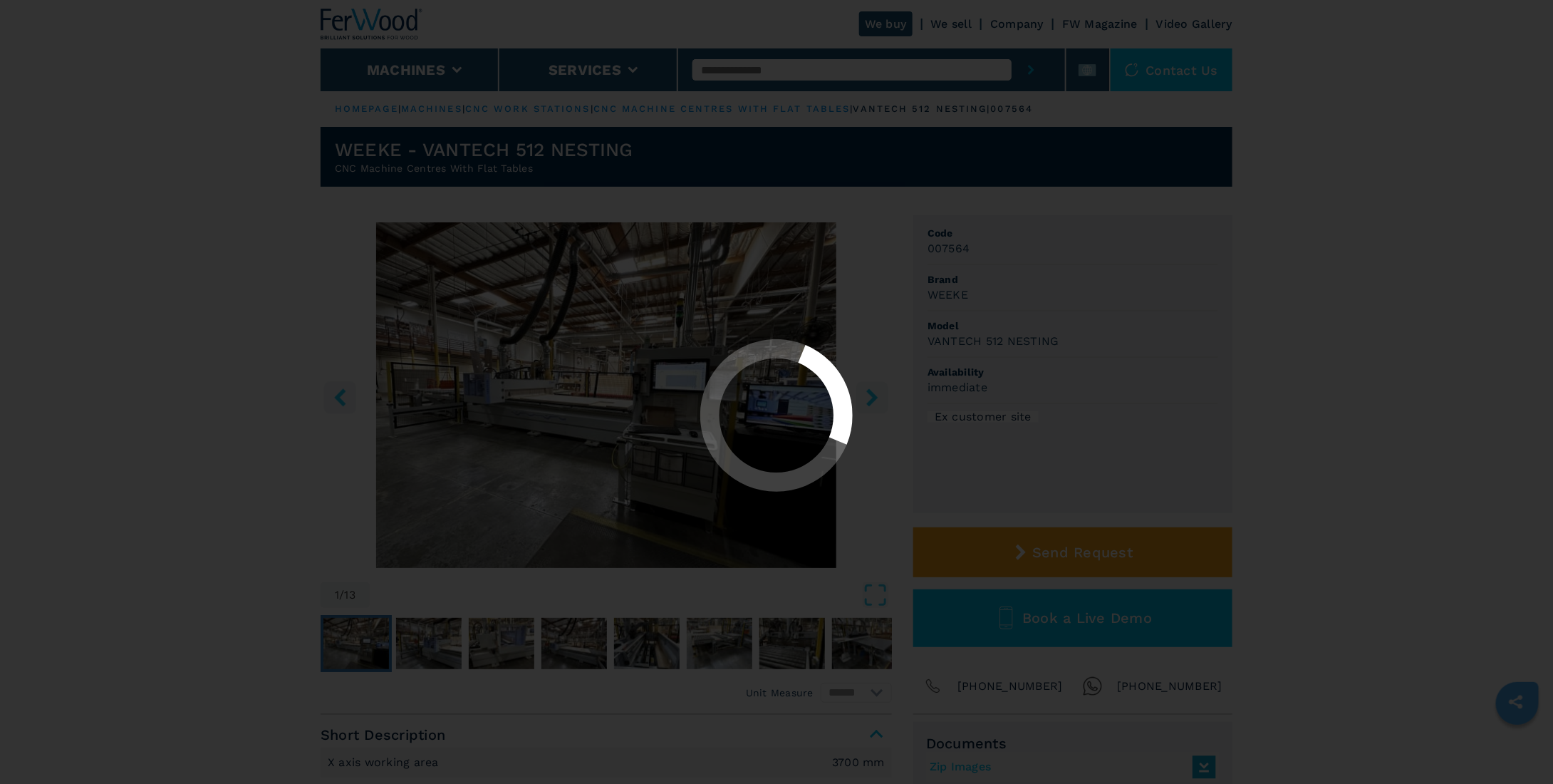
select select "**********"
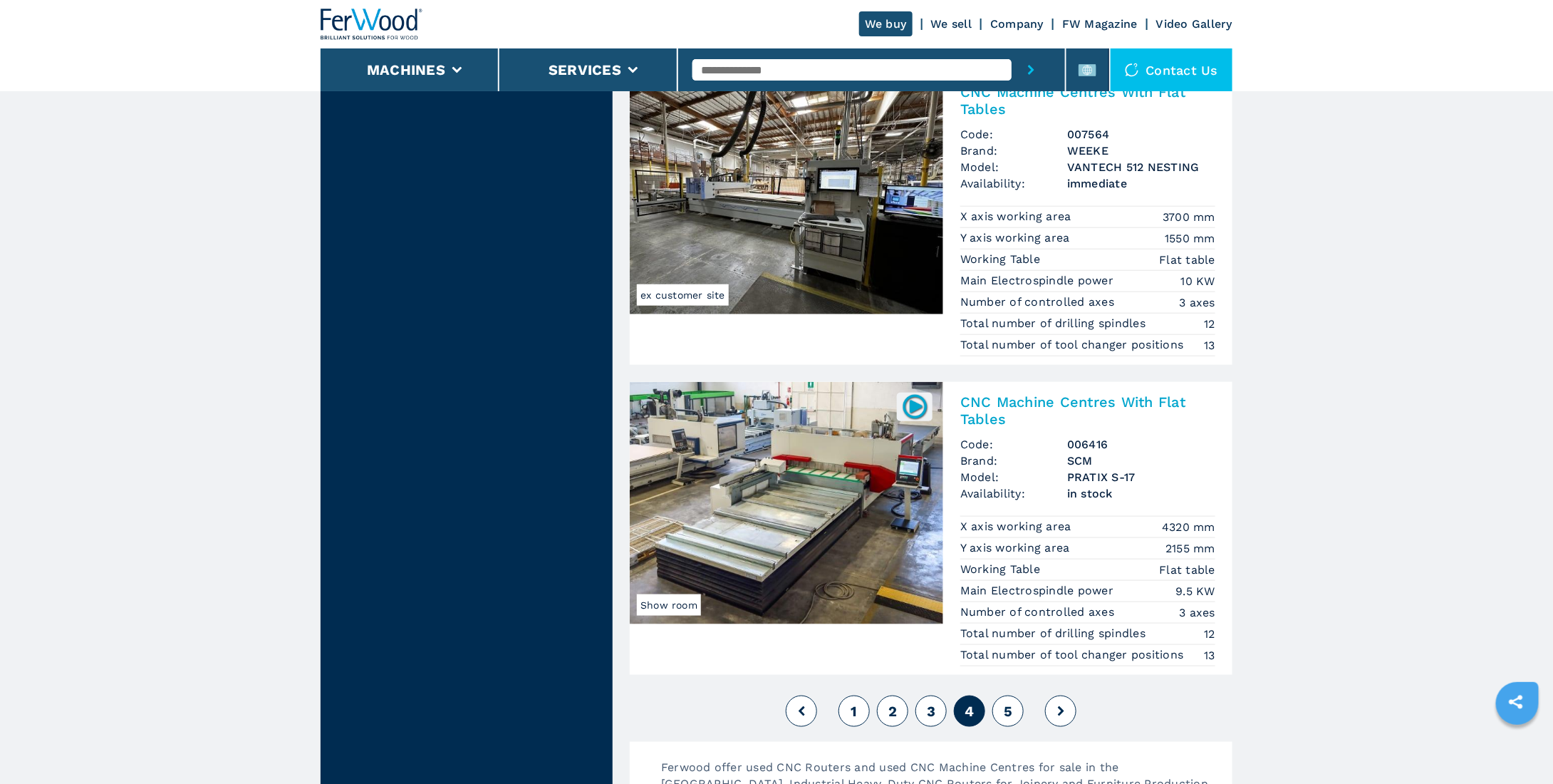
scroll to position [3276, 0]
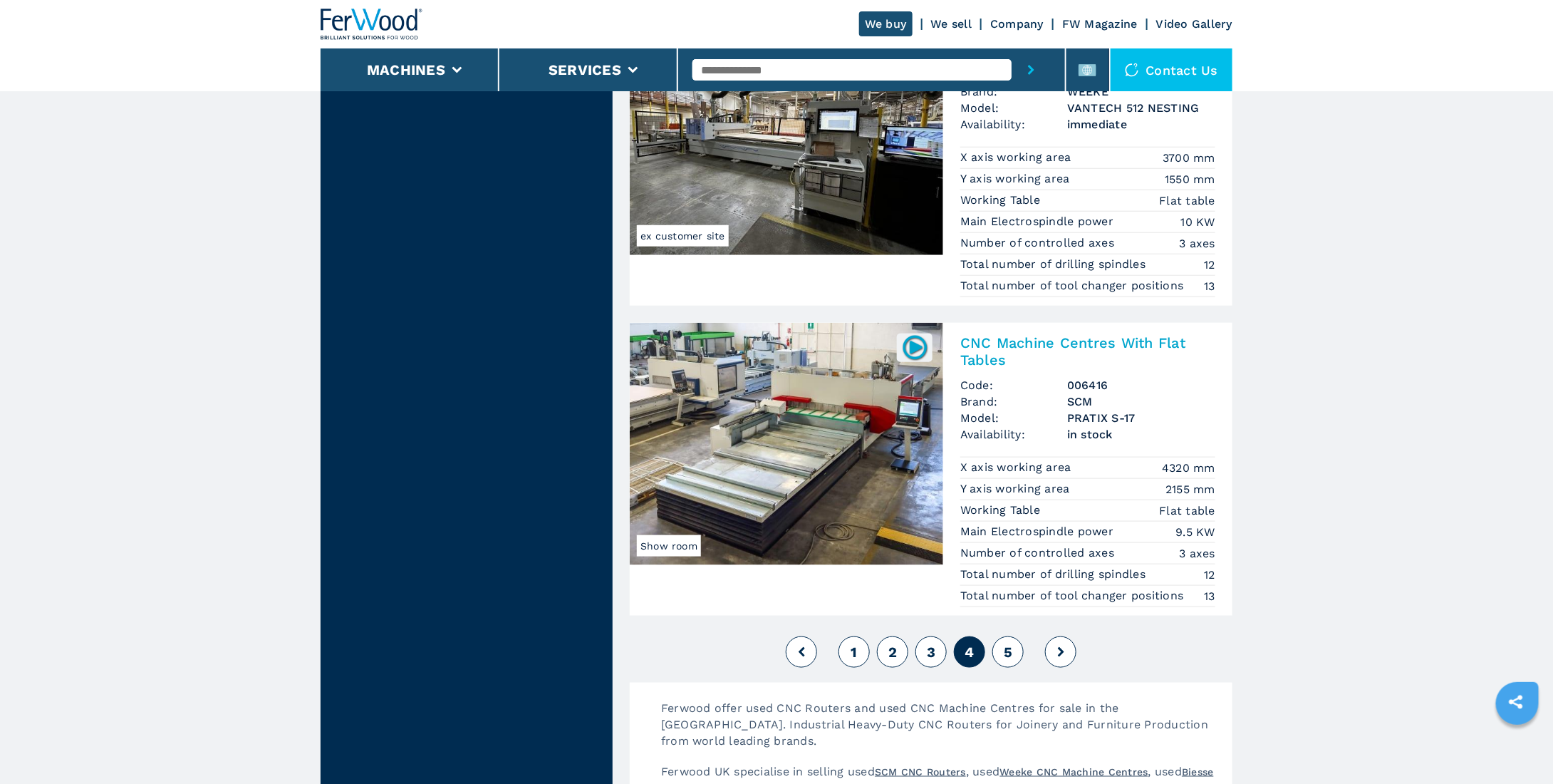
click at [1007, 643] on span "5" at bounding box center [1007, 651] width 8 height 17
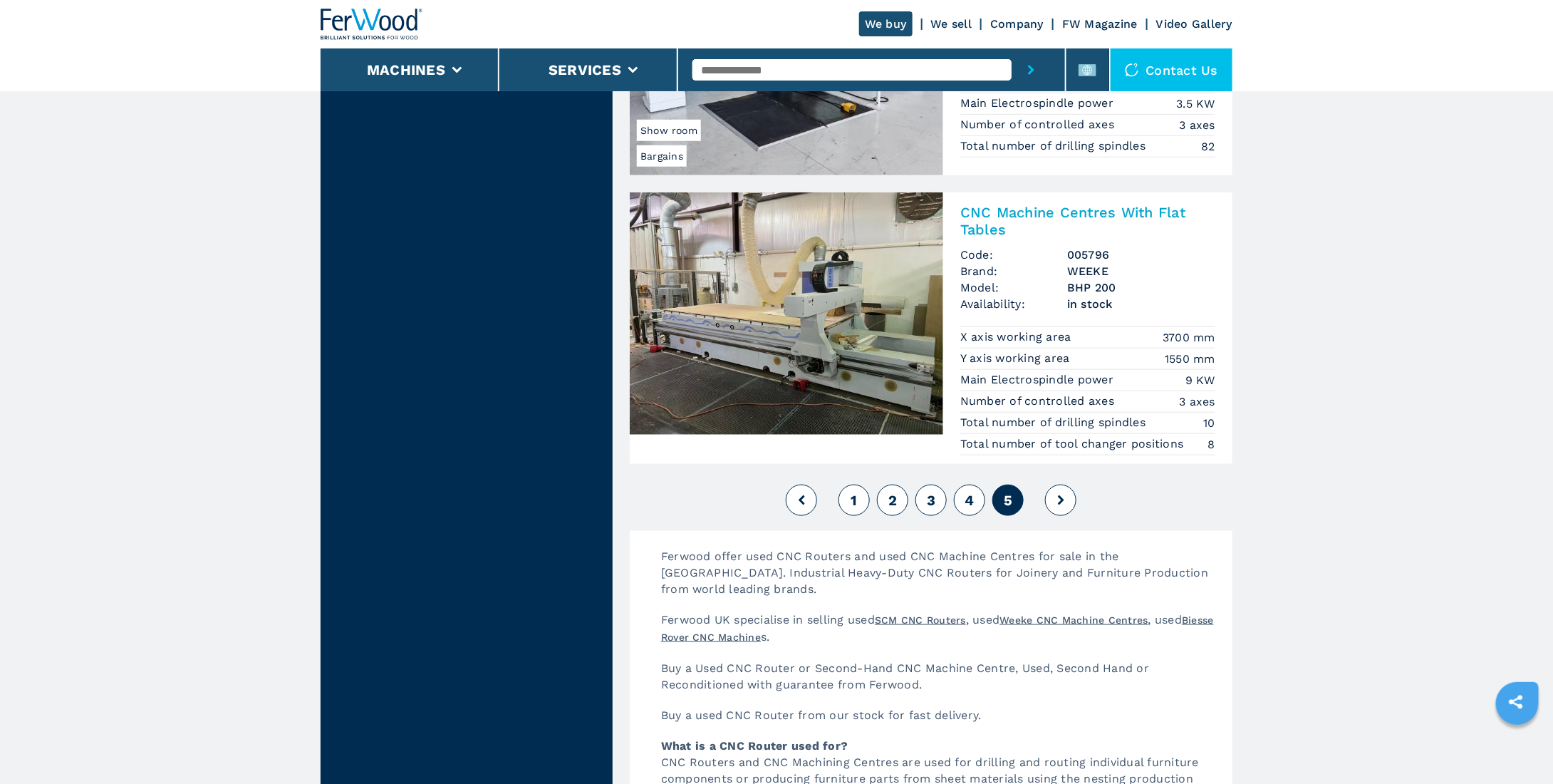
scroll to position [3276, 0]
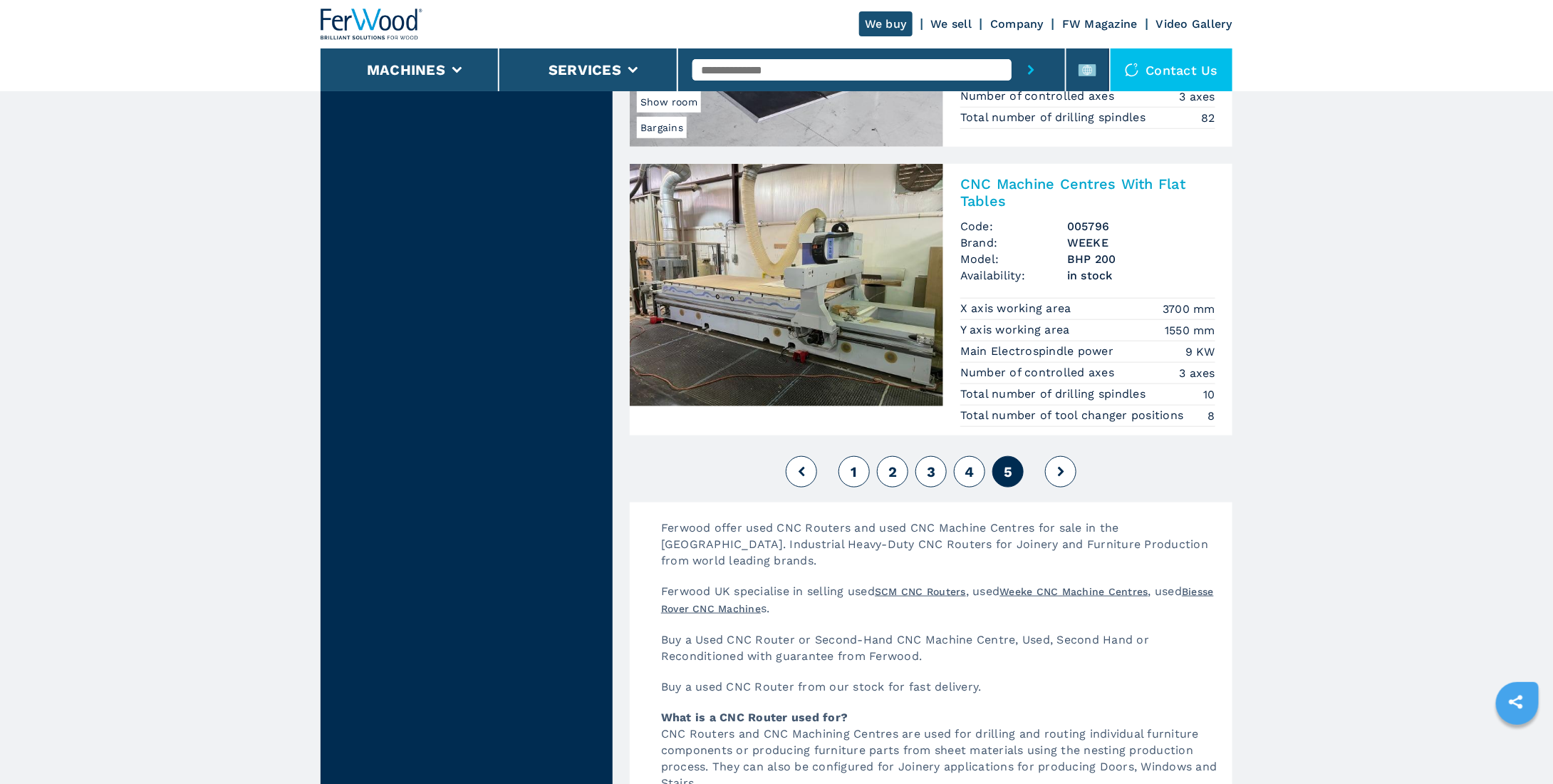
click at [1052, 456] on button at bounding box center [1060, 471] width 31 height 31
click at [896, 463] on span "2" at bounding box center [892, 472] width 8 height 17
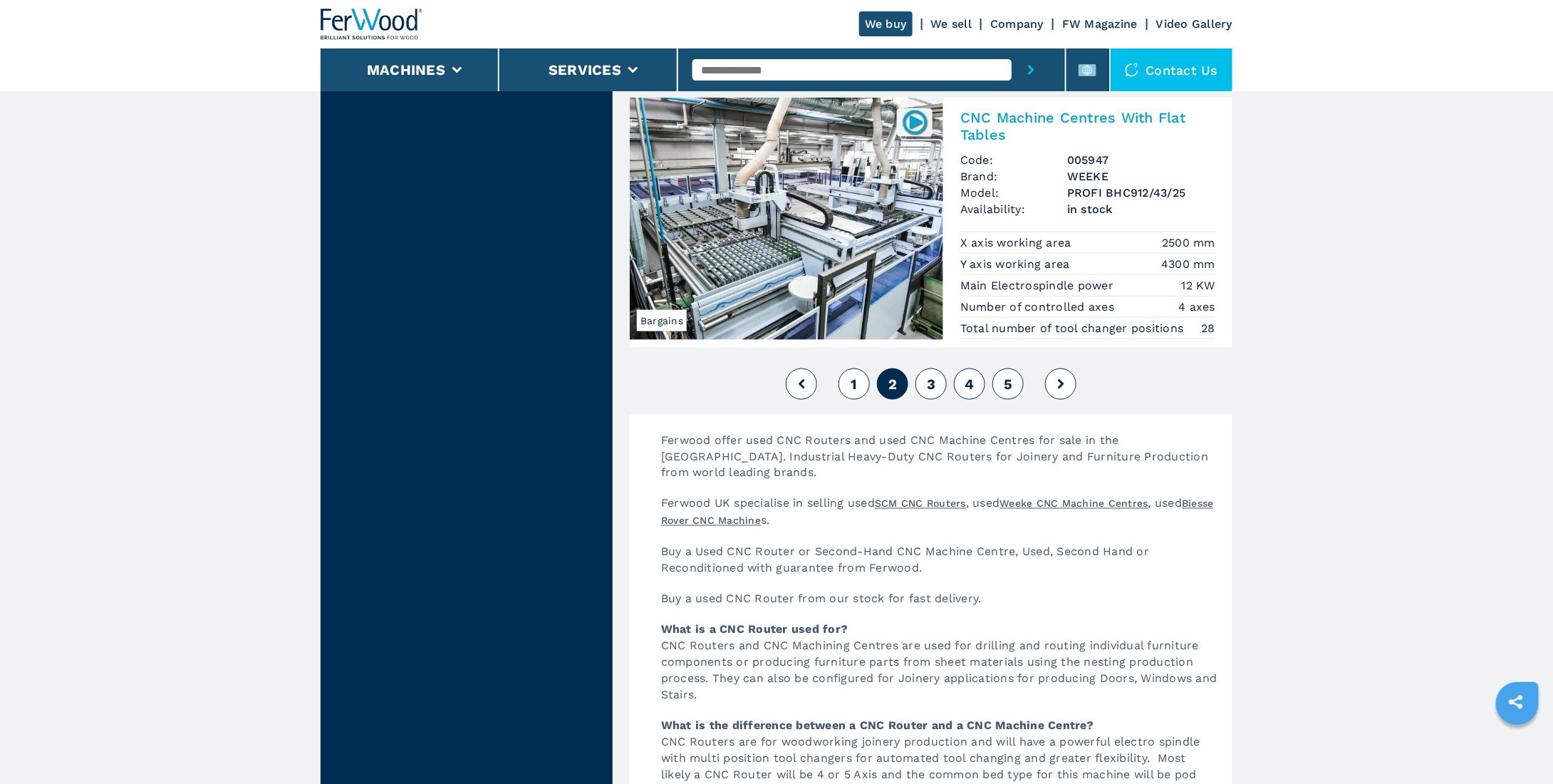
scroll to position [3496, 0]
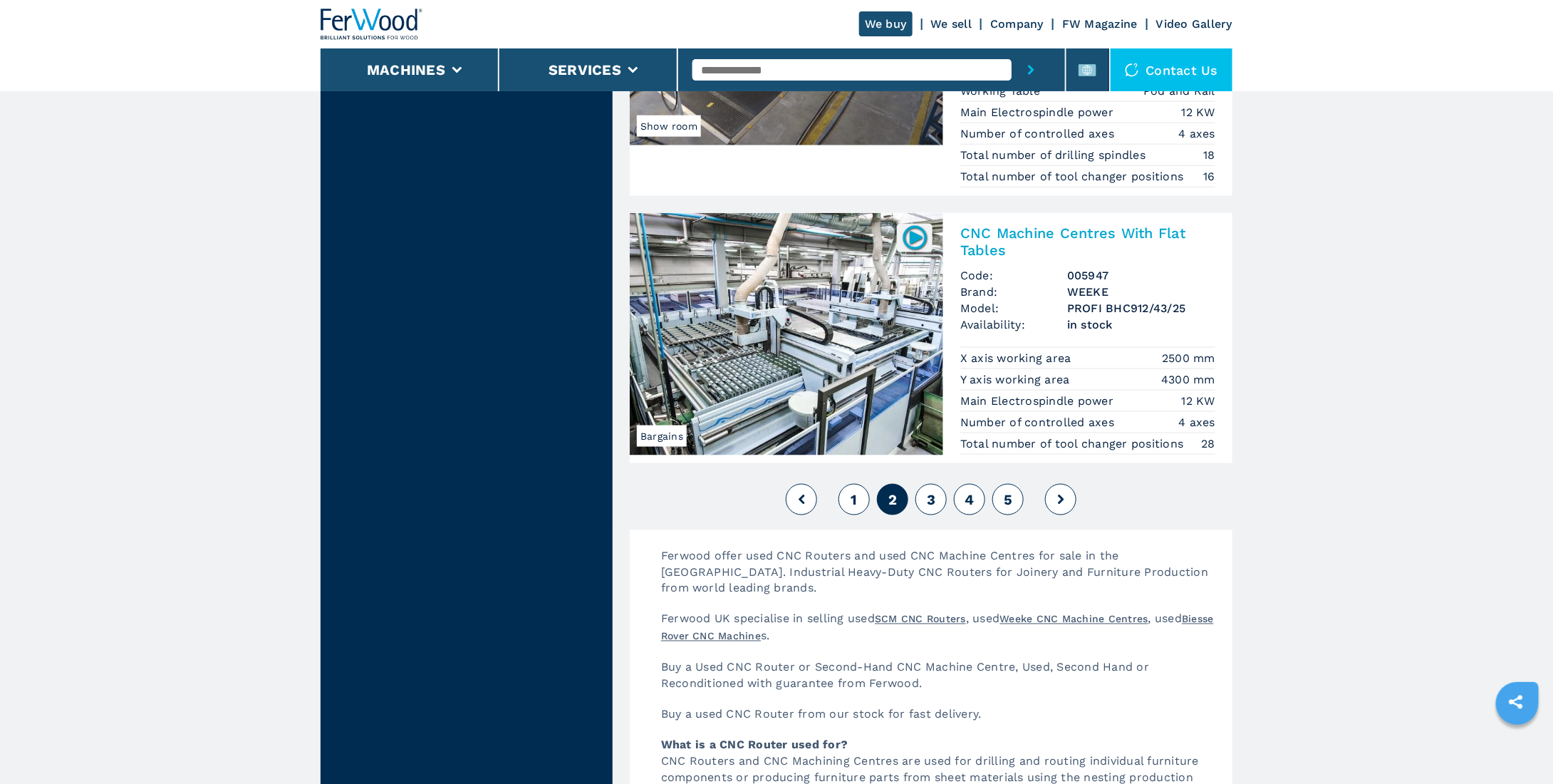
click at [860, 484] on button "1" at bounding box center [854, 499] width 31 height 31
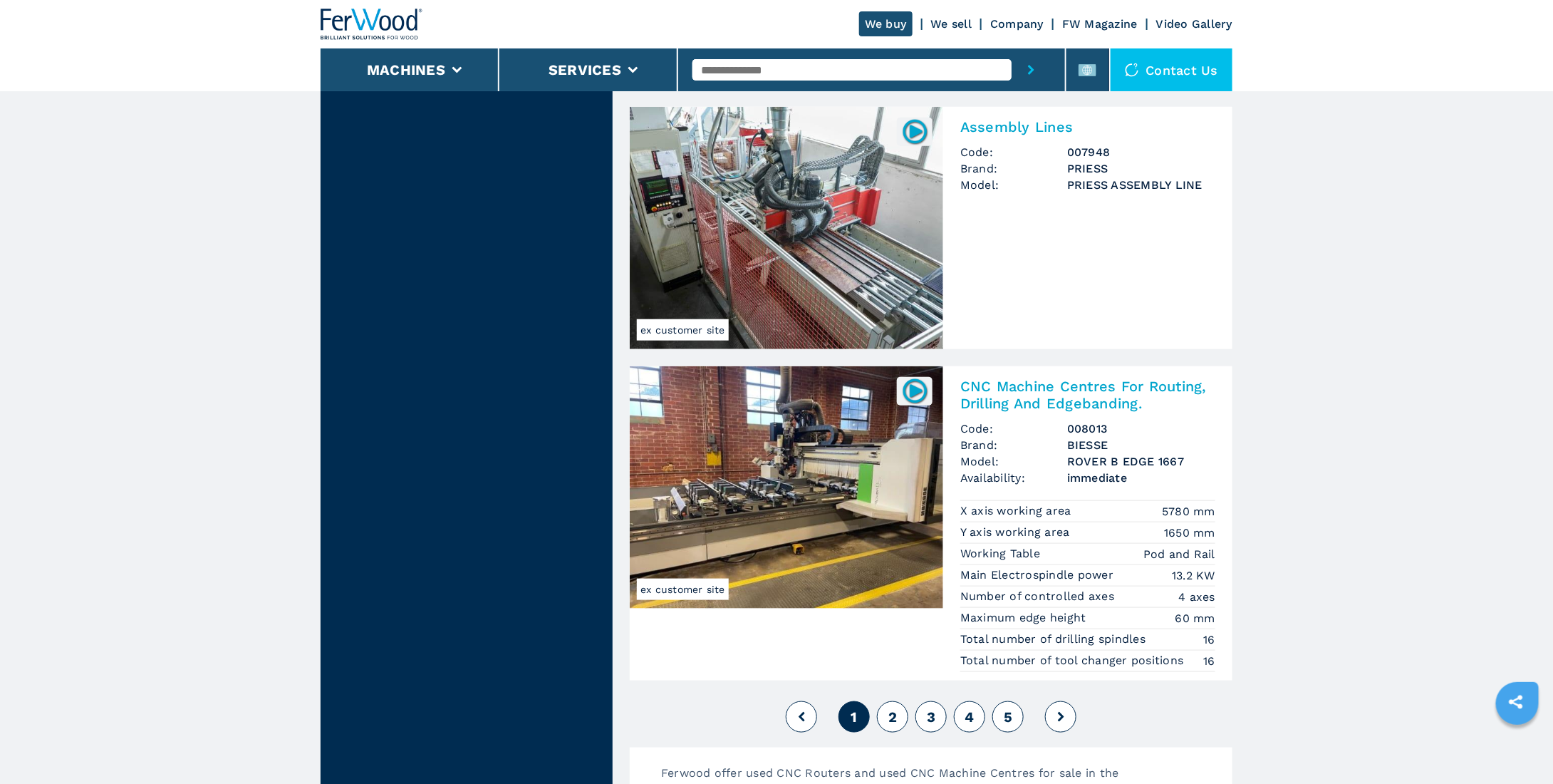
scroll to position [3206, 0]
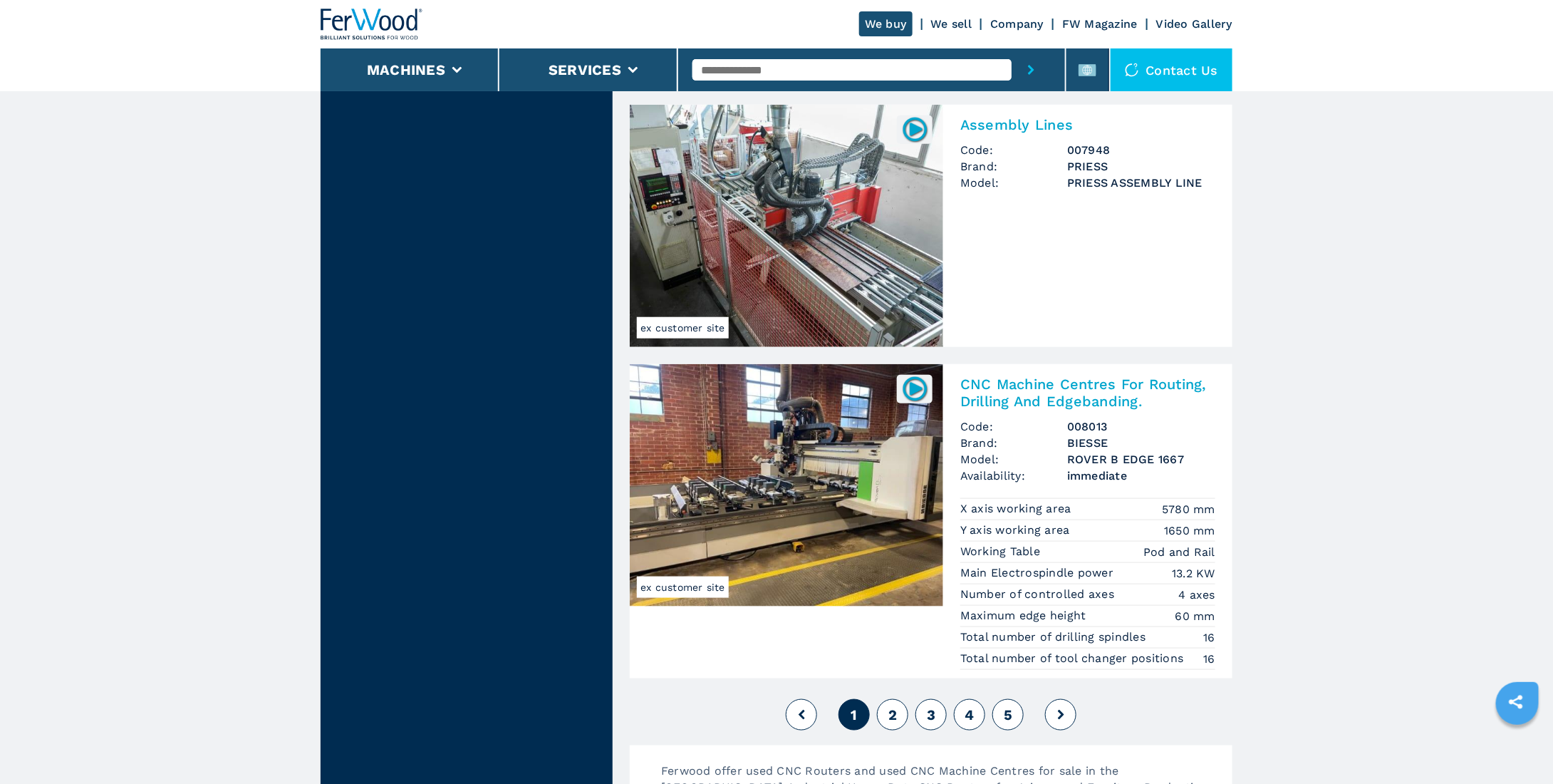
click at [924, 698] on button "3" at bounding box center [931, 713] width 31 height 31
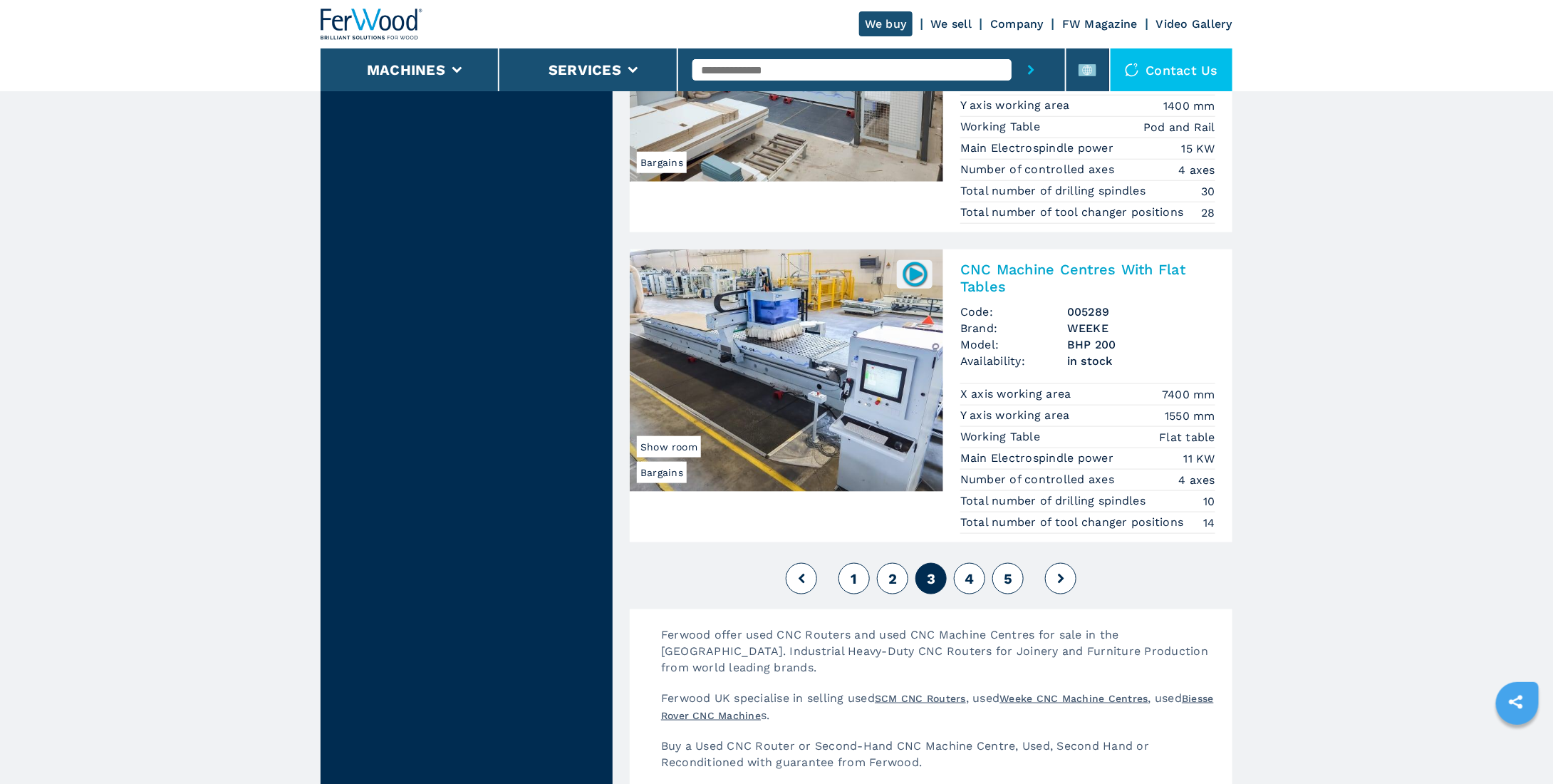
scroll to position [3348, 0]
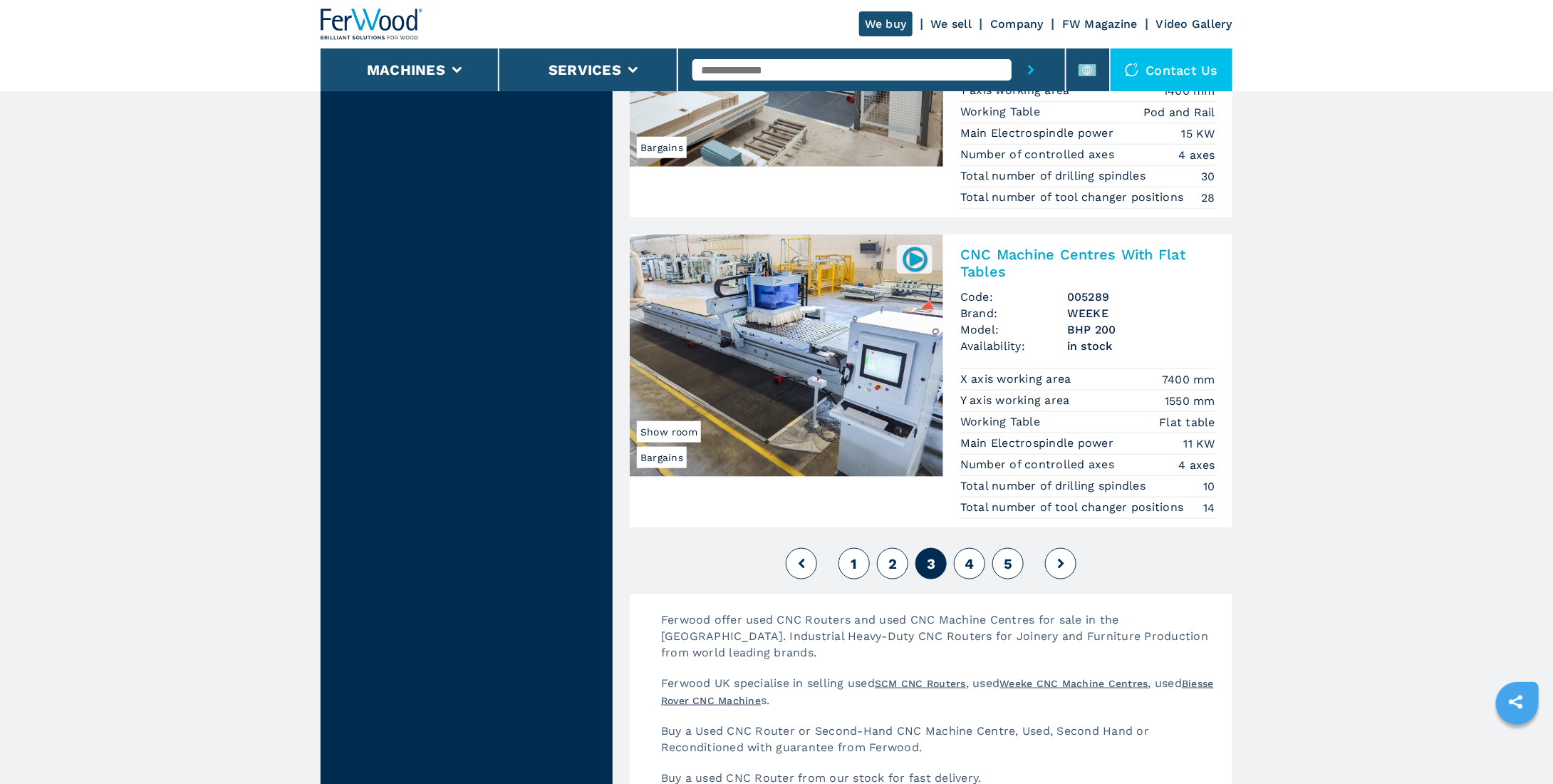
click at [996, 246] on h2 "CNC Machine Centres With Flat Tables" at bounding box center [1087, 263] width 255 height 34
